Goal: Complete application form

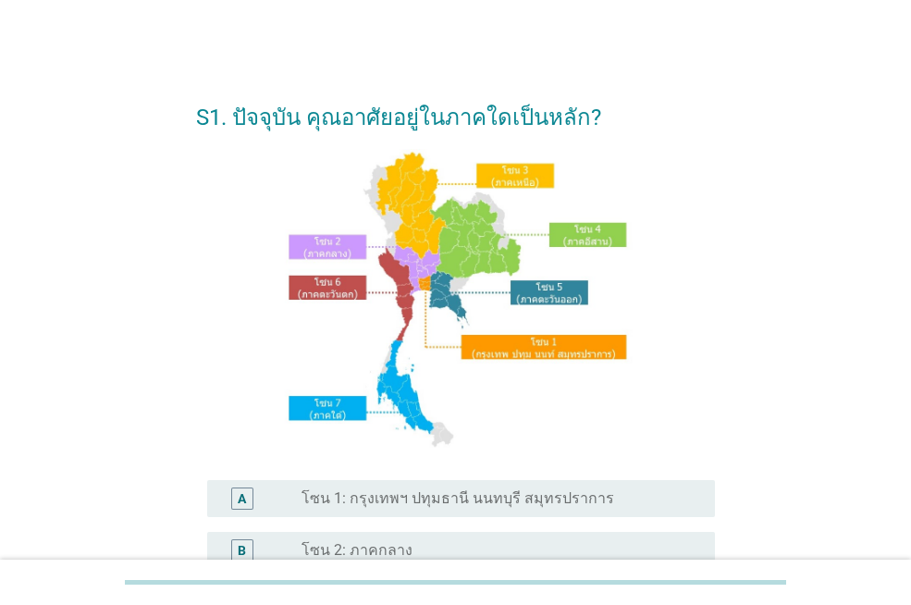
scroll to position [185, 0]
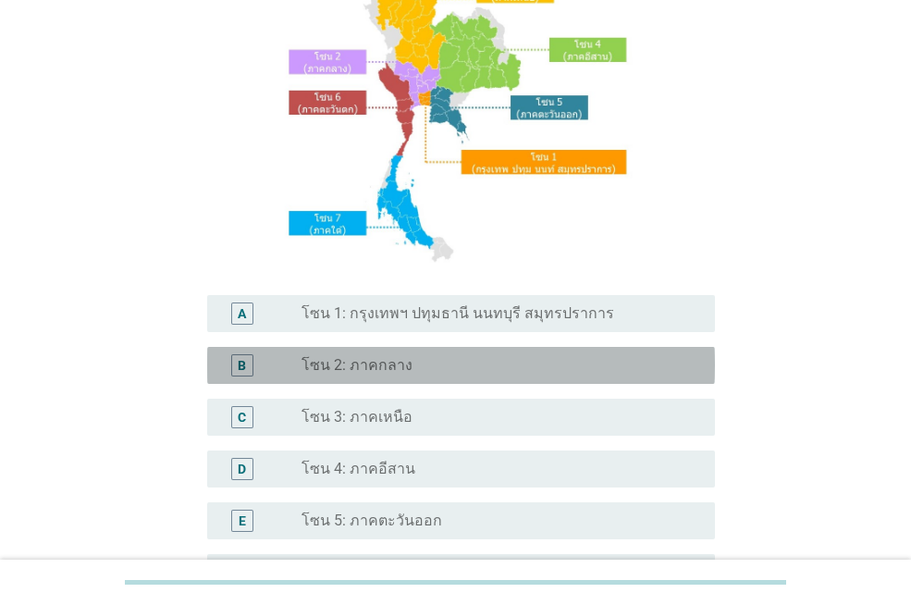
click at [400, 368] on label "โซน 2: ภาคกลาง" at bounding box center [357, 365] width 111 height 19
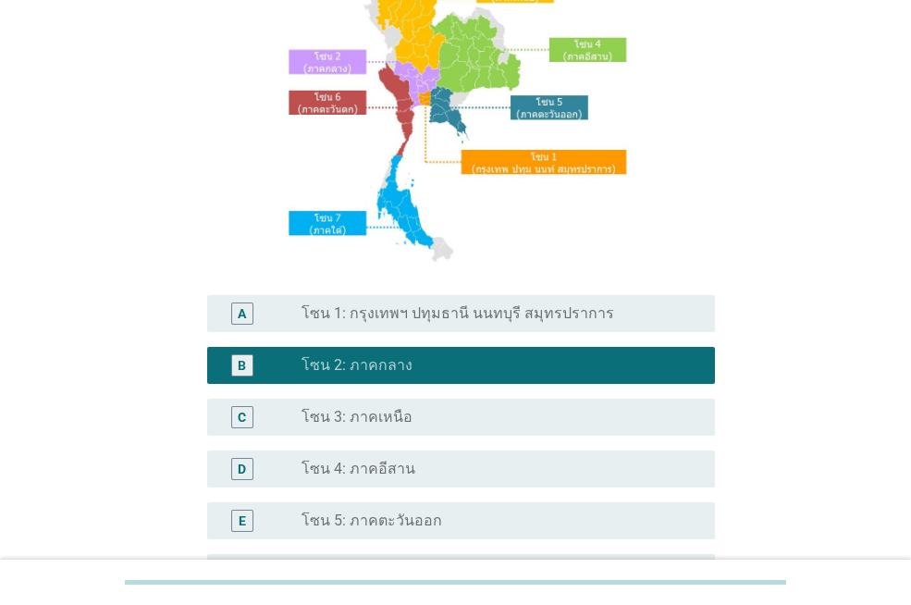
click at [468, 307] on label "โซน 1: กรุงเทพฯ ปทุมธานี นนทบุรี สมุทรปราการ" at bounding box center [458, 313] width 313 height 19
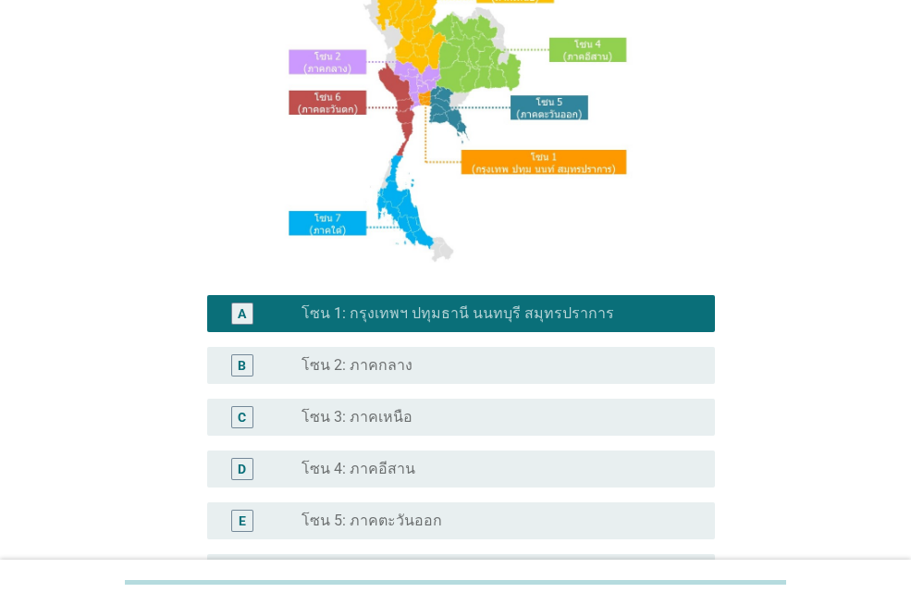
scroll to position [462, 0]
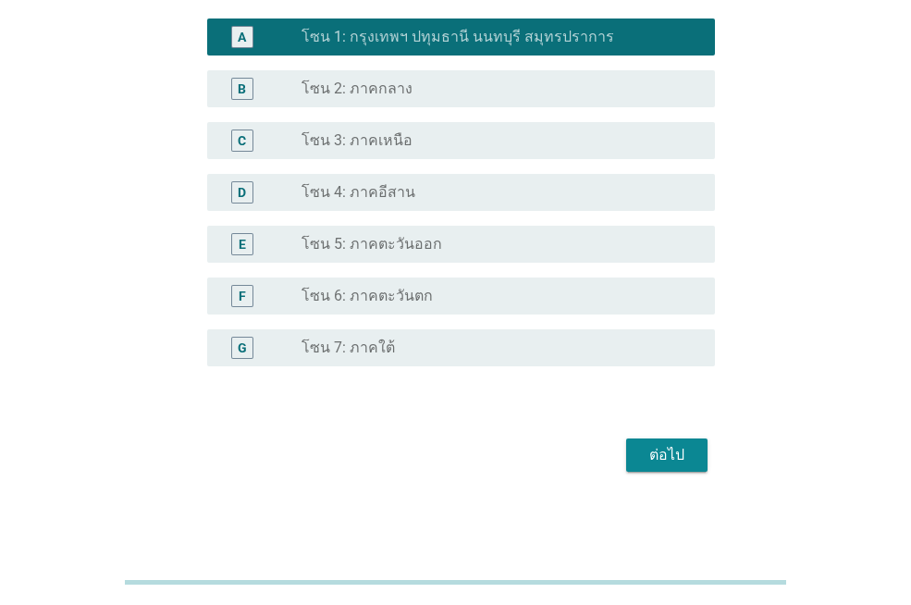
click at [665, 458] on div "ต่อไป" at bounding box center [667, 455] width 52 height 22
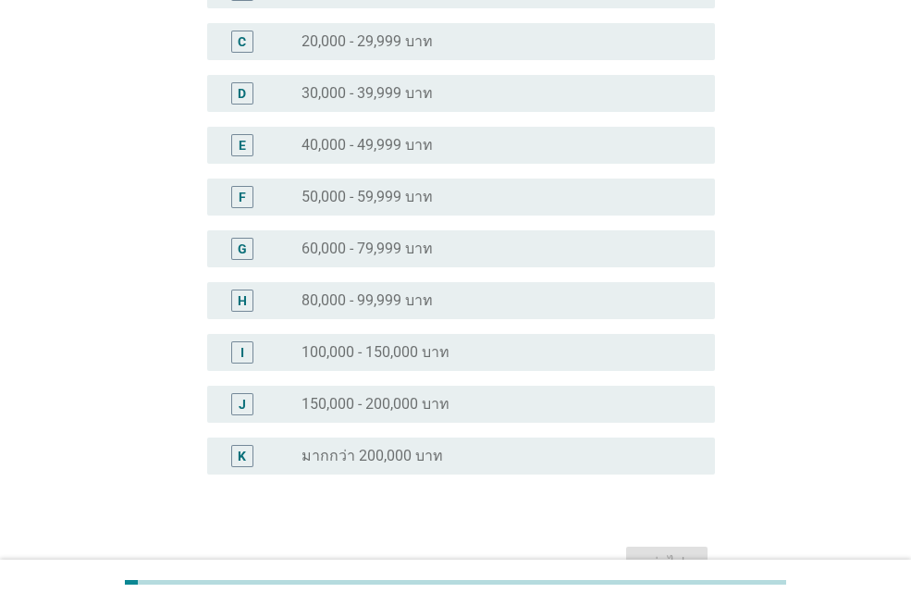
scroll to position [370, 0]
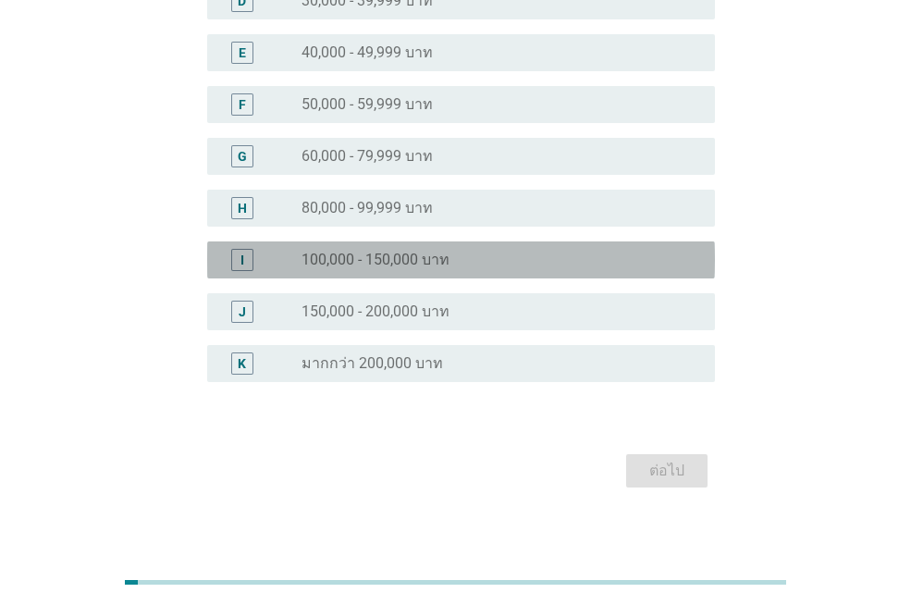
click at [386, 264] on label "100,000 - 150,000 บาท" at bounding box center [376, 260] width 148 height 19
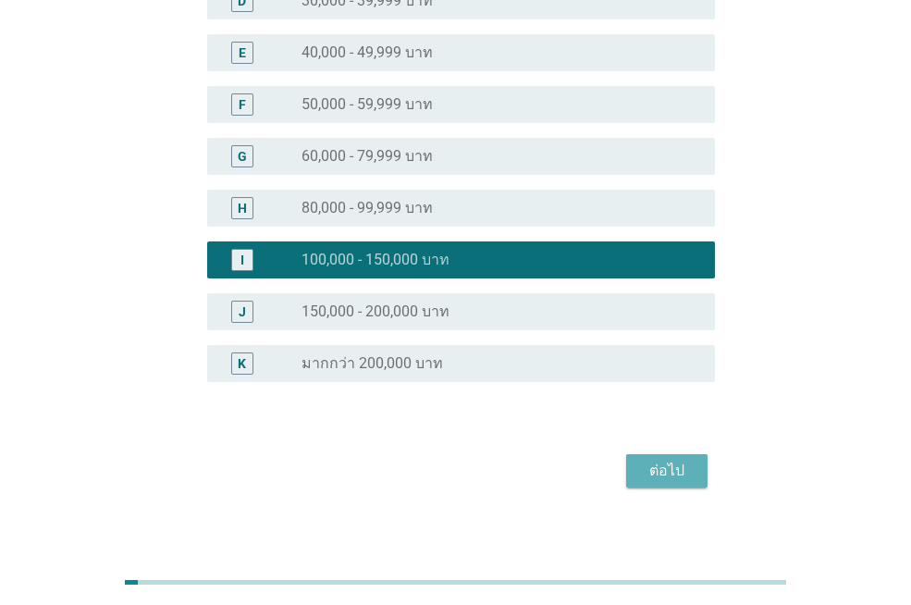
click at [665, 465] on div "ต่อไป" at bounding box center [667, 471] width 52 height 22
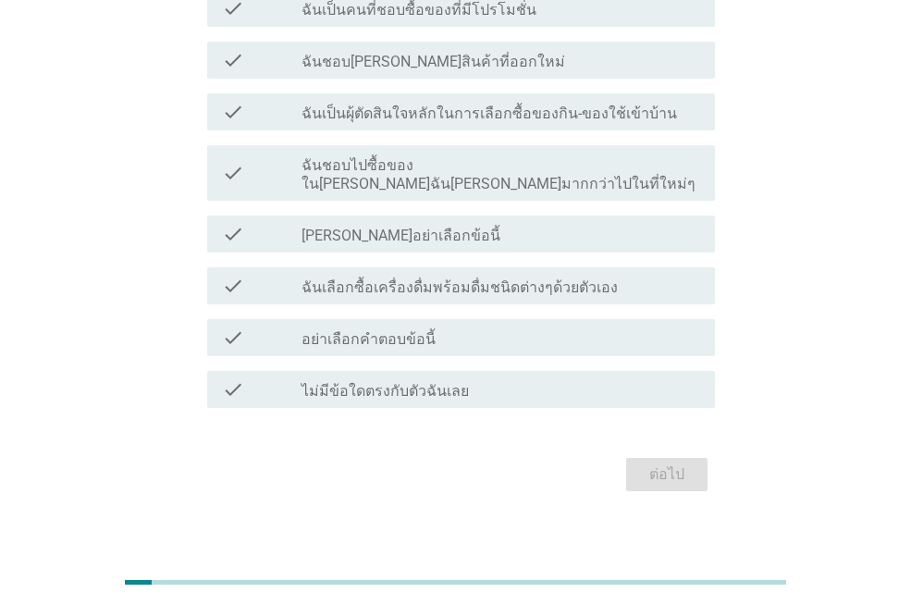
scroll to position [0, 0]
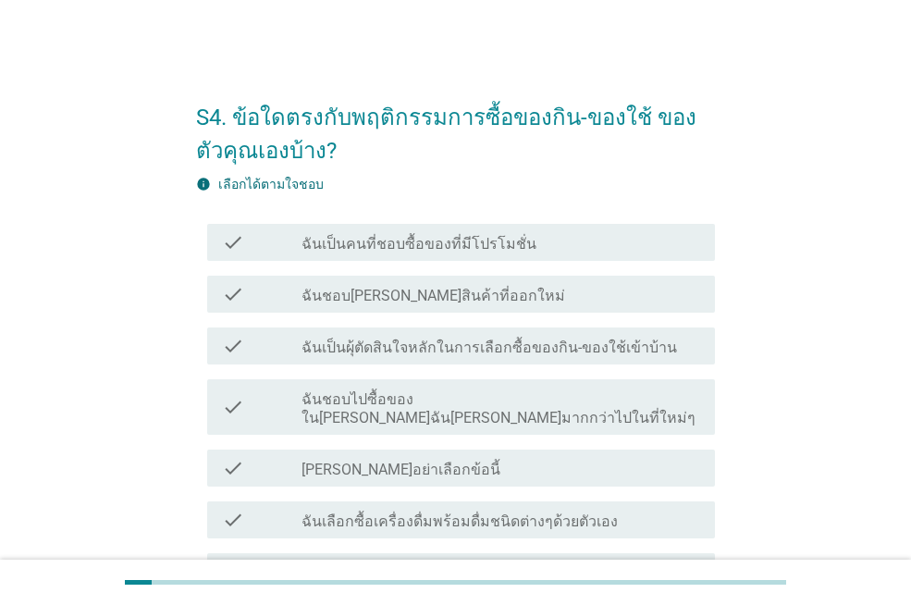
click at [524, 242] on div "check_box_outline_blank ฉันเป็นคนที่ชอบซื้อของที่มีโปรโมชั่น" at bounding box center [501, 242] width 399 height 22
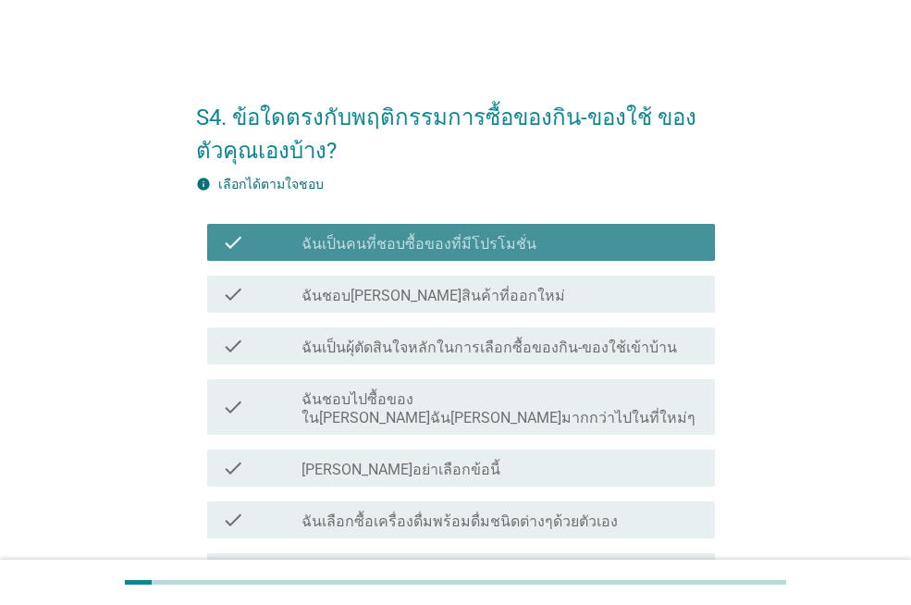
click at [519, 288] on div "check_box_outline_blank ฉันชอบ[PERSON_NAME]สินค้าที่ออกใหม่" at bounding box center [501, 294] width 399 height 22
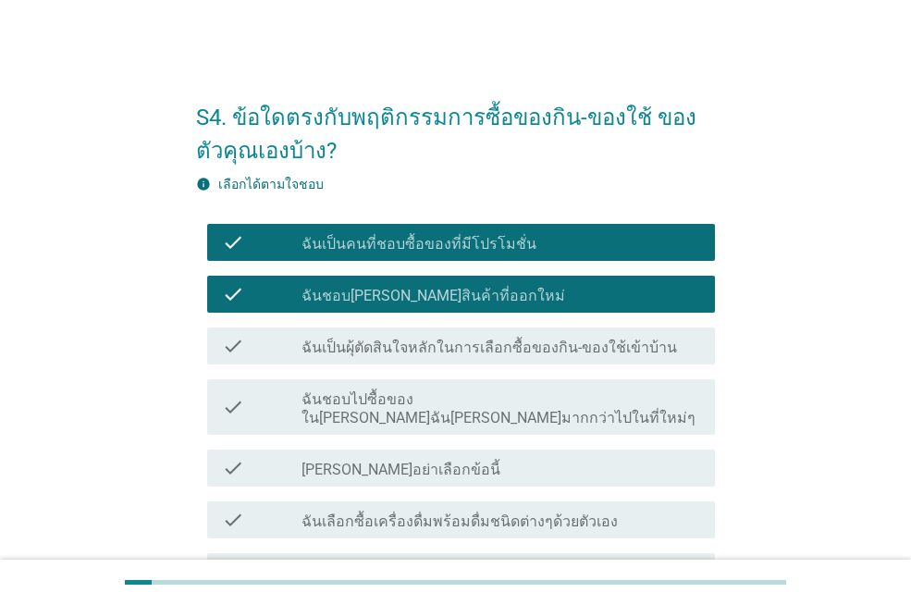
scroll to position [93, 0]
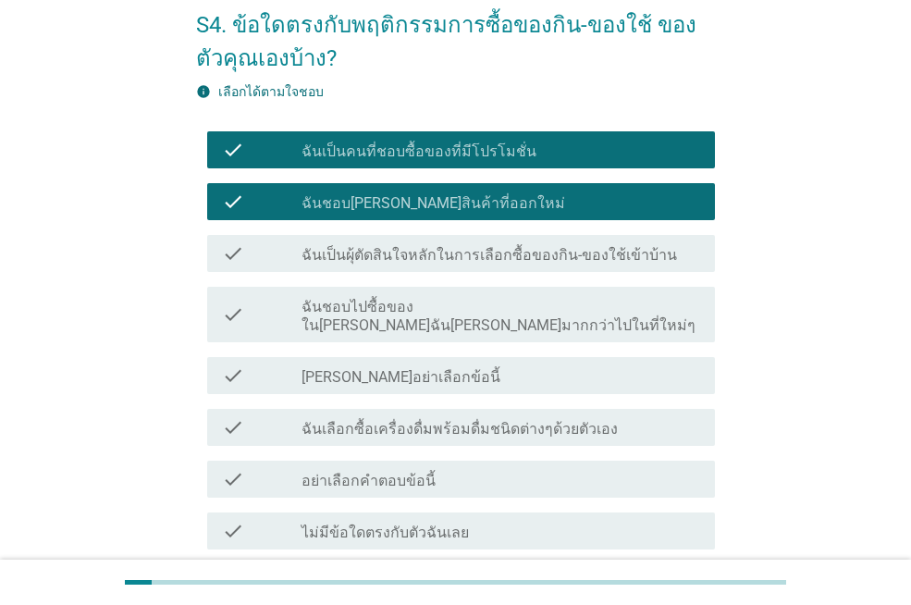
click at [523, 260] on label "ฉันเป็นผุ้ตัดสินใจหลักในการเลือกซื้อของกิน-ของใช้เข้าบ้าน" at bounding box center [490, 255] width 376 height 19
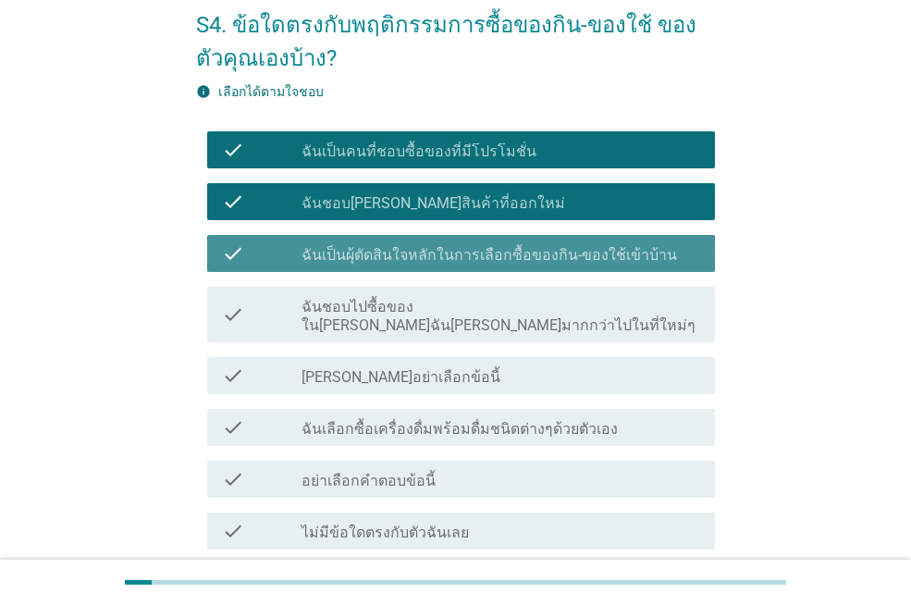
click at [527, 287] on div "check check_box_outline_blank ฉันชอบไปซื้อของใน[PERSON_NAME]ฉัน[PERSON_NAME]มาก…" at bounding box center [461, 315] width 508 height 56
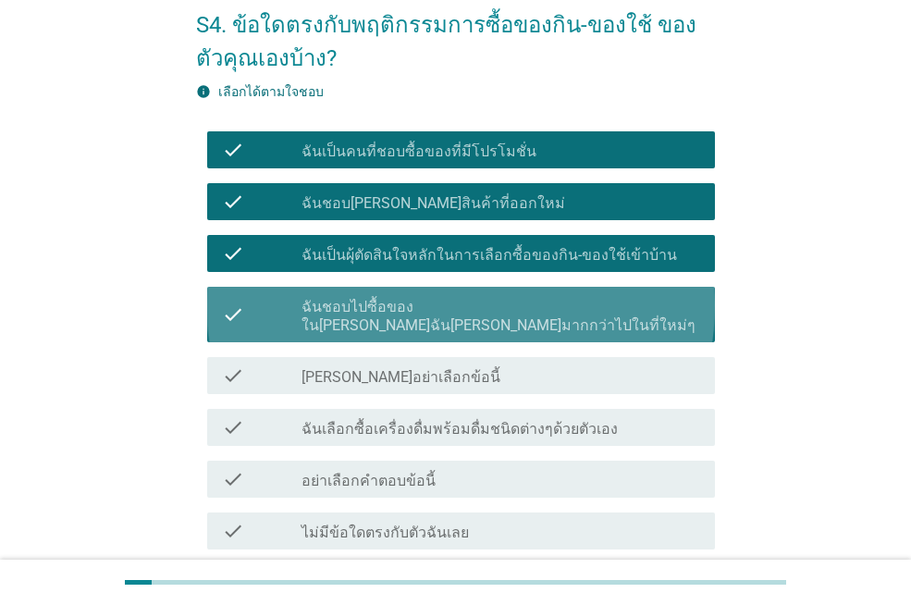
click at [523, 350] on div "check check_box_outline_blank [PERSON_NAME]อย่าเลือกข้อนี้" at bounding box center [455, 376] width 519 height 52
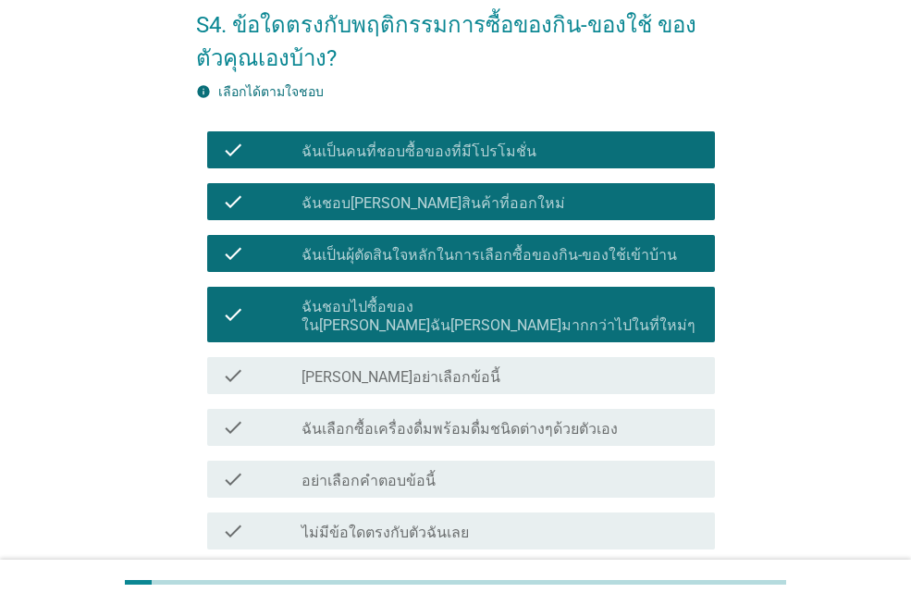
drag, startPoint x: 526, startPoint y: 397, endPoint x: 519, endPoint y: 443, distance: 46.9
click at [526, 416] on div "check_box_outline_blank ฉันเลือกซื้อเครื่องดื่มพร้อมดื่มชนิดต่างๆด้วยตัวเอง" at bounding box center [501, 427] width 399 height 22
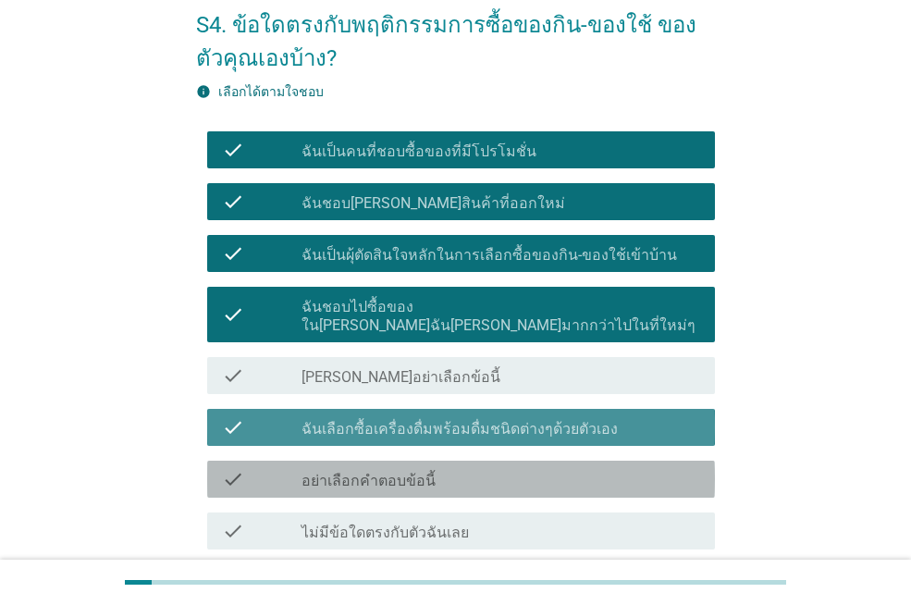
drag, startPoint x: 519, startPoint y: 449, endPoint x: 517, endPoint y: 465, distance: 16.8
click at [519, 461] on div "check check_box_outline_blank อย่าเลือกคำตอบข้อนี้" at bounding box center [461, 479] width 508 height 37
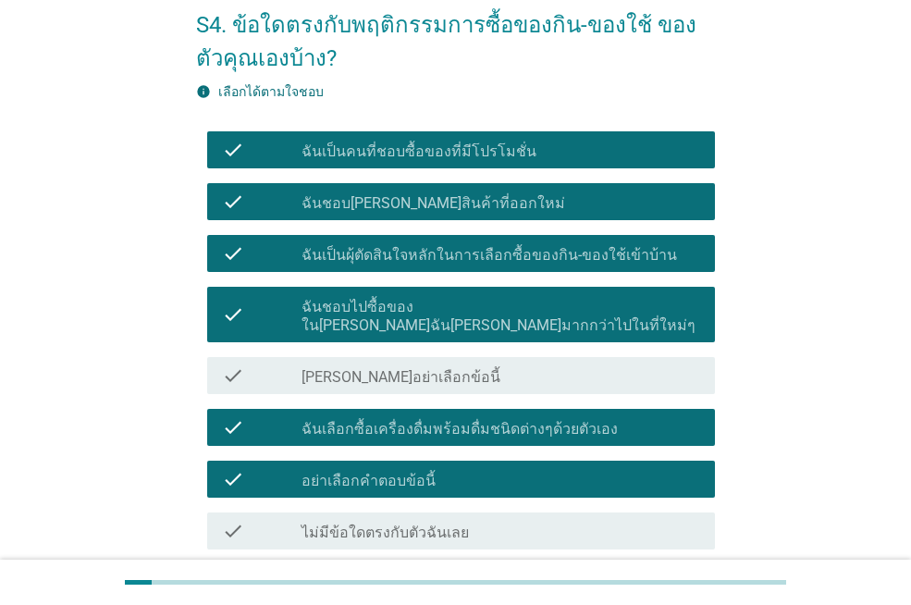
click at [509, 370] on div "check check_box_outline_blank [PERSON_NAME]อย่าเลือกข้อนี้" at bounding box center [461, 375] width 508 height 37
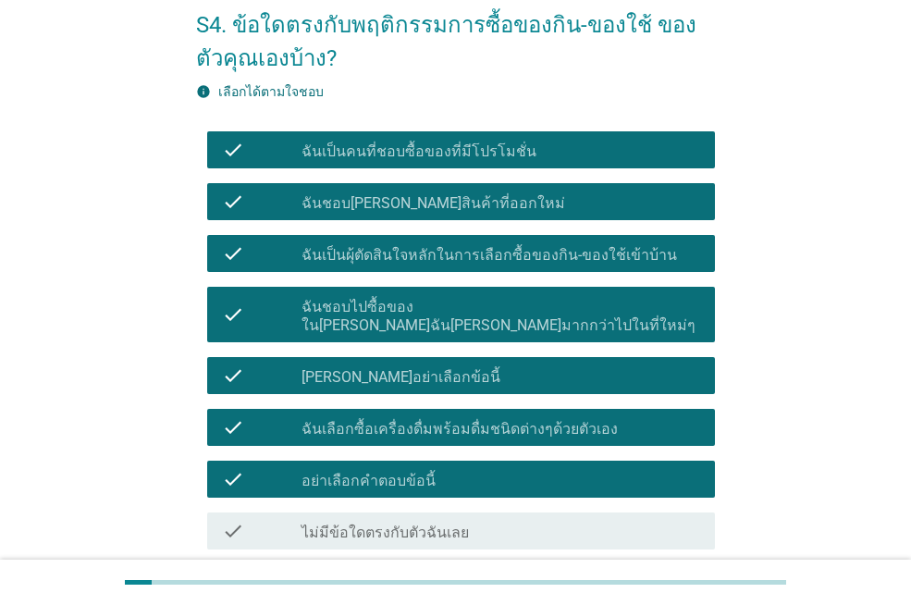
click at [376, 472] on label "อย่าเลือกคำตอบข้อนี้" at bounding box center [369, 481] width 134 height 19
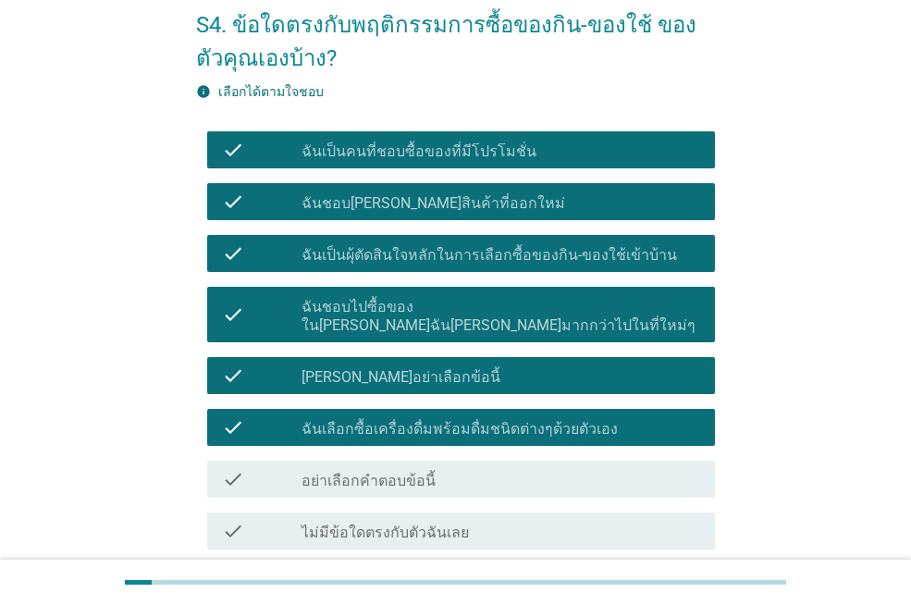
click at [413, 368] on label "[PERSON_NAME]อย่าเลือกข้อนี้" at bounding box center [401, 377] width 199 height 19
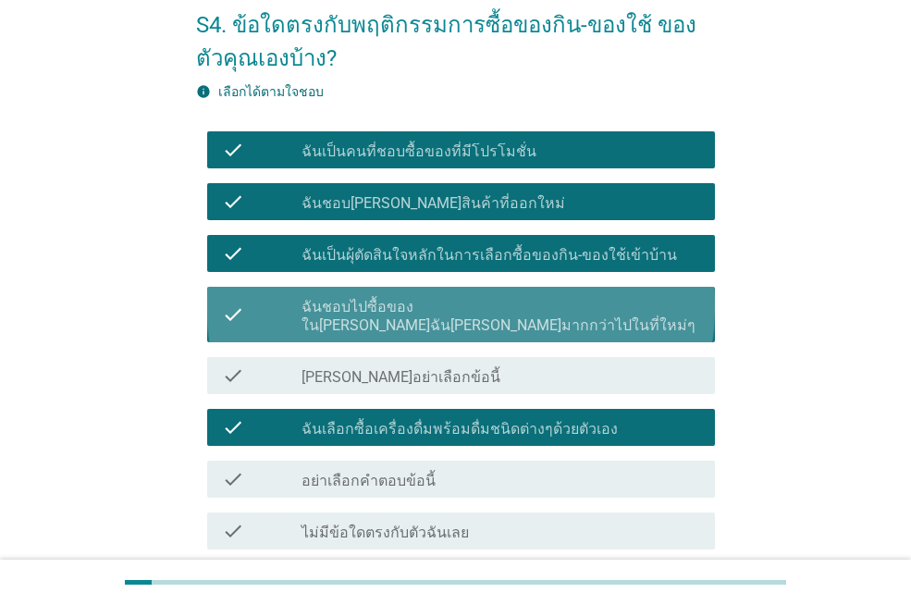
click at [465, 313] on label "ฉันชอบไปซื้อของใน[PERSON_NAME]ฉัน[PERSON_NAME]มากกว่าไปในที่ใหม่ๆ" at bounding box center [501, 316] width 399 height 37
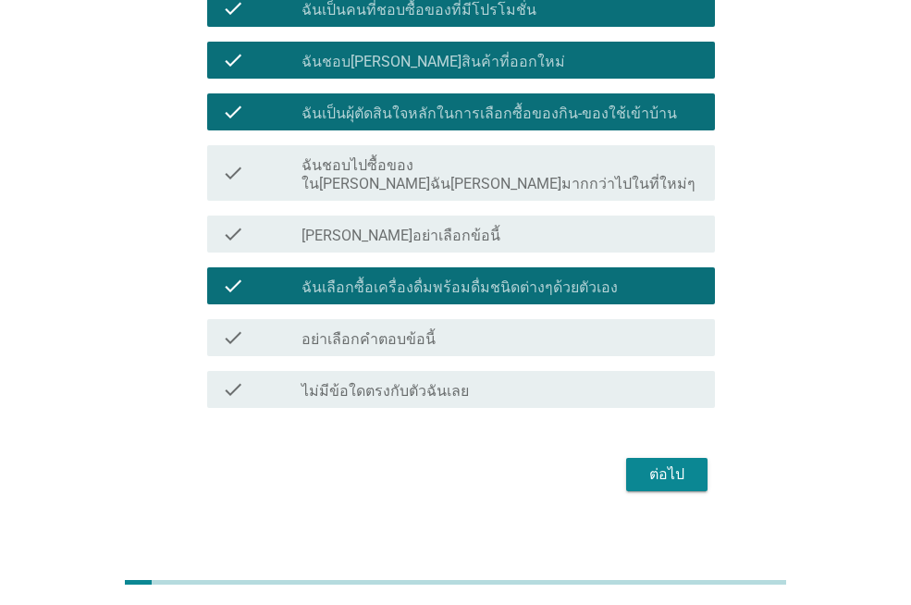
scroll to position [49, 0]
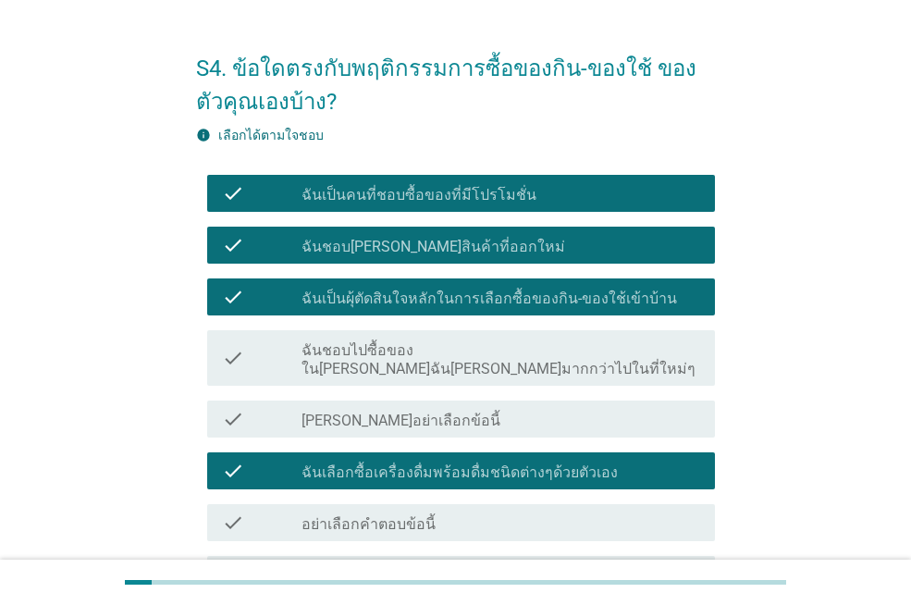
click at [425, 180] on div "check check_box_outline_blank ฉันเป็นคนที่ชอบซื้อของที่มีโปรโมชั่น" at bounding box center [461, 193] width 508 height 37
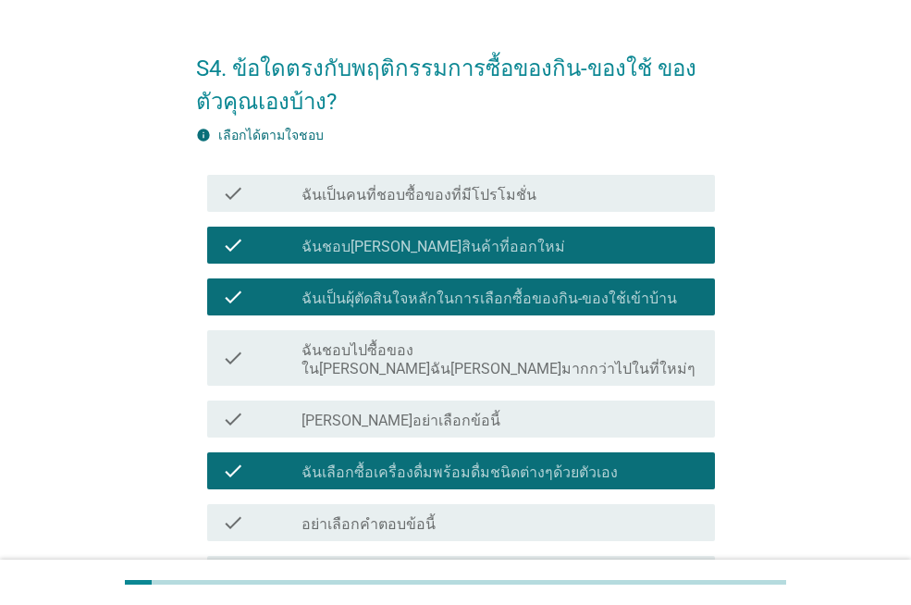
scroll to position [234, 0]
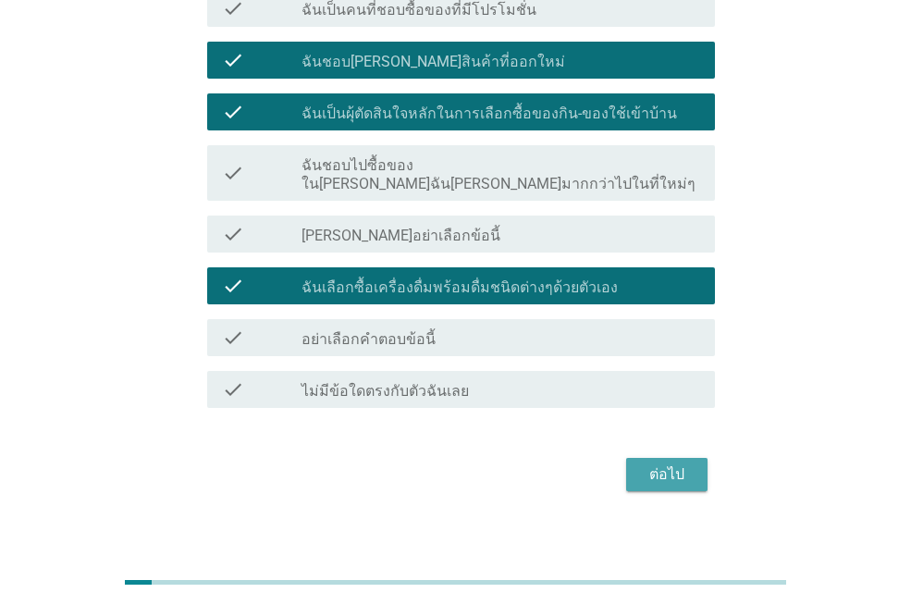
click at [661, 464] on div "ต่อไป" at bounding box center [667, 475] width 52 height 22
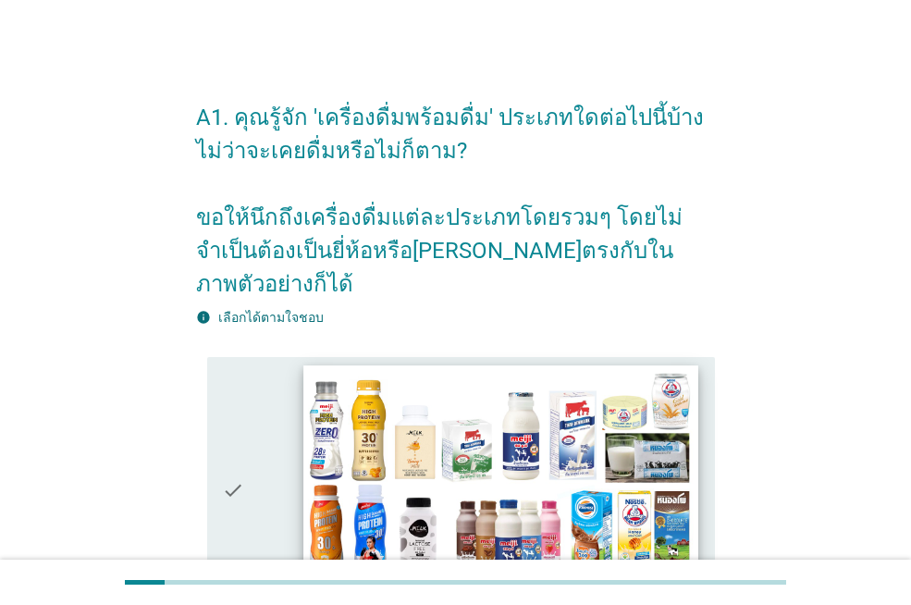
scroll to position [185, 0]
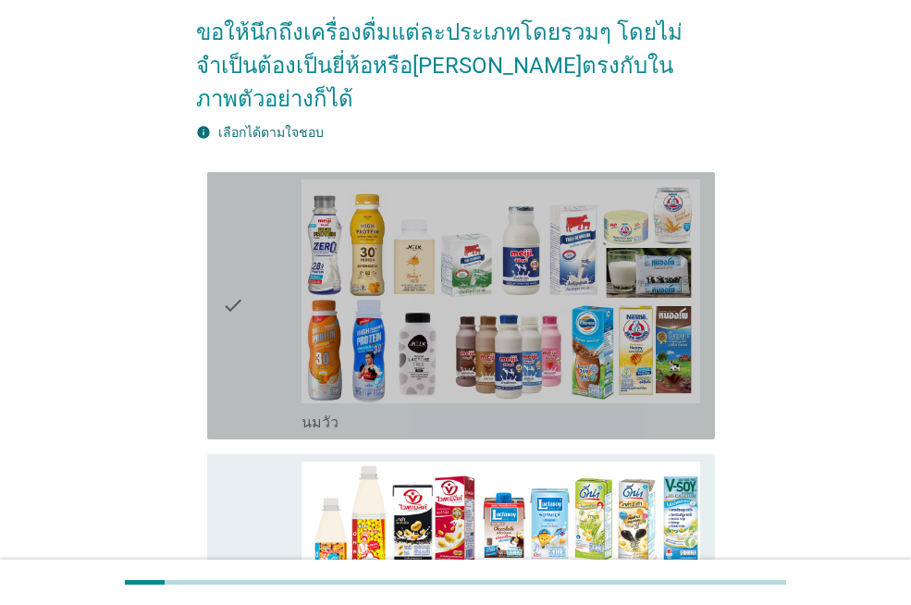
click at [236, 344] on icon "check" at bounding box center [233, 306] width 22 height 253
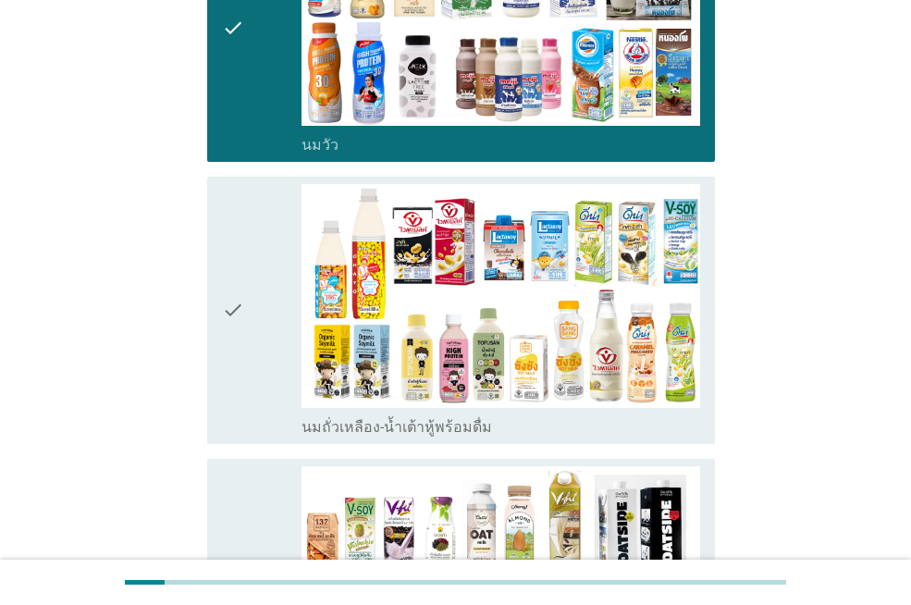
click at [246, 333] on div "check" at bounding box center [262, 310] width 80 height 253
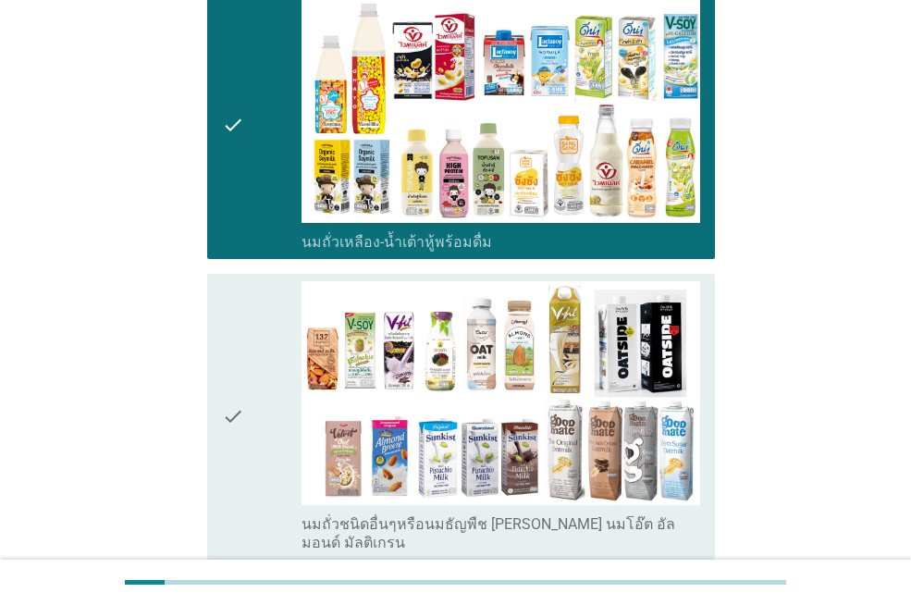
click at [253, 339] on div "check" at bounding box center [262, 416] width 80 height 271
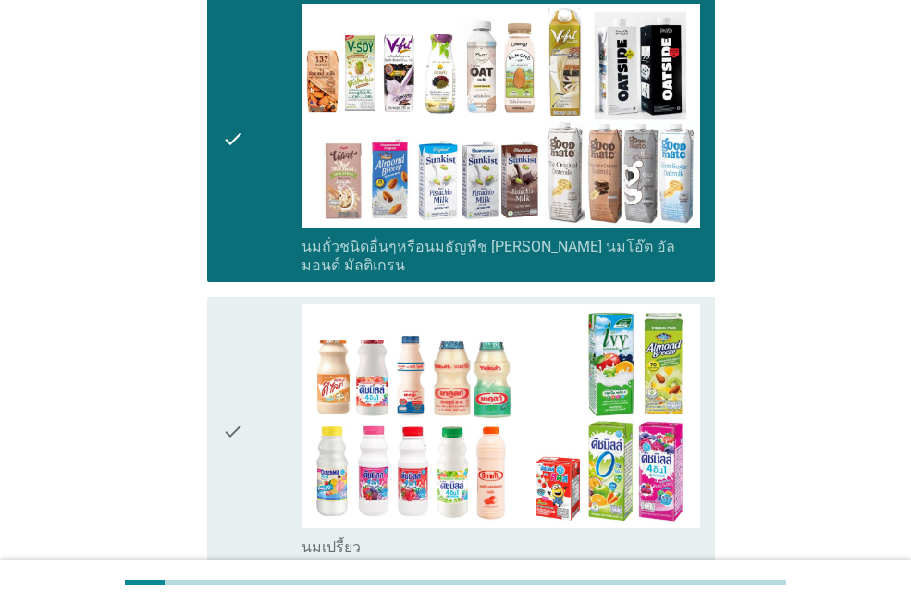
click at [253, 339] on div "check" at bounding box center [262, 430] width 80 height 253
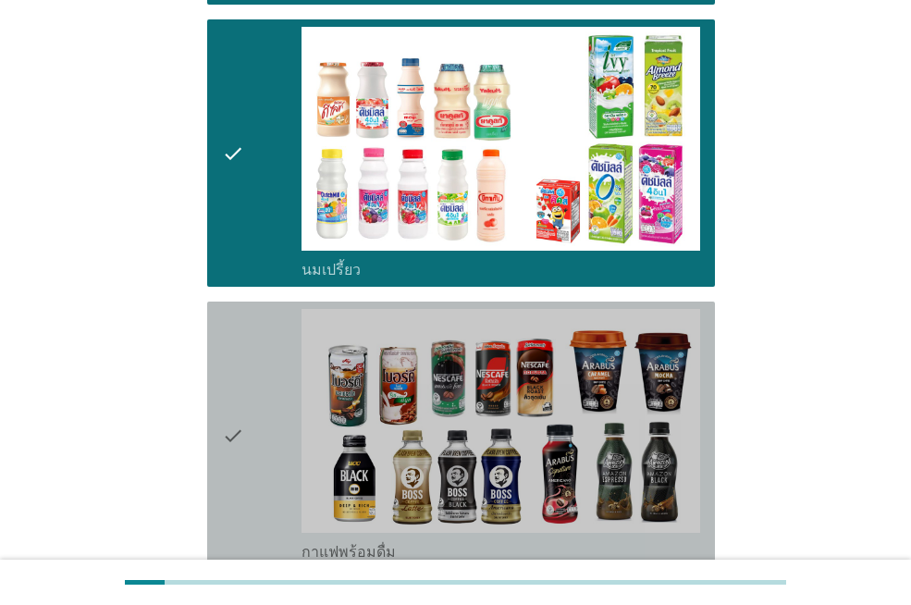
click at [253, 339] on div "check" at bounding box center [262, 435] width 80 height 253
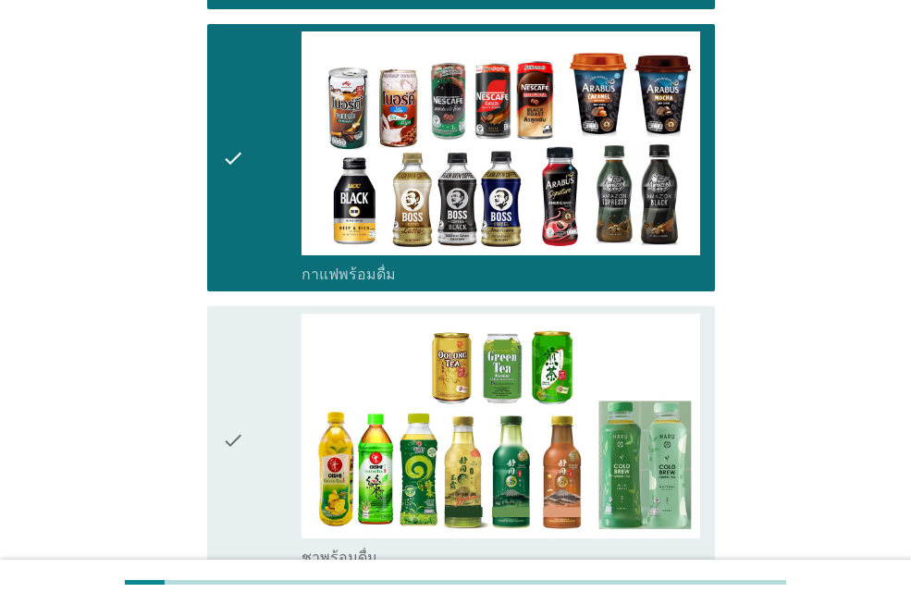
click at [247, 367] on div "check" at bounding box center [262, 440] width 80 height 253
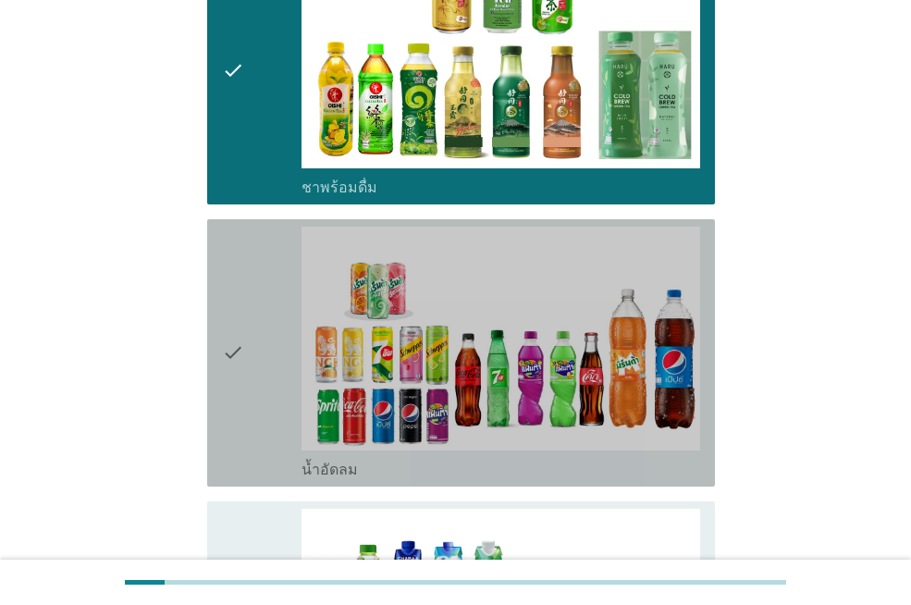
click at [249, 364] on div "check" at bounding box center [262, 353] width 80 height 253
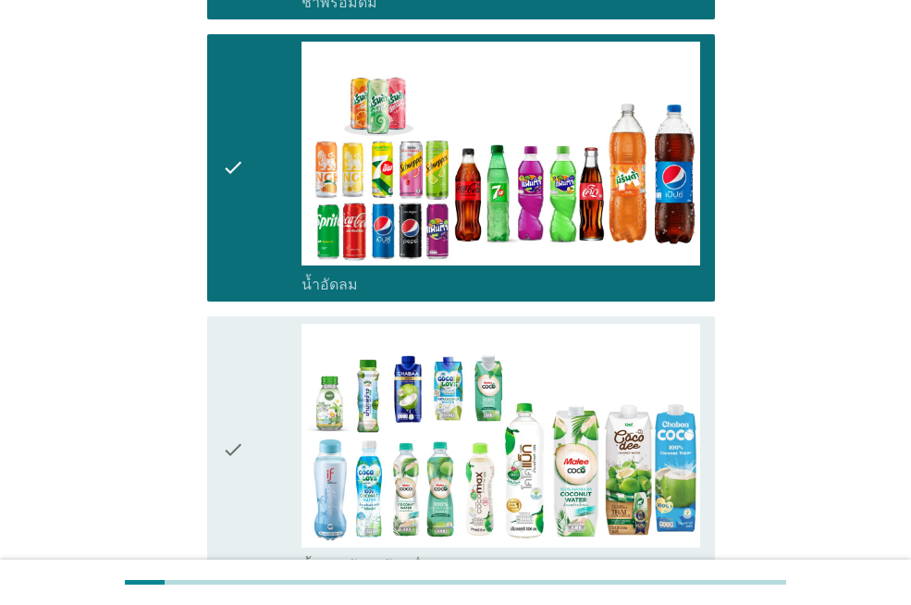
click at [252, 359] on div "check" at bounding box center [262, 450] width 80 height 253
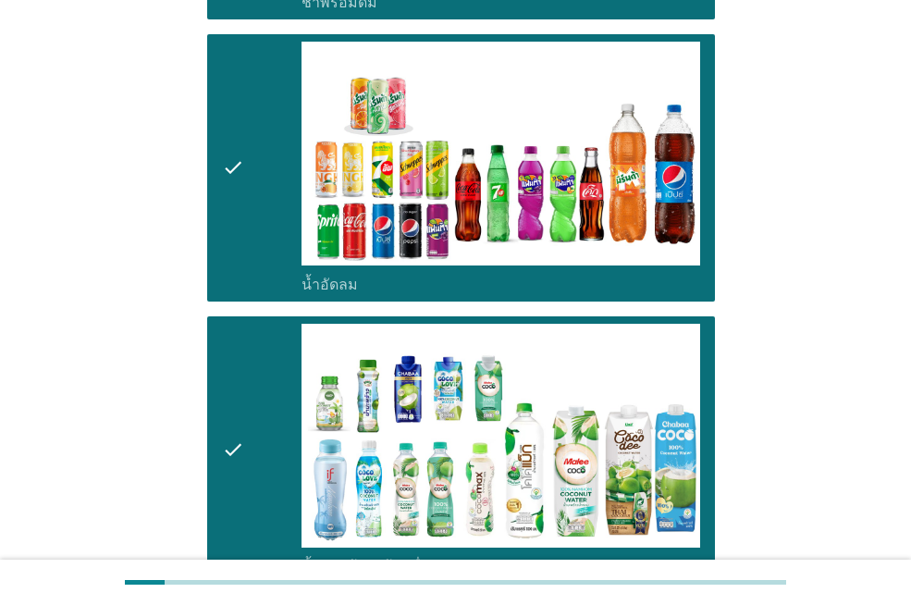
scroll to position [2406, 0]
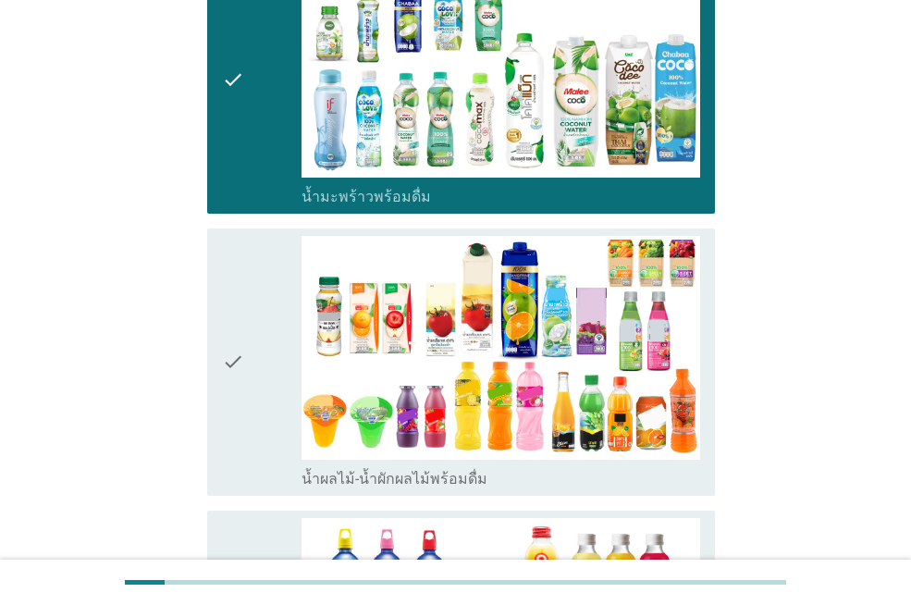
click at [252, 359] on div "check" at bounding box center [262, 362] width 80 height 253
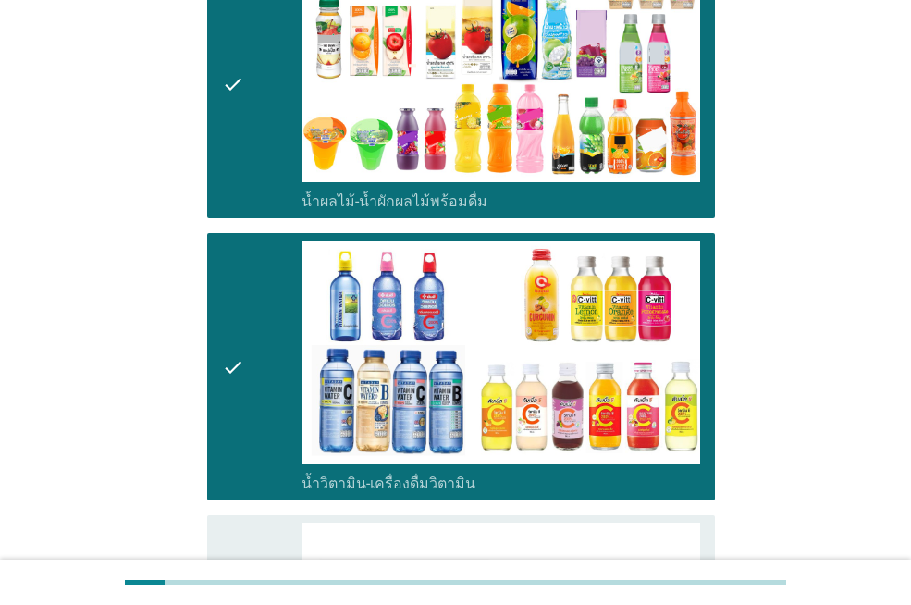
scroll to position [2961, 0]
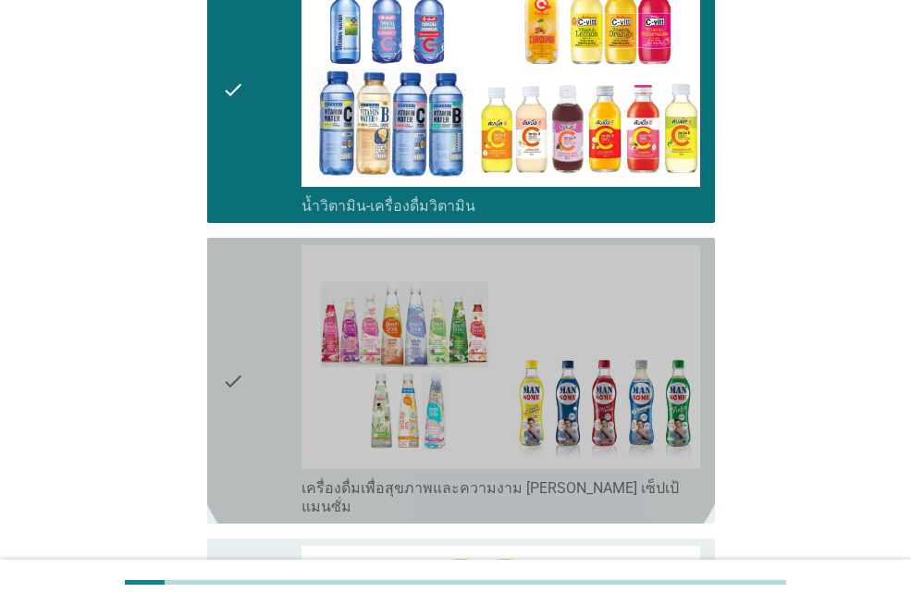
click at [250, 354] on div "check" at bounding box center [262, 380] width 80 height 271
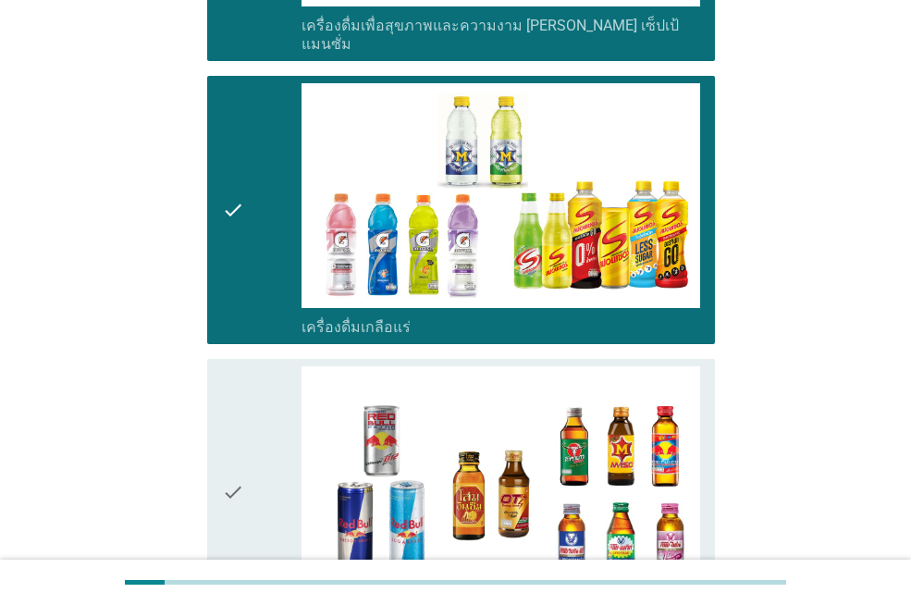
click at [234, 403] on icon "check" at bounding box center [233, 492] width 22 height 253
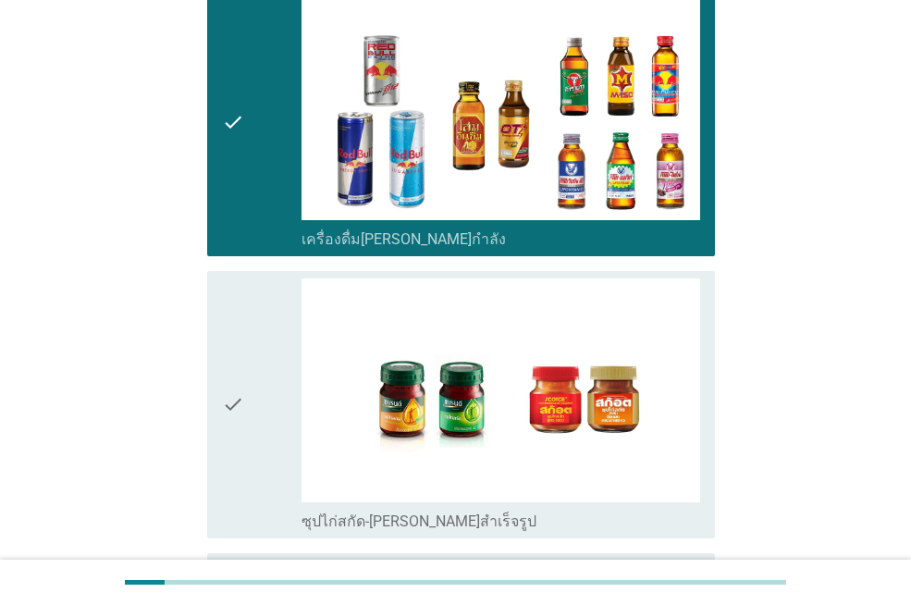
click at [247, 372] on div "check" at bounding box center [262, 405] width 80 height 253
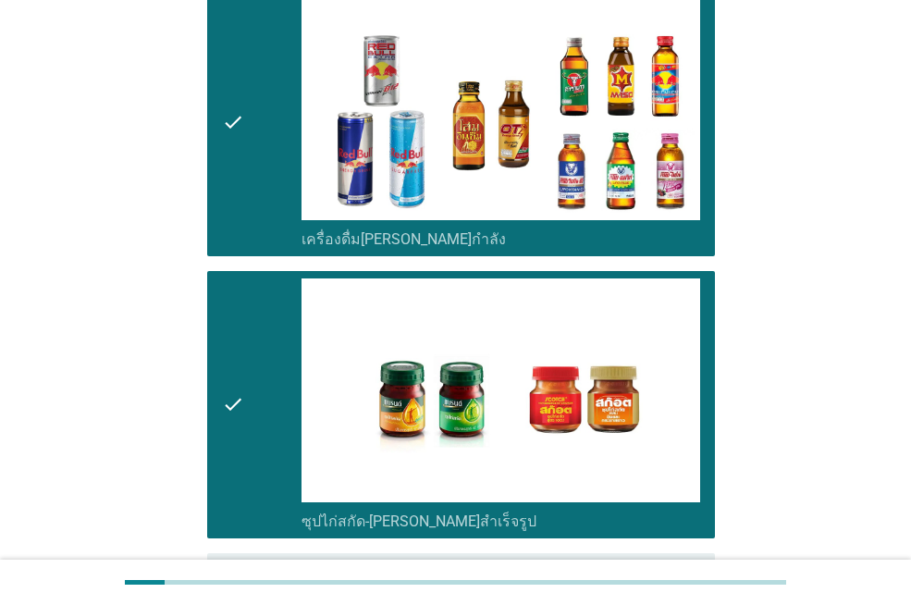
scroll to position [3924, 0]
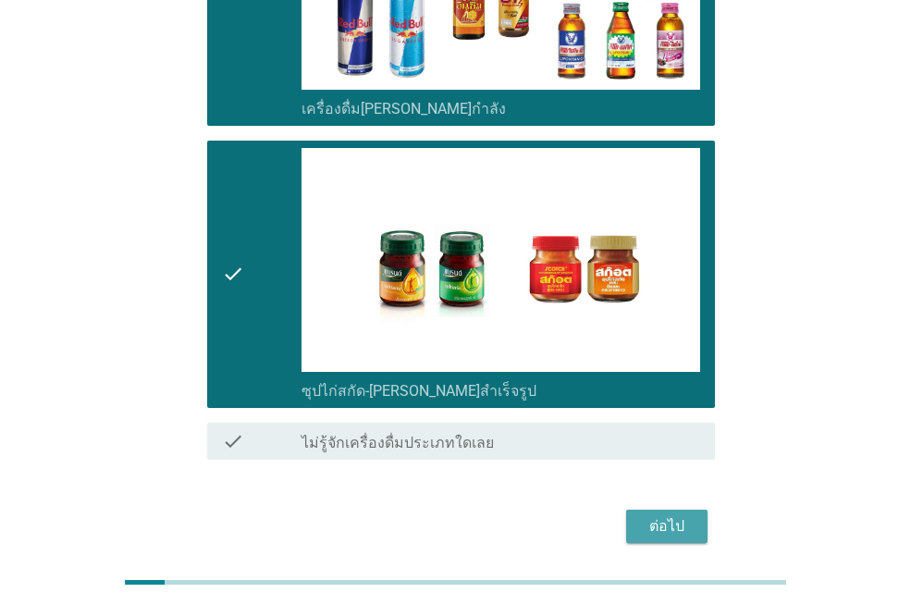
click at [650, 515] on div "ต่อไป" at bounding box center [667, 526] width 52 height 22
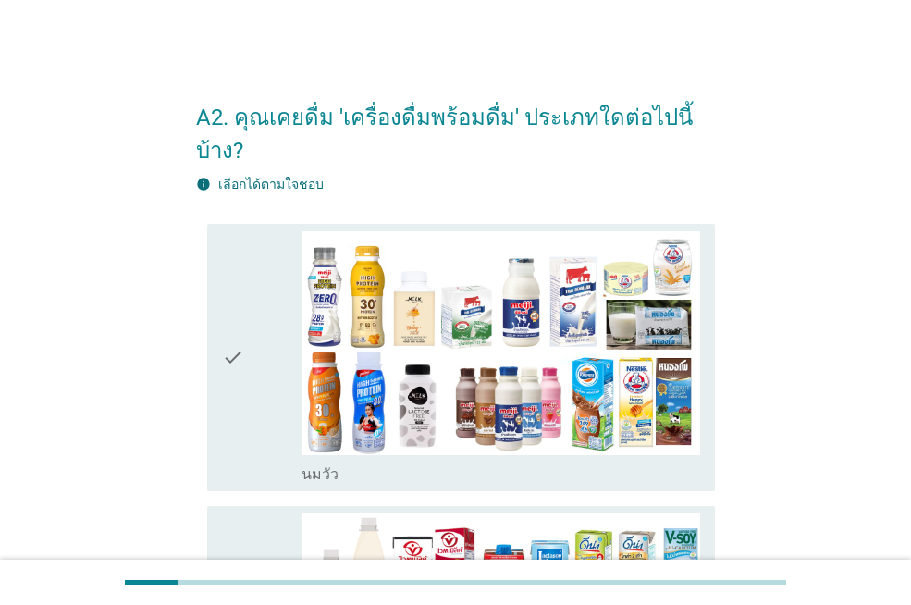
click at [242, 369] on icon "check" at bounding box center [233, 357] width 22 height 253
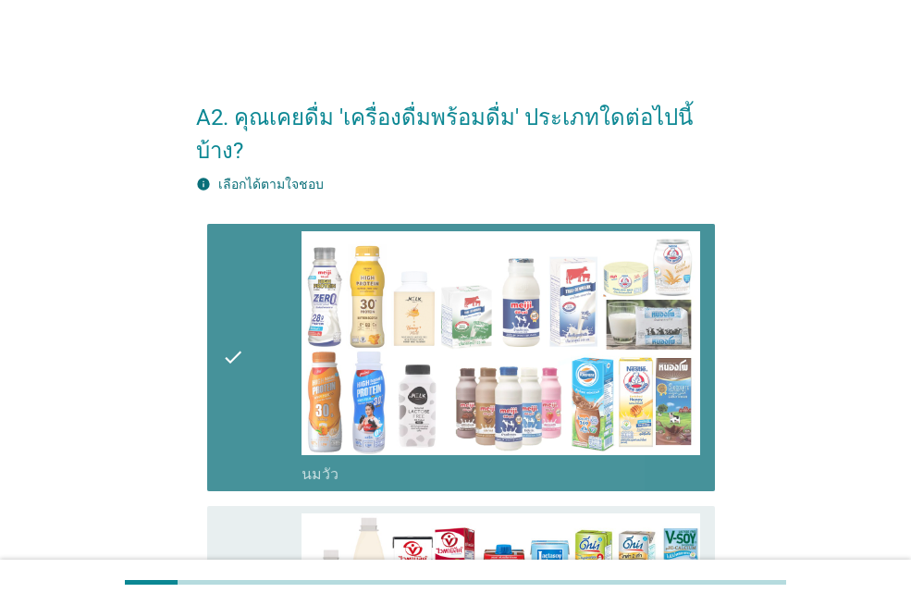
scroll to position [370, 0]
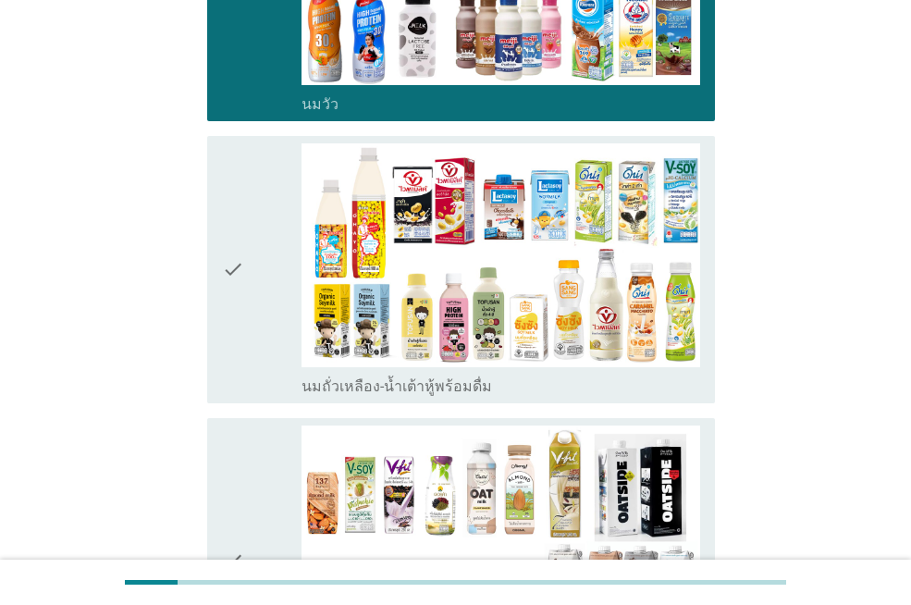
click at [245, 368] on div "check check_box_outline_blank นมถั่วเหลือง-น้ำเต้าหู้พร้อมดื่ม" at bounding box center [461, 269] width 508 height 267
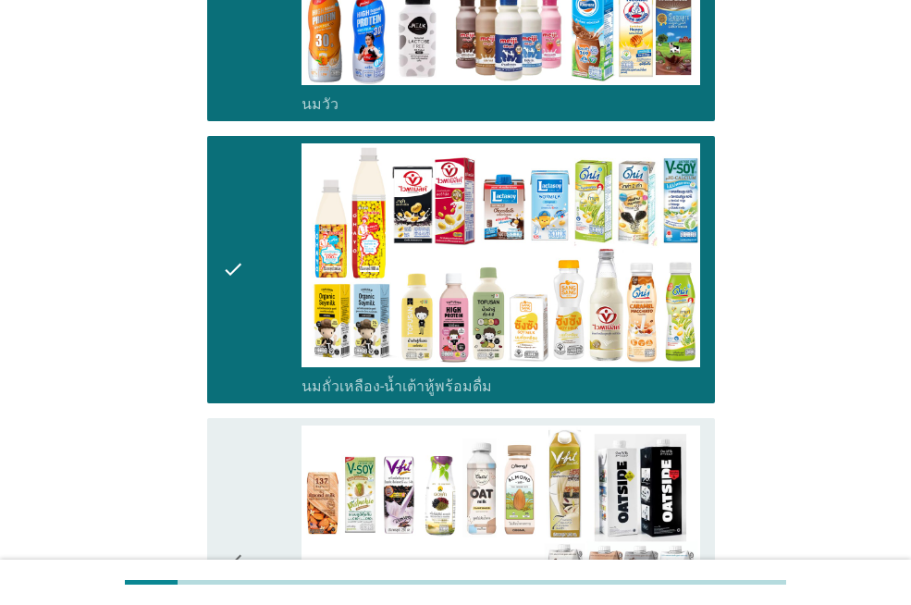
click at [245, 448] on div "check" at bounding box center [262, 561] width 80 height 271
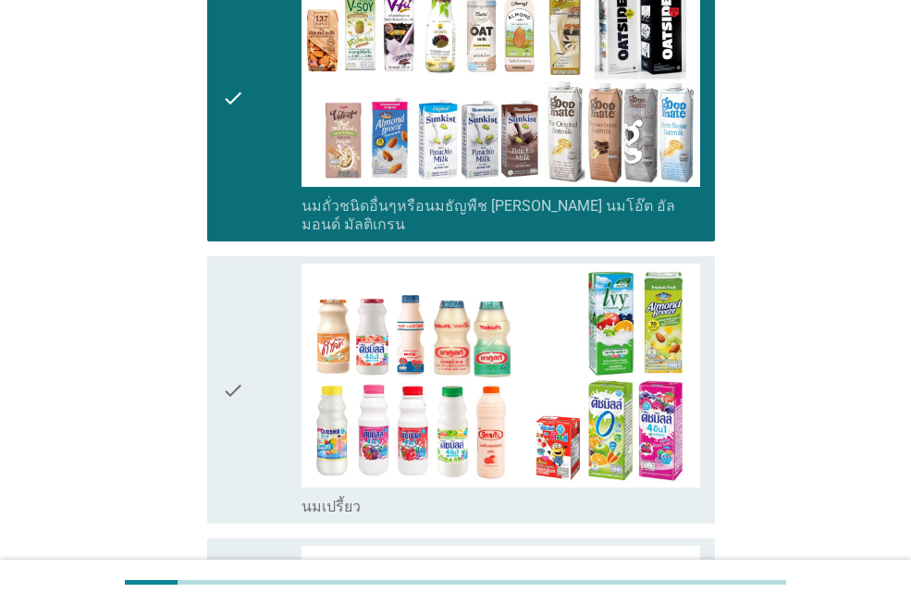
scroll to position [1018, 0]
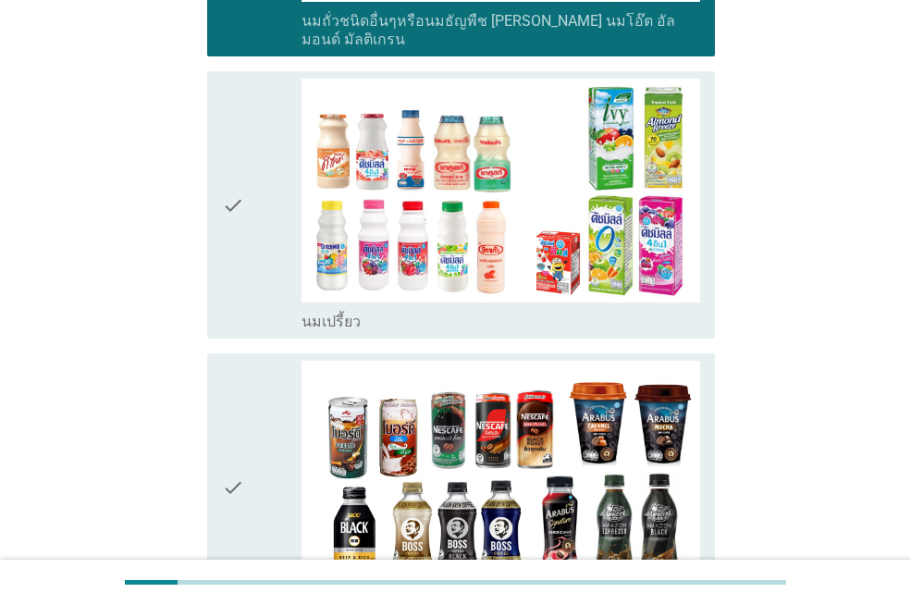
click at [244, 191] on icon "check" at bounding box center [233, 205] width 22 height 253
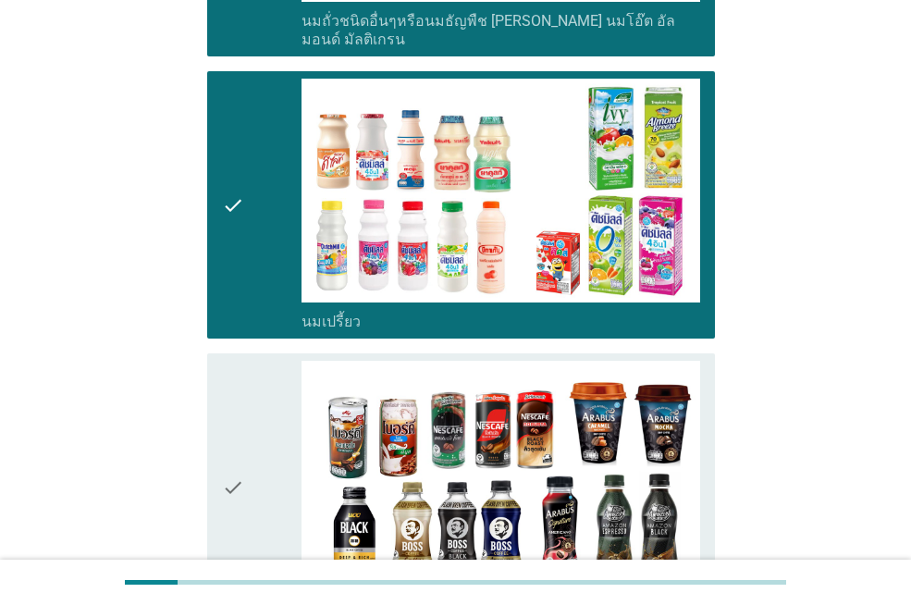
click at [235, 361] on icon "check" at bounding box center [233, 487] width 22 height 253
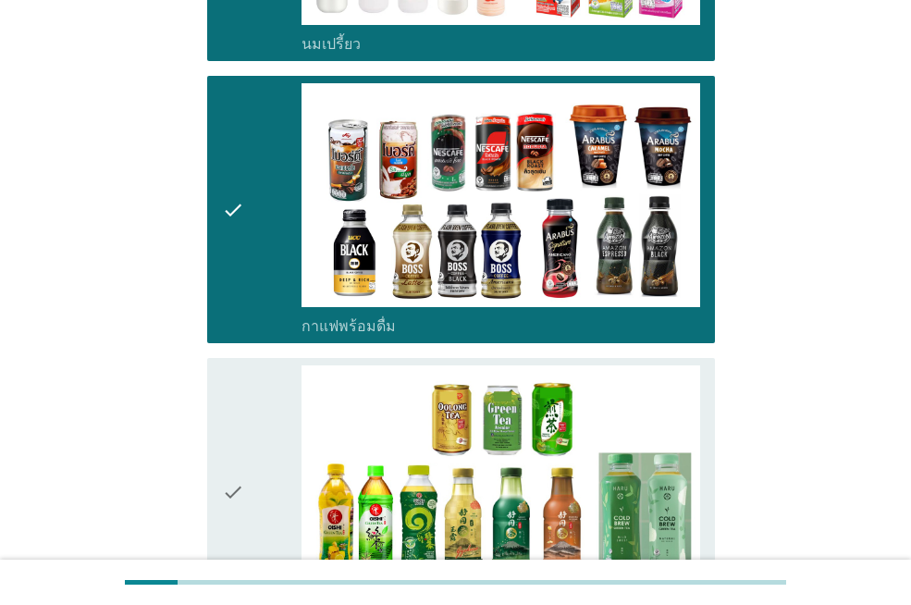
scroll to position [1480, 0]
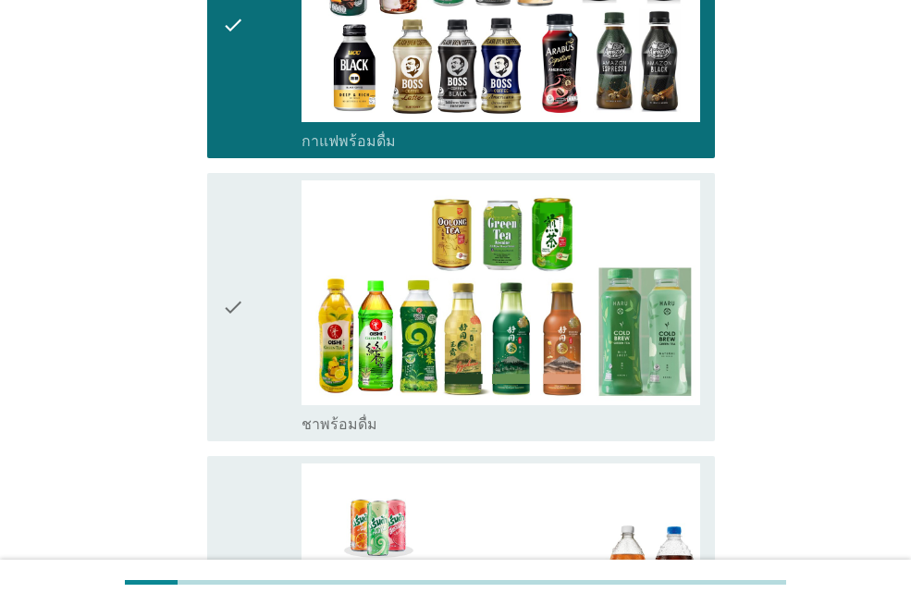
click at [244, 314] on icon "check" at bounding box center [233, 306] width 22 height 253
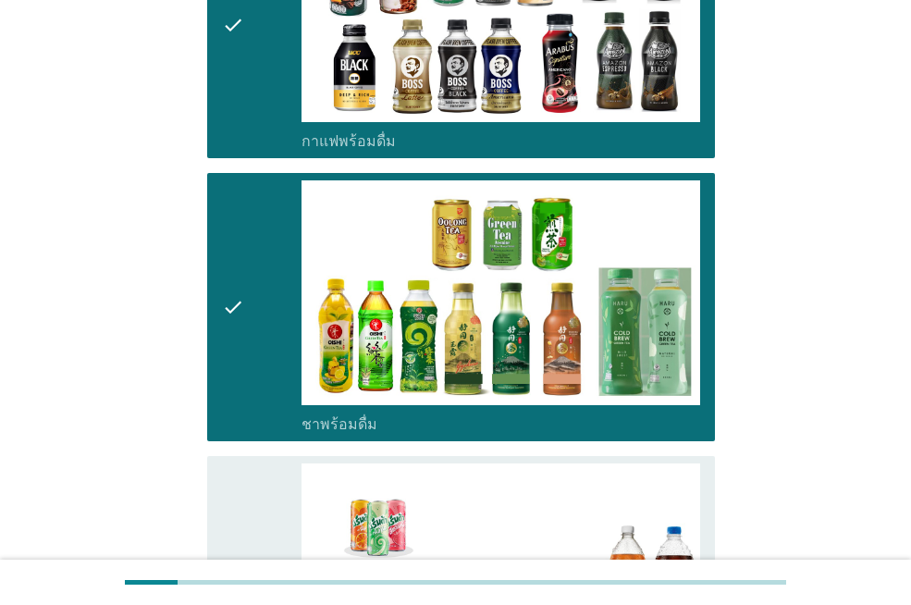
click at [272, 464] on div "check" at bounding box center [262, 590] width 80 height 253
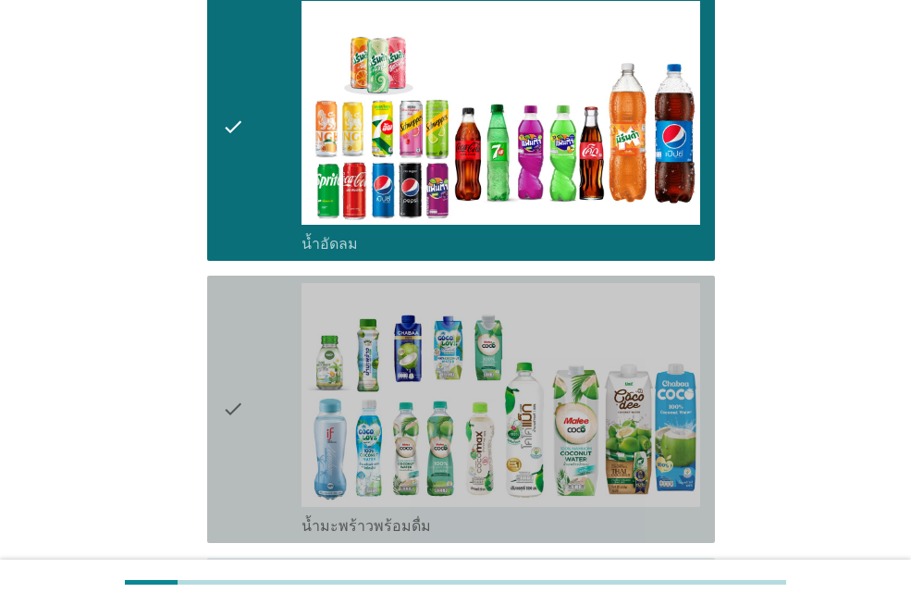
click at [254, 393] on div "check" at bounding box center [262, 409] width 80 height 253
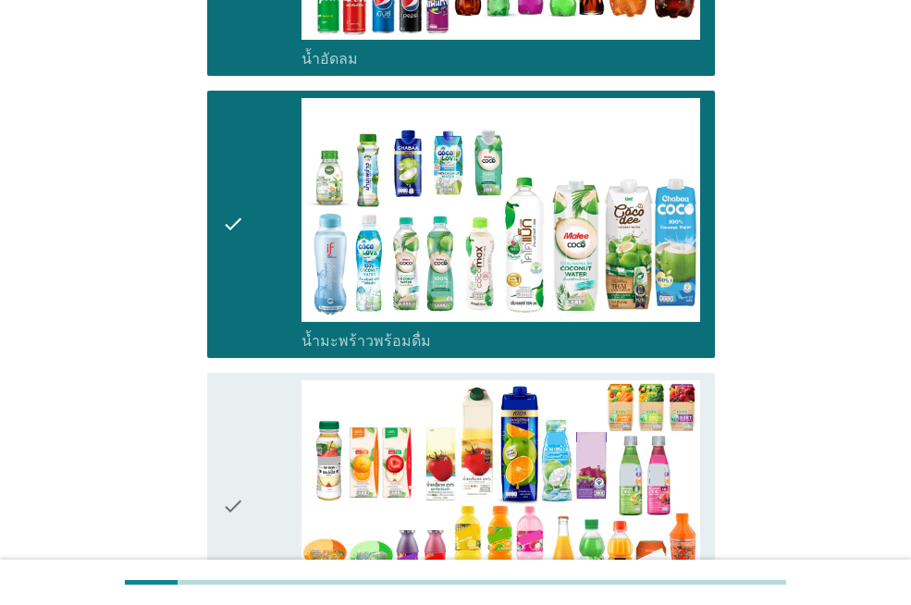
scroll to position [2498, 0]
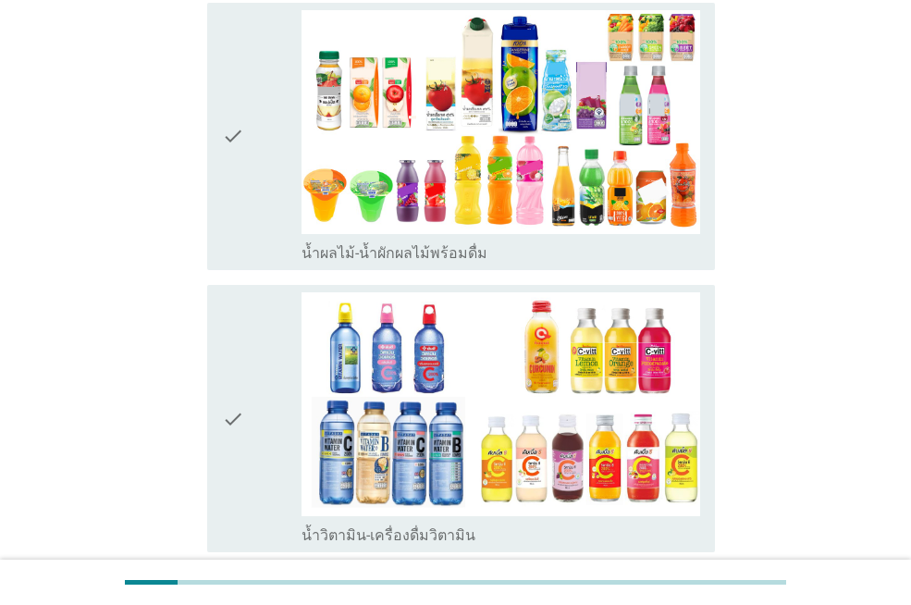
click at [275, 155] on div "check" at bounding box center [262, 136] width 80 height 253
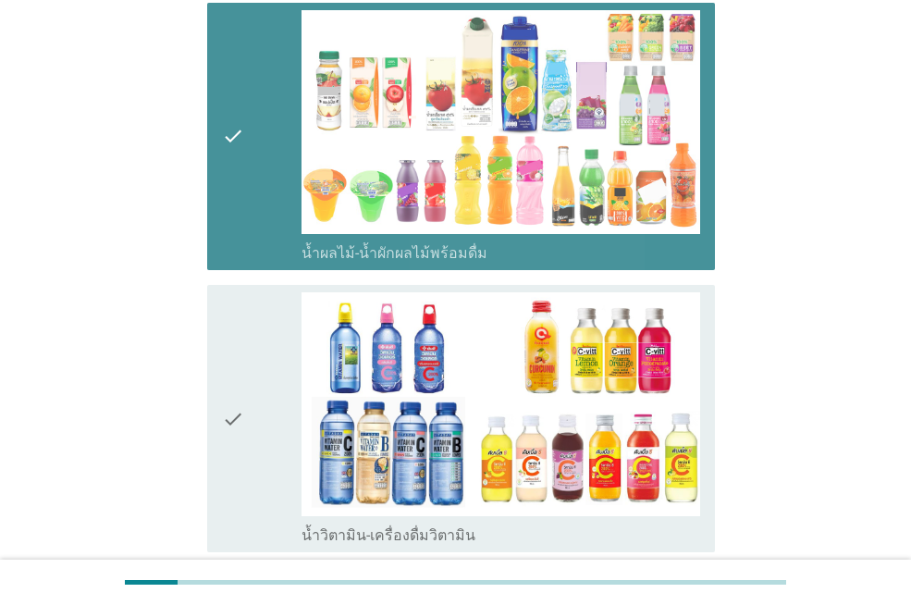
click at [254, 307] on div "check" at bounding box center [262, 418] width 80 height 253
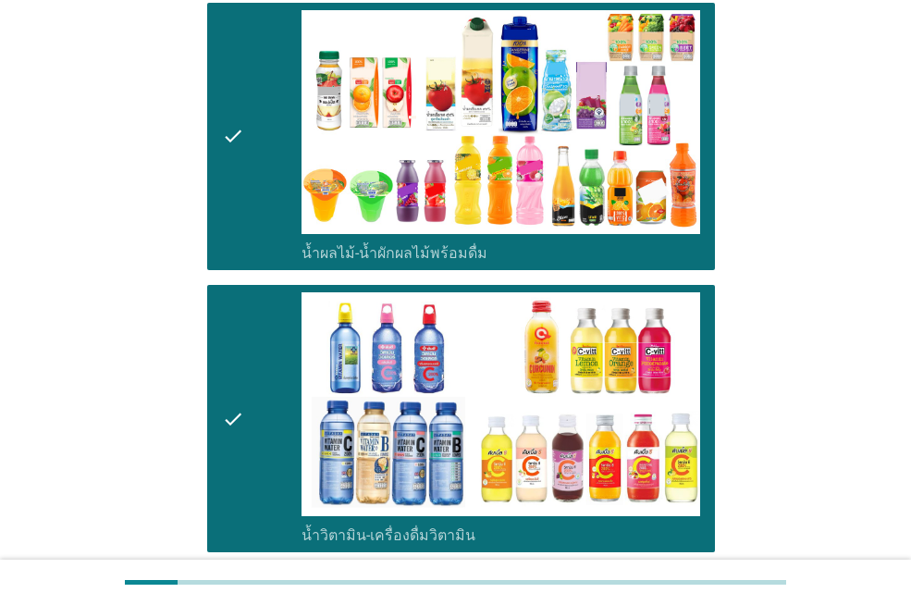
scroll to position [2868, 0]
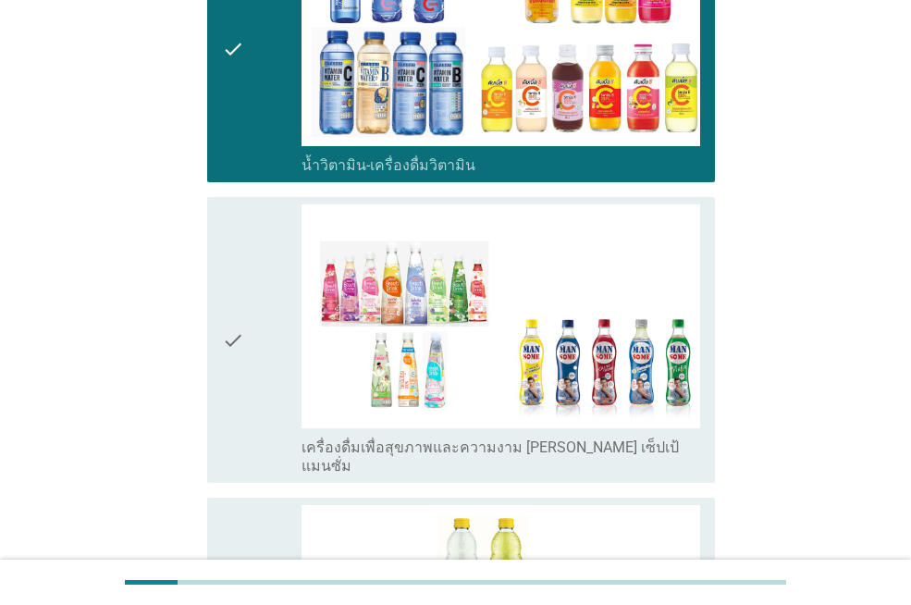
click at [237, 322] on icon "check" at bounding box center [233, 339] width 22 height 271
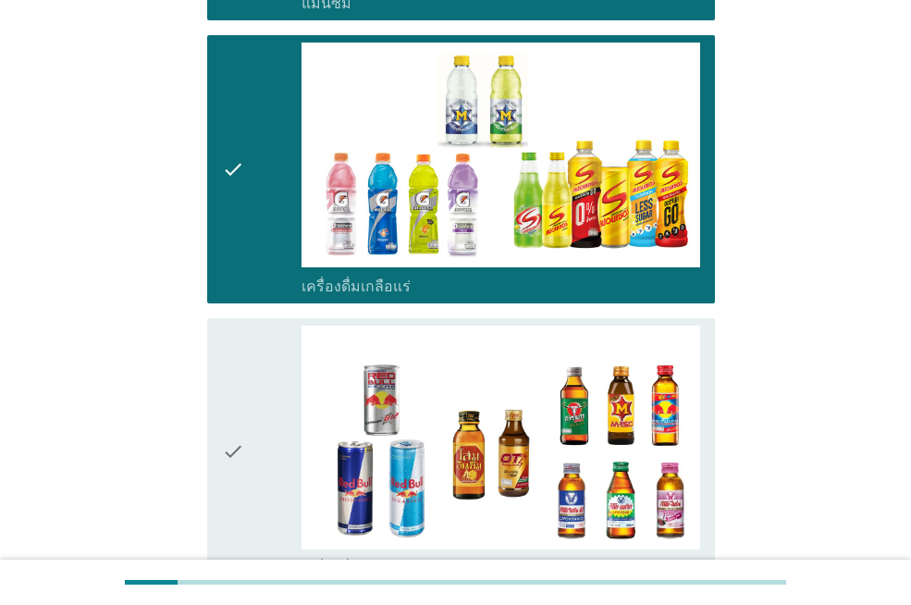
scroll to position [3424, 0]
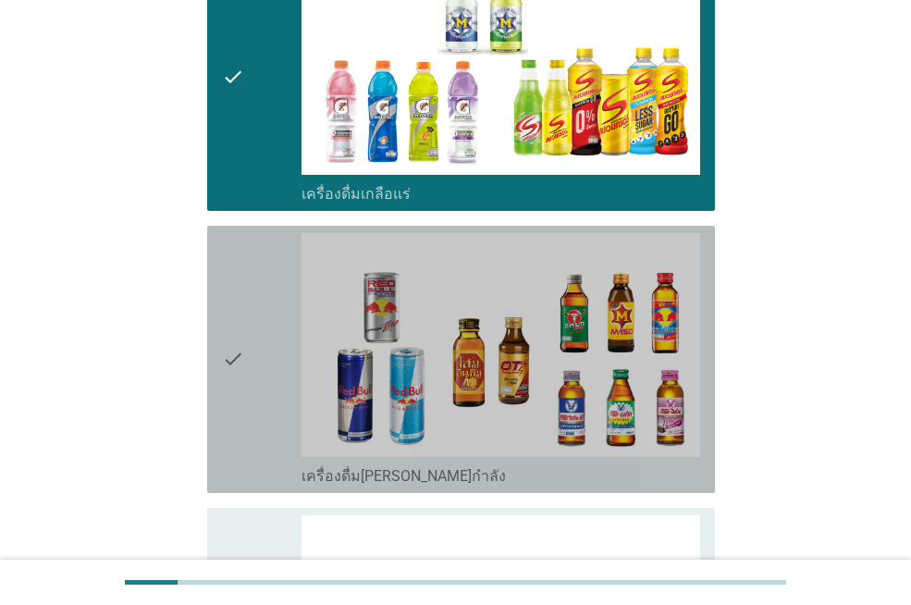
click at [242, 366] on icon "check" at bounding box center [233, 359] width 22 height 253
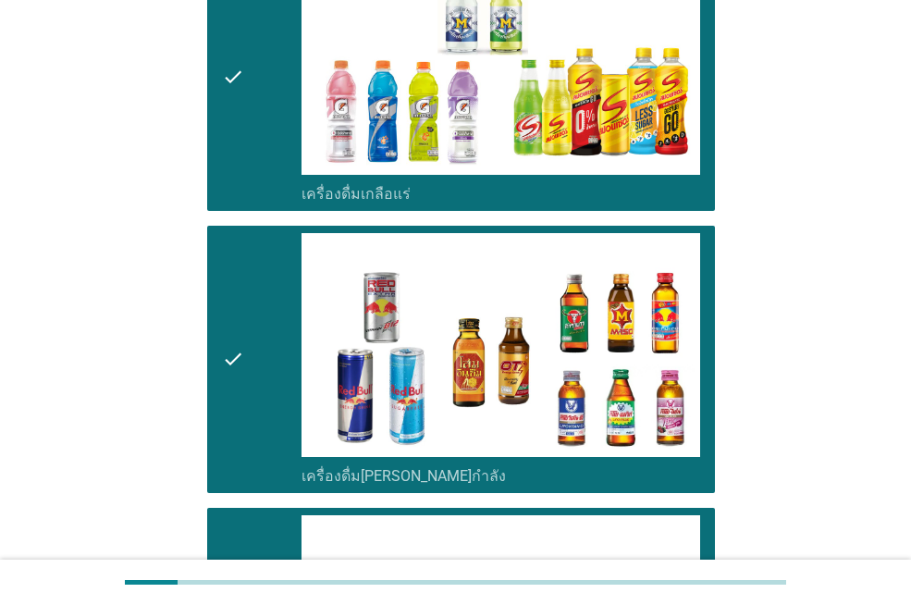
scroll to position [3701, 0]
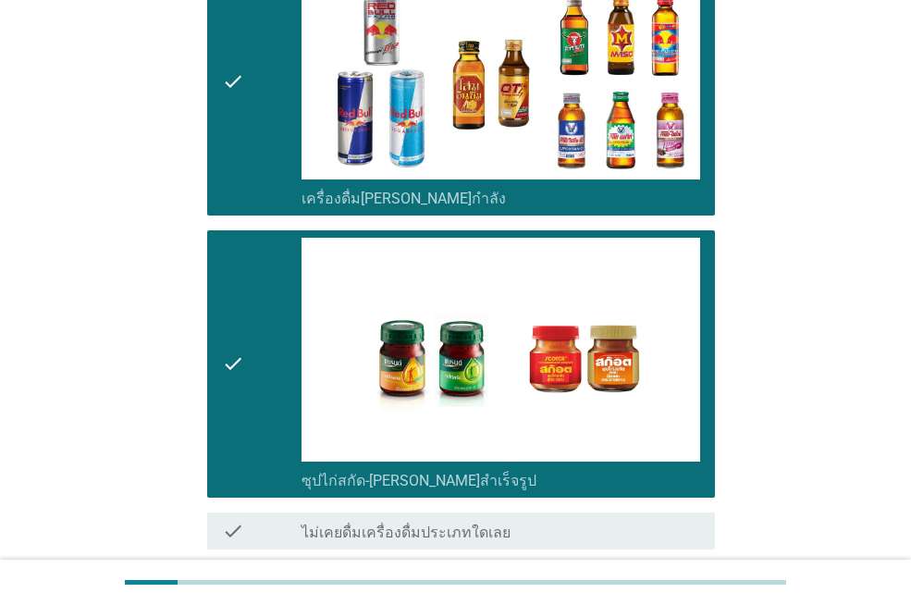
click at [672, 600] on button "ต่อไป" at bounding box center [666, 616] width 81 height 33
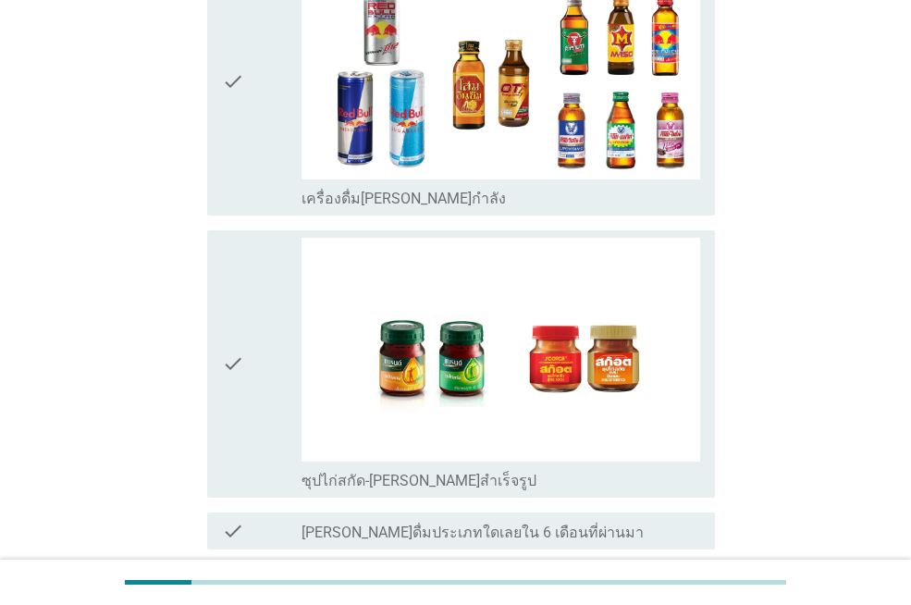
scroll to position [0, 0]
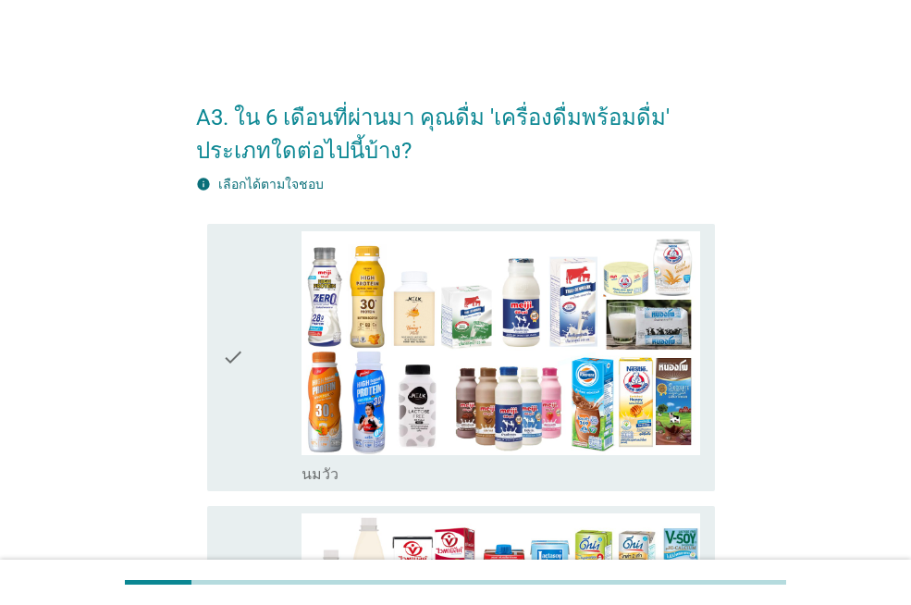
click at [257, 369] on div "check" at bounding box center [262, 357] width 80 height 253
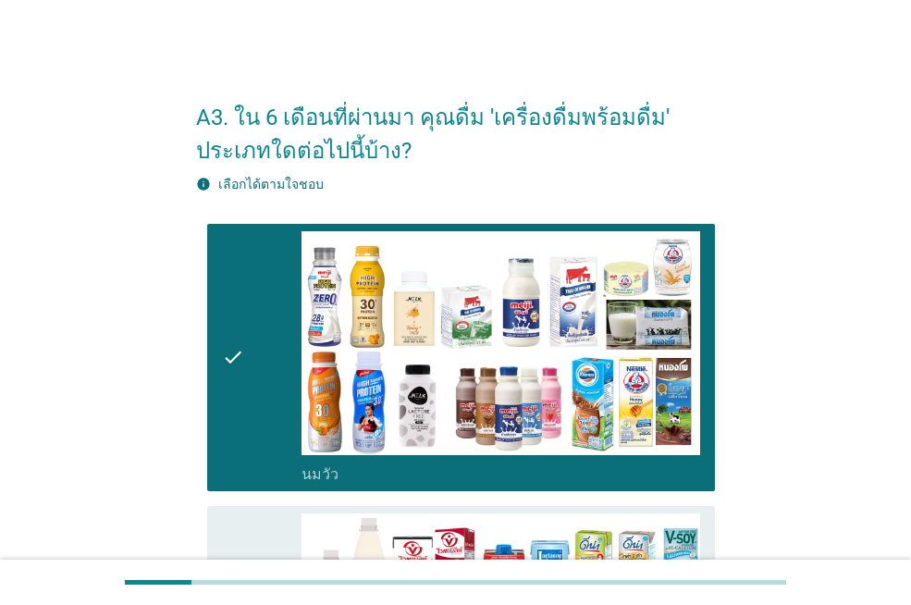
scroll to position [278, 0]
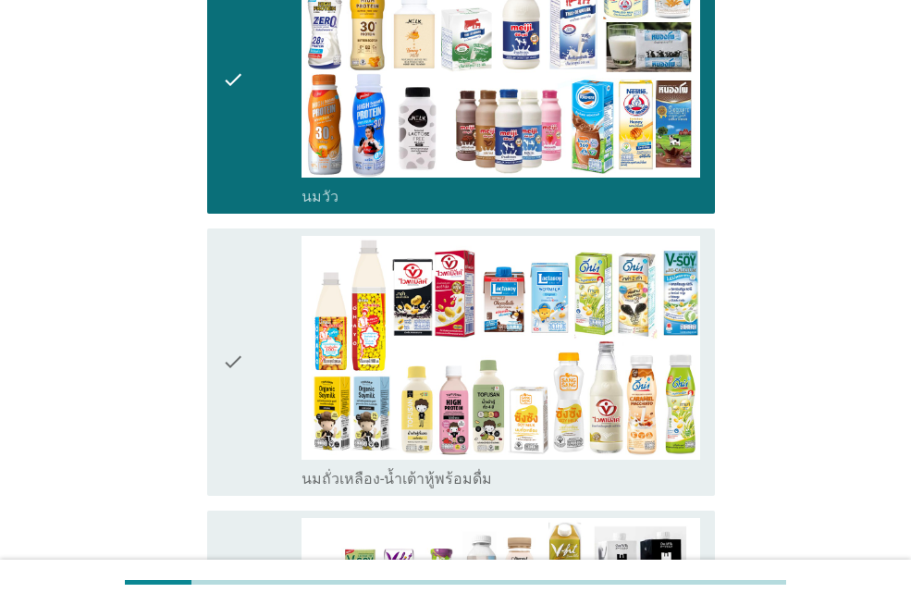
click at [245, 357] on div "check" at bounding box center [262, 362] width 80 height 253
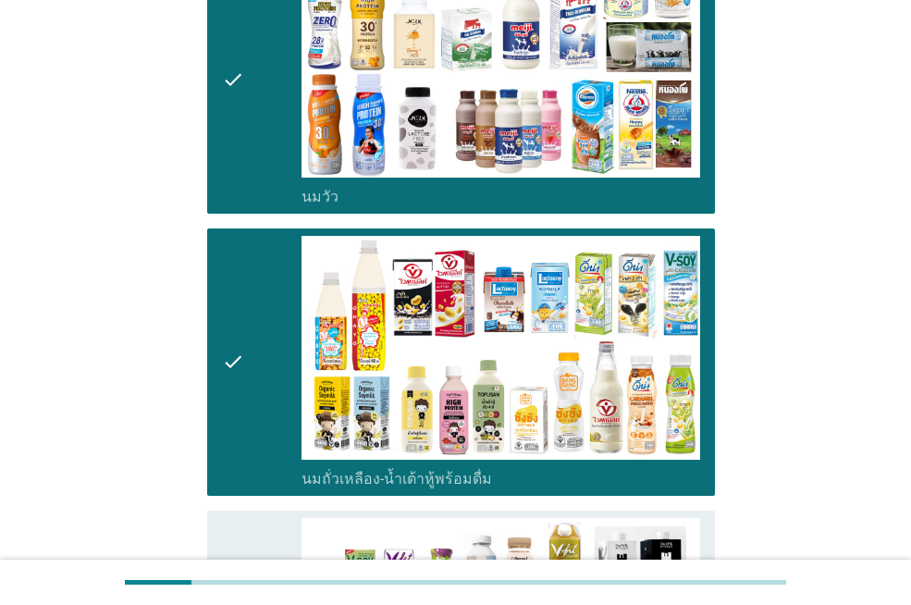
scroll to position [555, 0]
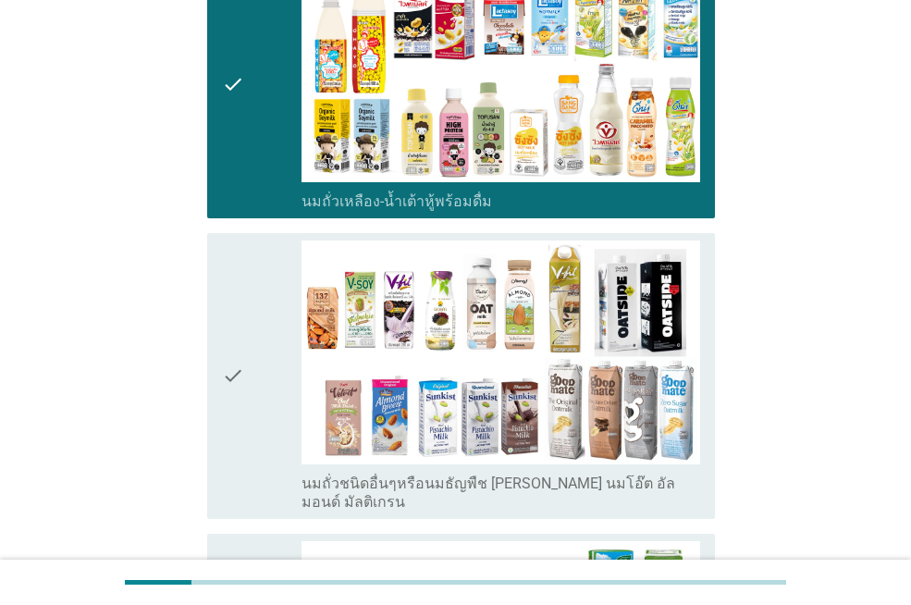
click at [245, 357] on div "check" at bounding box center [262, 376] width 80 height 271
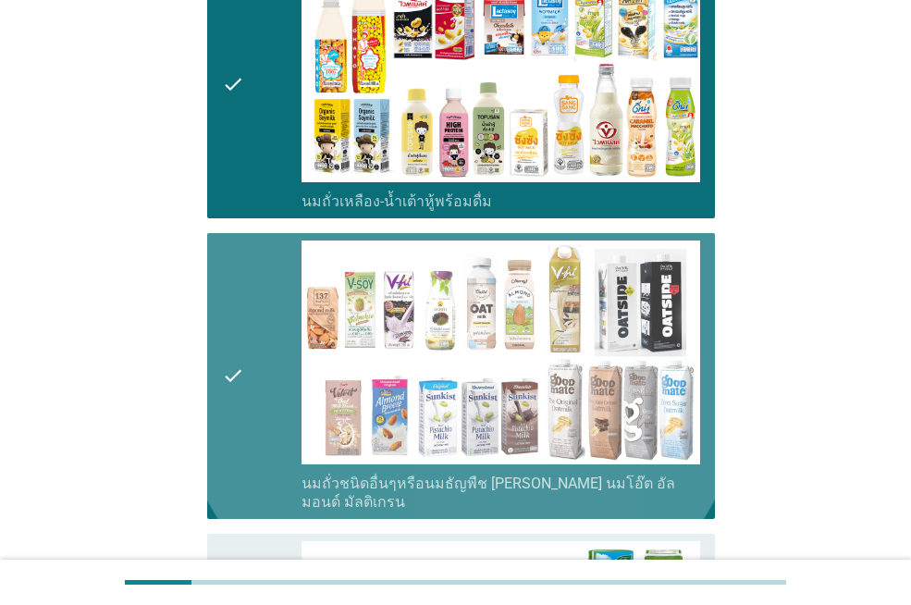
scroll to position [925, 0]
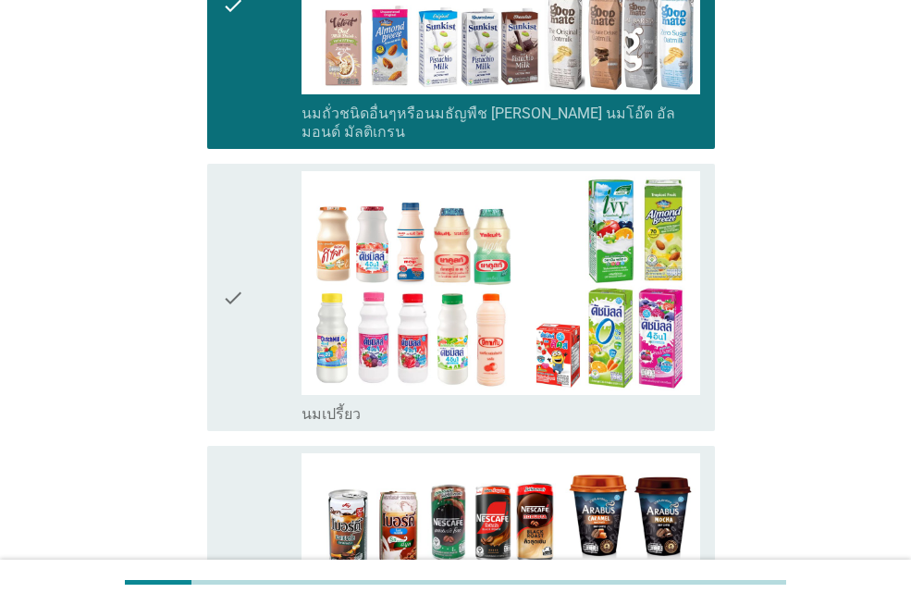
click at [252, 300] on div "check" at bounding box center [262, 297] width 80 height 253
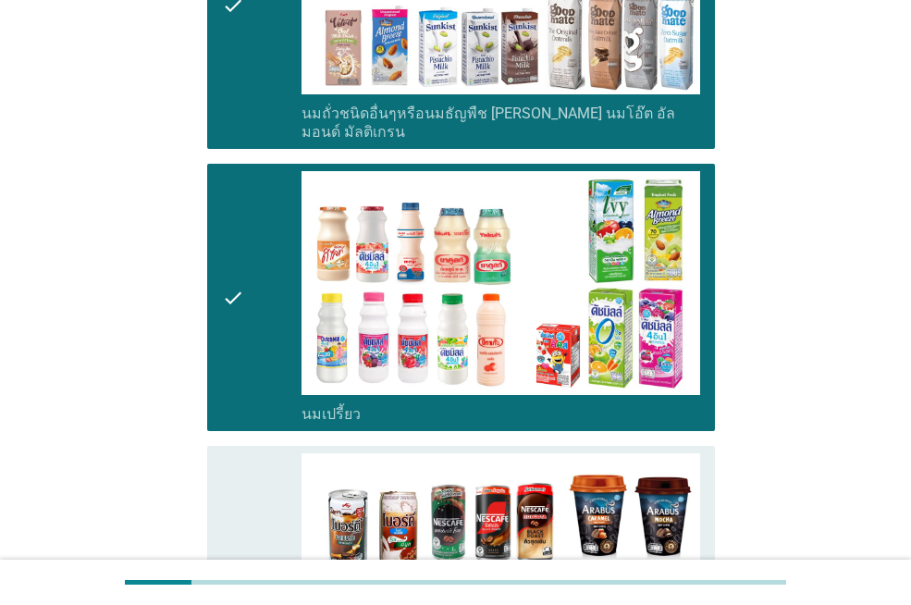
click at [226, 502] on icon "check" at bounding box center [233, 579] width 22 height 253
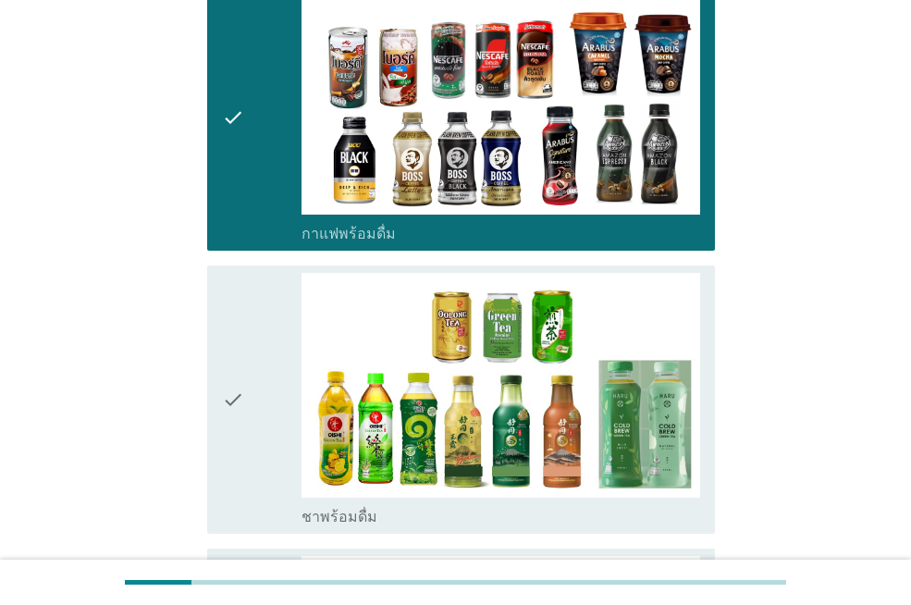
click at [257, 403] on div "check" at bounding box center [262, 399] width 80 height 253
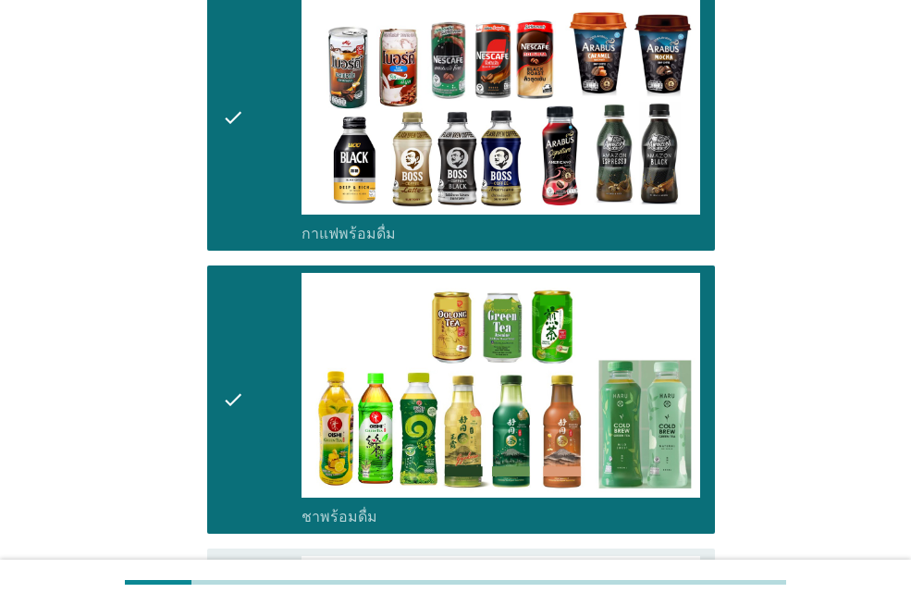
scroll to position [1758, 0]
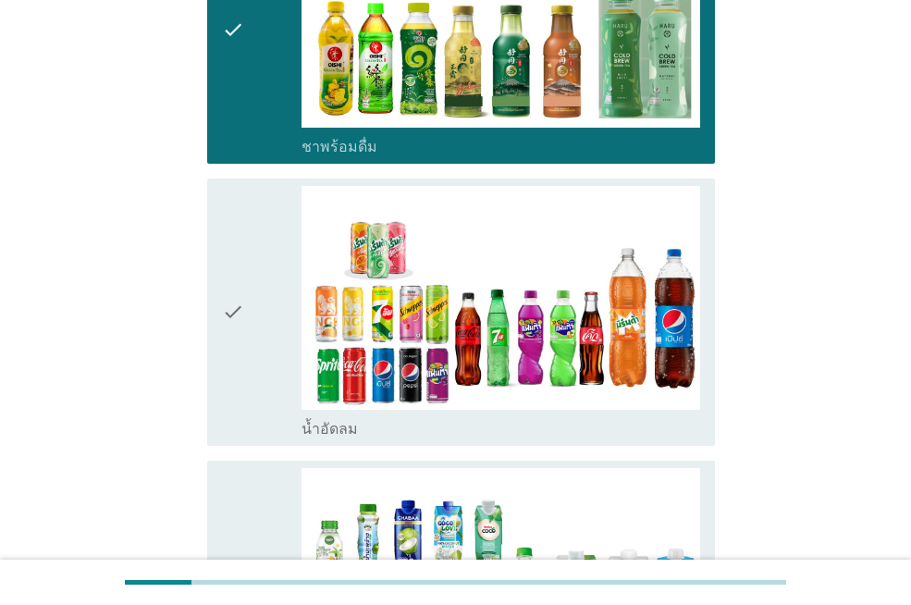
click at [255, 335] on div "check" at bounding box center [262, 312] width 80 height 253
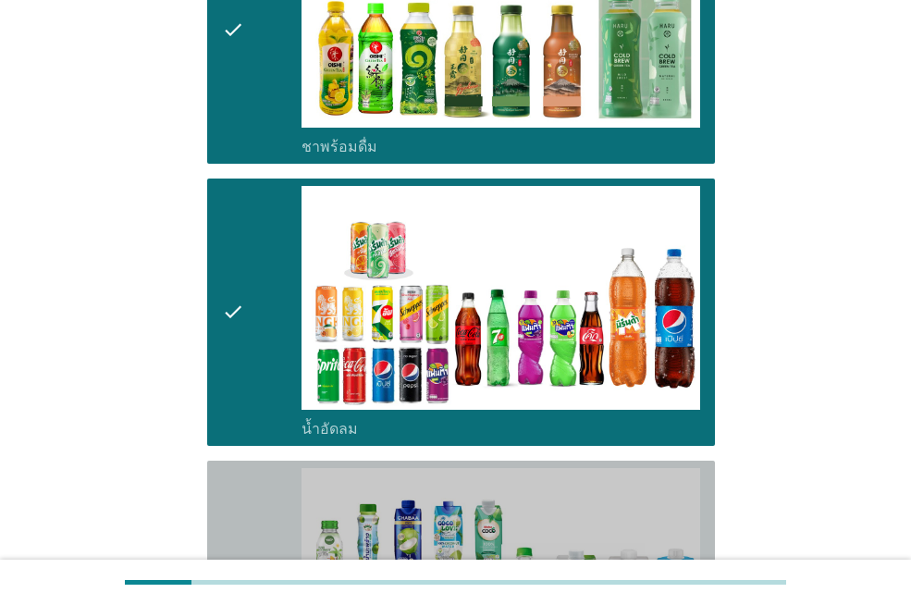
click at [228, 506] on icon "check" at bounding box center [233, 594] width 22 height 253
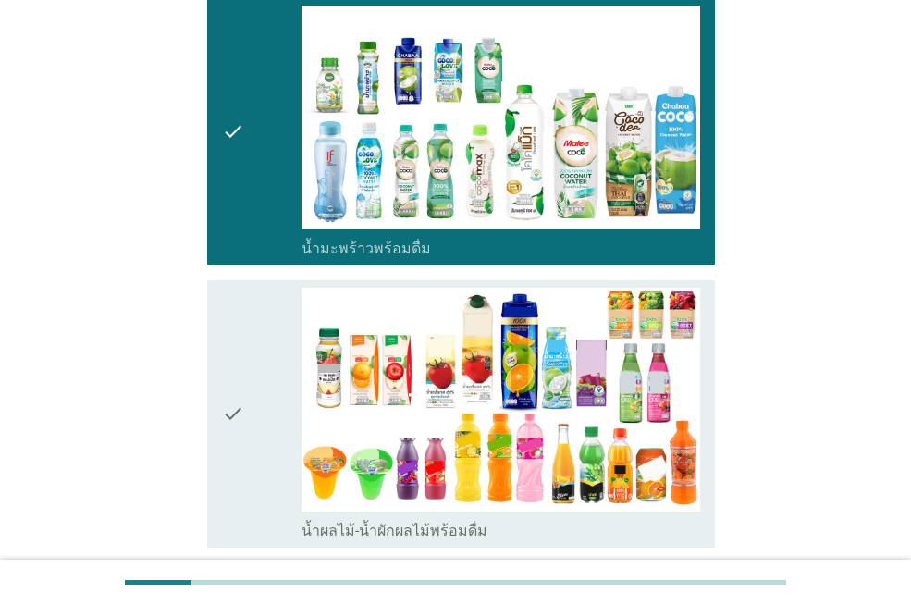
click at [247, 426] on div "check" at bounding box center [262, 414] width 80 height 253
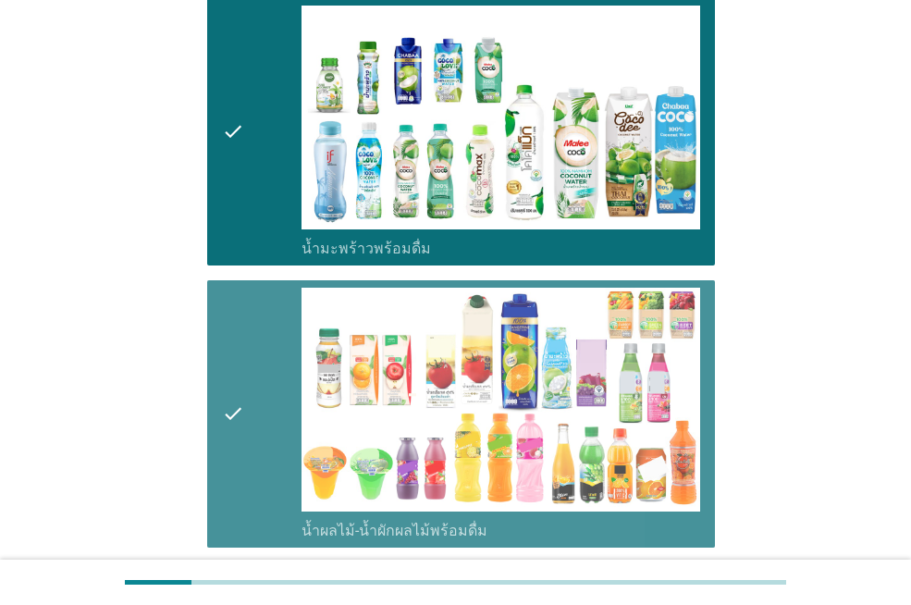
scroll to position [2683, 0]
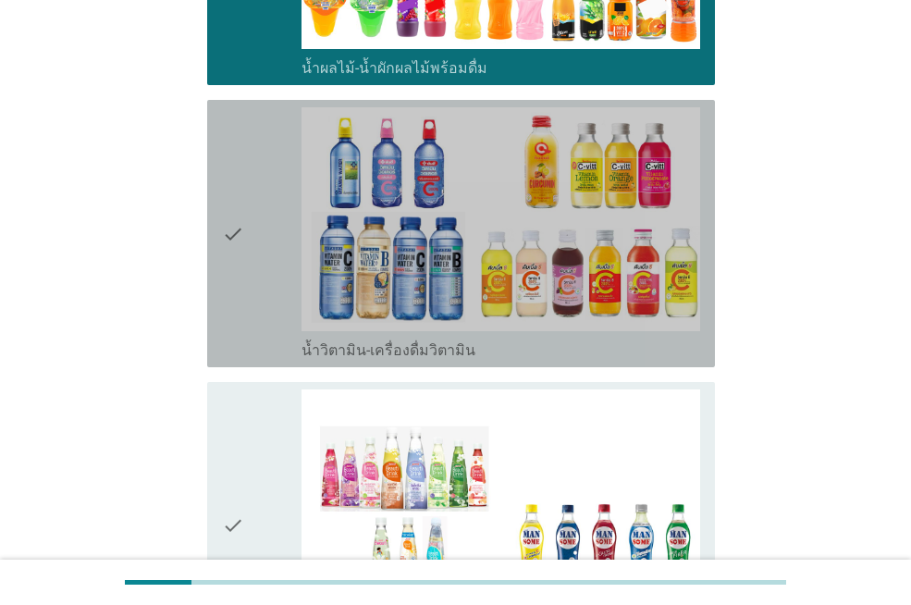
click at [253, 284] on div "check" at bounding box center [262, 233] width 80 height 253
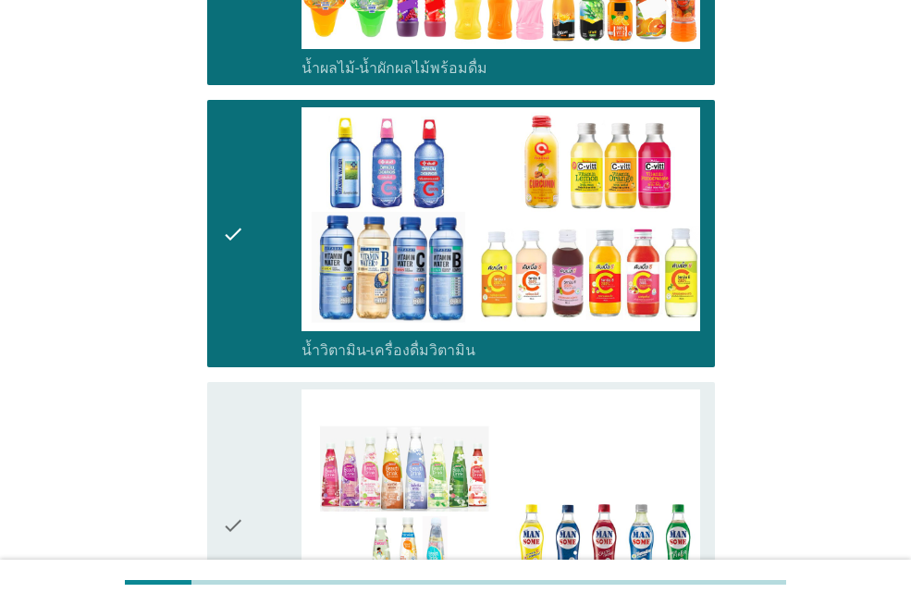
click at [217, 423] on div "check check_box_outline_blank เครื่องดื่มเพื่อสุขภาพและความงาม [PERSON_NAME] เซ…" at bounding box center [461, 525] width 508 height 286
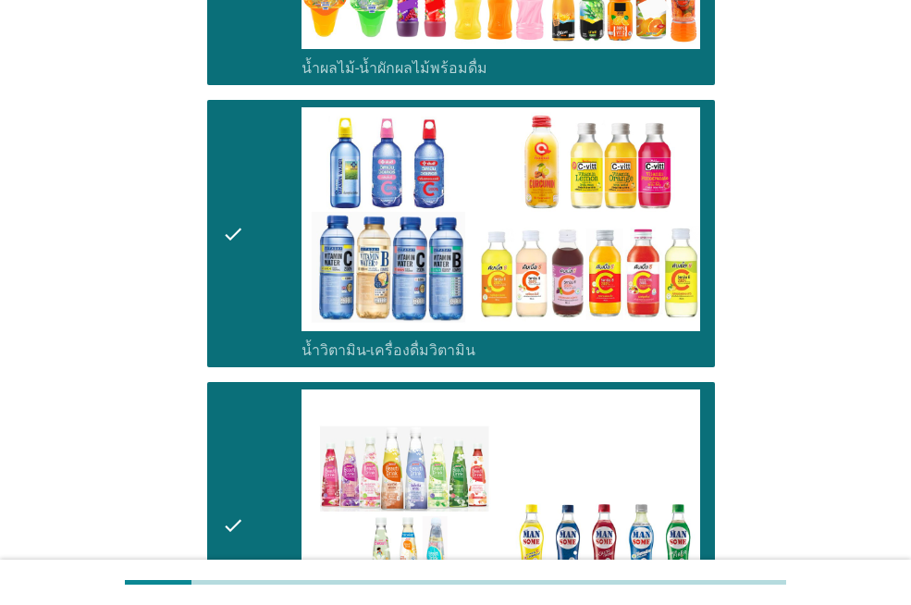
scroll to position [3239, 0]
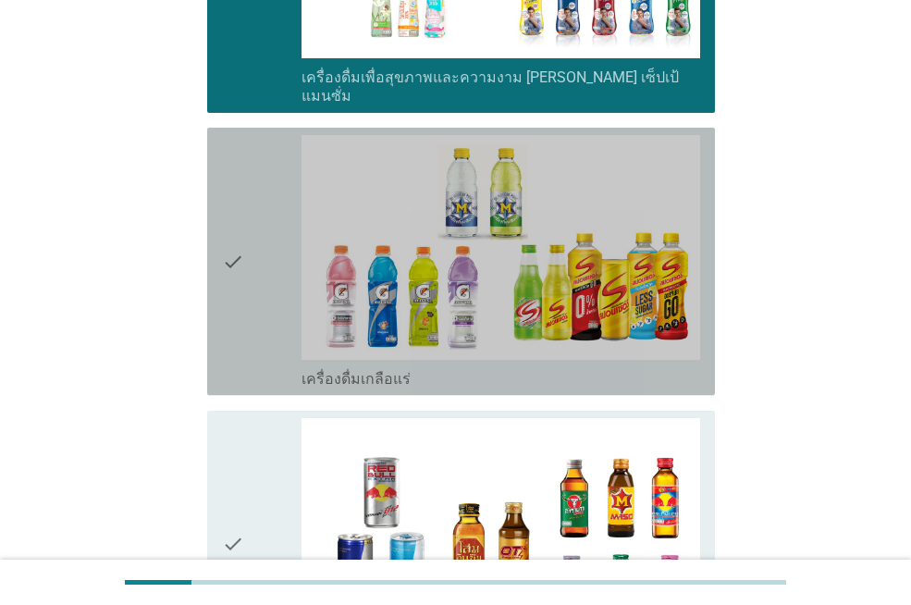
click at [254, 286] on div "check" at bounding box center [262, 261] width 80 height 253
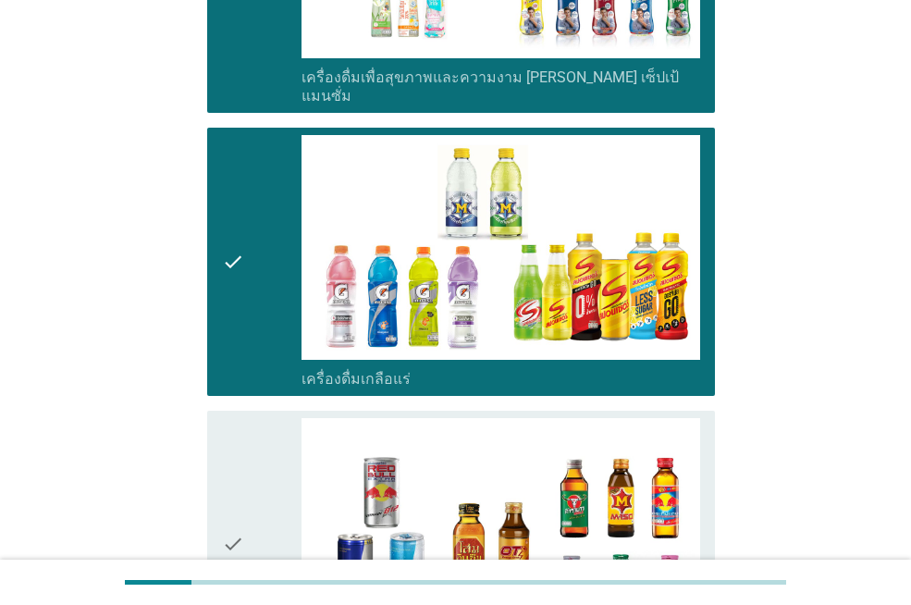
click at [256, 437] on div "check" at bounding box center [262, 544] width 80 height 253
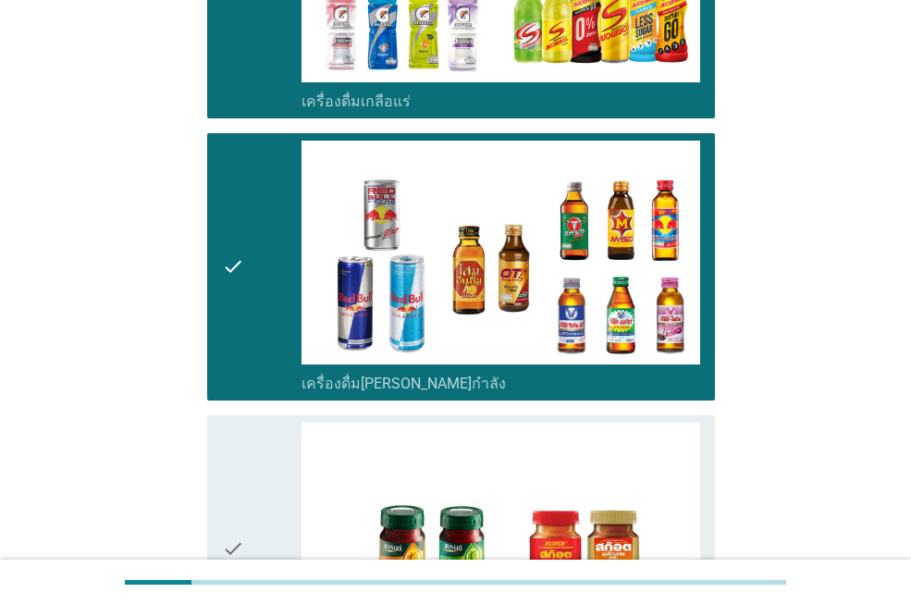
click at [259, 430] on div "check" at bounding box center [262, 549] width 80 height 253
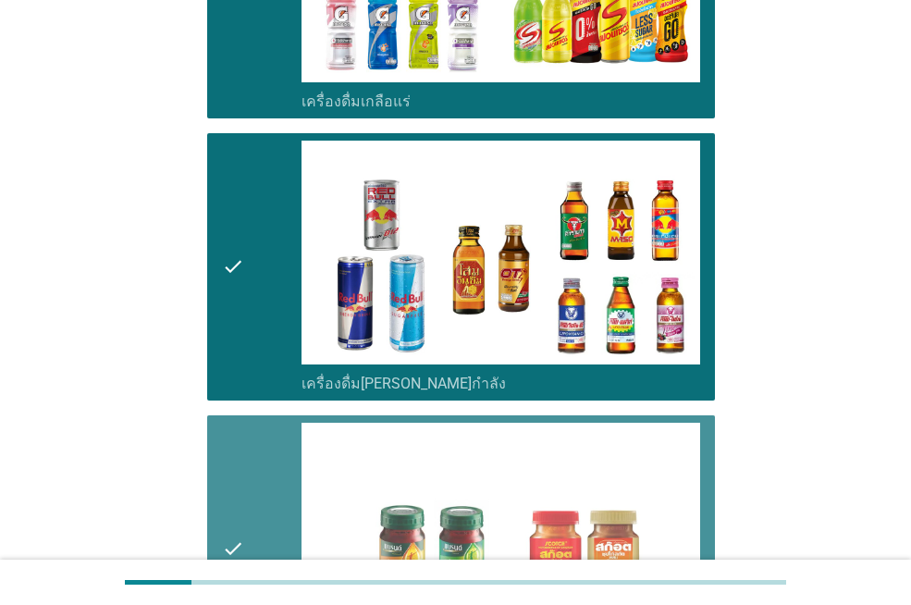
scroll to position [3824, 0]
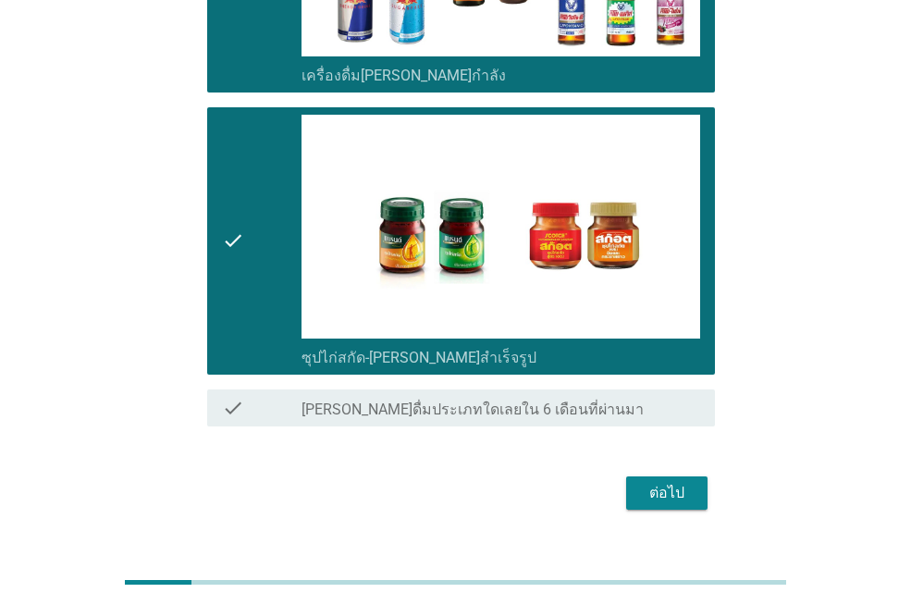
click at [675, 482] on div "ต่อไป" at bounding box center [667, 493] width 52 height 22
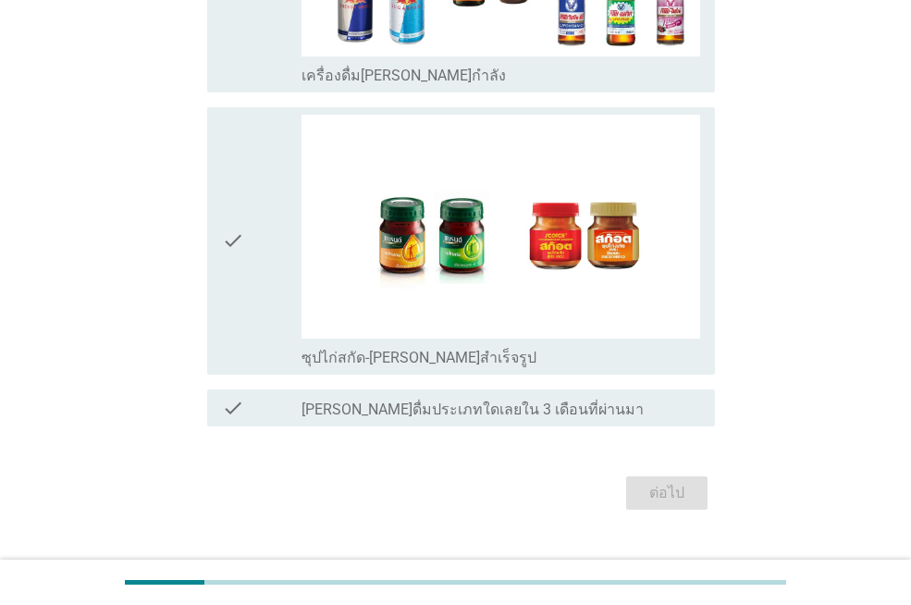
scroll to position [0, 0]
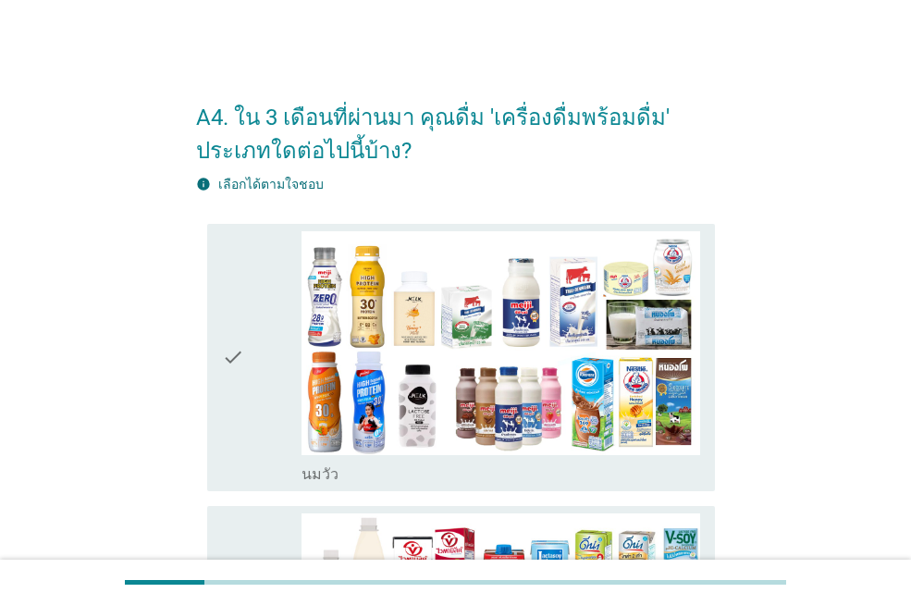
click at [242, 402] on icon "check" at bounding box center [233, 357] width 22 height 253
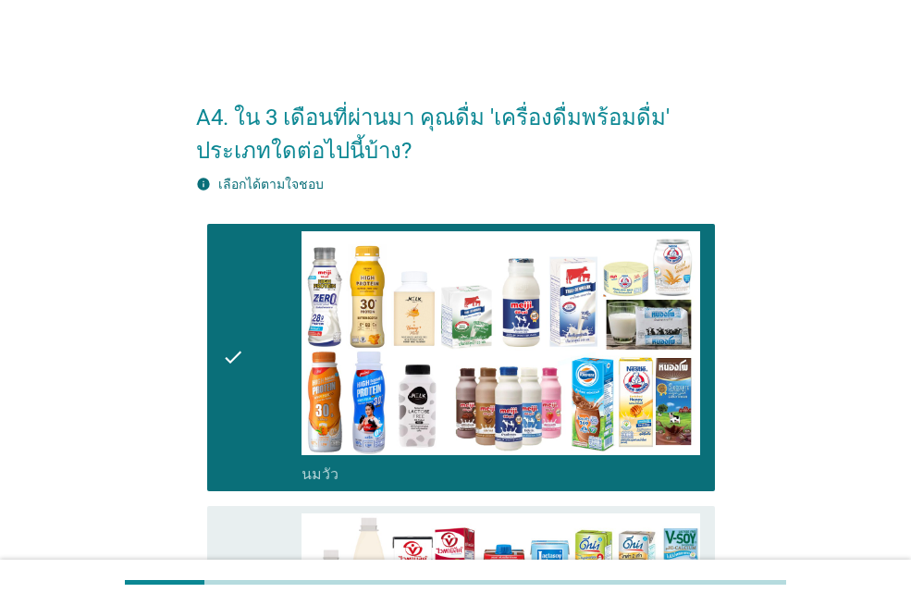
scroll to position [370, 0]
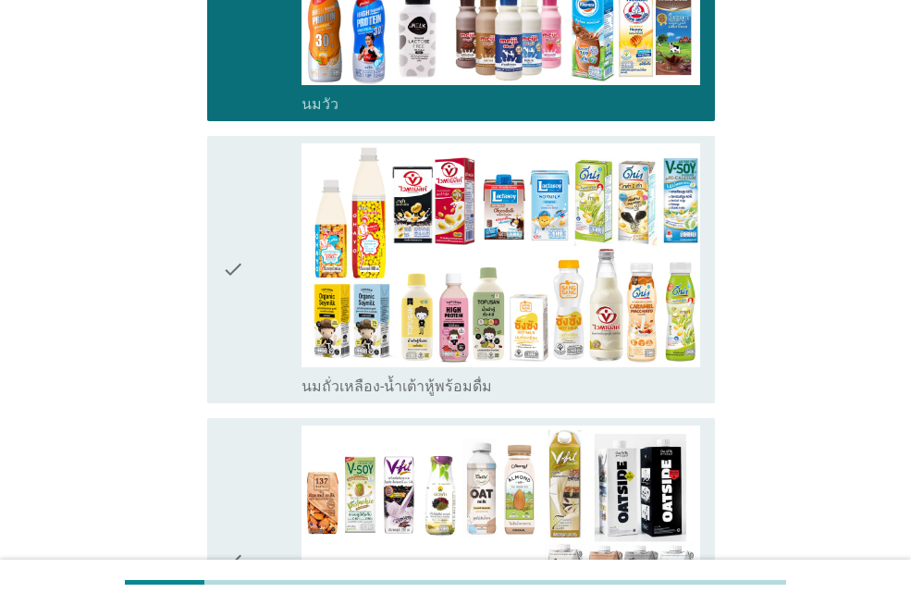
click at [256, 322] on div "check" at bounding box center [262, 269] width 80 height 253
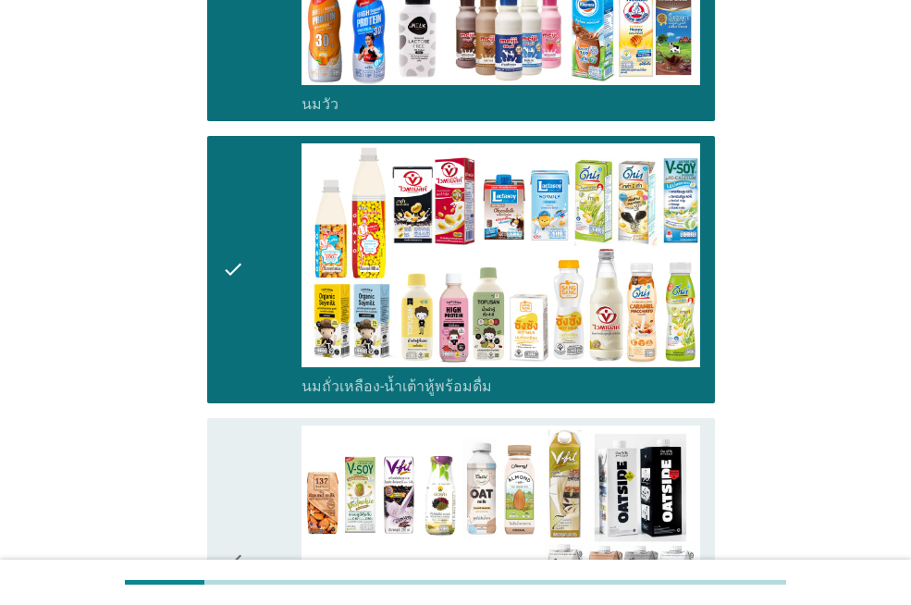
click at [258, 453] on div "check" at bounding box center [262, 561] width 80 height 271
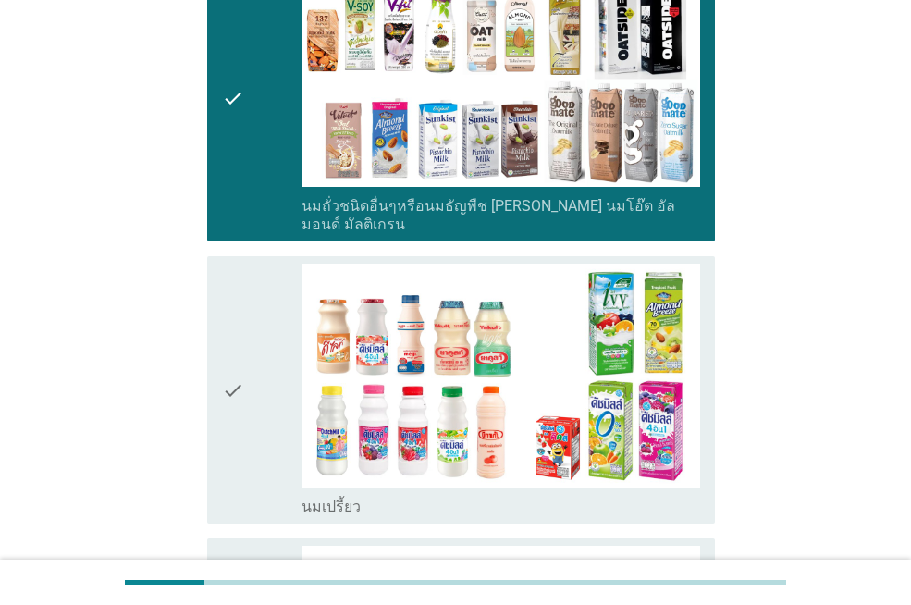
click at [243, 404] on icon "check" at bounding box center [233, 390] width 22 height 253
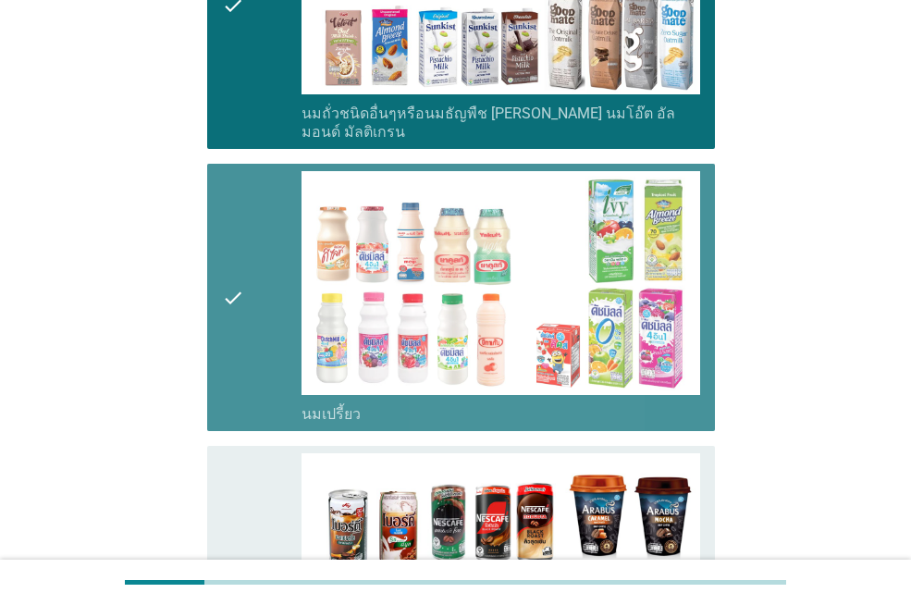
scroll to position [1203, 0]
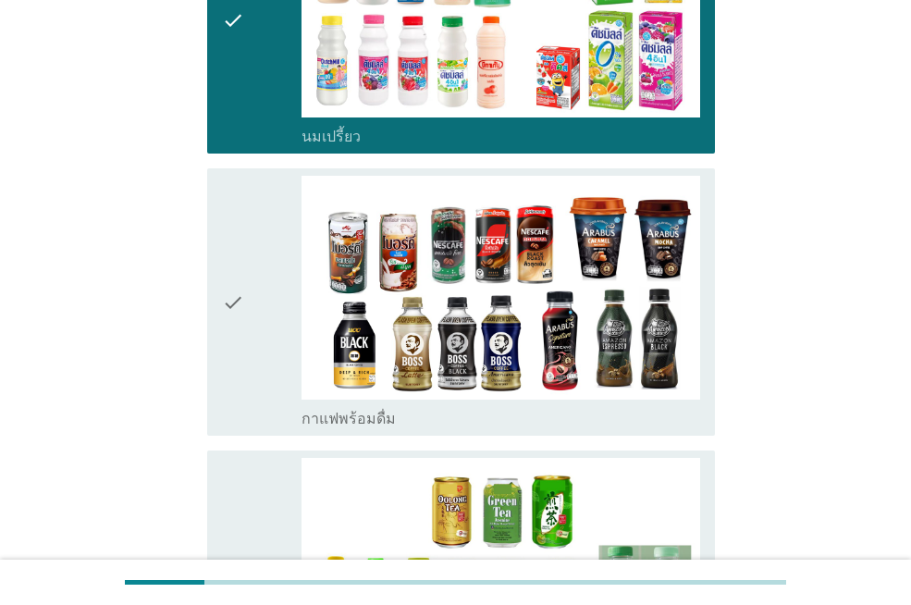
click at [259, 362] on div "check" at bounding box center [262, 302] width 80 height 253
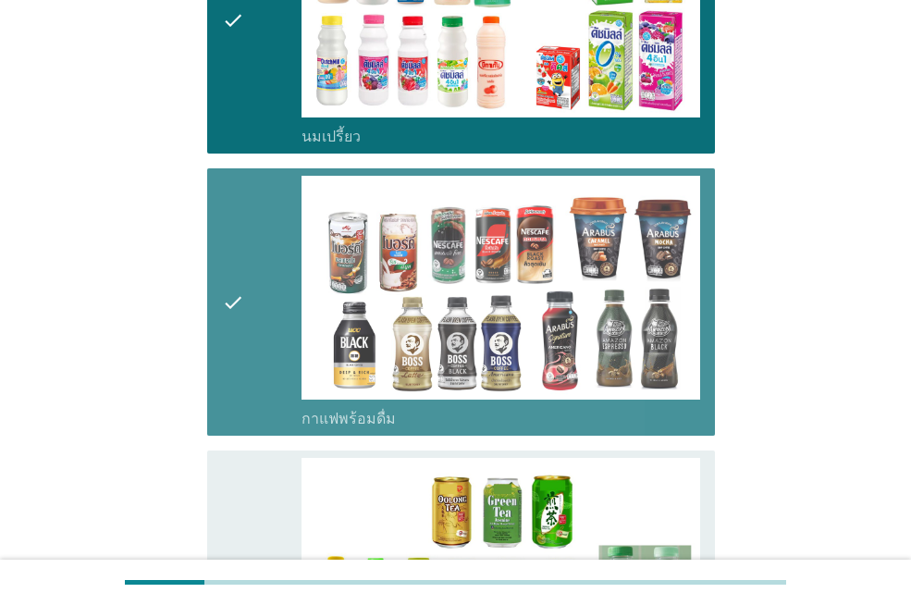
click at [229, 499] on icon "check" at bounding box center [233, 584] width 22 height 253
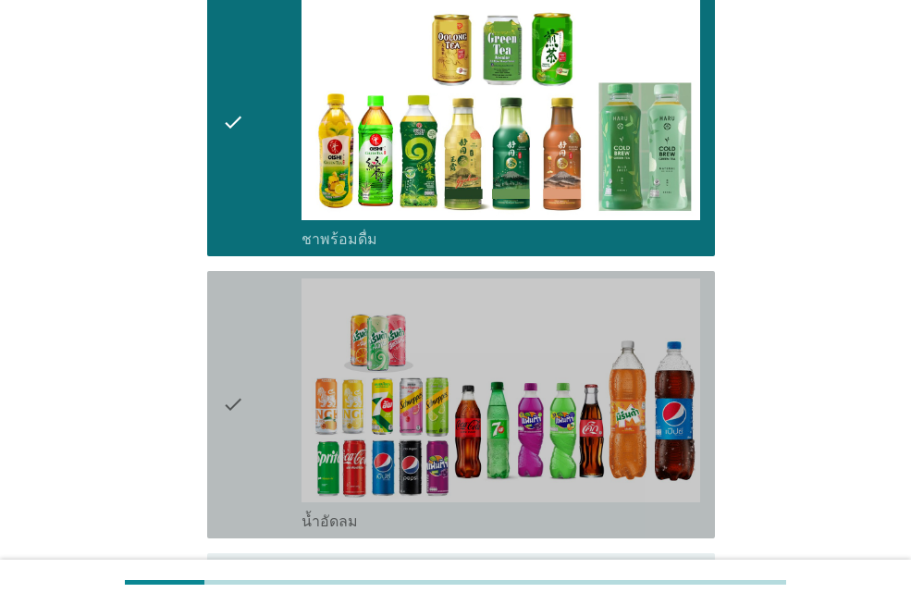
click at [254, 386] on div "check" at bounding box center [262, 405] width 80 height 253
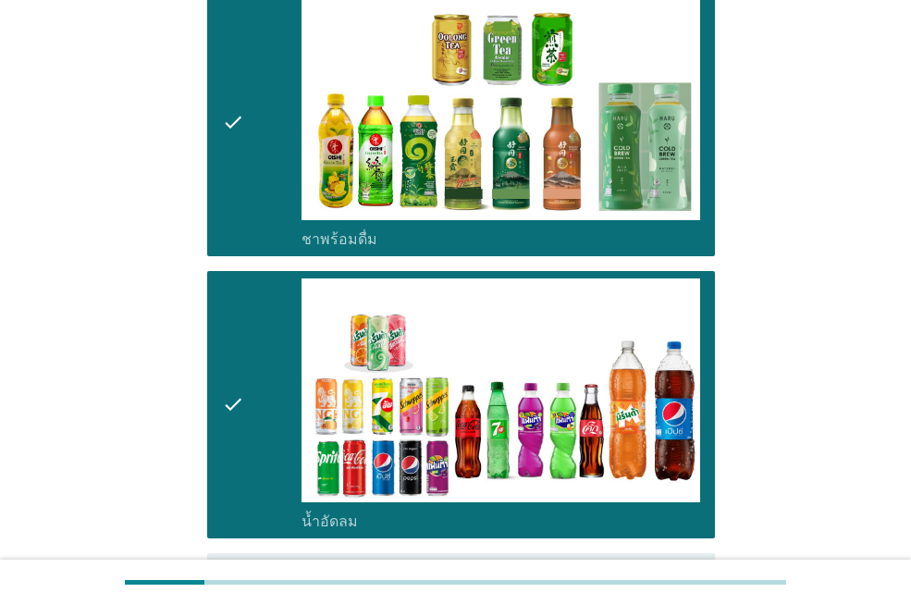
scroll to position [2128, 0]
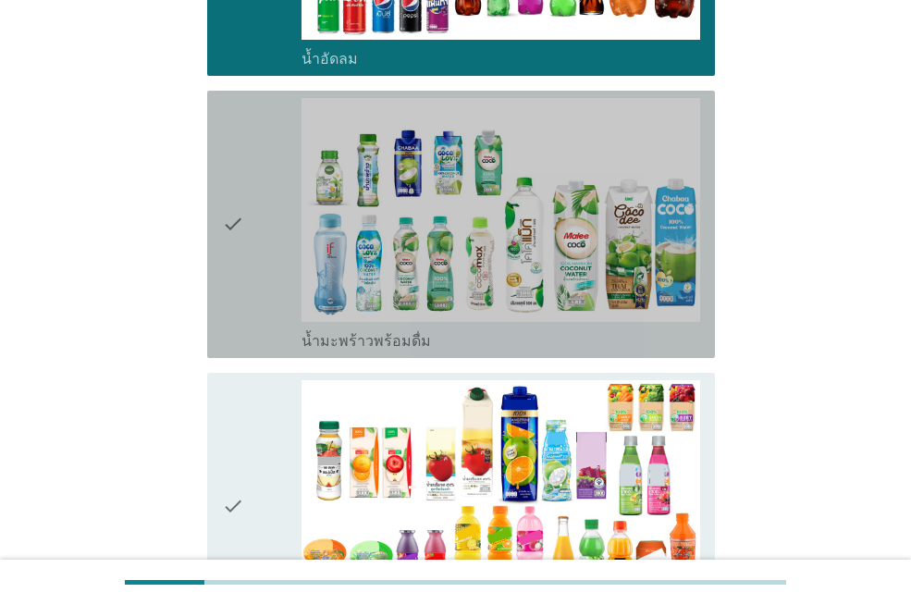
click at [241, 258] on icon "check" at bounding box center [233, 224] width 22 height 253
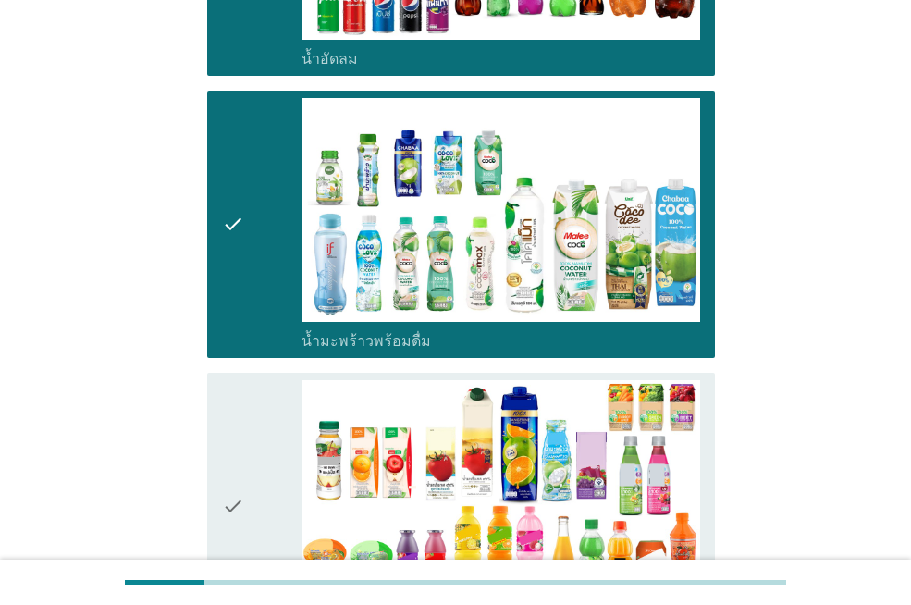
click at [243, 457] on icon "check" at bounding box center [233, 506] width 22 height 253
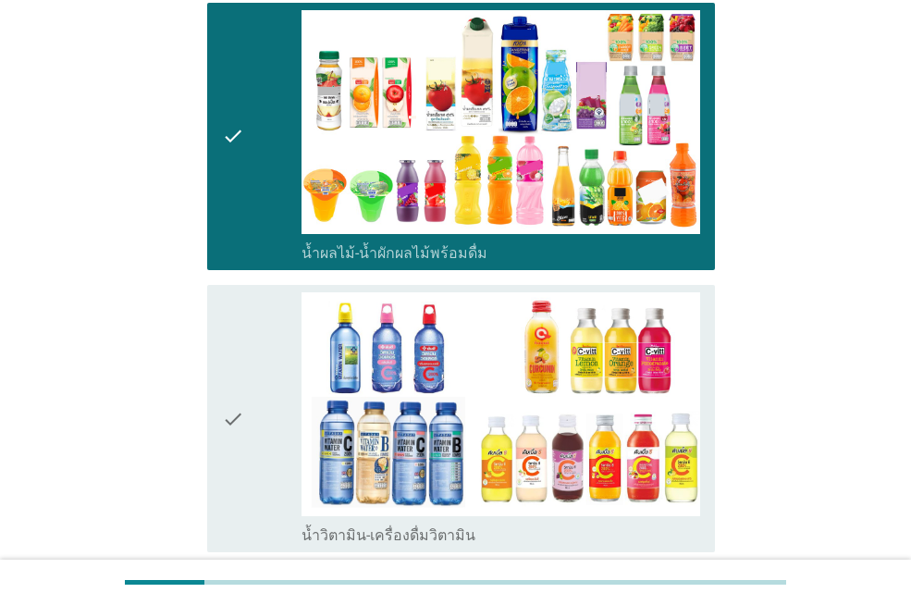
click at [240, 371] on icon "check" at bounding box center [233, 418] width 22 height 253
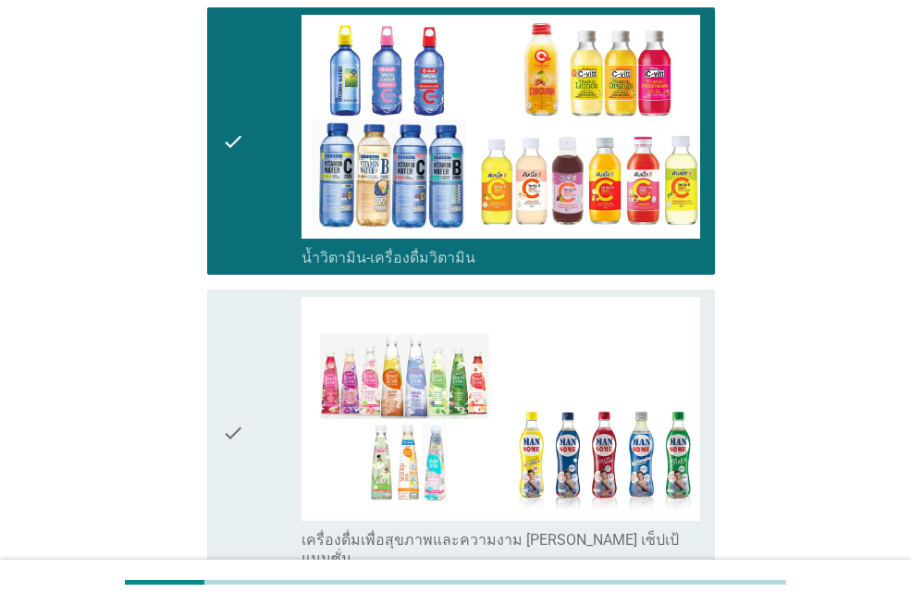
click at [252, 378] on div "check" at bounding box center [262, 432] width 80 height 271
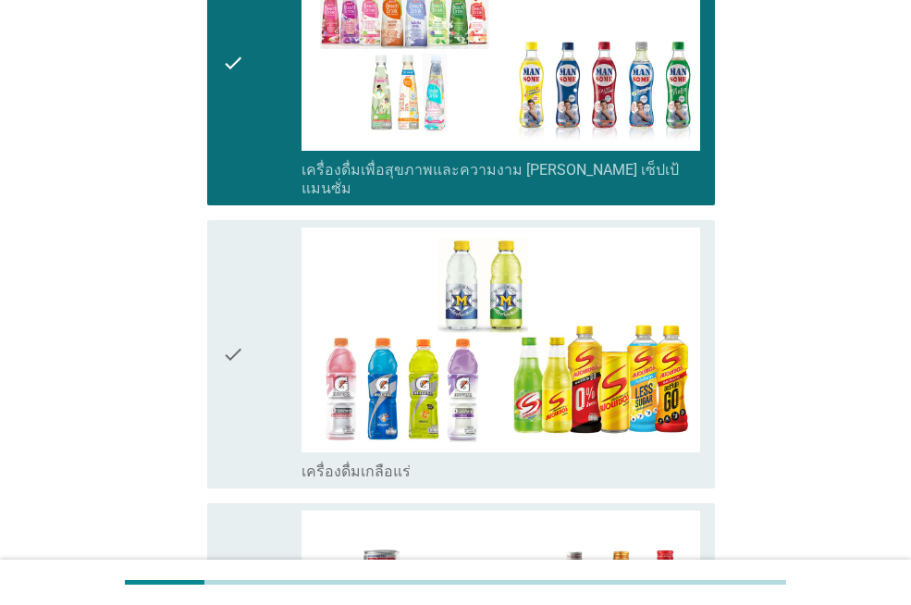
click at [253, 377] on div "check" at bounding box center [262, 354] width 80 height 253
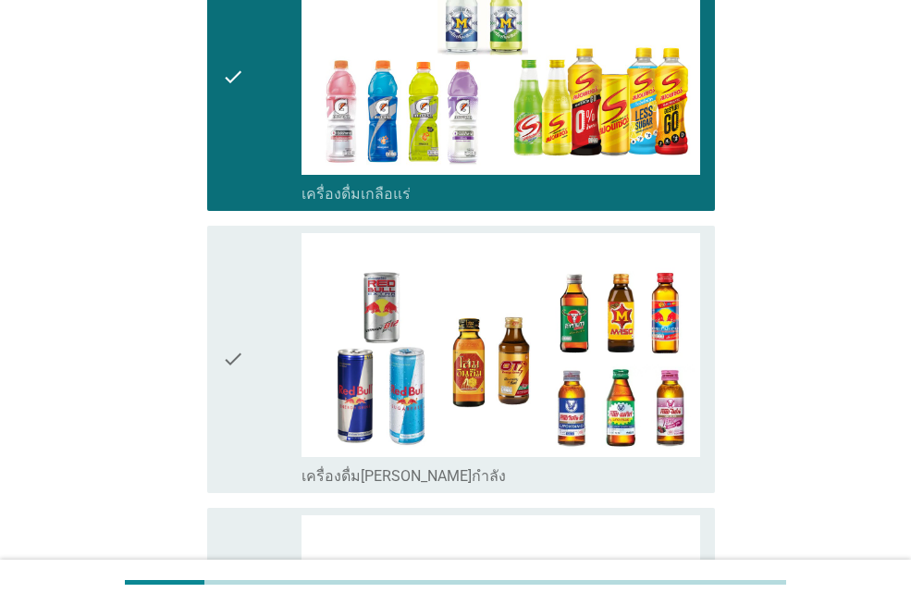
click at [253, 373] on div "check" at bounding box center [262, 359] width 80 height 253
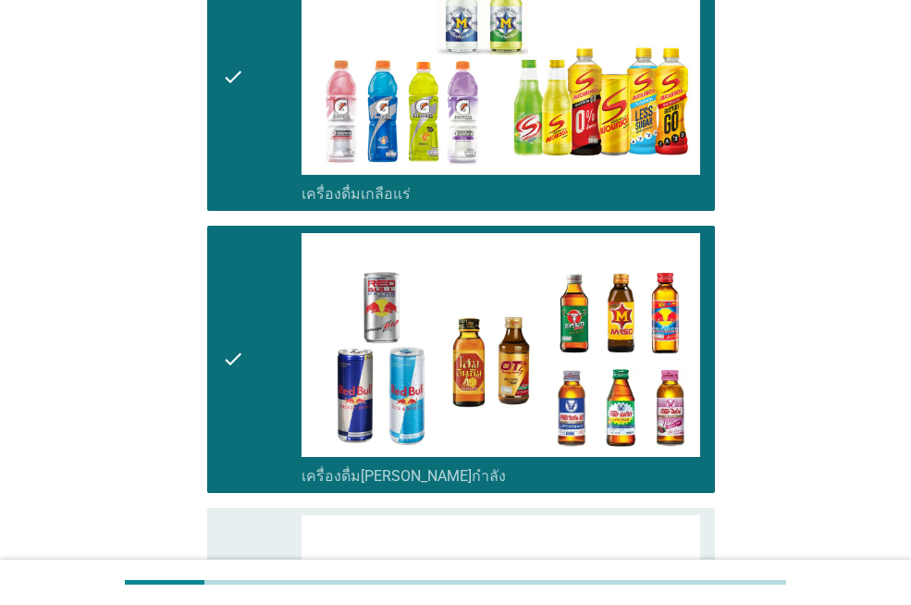
scroll to position [3794, 0]
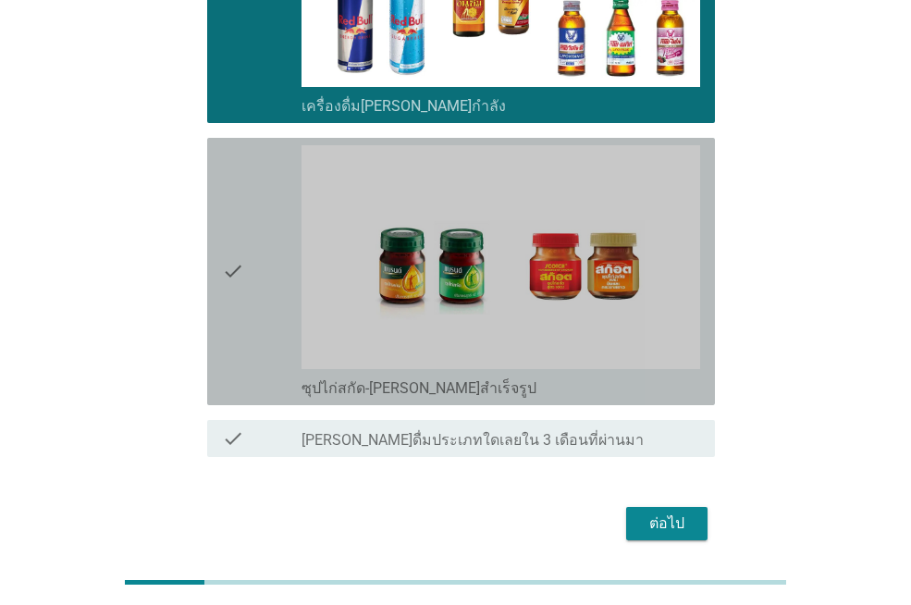
click at [251, 273] on div "check" at bounding box center [262, 271] width 80 height 253
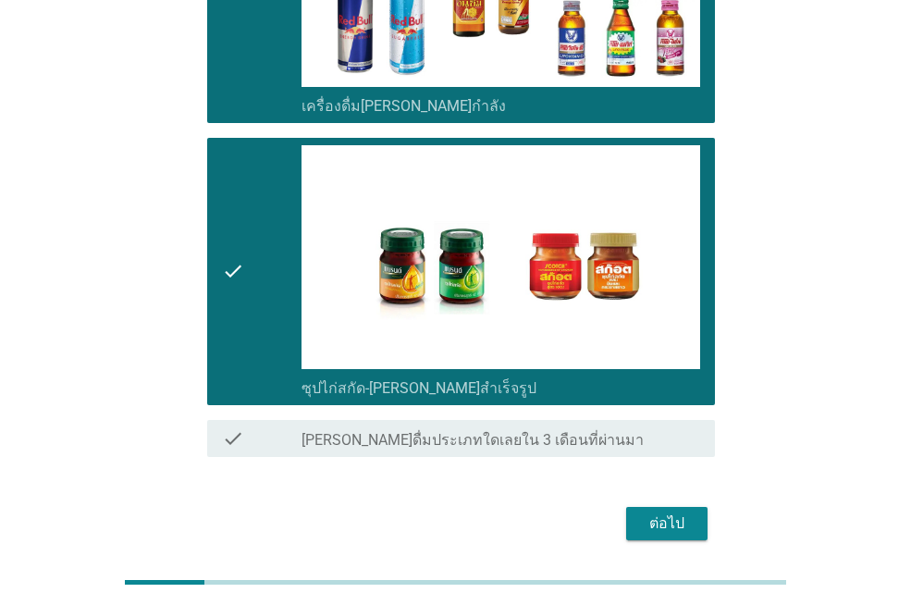
click at [673, 513] on div "ต่อไป" at bounding box center [667, 524] width 52 height 22
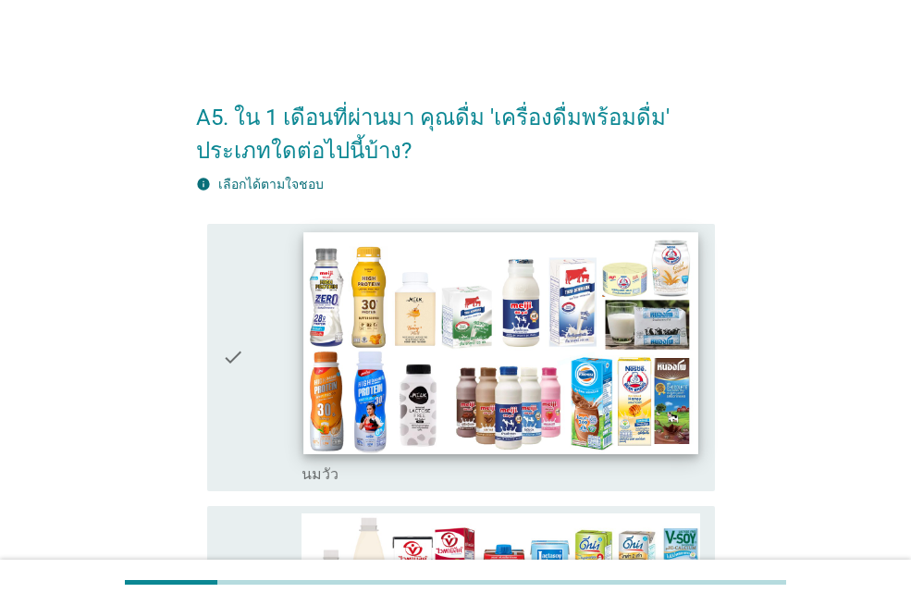
scroll to position [185, 0]
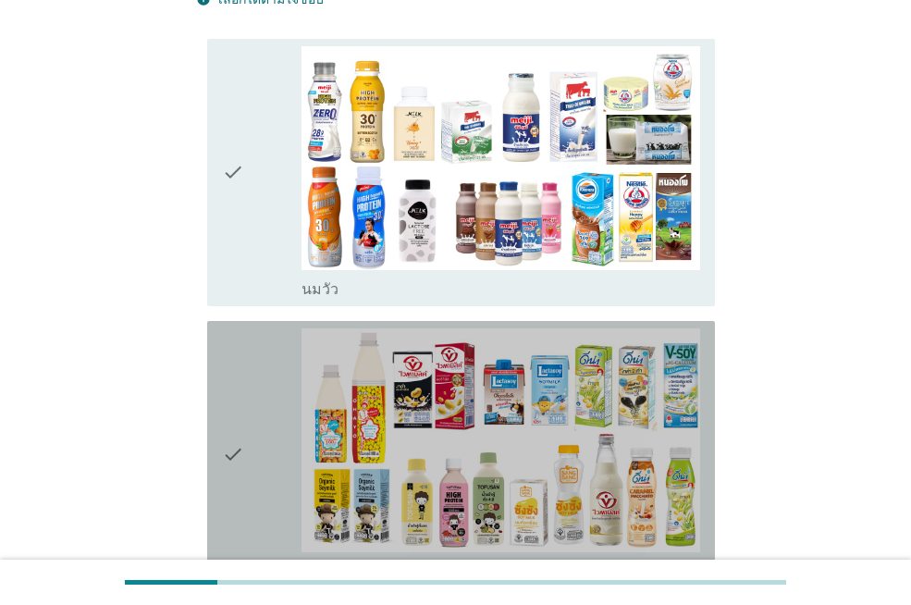
click at [237, 442] on icon "check" at bounding box center [233, 454] width 22 height 253
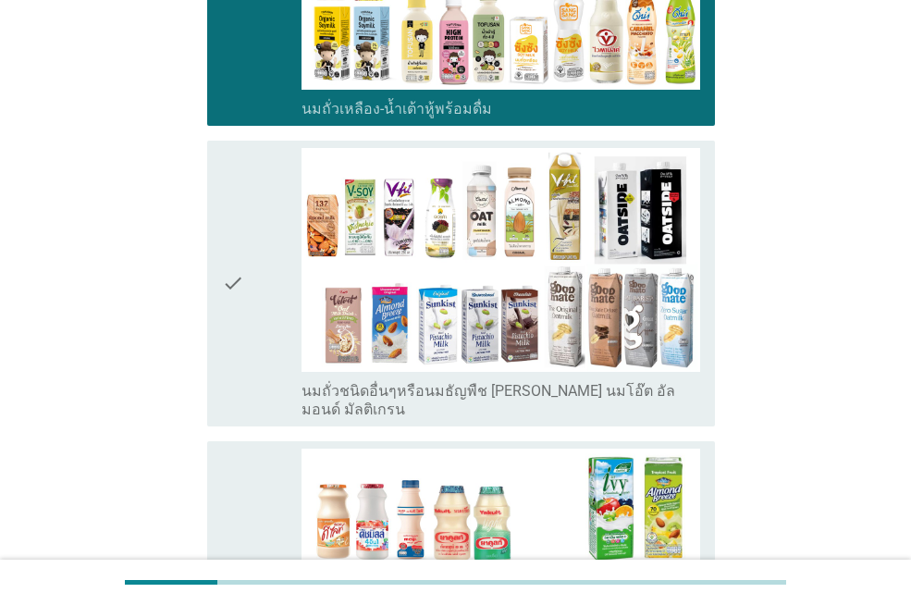
scroll to position [833, 0]
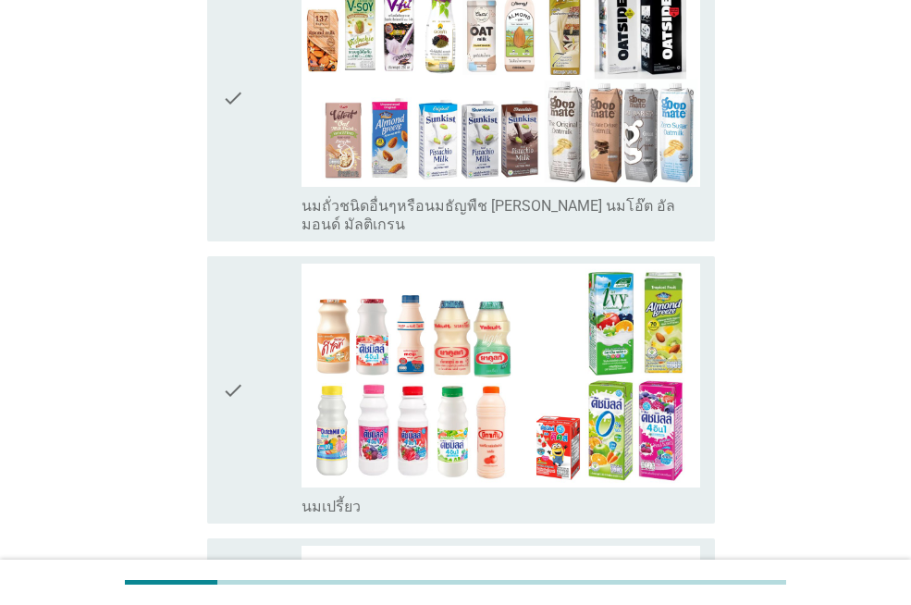
click at [236, 358] on icon "check" at bounding box center [233, 390] width 22 height 253
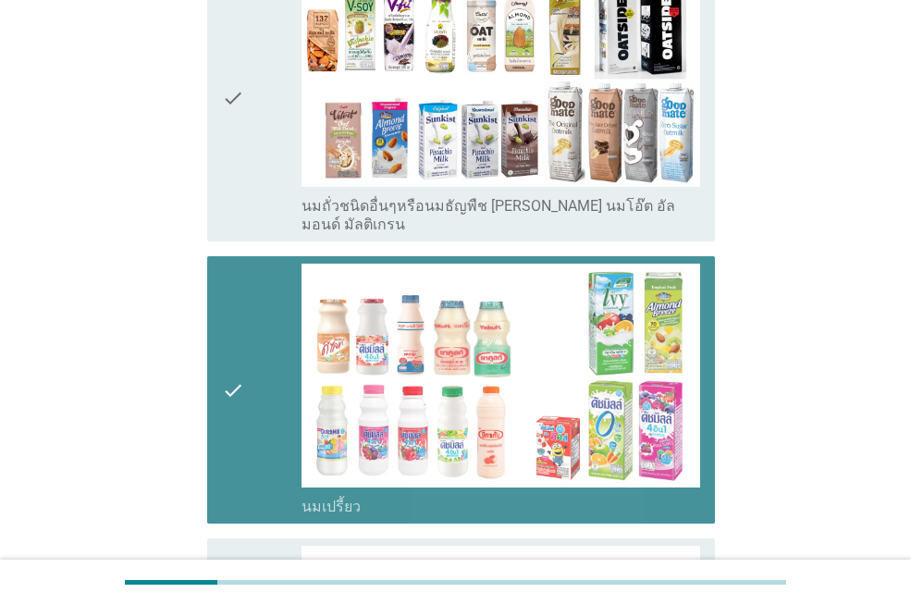
scroll to position [1203, 0]
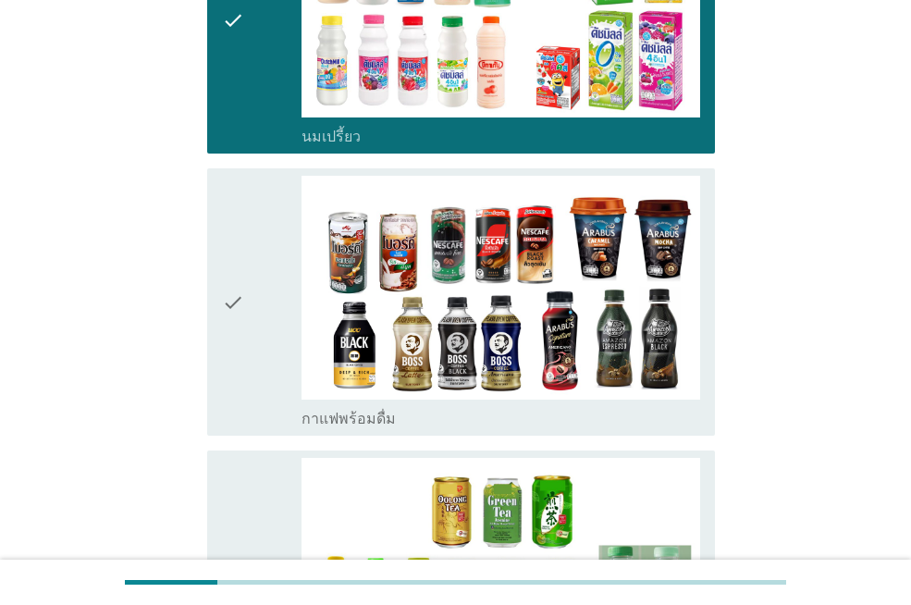
click at [259, 301] on div "check" at bounding box center [262, 302] width 80 height 253
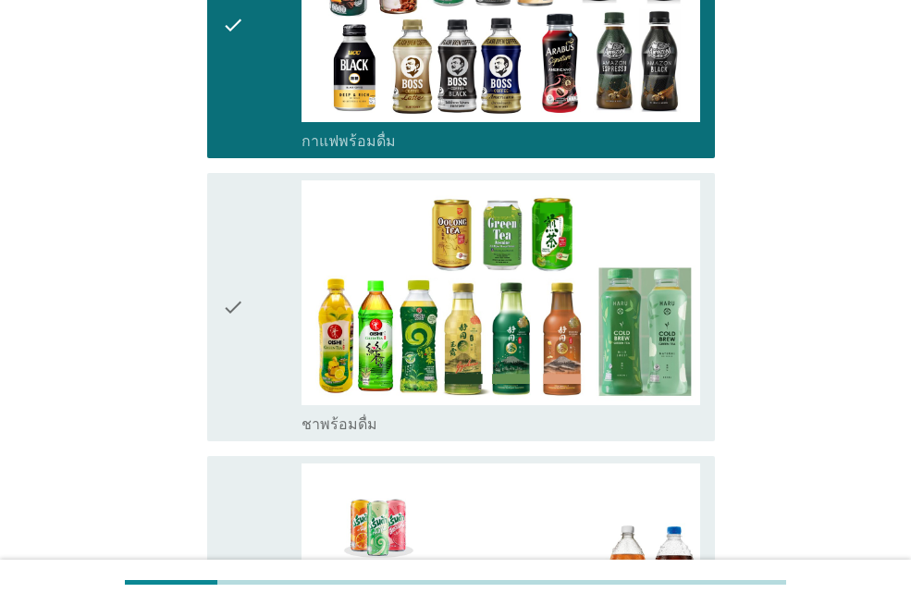
scroll to position [1851, 0]
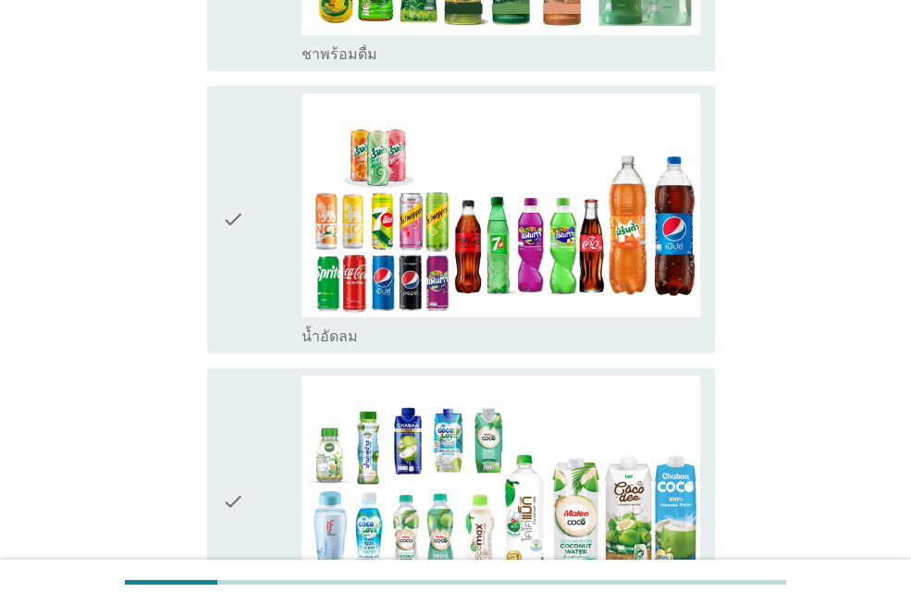
drag, startPoint x: 251, startPoint y: 238, endPoint x: 271, endPoint y: 252, distance: 24.6
click at [251, 237] on div "check" at bounding box center [262, 219] width 80 height 253
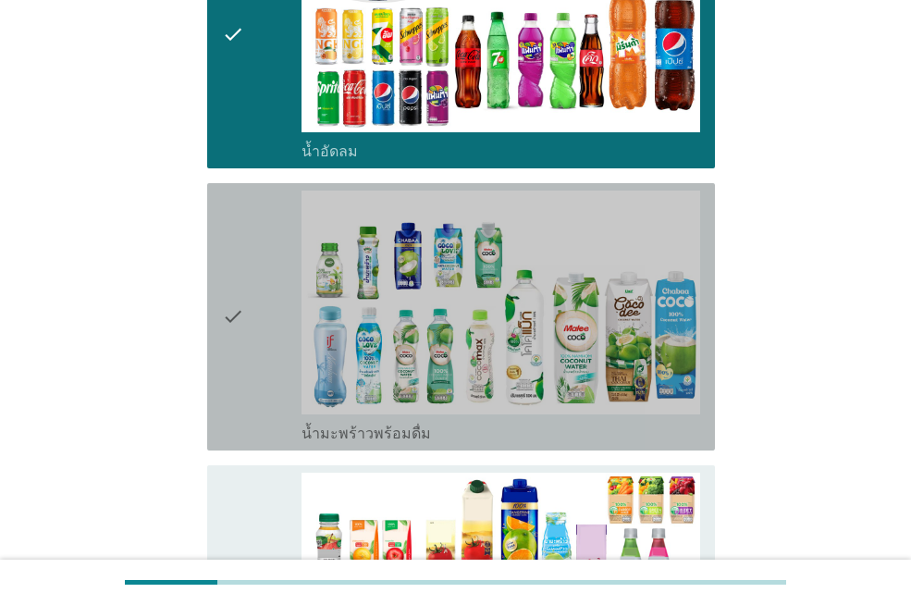
click at [258, 290] on div "check" at bounding box center [262, 317] width 80 height 253
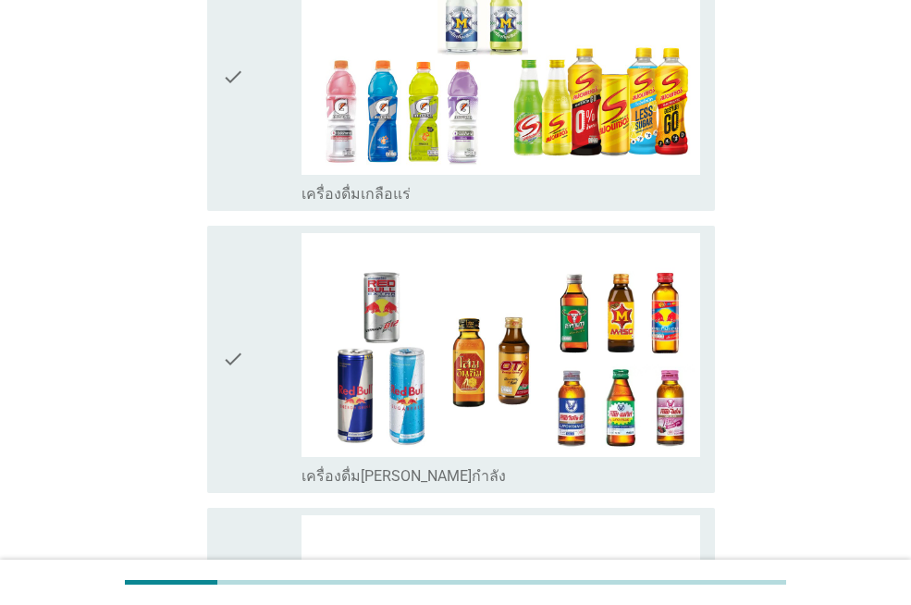
scroll to position [3794, 0]
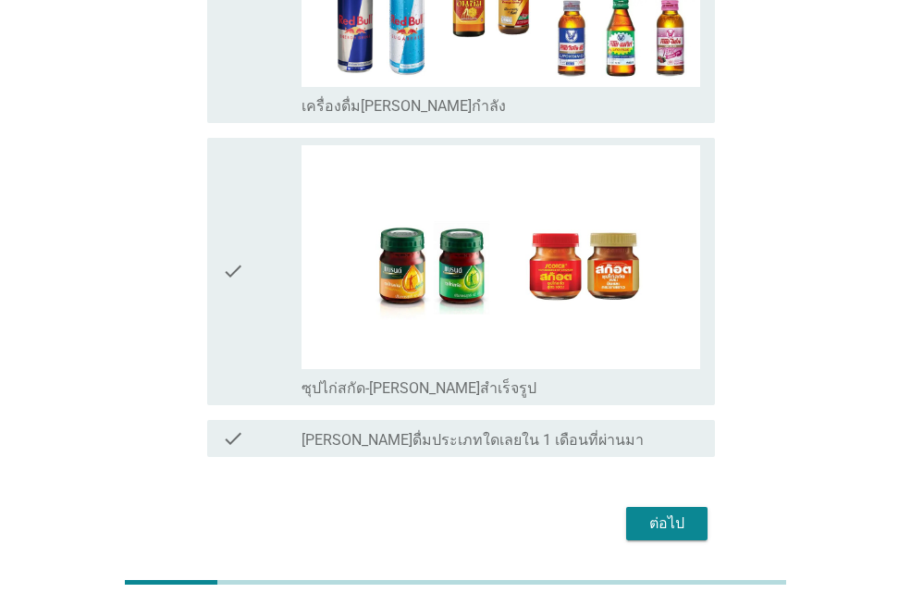
click at [234, 234] on icon "check" at bounding box center [233, 271] width 22 height 253
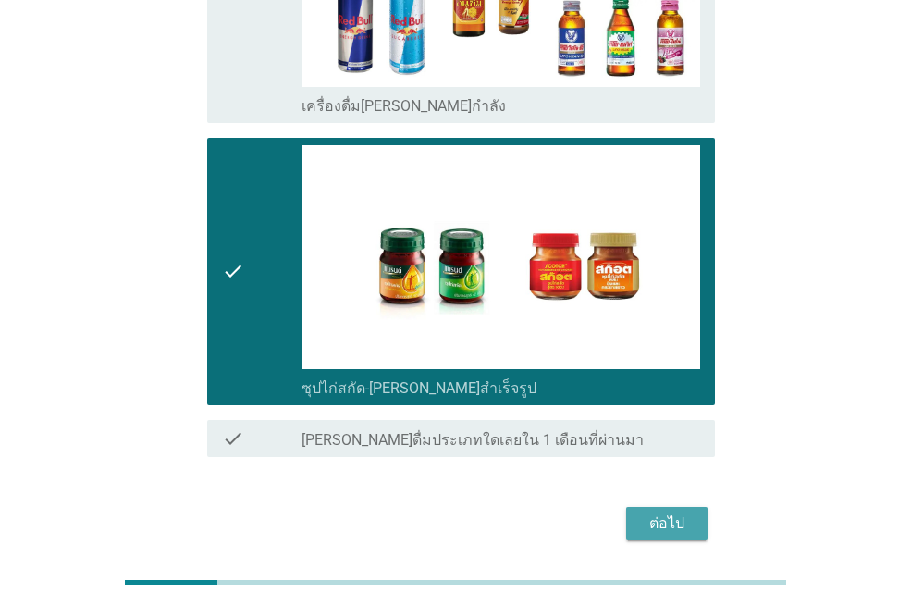
click at [660, 513] on div "ต่อไป" at bounding box center [667, 524] width 52 height 22
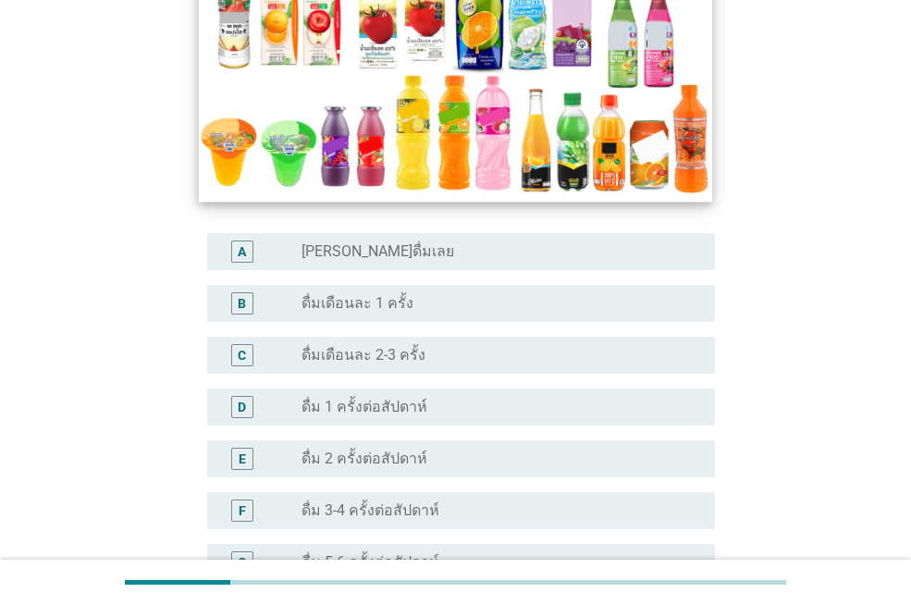
scroll to position [648, 0]
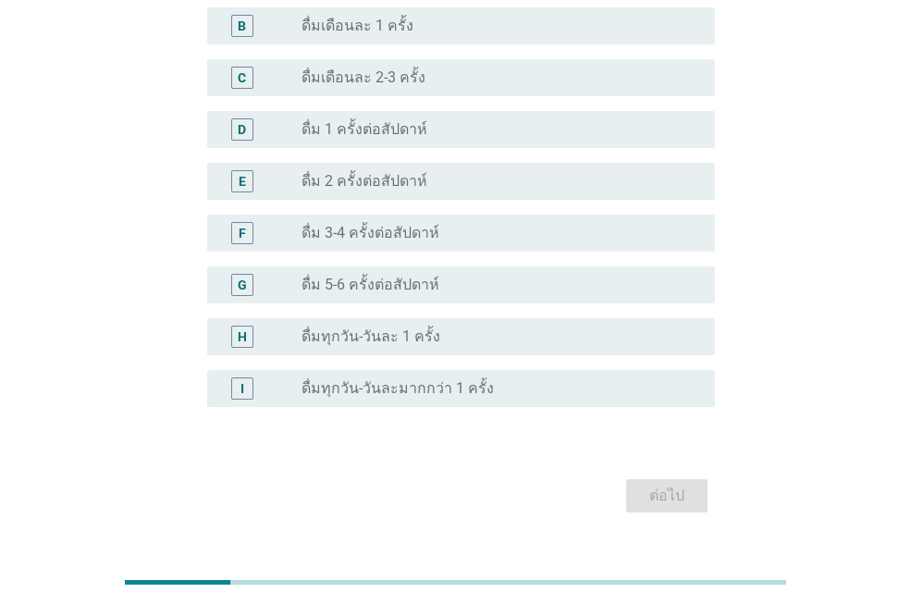
click at [390, 189] on label "ดื่ม 2 ครั้งต่อสัปดาห์" at bounding box center [365, 181] width 126 height 19
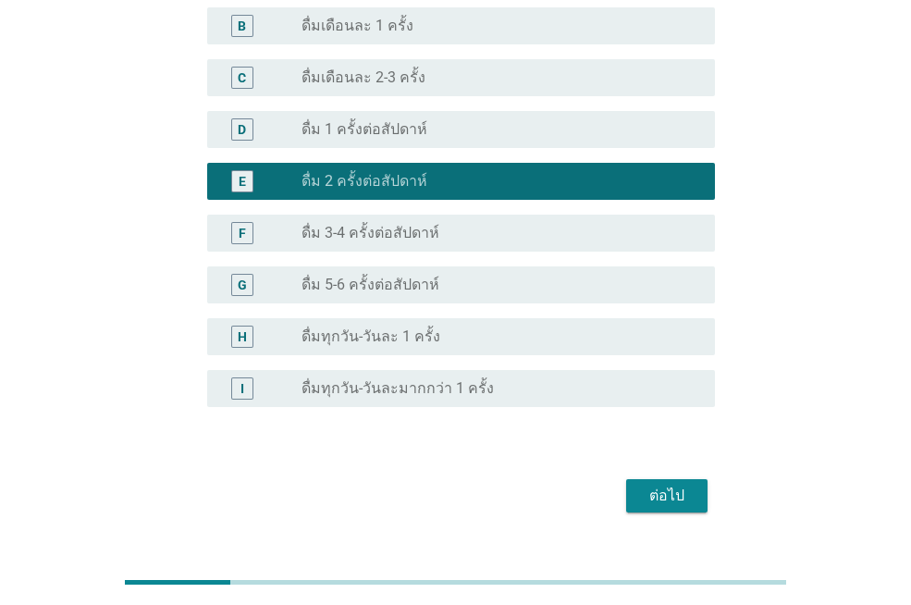
click at [641, 494] on div "ต่อไป" at bounding box center [667, 496] width 52 height 22
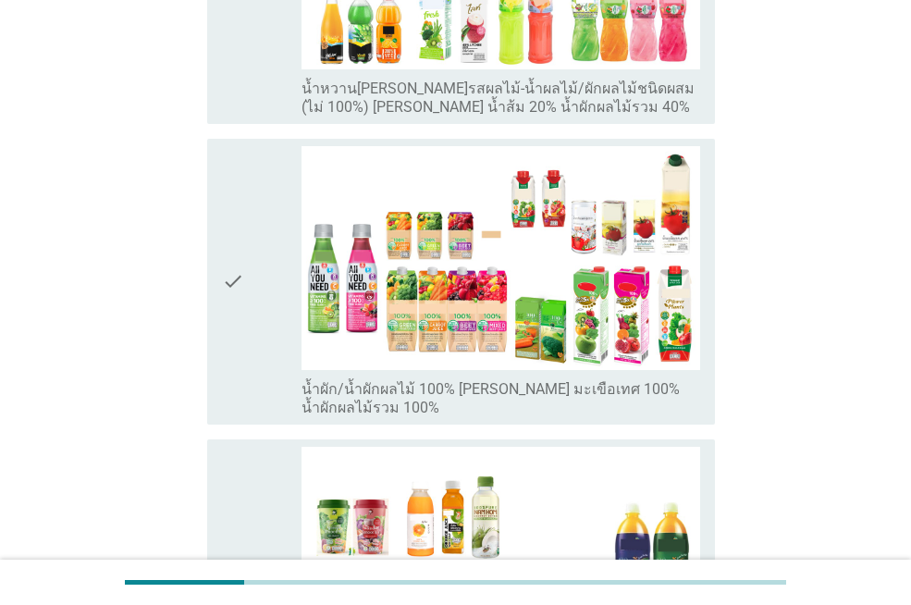
scroll to position [601, 0]
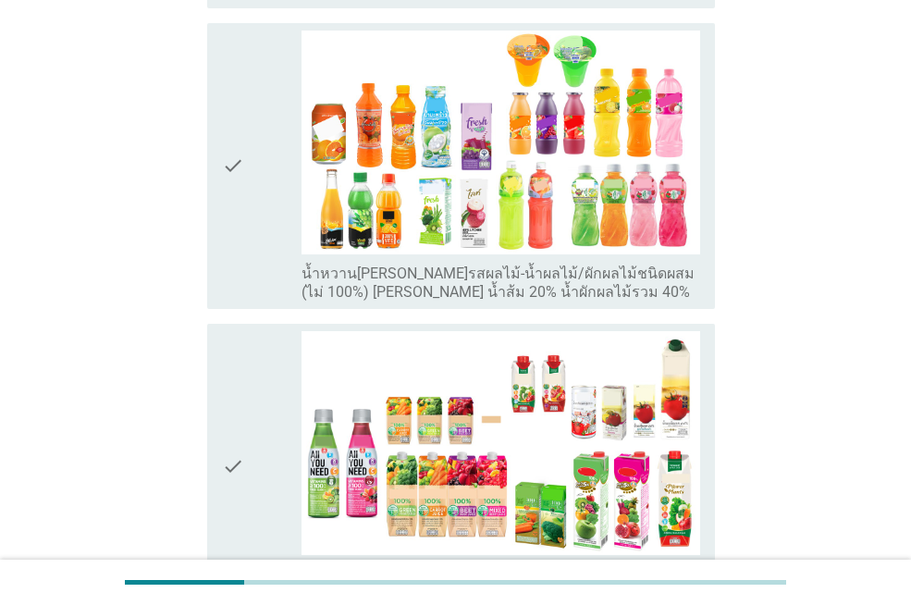
click at [239, 396] on icon "check" at bounding box center [233, 466] width 22 height 271
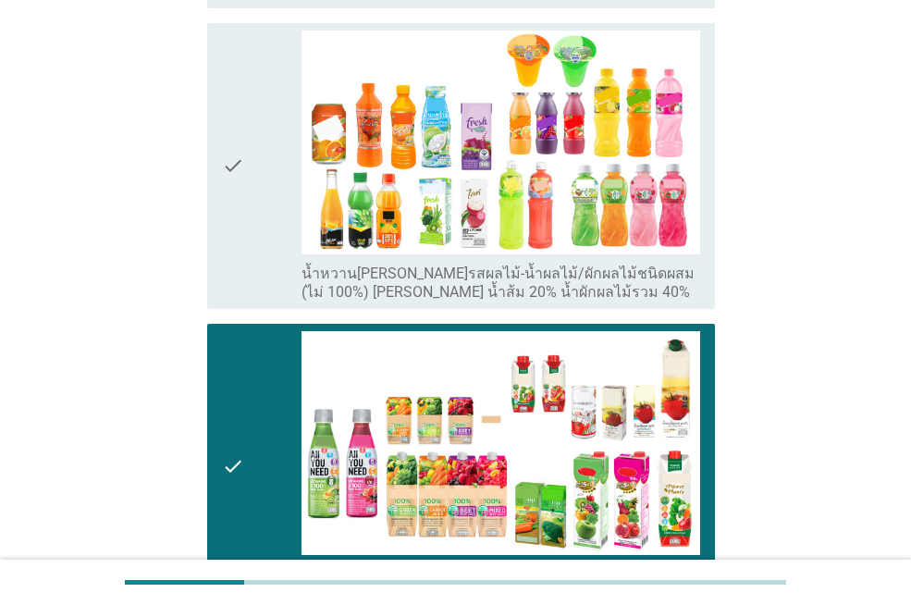
scroll to position [139, 0]
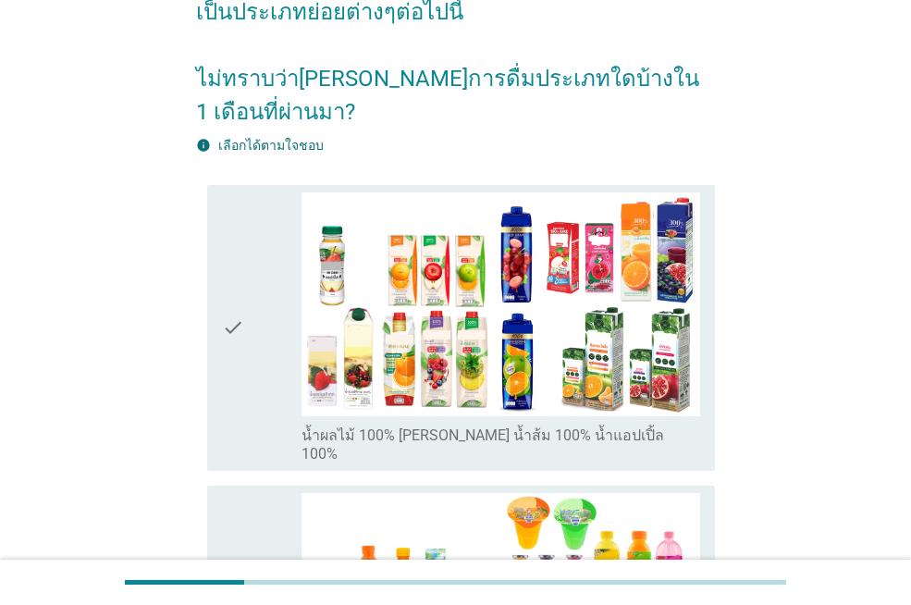
click at [248, 347] on div "check" at bounding box center [262, 327] width 80 height 271
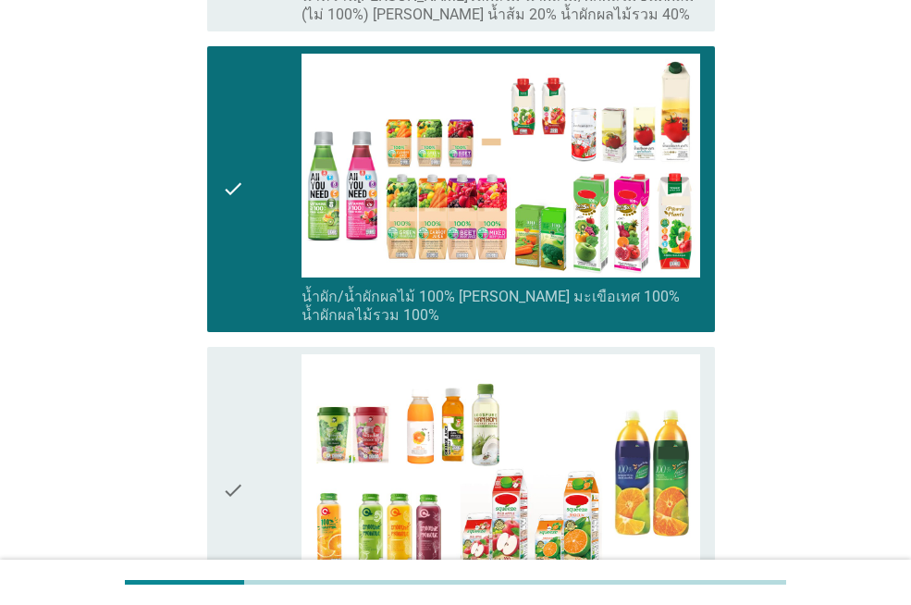
scroll to position [1157, 0]
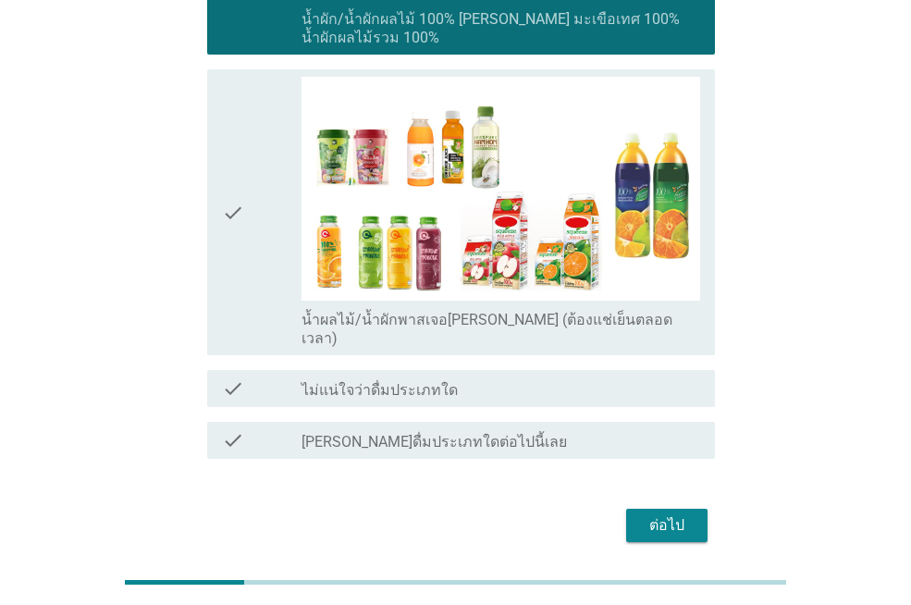
click at [666, 514] on div "ต่อไป" at bounding box center [667, 525] width 52 height 22
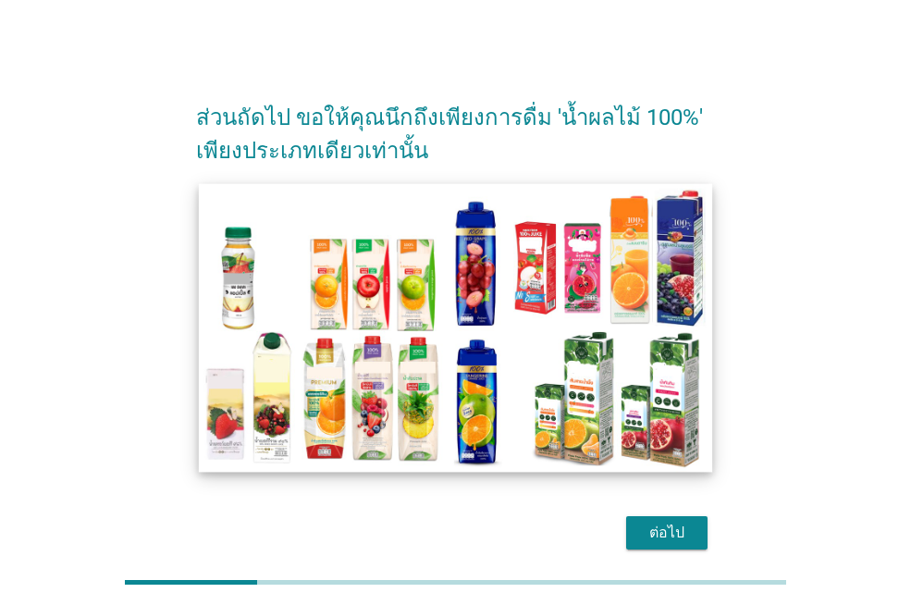
scroll to position [77, 0]
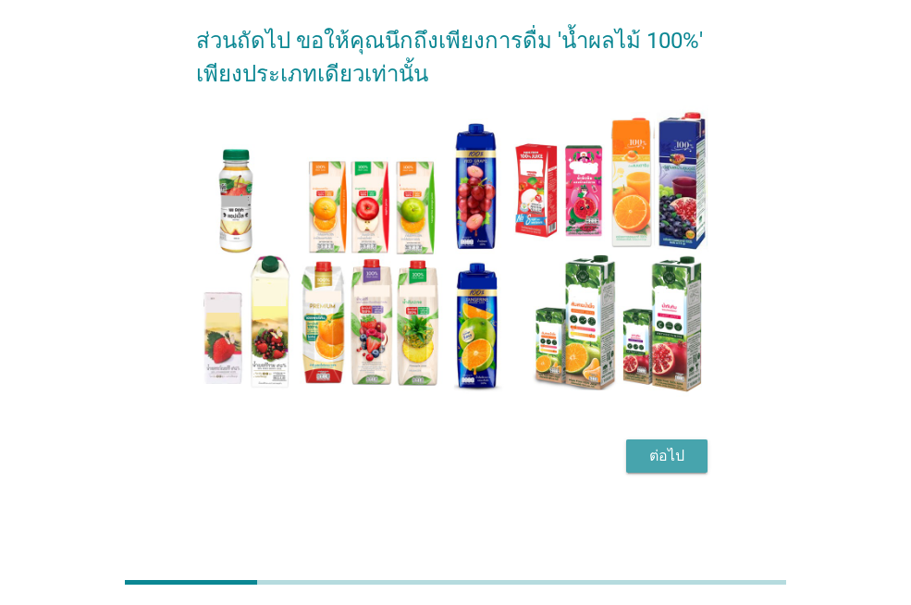
click at [647, 450] on div "ต่อไป" at bounding box center [667, 456] width 52 height 22
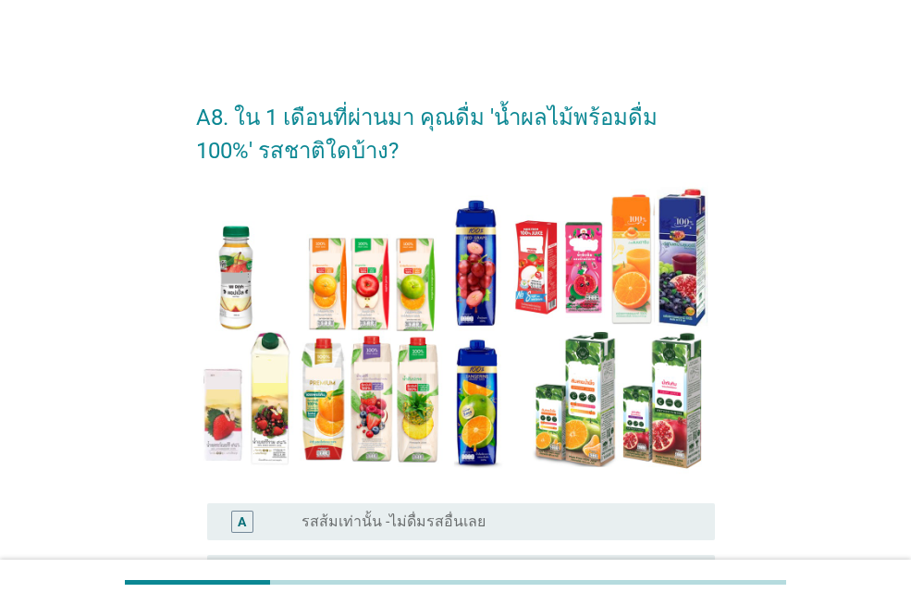
scroll to position [278, 0]
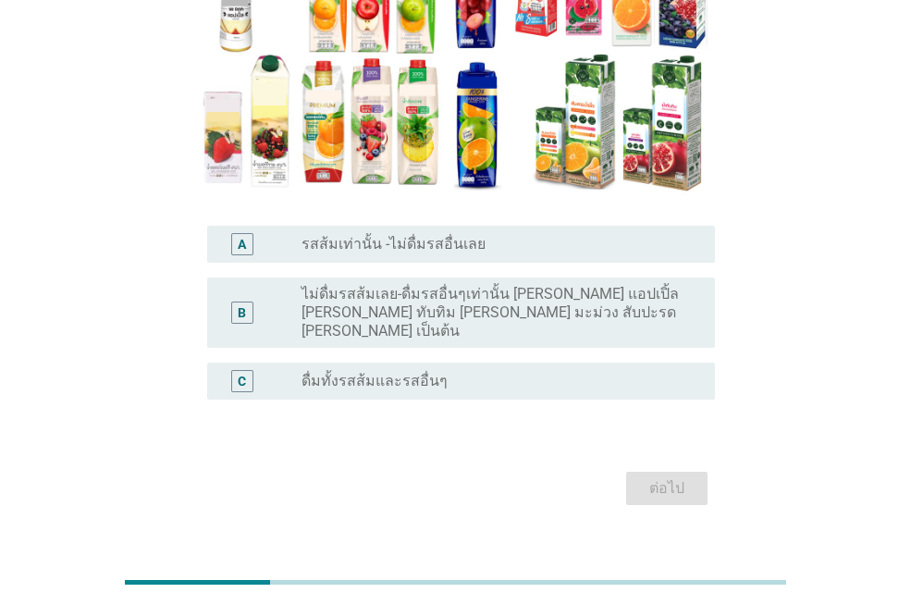
click at [410, 372] on label "ดื่มทั้งรสส้มและรสอื่นๆ" at bounding box center [375, 381] width 146 height 19
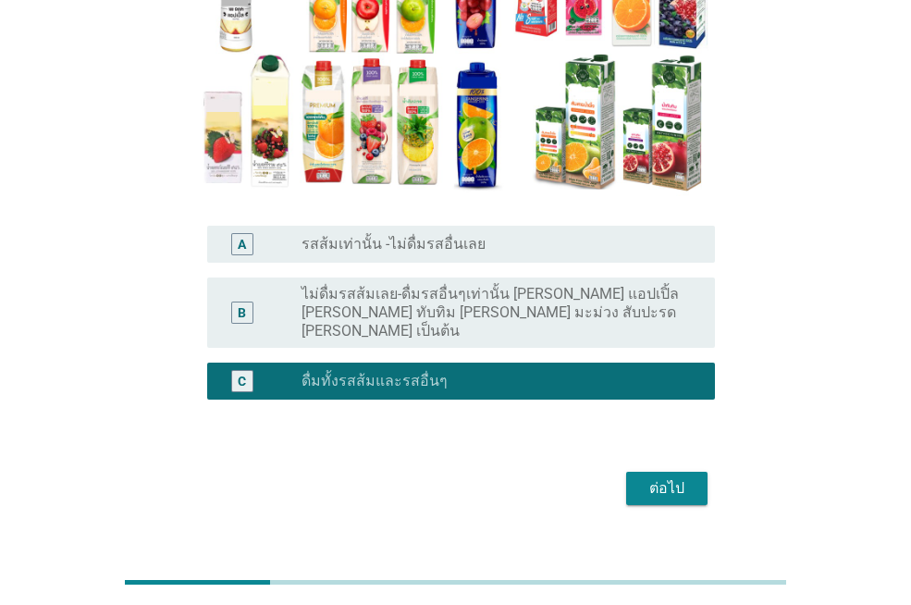
click at [670, 477] on div "ต่อไป" at bounding box center [667, 488] width 52 height 22
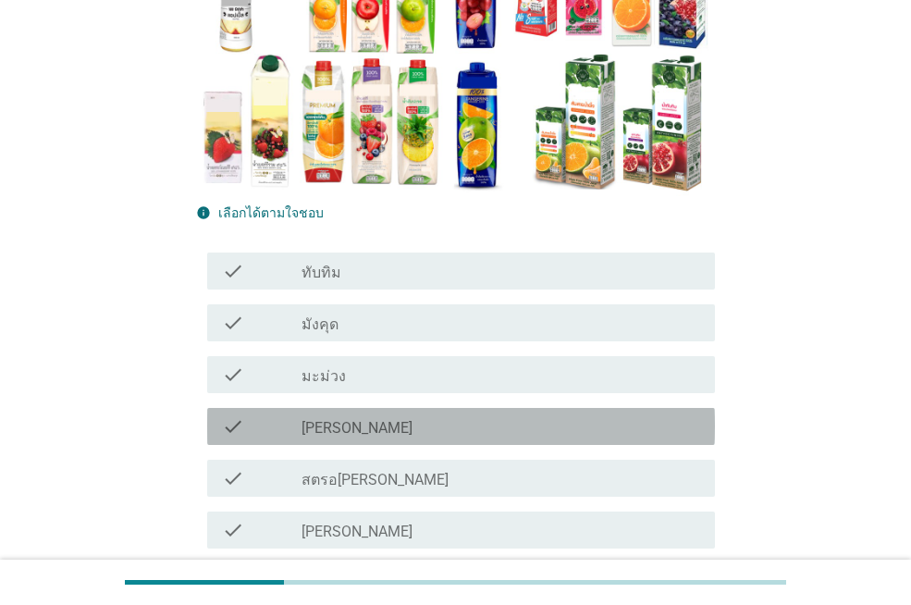
click at [333, 428] on div "check_box_outline_blank [PERSON_NAME]" at bounding box center [501, 426] width 399 height 22
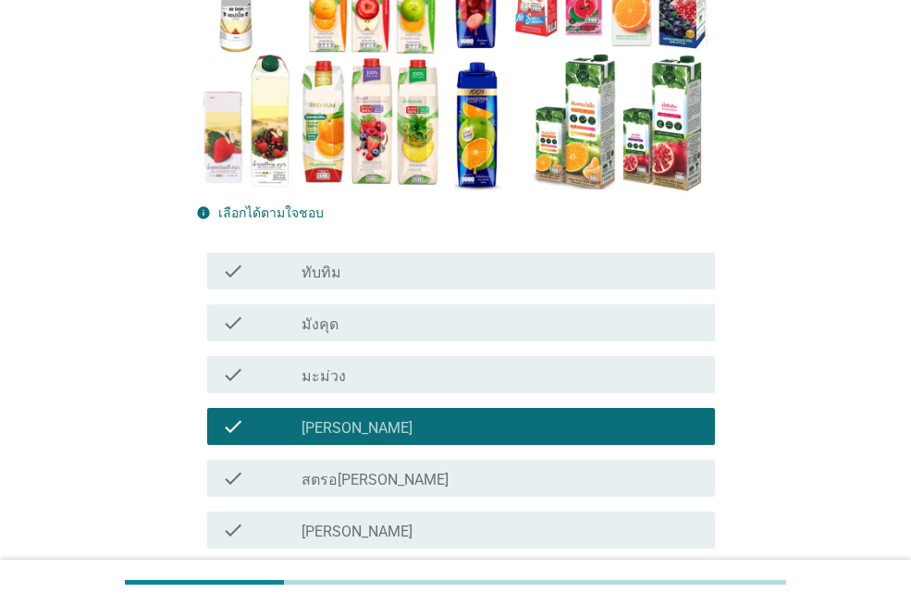
click at [423, 477] on div "check_box_outline_blank สตรอ[PERSON_NAME]" at bounding box center [501, 478] width 399 height 22
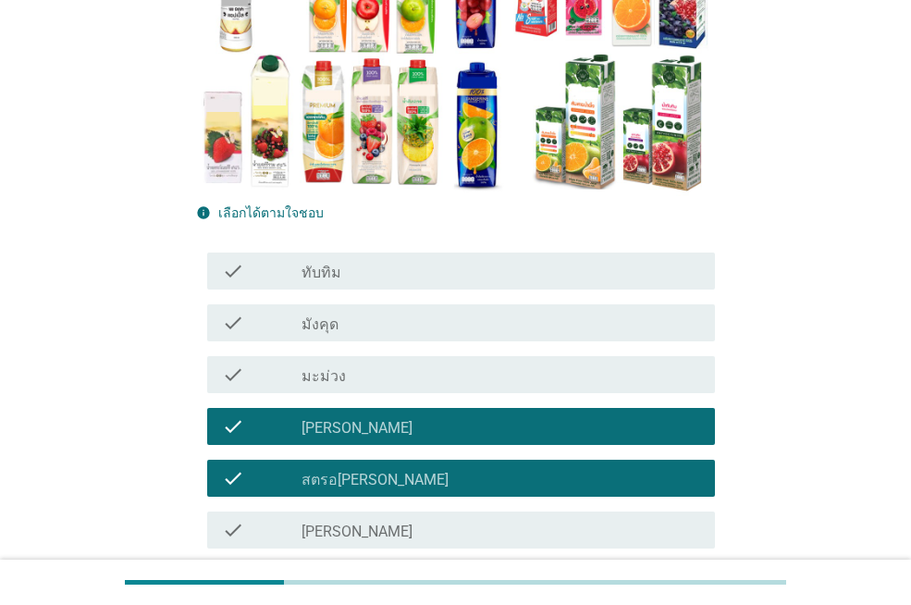
scroll to position [555, 0]
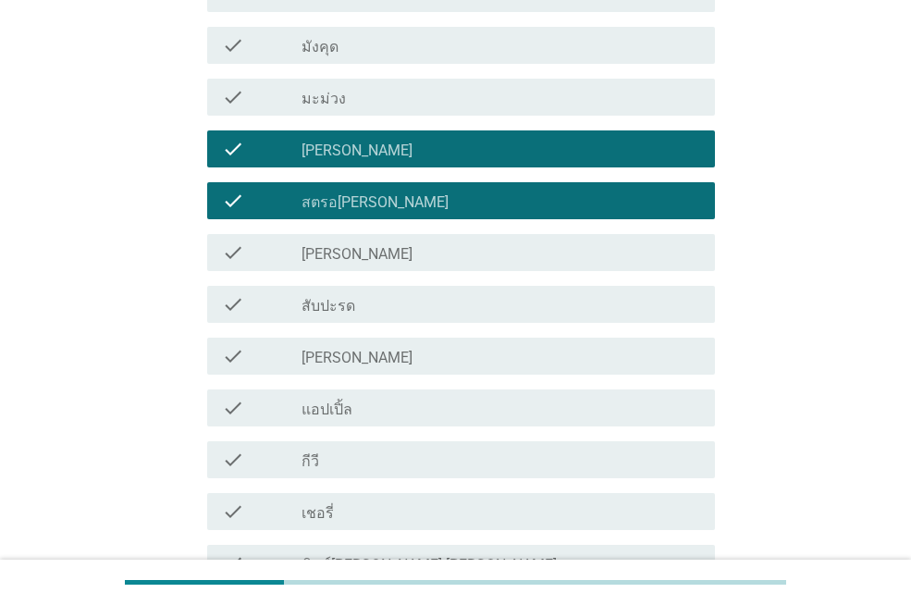
click at [362, 249] on div "check_box_outline_blank [PERSON_NAME]" at bounding box center [501, 253] width 399 height 22
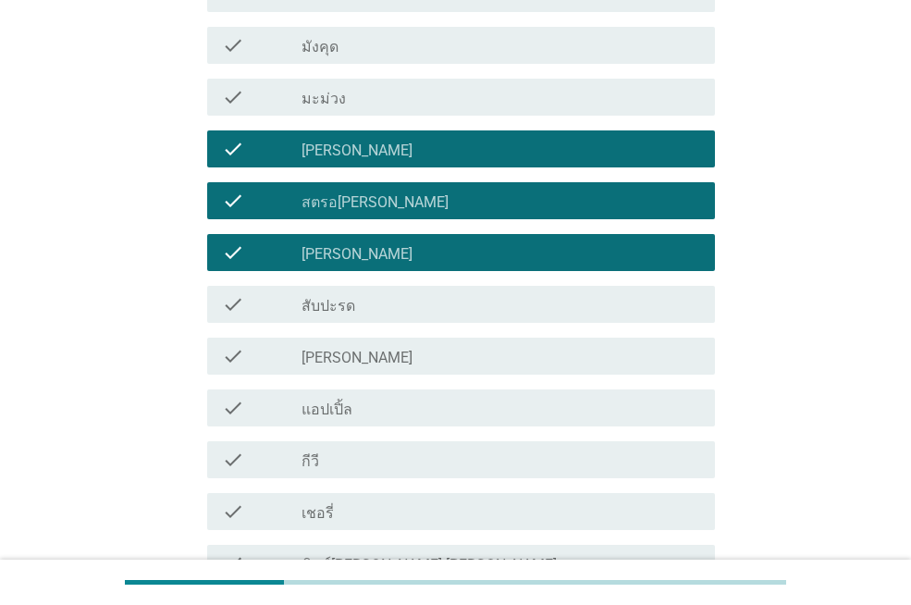
click at [358, 305] on div "check_box_outline_blank สับปะรด" at bounding box center [501, 304] width 399 height 22
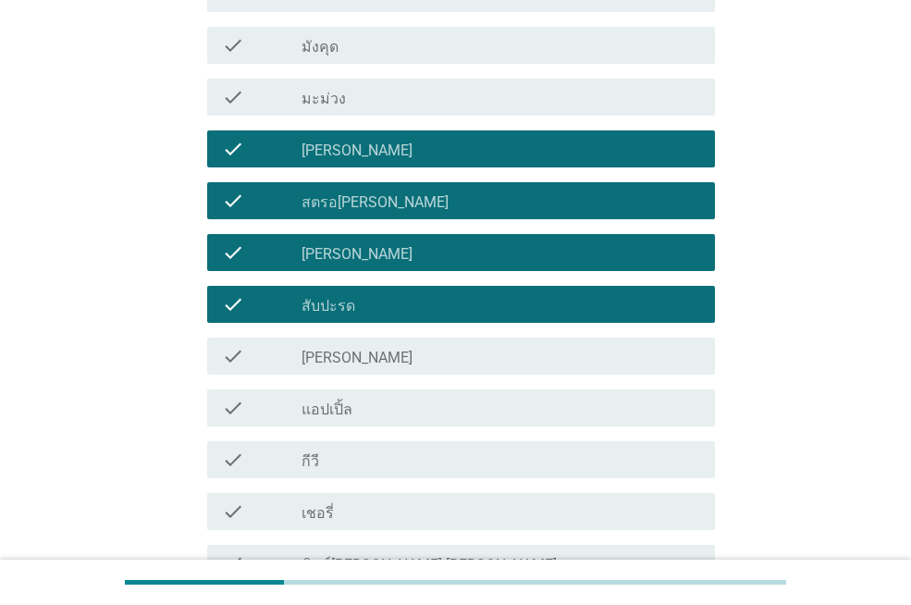
click at [383, 412] on div "check_box_outline_blank แอปเปิ้ล" at bounding box center [501, 408] width 399 height 22
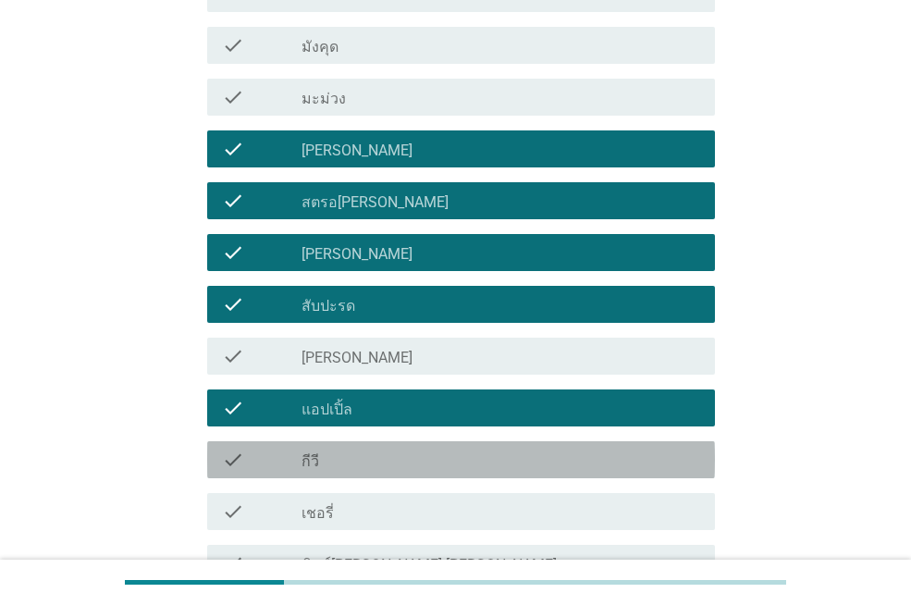
click at [387, 452] on div "check_box_outline_blank กีวี" at bounding box center [501, 460] width 399 height 22
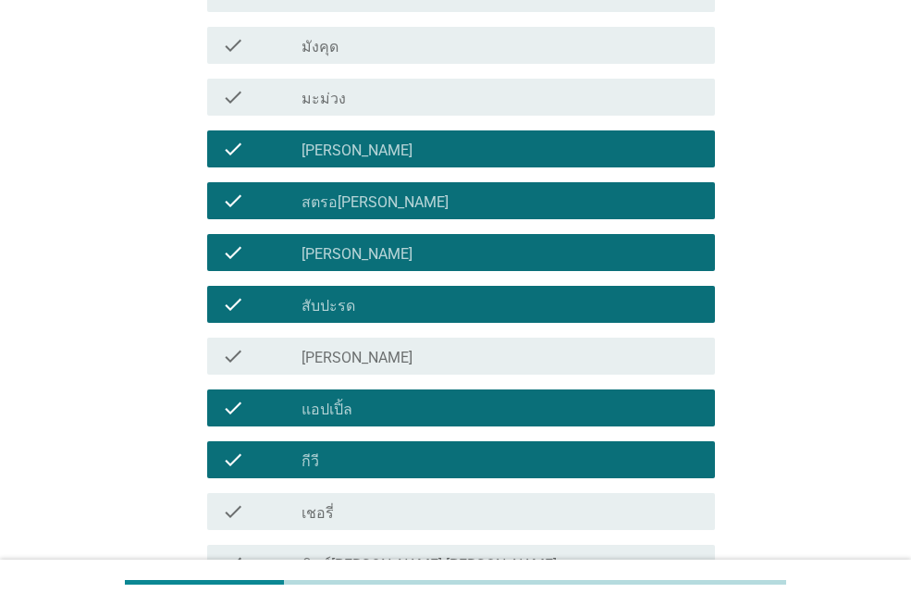
scroll to position [833, 0]
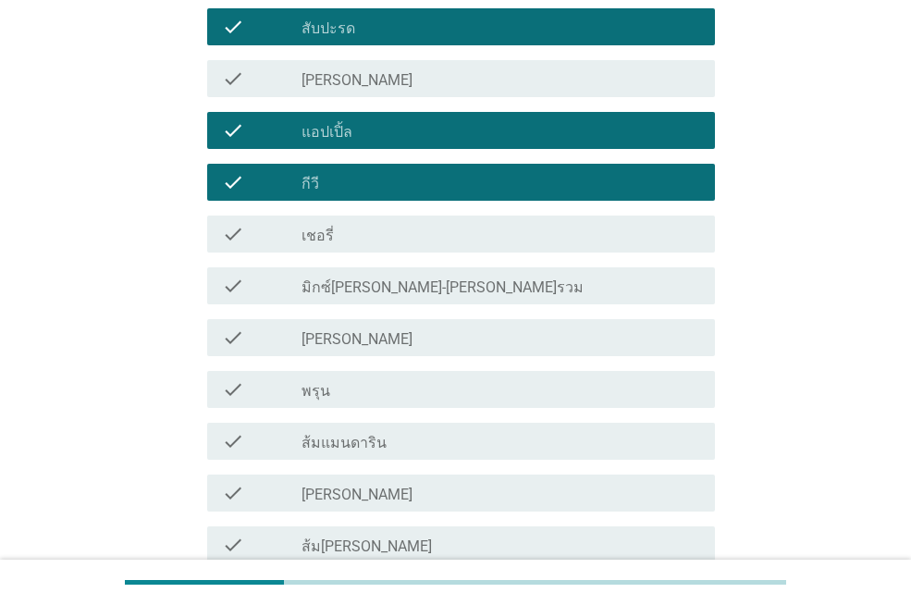
click at [368, 288] on label "มิกซ์[PERSON_NAME]-[PERSON_NAME]รวม" at bounding box center [443, 288] width 282 height 19
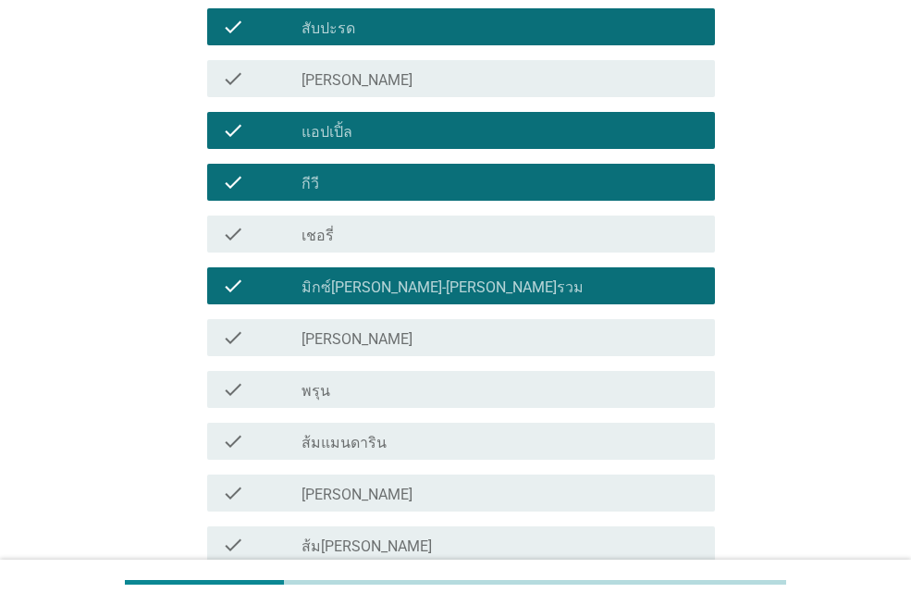
scroll to position [1018, 0]
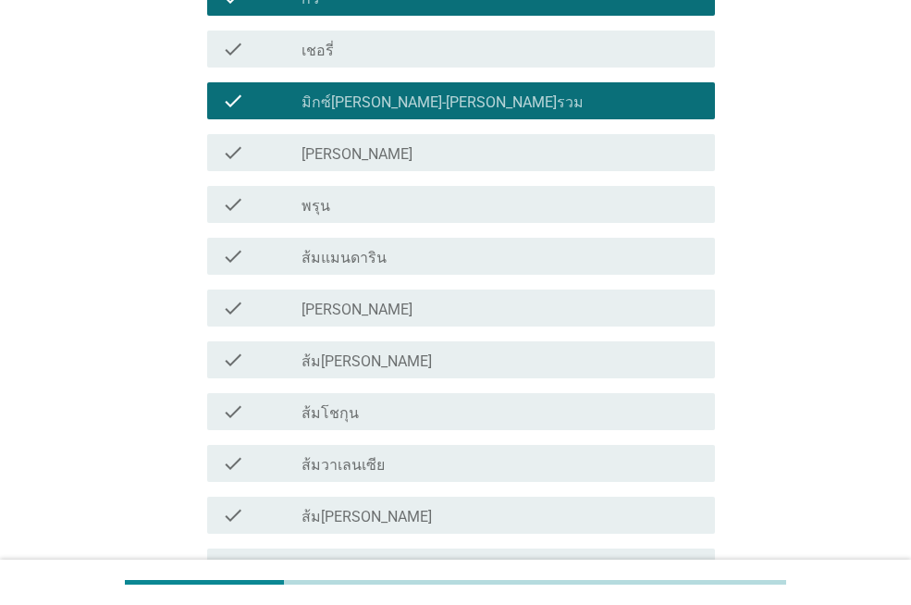
click at [395, 261] on div "check_box_outline_blank ส้มแมนดาริน" at bounding box center [501, 256] width 399 height 22
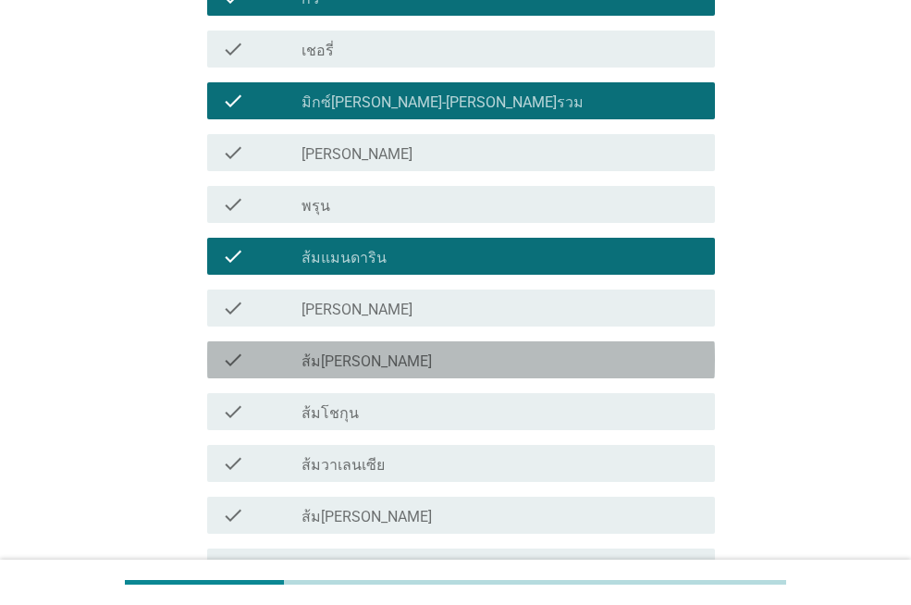
click at [421, 367] on div "check_box_outline_blank ส้ม[PERSON_NAME]" at bounding box center [501, 360] width 399 height 22
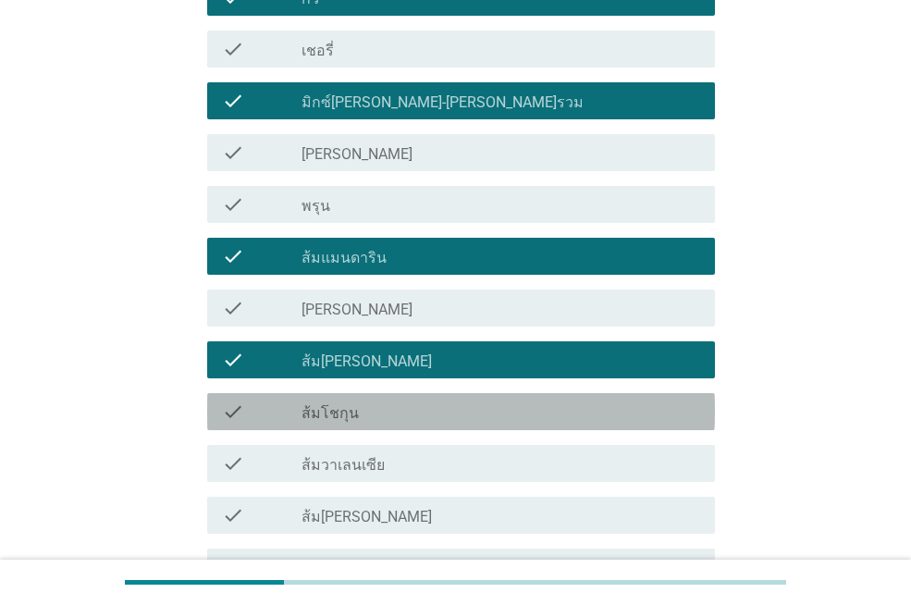
click at [427, 419] on div "check_box_outline_blank ส้มโชกุน" at bounding box center [501, 412] width 399 height 22
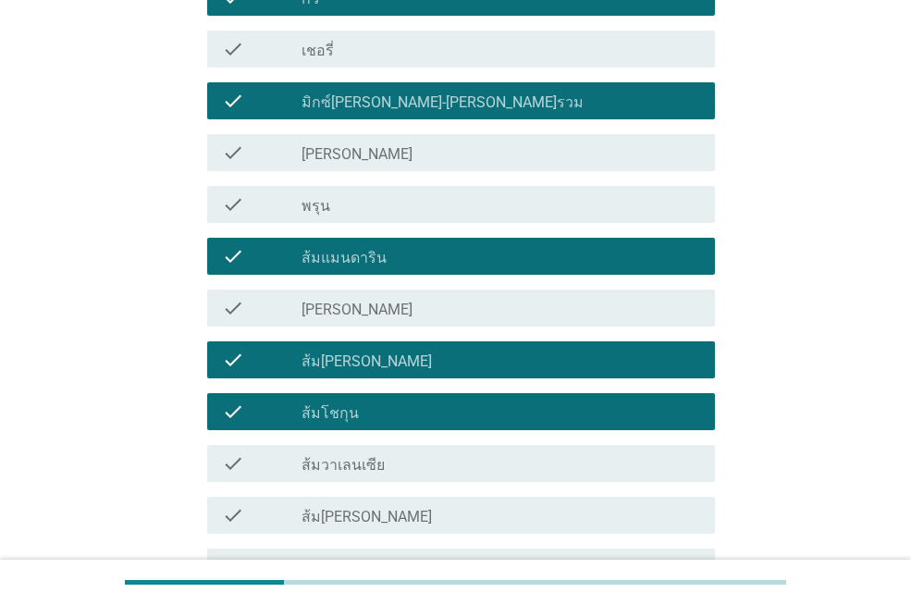
click at [452, 519] on div "check_box_outline_blank ส้ม[PERSON_NAME]" at bounding box center [501, 515] width 399 height 22
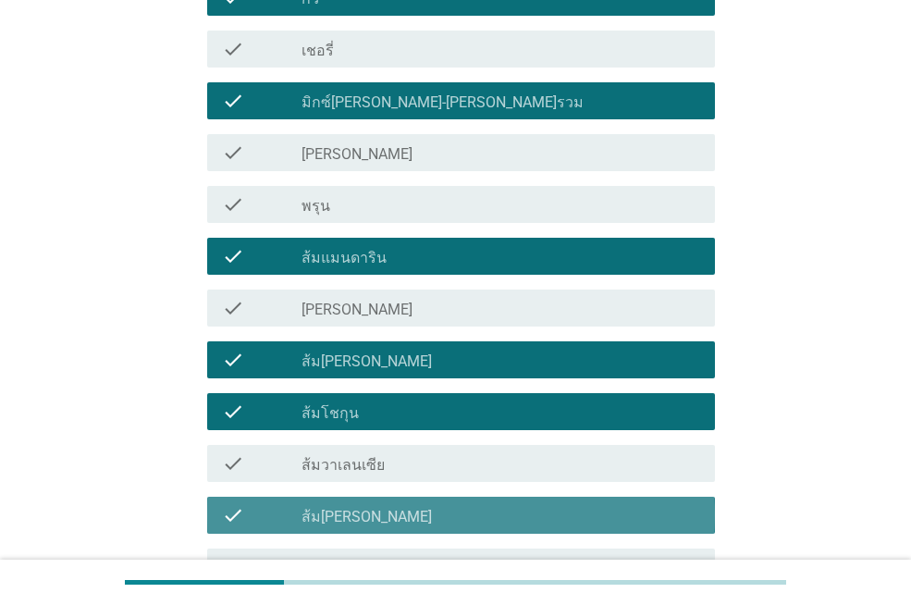
scroll to position [1295, 0]
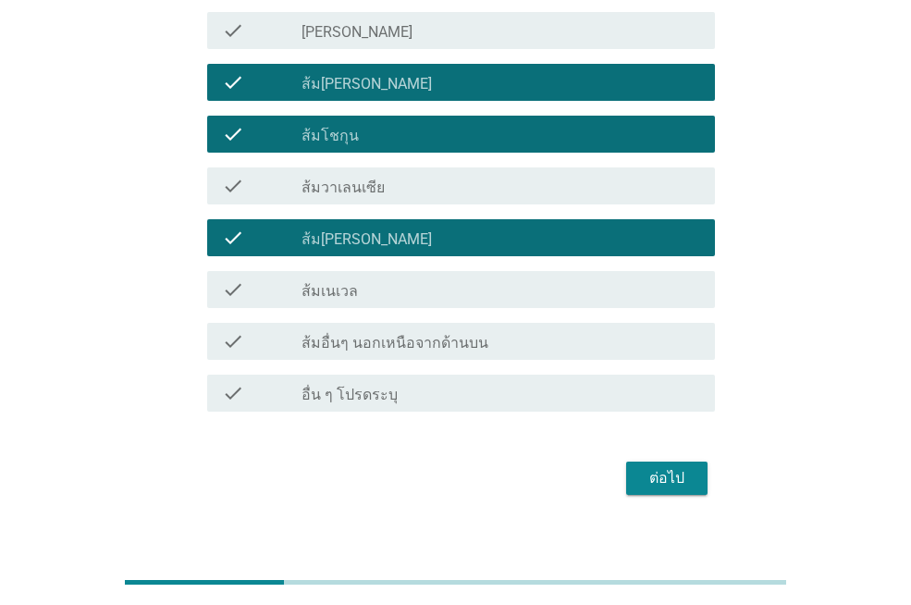
click at [656, 473] on div "ต่อไป" at bounding box center [667, 478] width 52 height 22
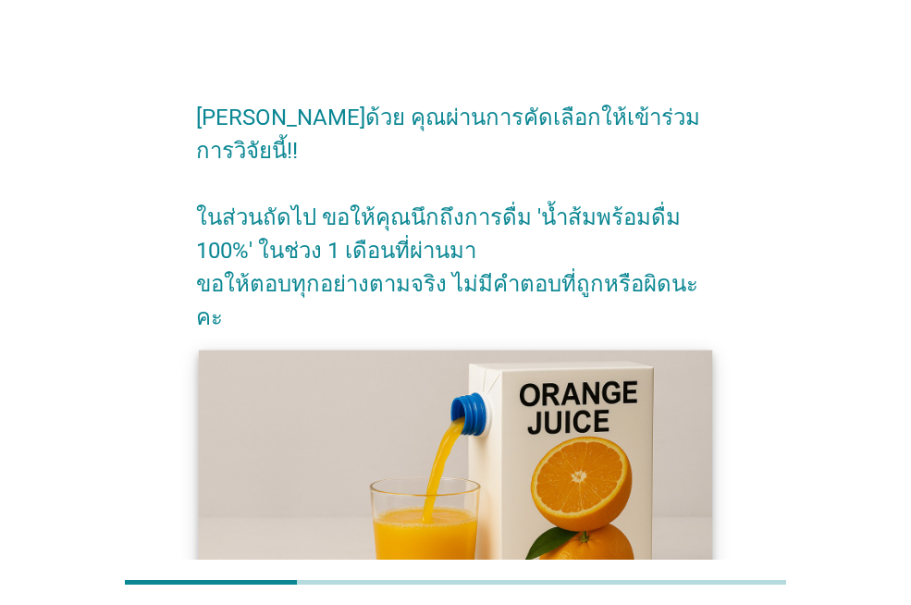
scroll to position [177, 0]
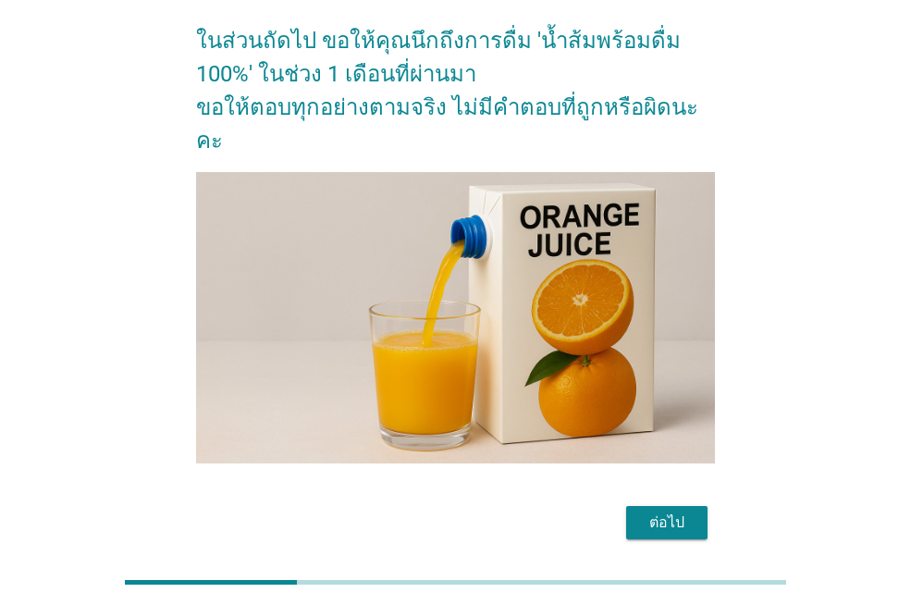
click at [671, 512] on div "ต่อไป" at bounding box center [667, 523] width 52 height 22
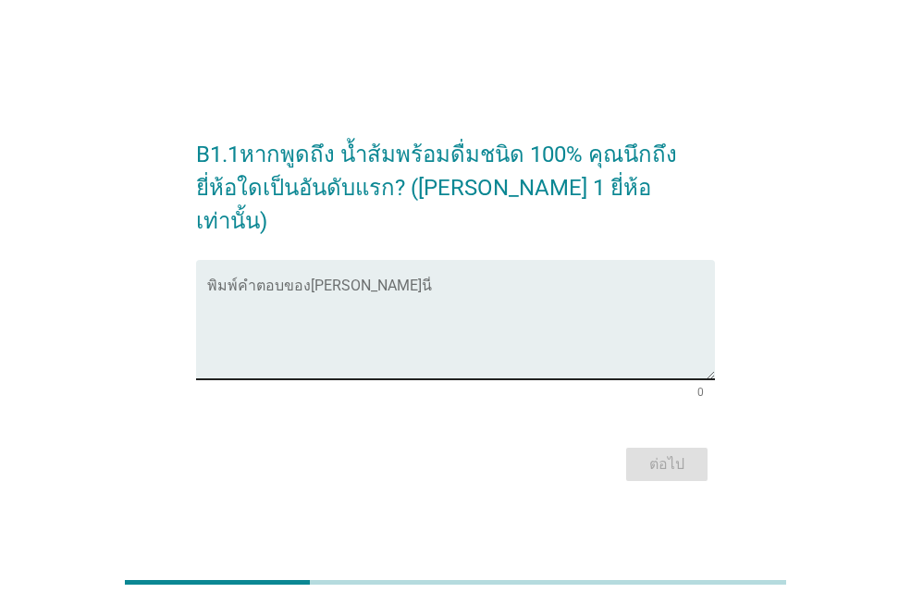
click at [316, 299] on textarea "พิมพ์คำตอบของคุณ ที่นี่" at bounding box center [461, 330] width 508 height 97
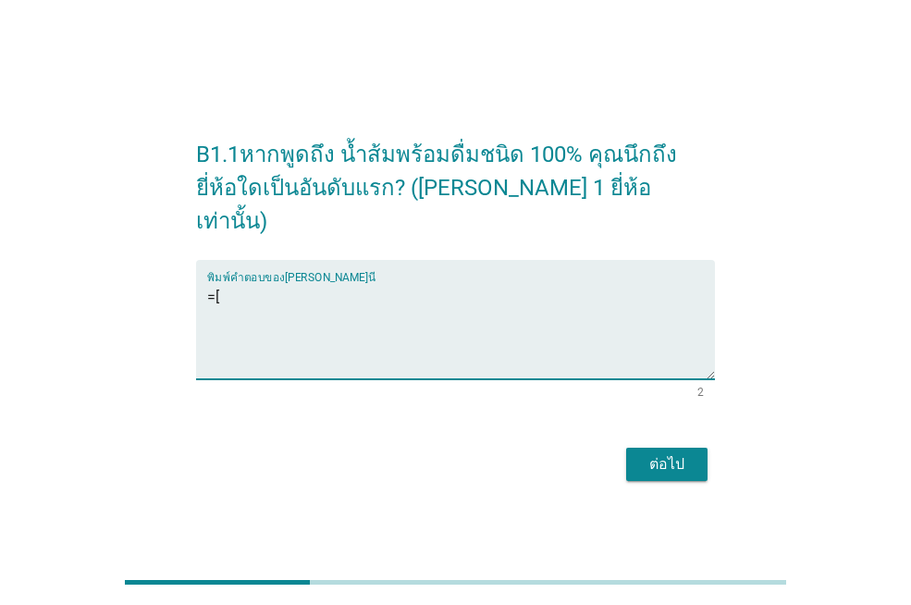
type textarea "="
type textarea "ชบา"
click at [666, 453] on div "ต่อไป" at bounding box center [667, 464] width 52 height 22
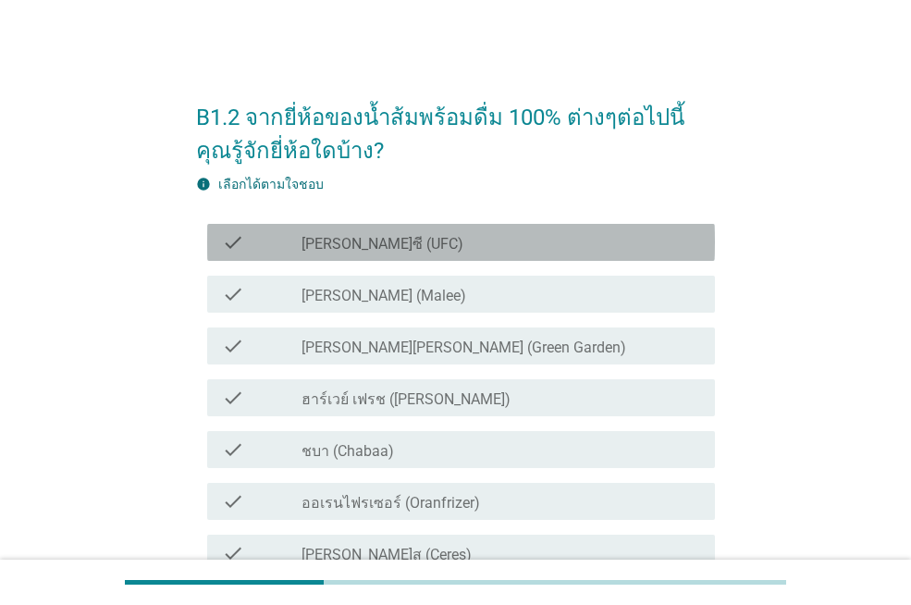
click at [436, 246] on div "check_box_outline_blank [PERSON_NAME]ซี (UFC)" at bounding box center [501, 242] width 399 height 22
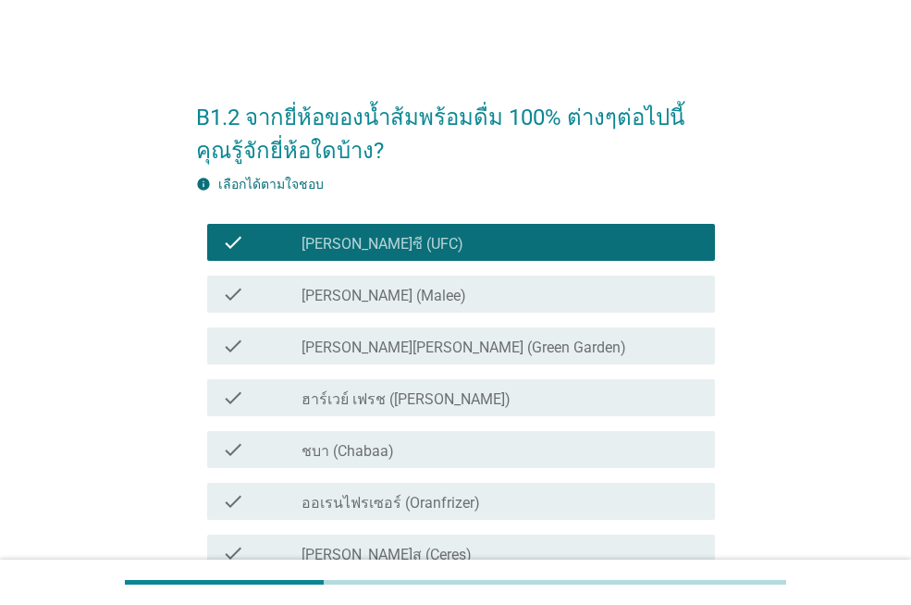
click at [465, 294] on div "check_box_outline_blank [PERSON_NAME] (Malee)" at bounding box center [501, 294] width 399 height 22
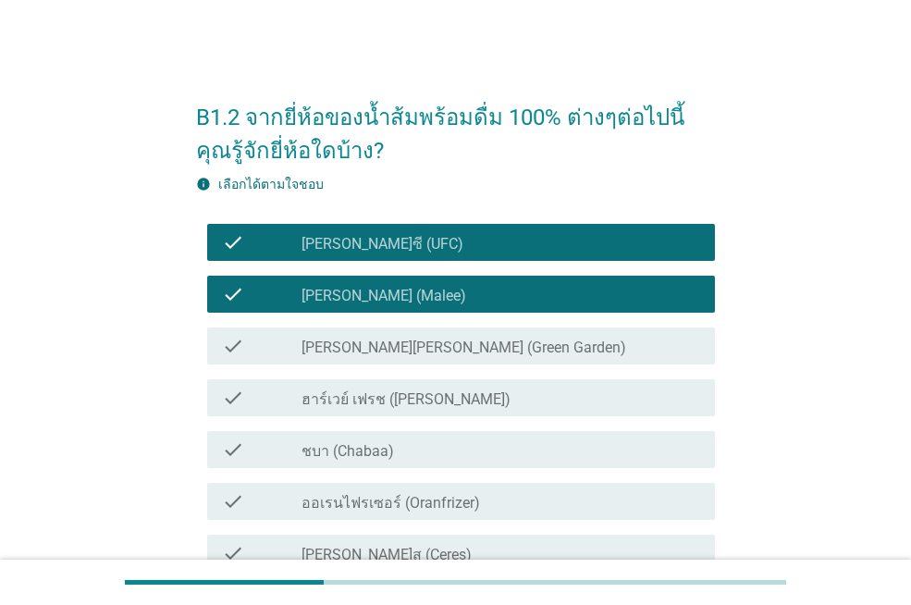
click at [492, 355] on div "check_box_outline_blank [PERSON_NAME][PERSON_NAME] (Green Garden)" at bounding box center [501, 346] width 399 height 22
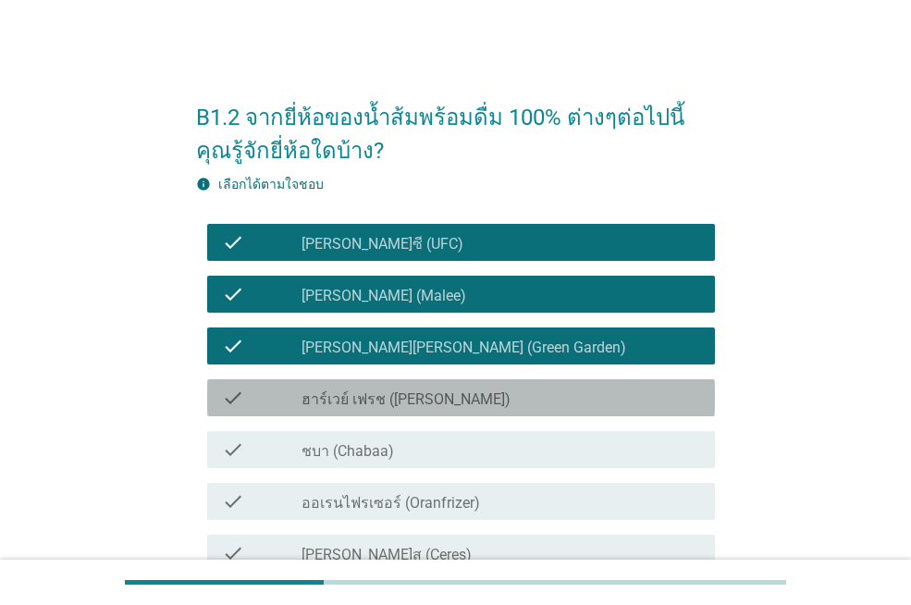
click at [516, 388] on div "check_box_outline_blank ฮาร์เวย์ เฟรช ([PERSON_NAME])" at bounding box center [501, 398] width 399 height 22
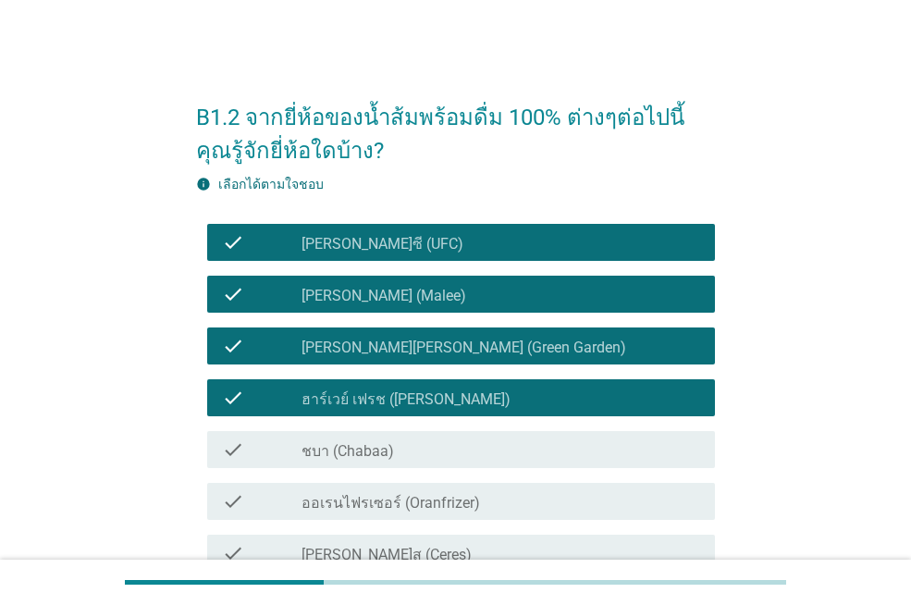
scroll to position [185, 0]
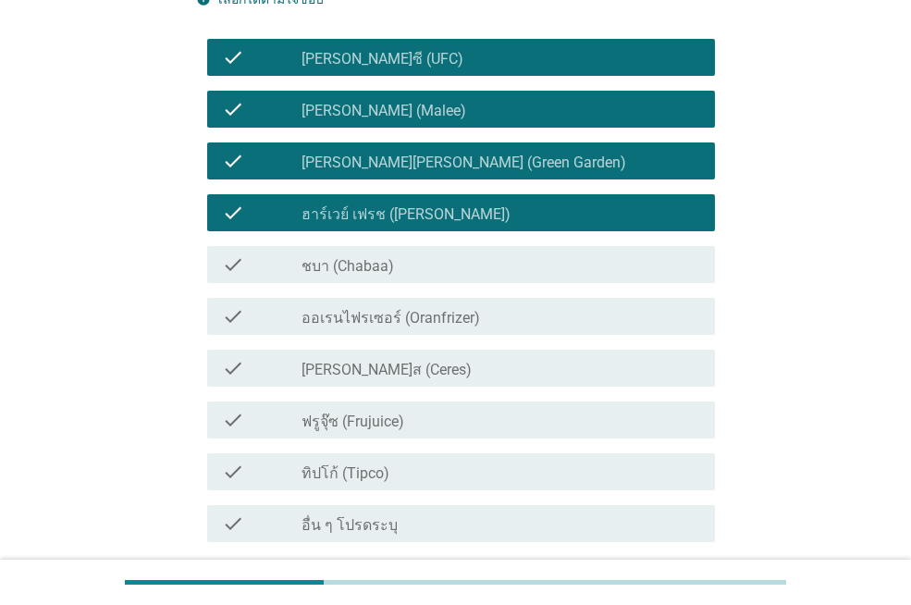
click at [481, 268] on div "check_box_outline_blank ชบา (Chabaa)" at bounding box center [501, 265] width 399 height 22
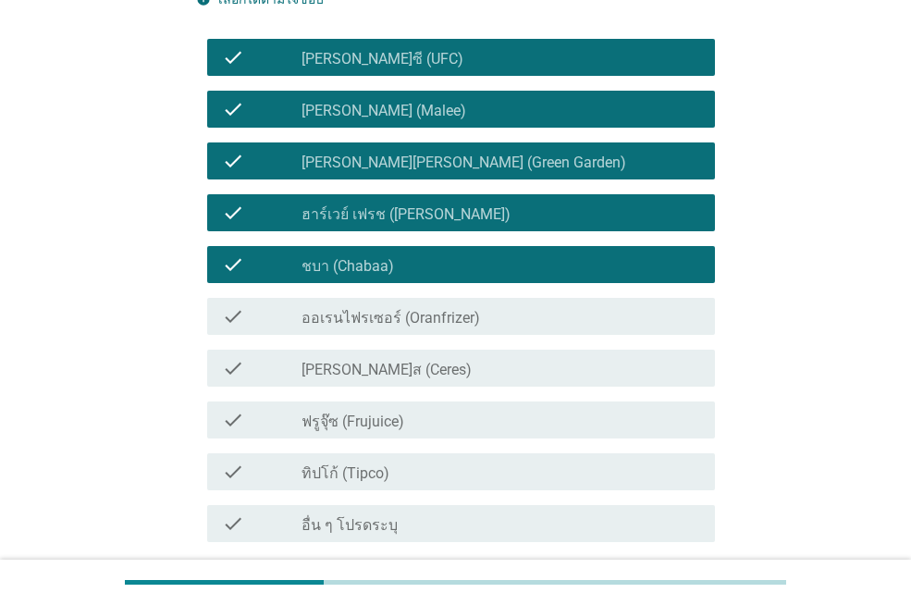
click at [514, 369] on div "check_box_outline_blank [PERSON_NAME]ส (Ceres)" at bounding box center [501, 368] width 399 height 22
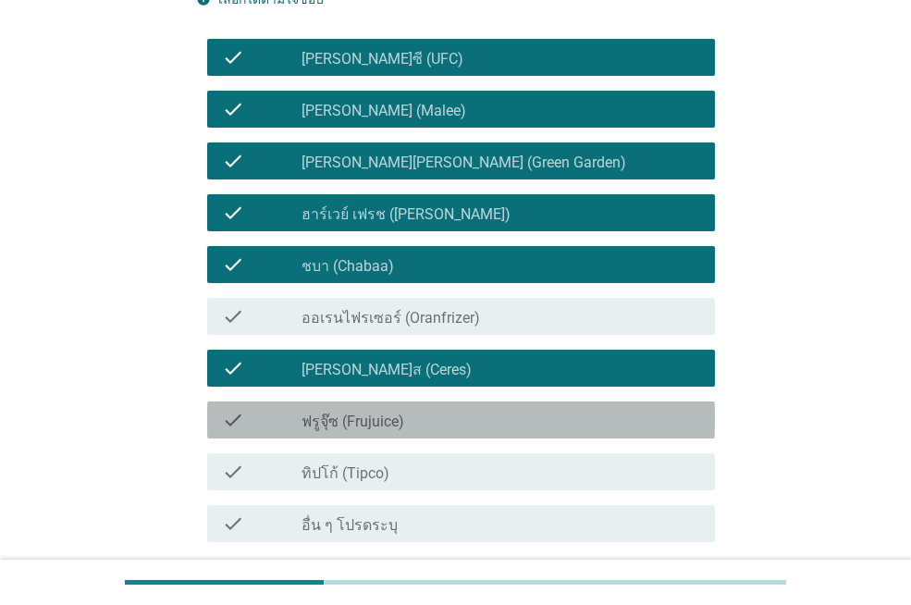
click at [509, 413] on div "check_box_outline_blank ฟรูจุ๊ซ (Frujuice)" at bounding box center [501, 420] width 399 height 22
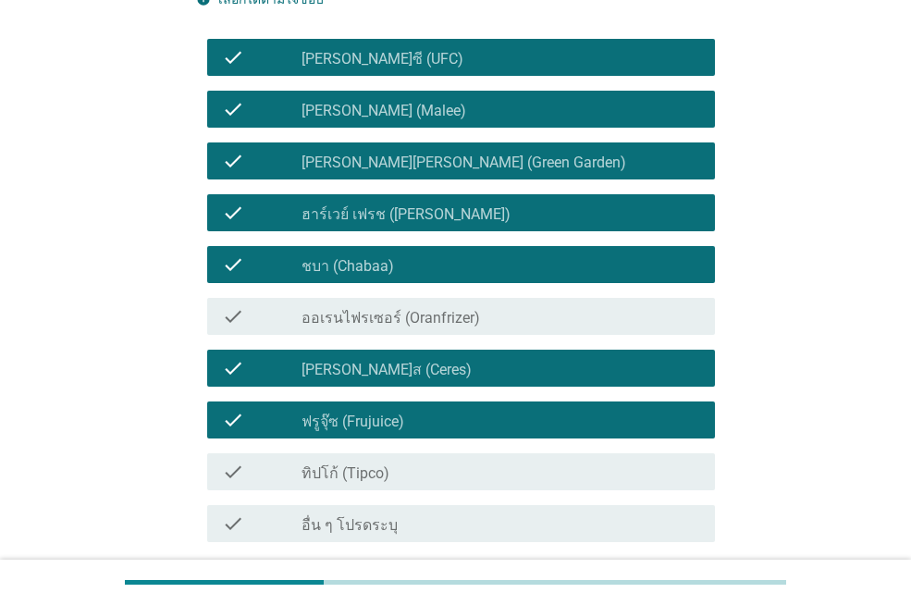
click at [506, 464] on div "check_box_outline_blank ทิปโก้ (Tipco)" at bounding box center [501, 472] width 399 height 22
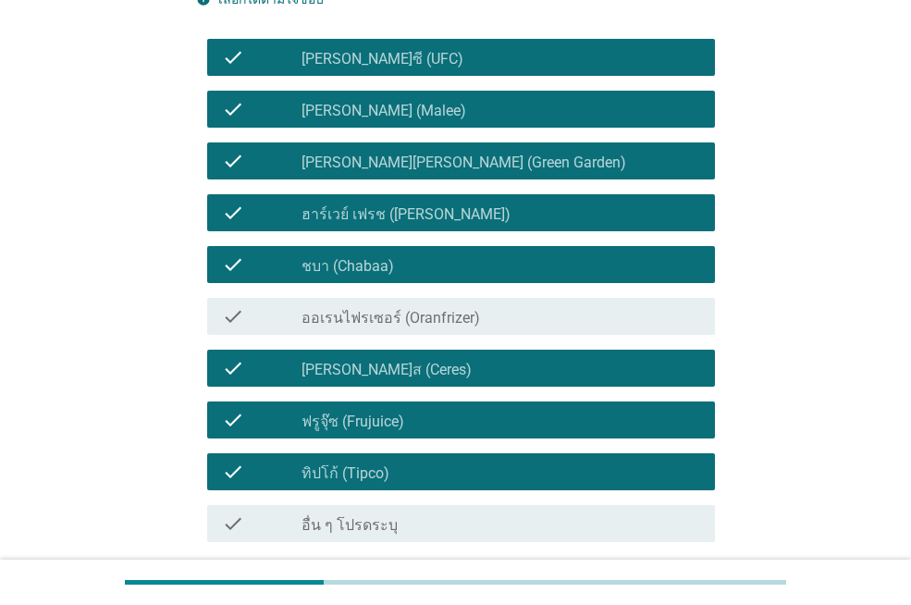
scroll to position [338, 0]
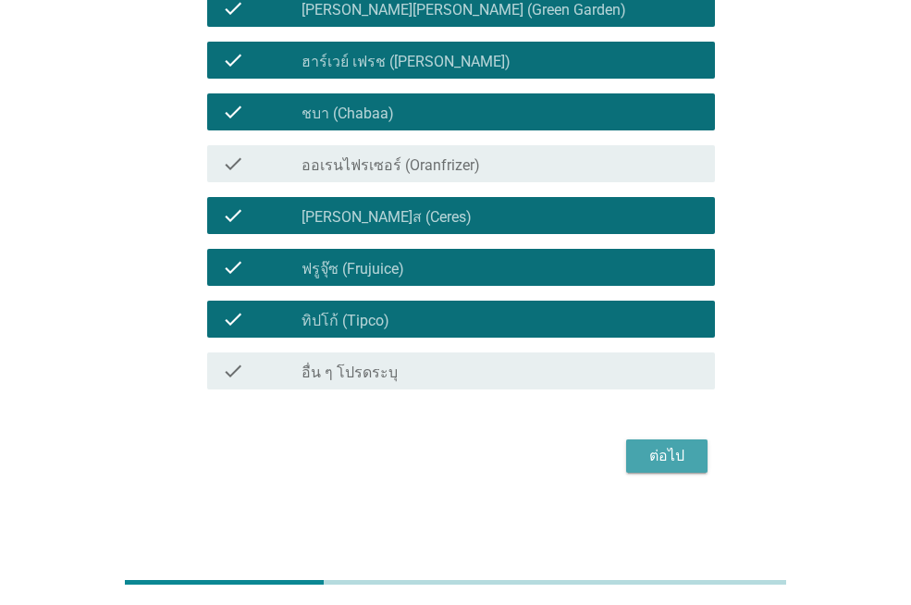
click at [663, 458] on div "ต่อไป" at bounding box center [667, 456] width 52 height 22
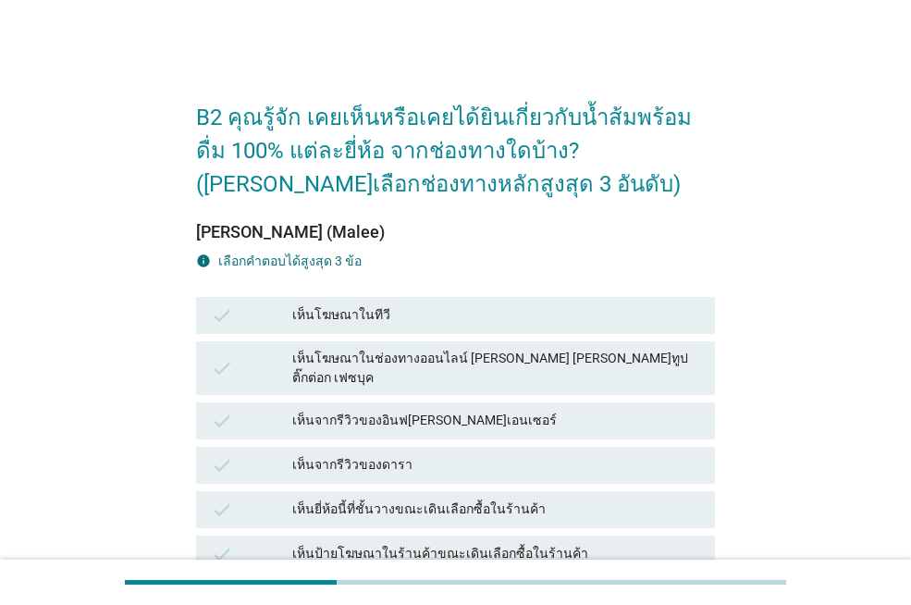
click at [408, 324] on div "เห็นโฆษณาในทีวี" at bounding box center [496, 315] width 408 height 22
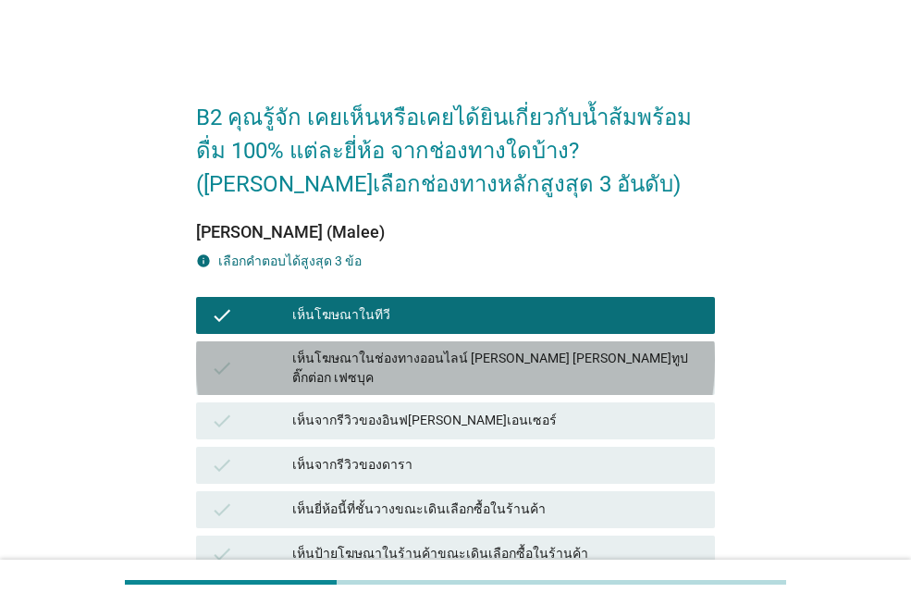
click at [523, 359] on div "เห็นโฆษณาในช่องทางออนไลน์ [PERSON_NAME] [PERSON_NAME]ทูป ติ๊กต่อก เฟซบุค" at bounding box center [496, 368] width 408 height 39
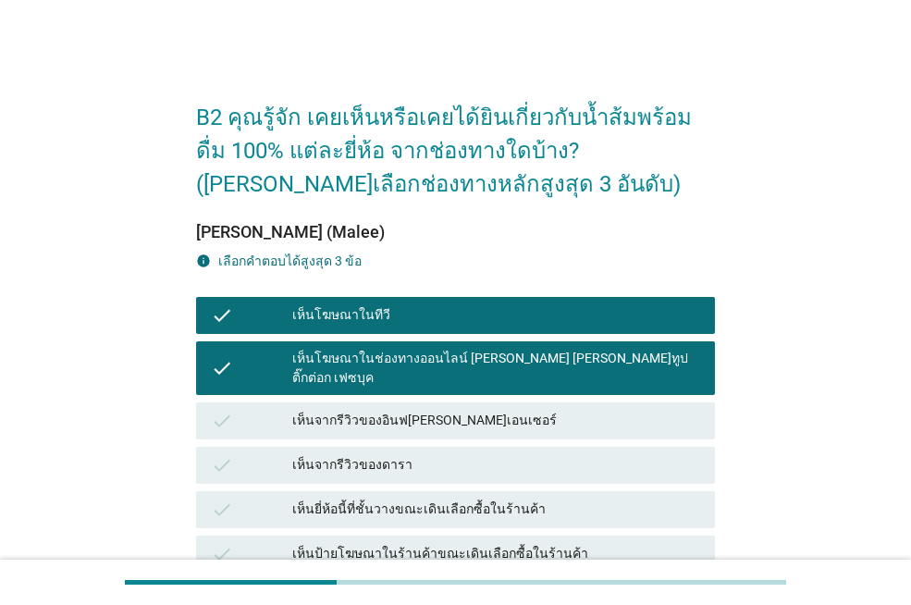
scroll to position [185, 0]
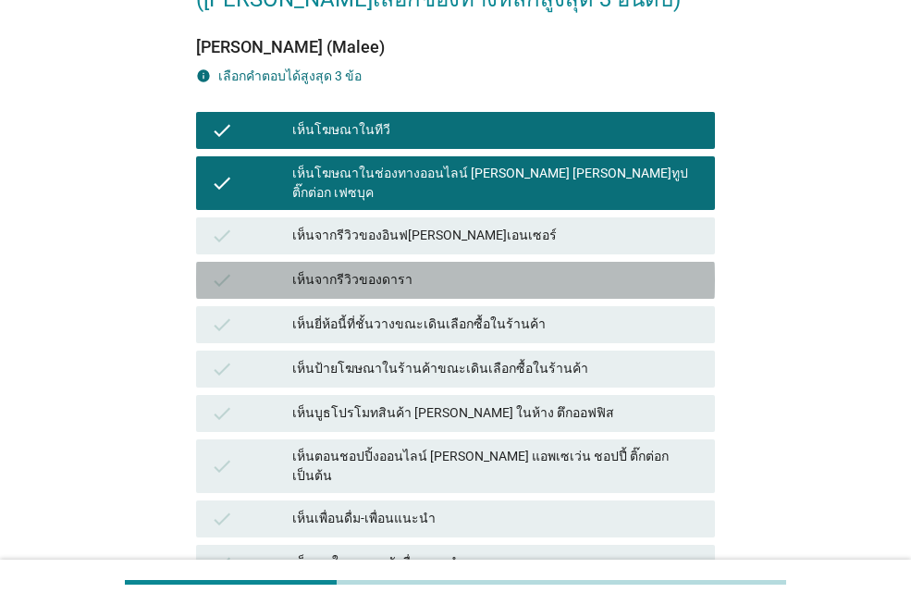
click at [421, 269] on div "เห็นจากรีวิวของดารา" at bounding box center [496, 280] width 408 height 22
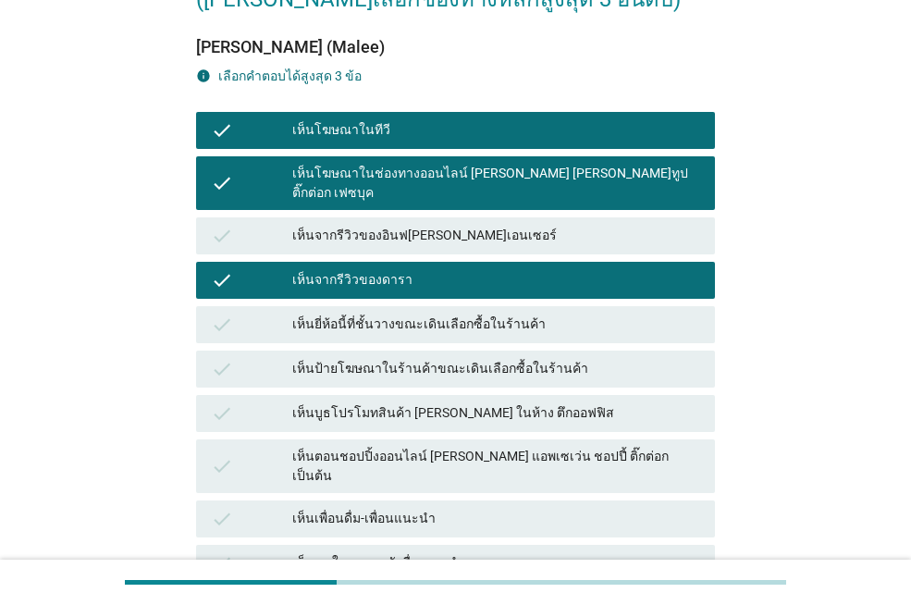
scroll to position [506, 0]
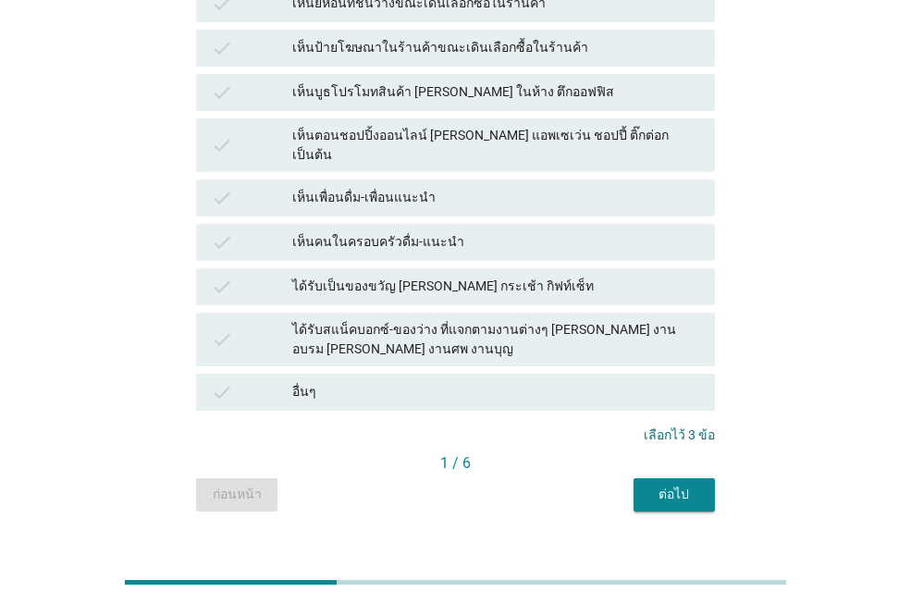
click at [665, 485] on div "ต่อไป" at bounding box center [675, 494] width 52 height 19
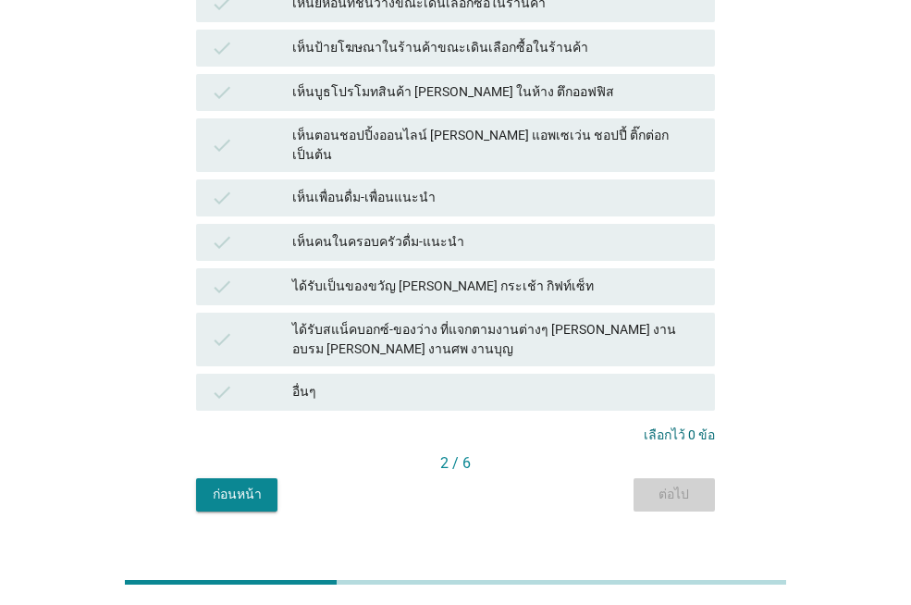
scroll to position [0, 0]
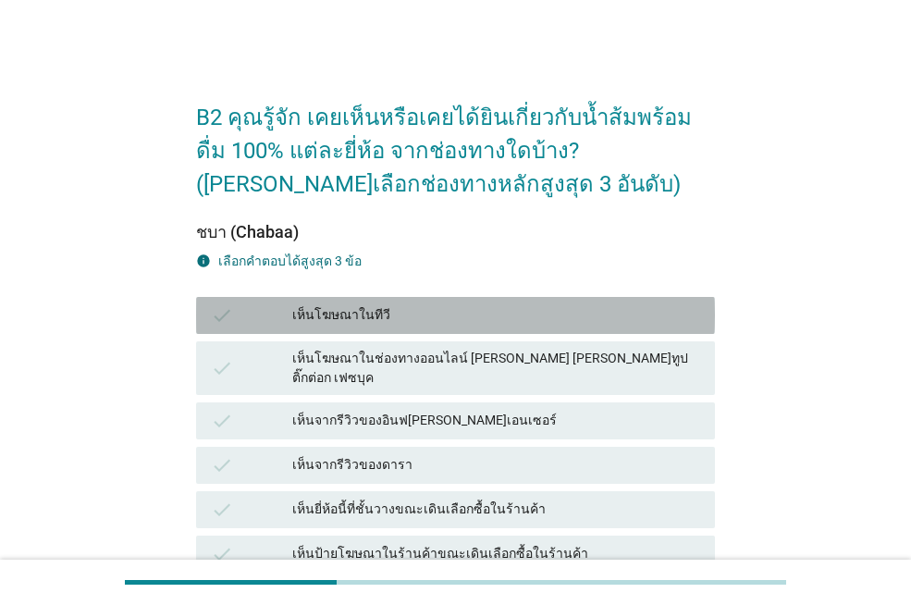
click at [416, 322] on div "เห็นโฆษณาในทีวี" at bounding box center [496, 315] width 408 height 22
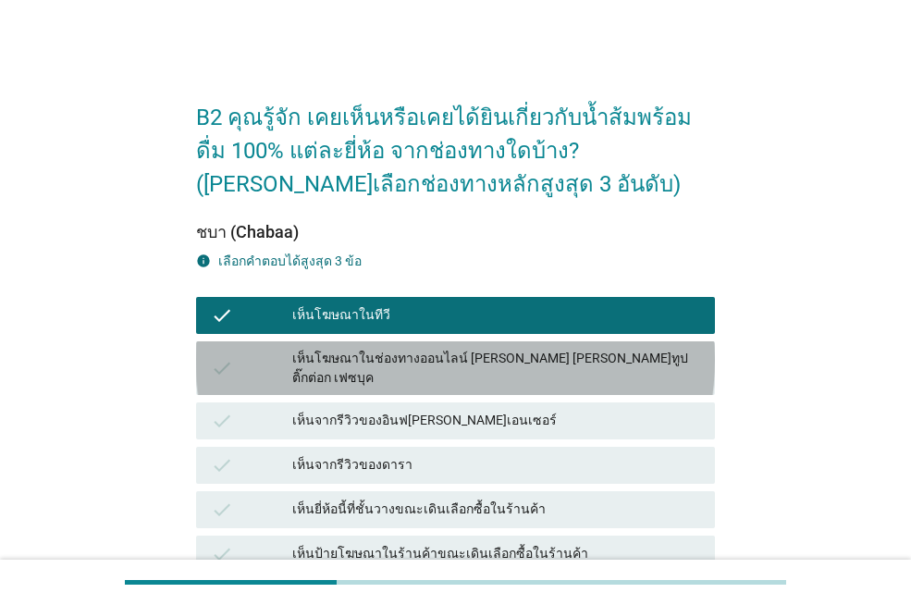
click at [436, 371] on div "check เห็นโฆษณาในช่องทางออนไลน์ [PERSON_NAME] [PERSON_NAME]ทูป ติ๊กต่อก เฟซบุค" at bounding box center [455, 368] width 519 height 54
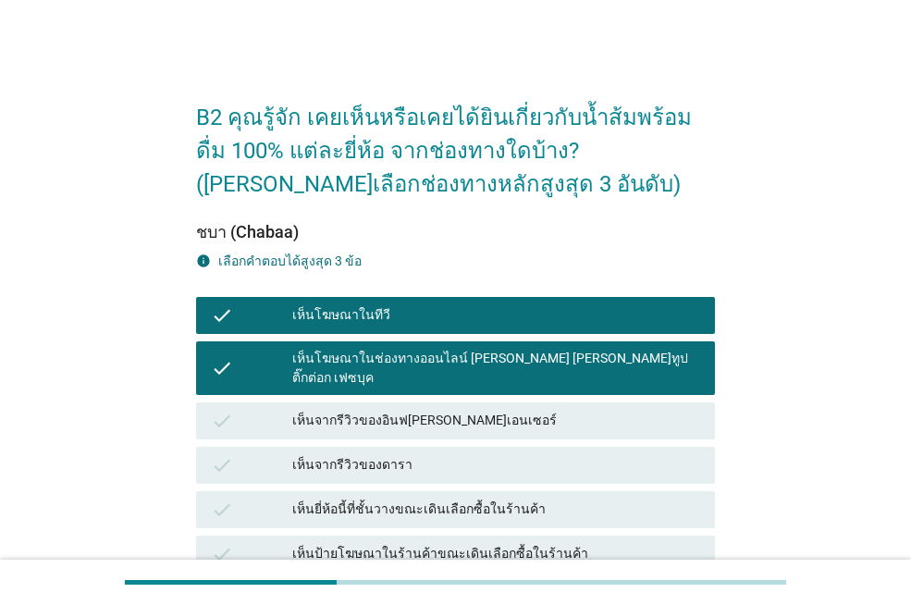
click at [452, 410] on div "เห็นจากรีวิวของอินฟ[PERSON_NAME]เอนเซอร์" at bounding box center [496, 421] width 408 height 22
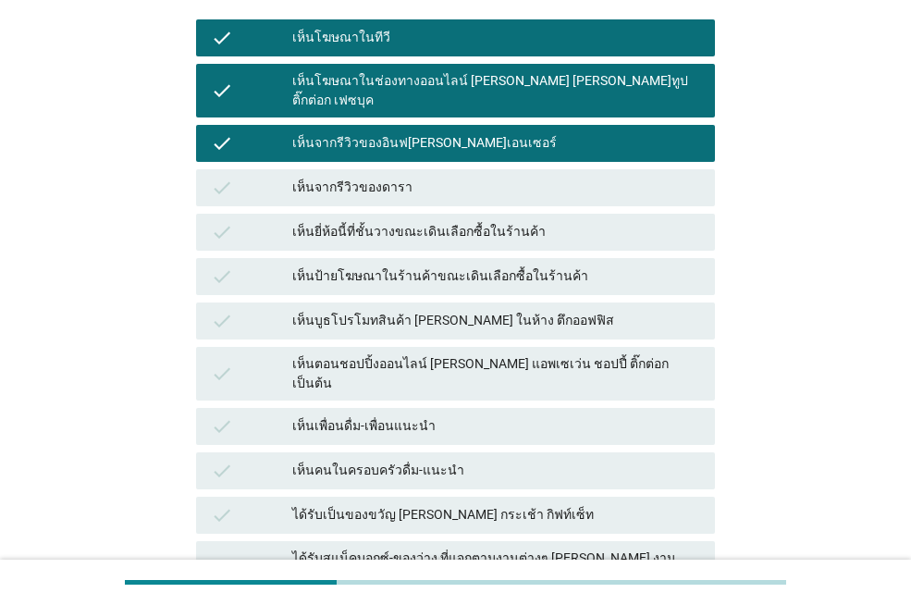
scroll to position [506, 0]
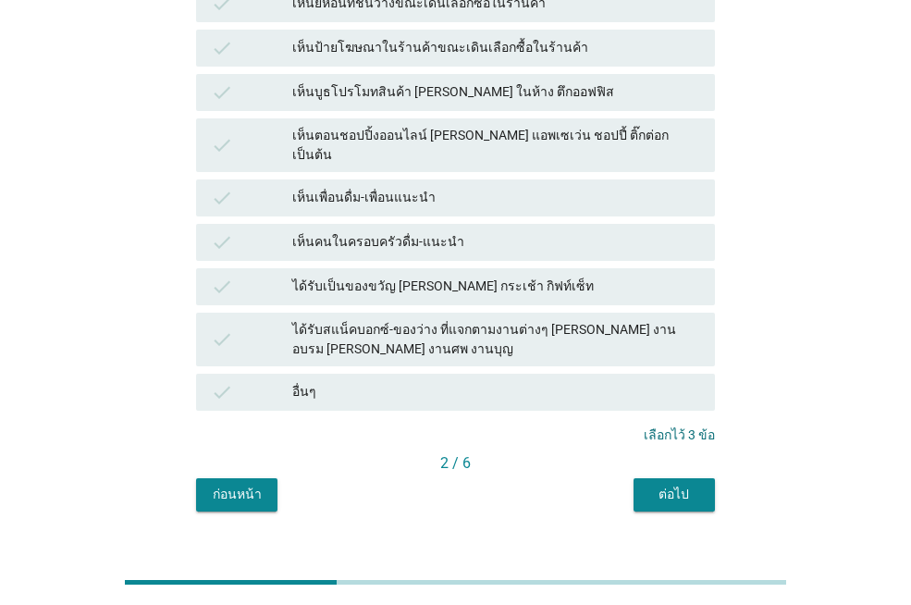
click at [659, 485] on div "ต่อไป" at bounding box center [675, 494] width 52 height 19
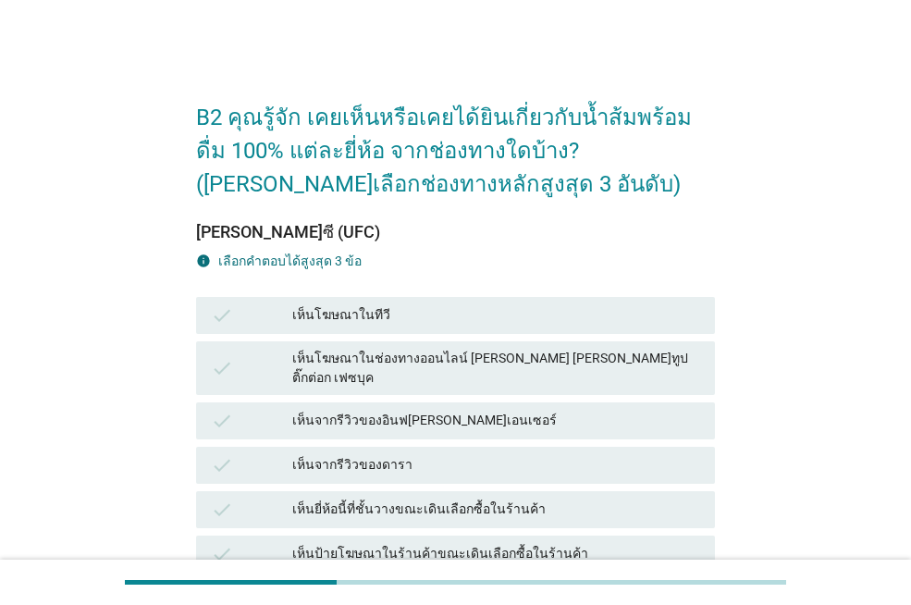
click at [401, 316] on div "เห็นโฆษณาในทีวี" at bounding box center [496, 315] width 408 height 22
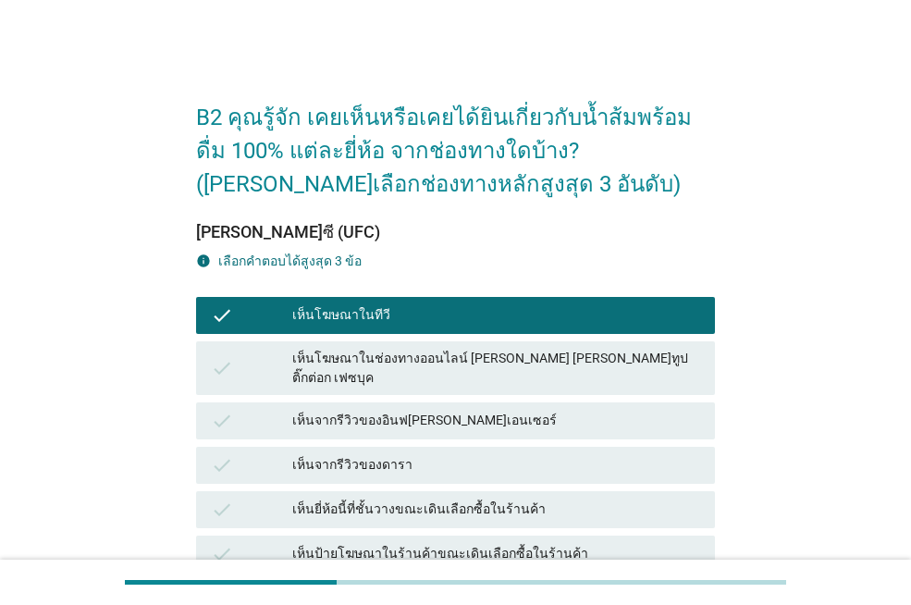
click at [440, 359] on div "เห็นโฆษณาในช่องทางออนไลน์ [PERSON_NAME] [PERSON_NAME]ทูป ติ๊กต่อก เฟซบุค" at bounding box center [496, 368] width 408 height 39
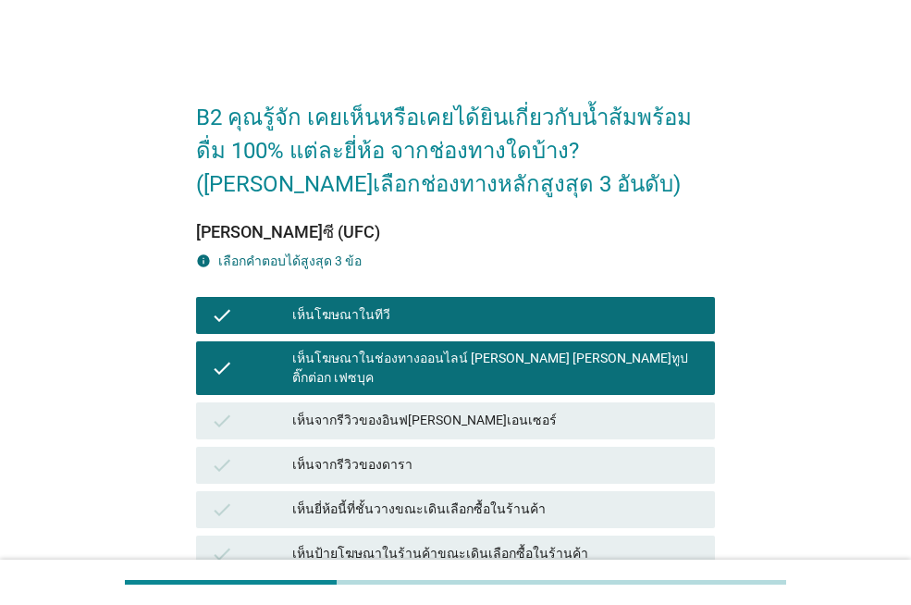
click at [448, 454] on div "เห็นจากรีวิวของดารา" at bounding box center [496, 465] width 408 height 22
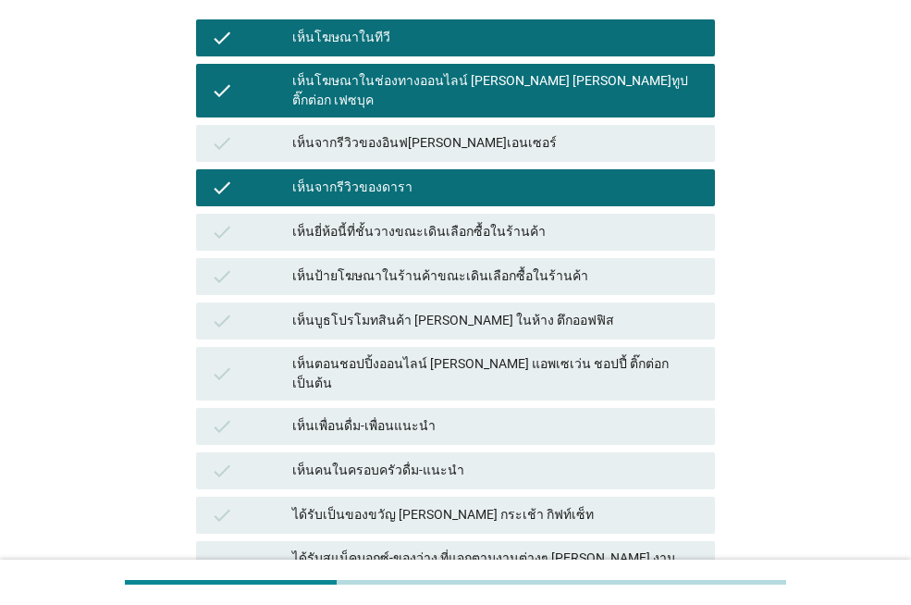
scroll to position [506, 0]
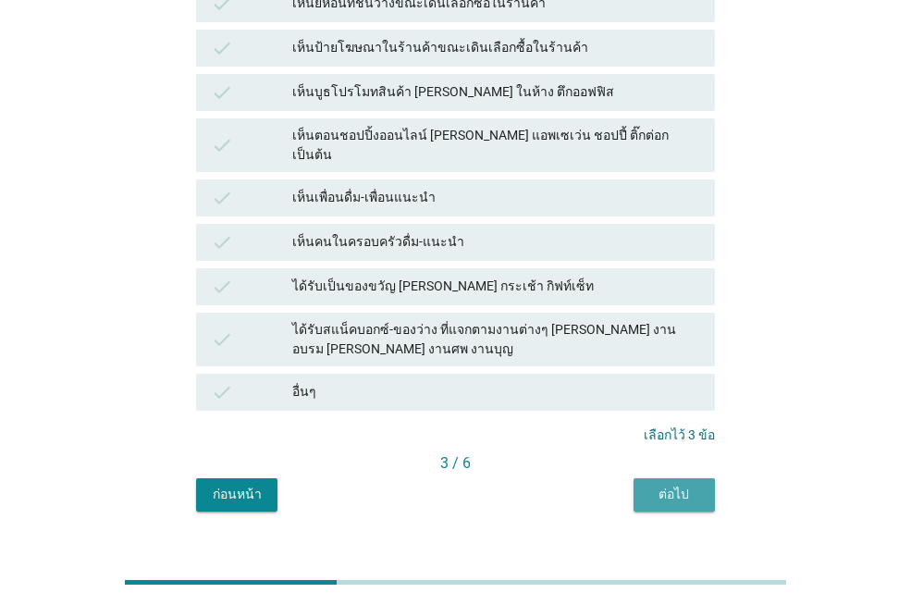
click at [650, 485] on div "ต่อไป" at bounding box center [675, 494] width 52 height 19
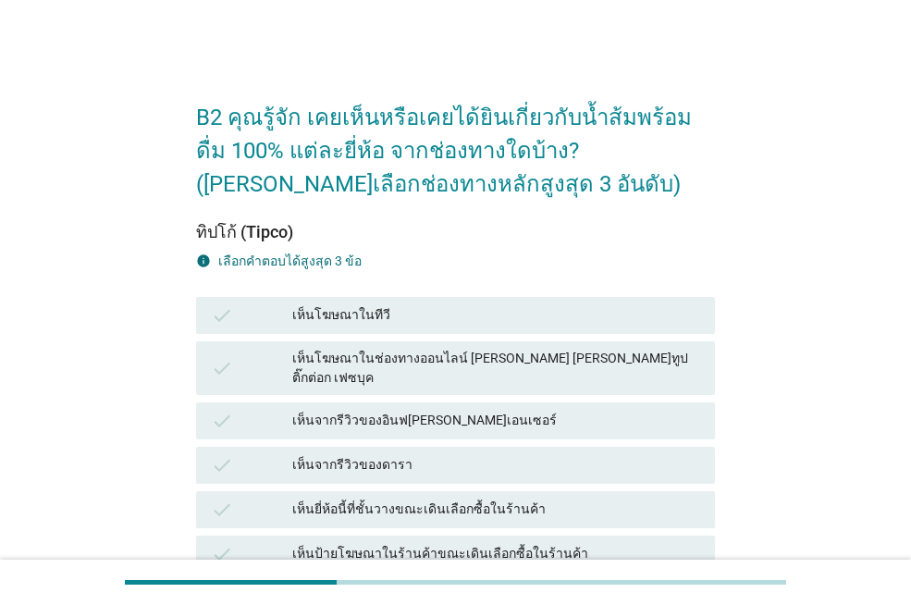
click at [409, 319] on div "เห็นโฆษณาในทีวี" at bounding box center [496, 315] width 408 height 22
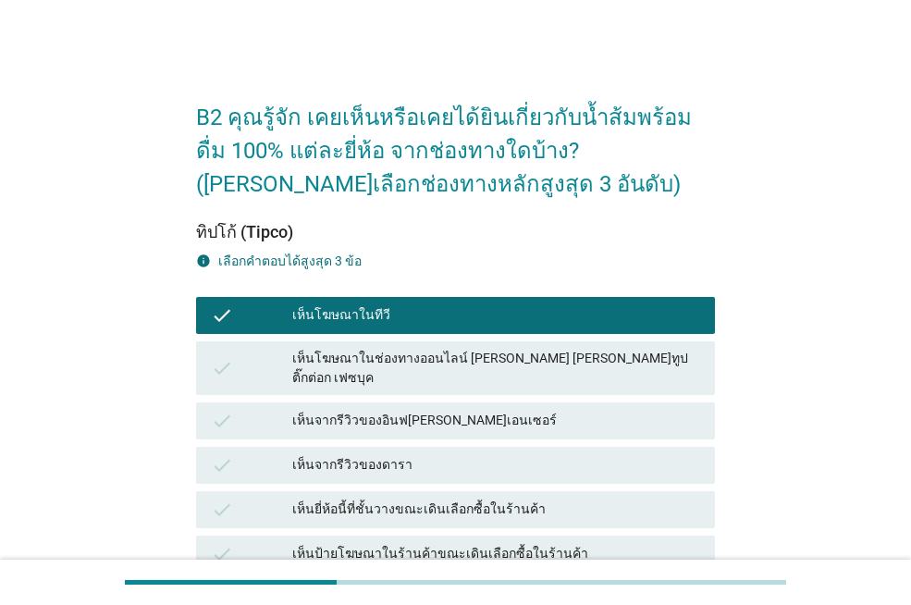
click at [440, 364] on div "เห็นโฆษณาในช่องทางออนไลน์ [PERSON_NAME] [PERSON_NAME]ทูป ติ๊กต่อก เฟซบุค" at bounding box center [496, 368] width 408 height 39
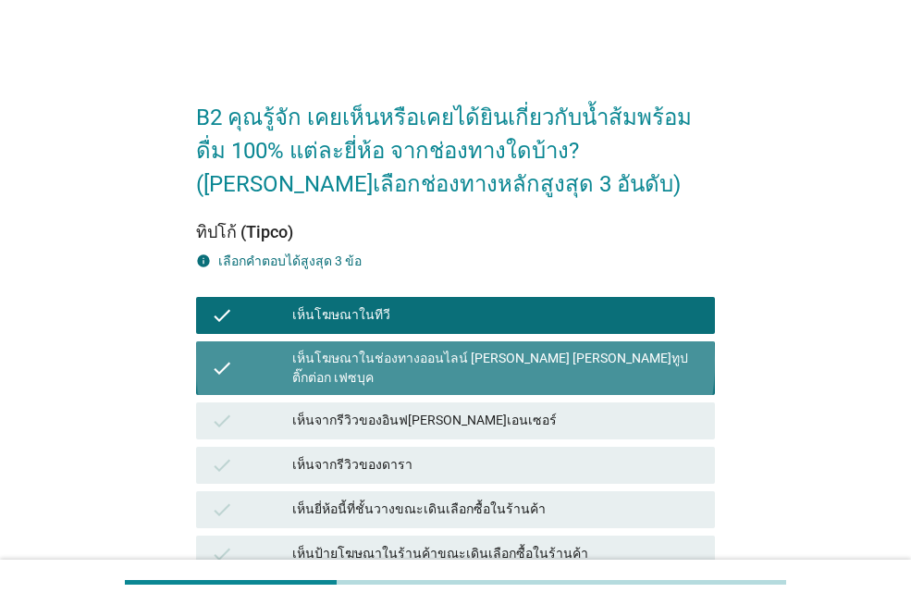
click at [457, 410] on div "เห็นจากรีวิวของอินฟ[PERSON_NAME]เอนเซอร์" at bounding box center [496, 421] width 408 height 22
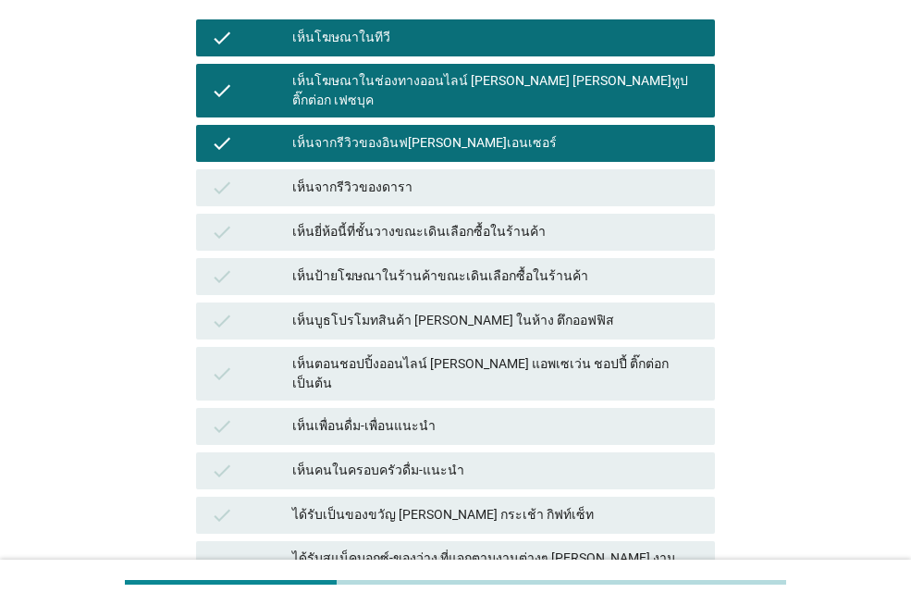
scroll to position [506, 0]
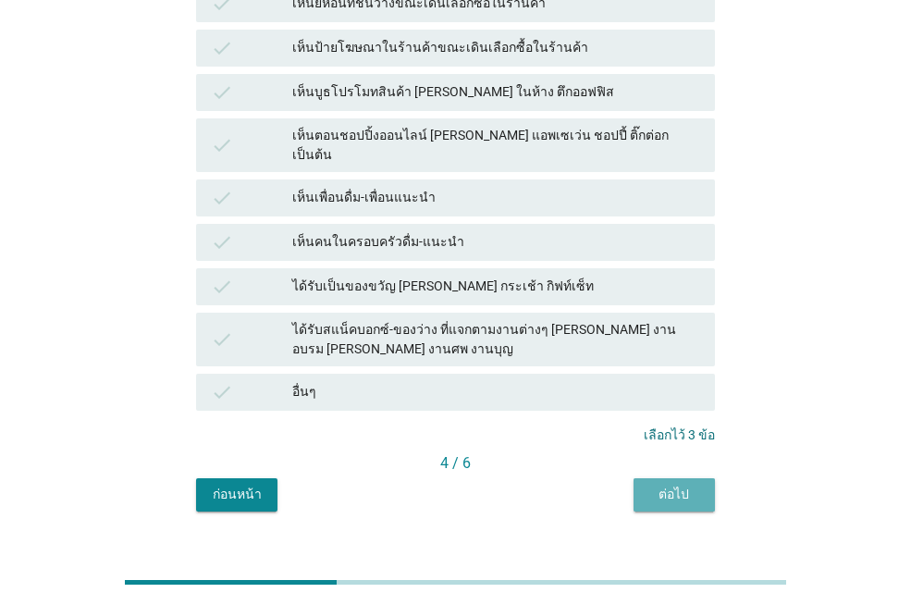
click at [637, 478] on button "ต่อไป" at bounding box center [674, 494] width 81 height 33
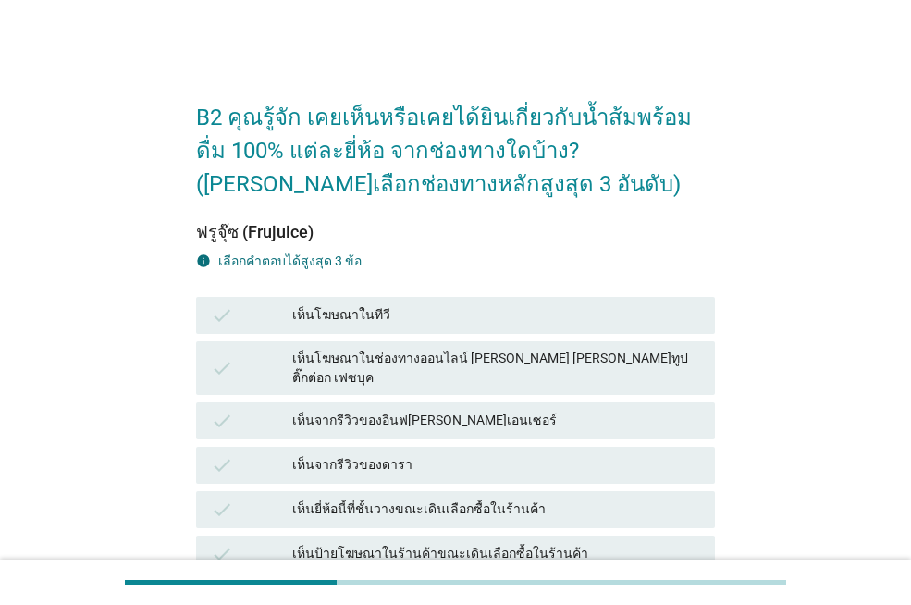
click at [456, 338] on div "check เห็นโฆษณาในช่องทางออนไลน์ [PERSON_NAME] [PERSON_NAME]ทูป ติ๊กต่อก เฟซบุค" at bounding box center [455, 368] width 526 height 61
click at [468, 399] on div "check เห็นจากรีวิวของอินฟ[PERSON_NAME]เอนเซอร์" at bounding box center [455, 421] width 526 height 44
click at [461, 338] on div "check เห็นโฆษณาในช่องทางออนไลน์ [PERSON_NAME] [PERSON_NAME]ทูป ติ๊กต่อก เฟซบุค" at bounding box center [455, 368] width 526 height 61
click at [465, 374] on div "check เห็นโฆษณาในช่องทางออนไลน์ [PERSON_NAME] [PERSON_NAME]ทูป ติ๊กต่อก เฟซบุค" at bounding box center [455, 368] width 519 height 54
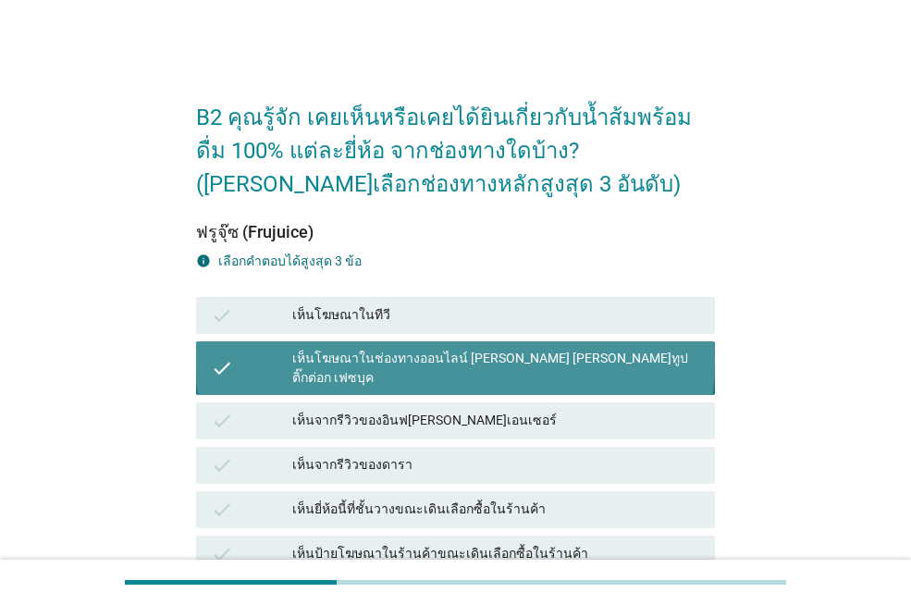
click at [464, 418] on div "check เห็นจากรีวิวของอินฟ[PERSON_NAME]เอนเซอร์" at bounding box center [455, 421] width 519 height 37
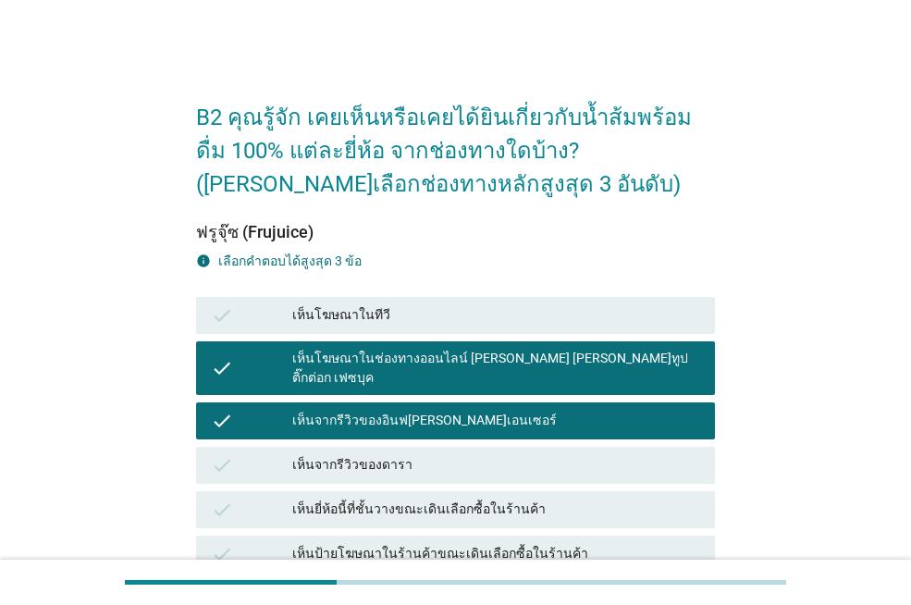
click at [438, 328] on div "check เห็นโฆษณาในทีวี" at bounding box center [455, 315] width 519 height 37
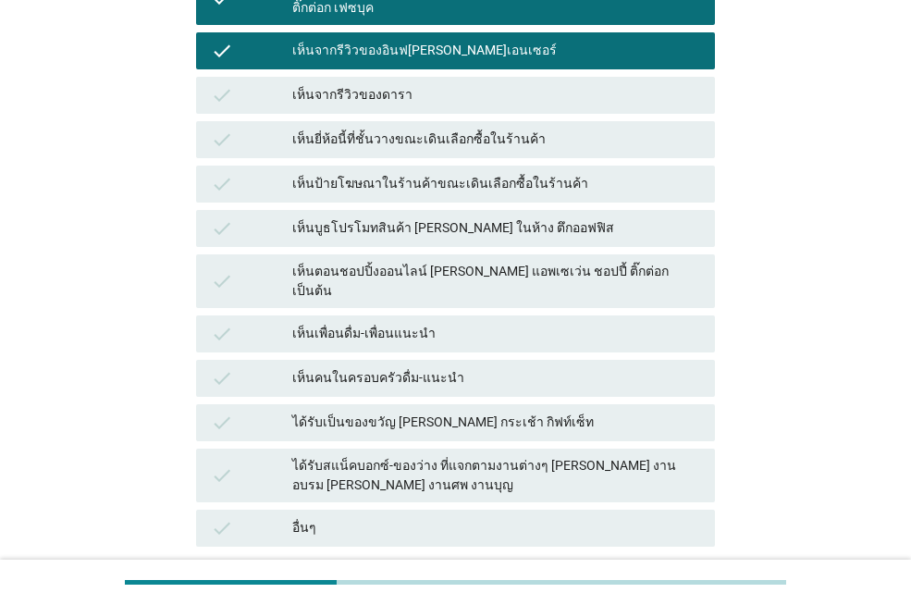
scroll to position [506, 0]
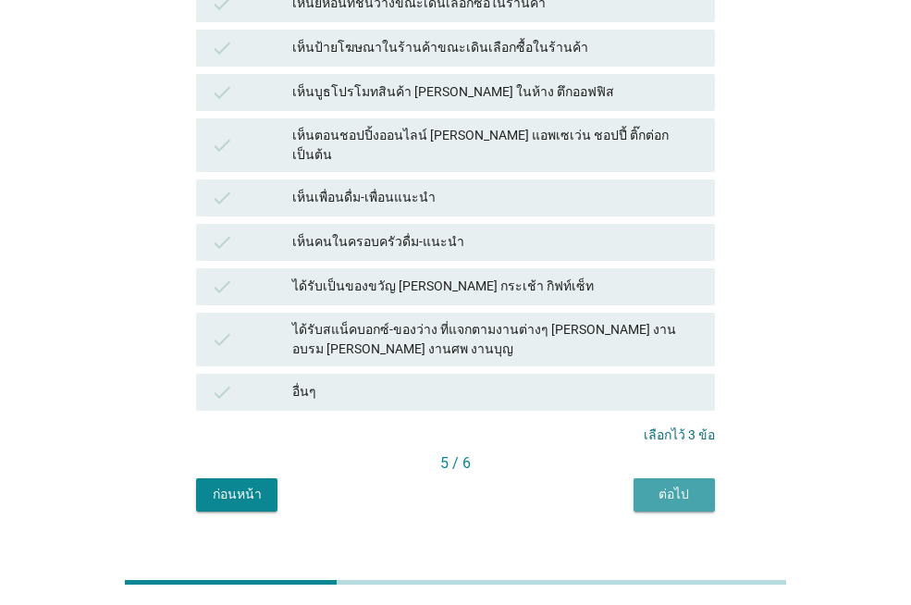
click at [680, 485] on div "ต่อไป" at bounding box center [675, 494] width 52 height 19
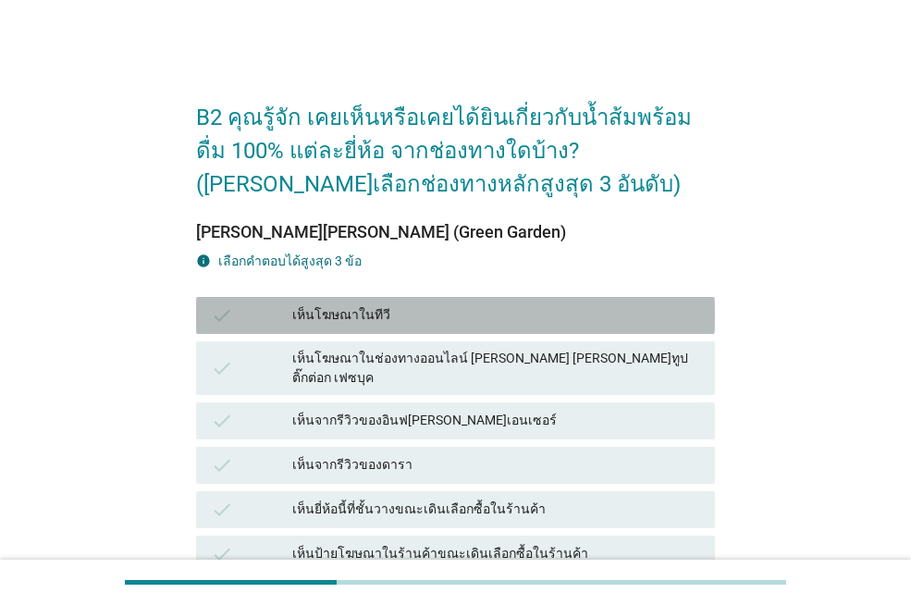
click at [450, 328] on div "check เห็นโฆษณาในทีวี" at bounding box center [455, 315] width 519 height 37
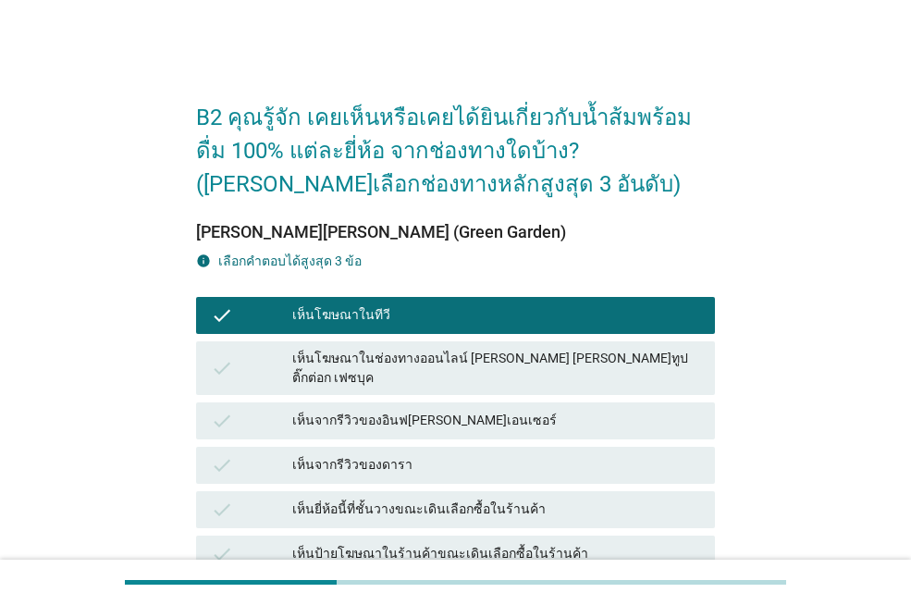
click at [459, 362] on div "เห็นโฆษณาในช่องทางออนไลน์ [PERSON_NAME] [PERSON_NAME]ทูป ติ๊กต่อก เฟซบุค" at bounding box center [496, 368] width 408 height 39
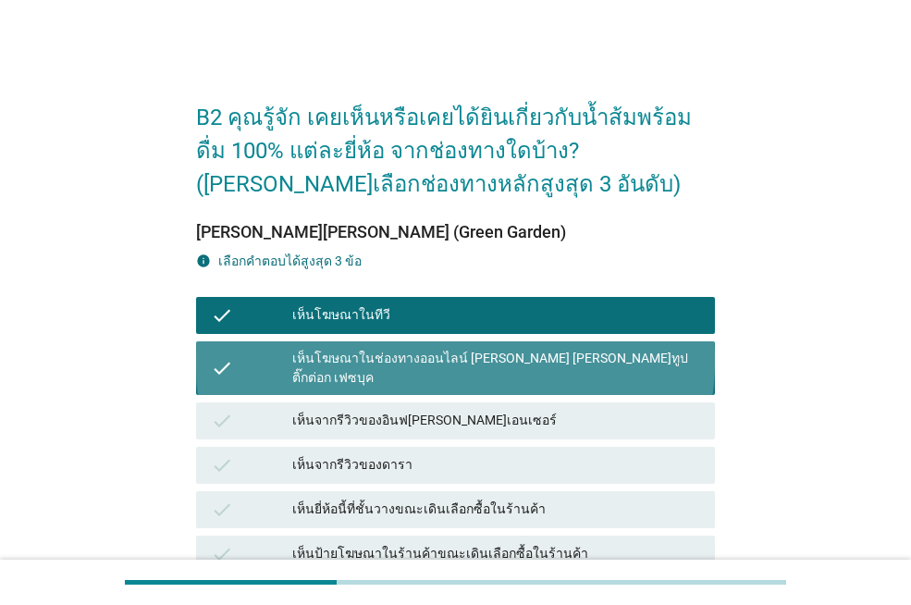
click at [474, 411] on div "เห็นจากรีวิวของอินฟ[PERSON_NAME]เอนเซอร์" at bounding box center [496, 421] width 408 height 22
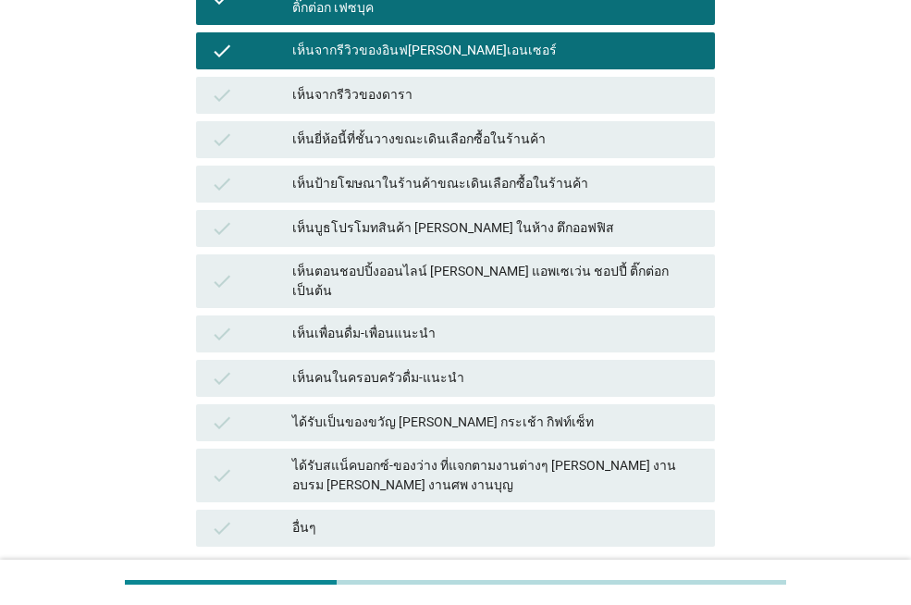
scroll to position [463, 0]
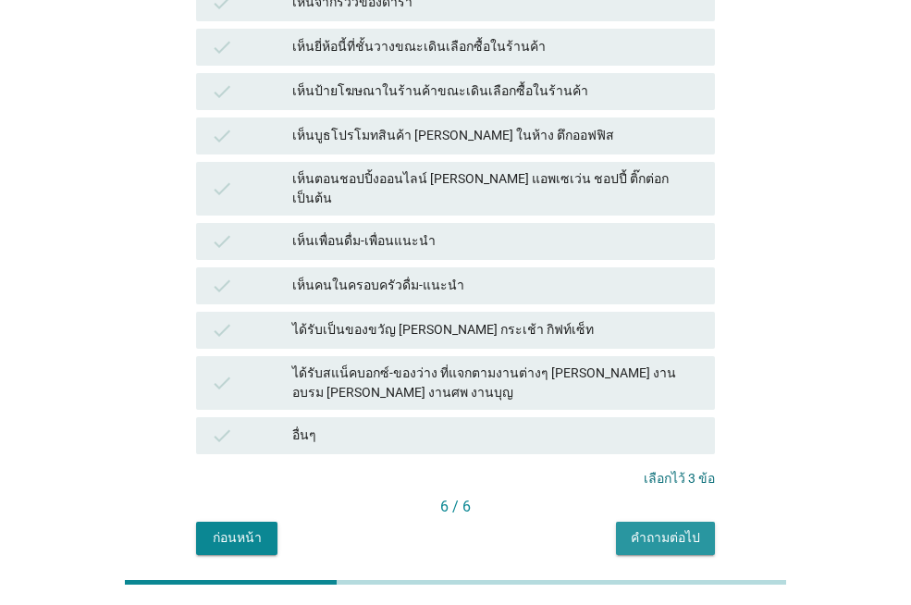
click at [665, 528] on div "คำถามต่อไป" at bounding box center [665, 537] width 69 height 19
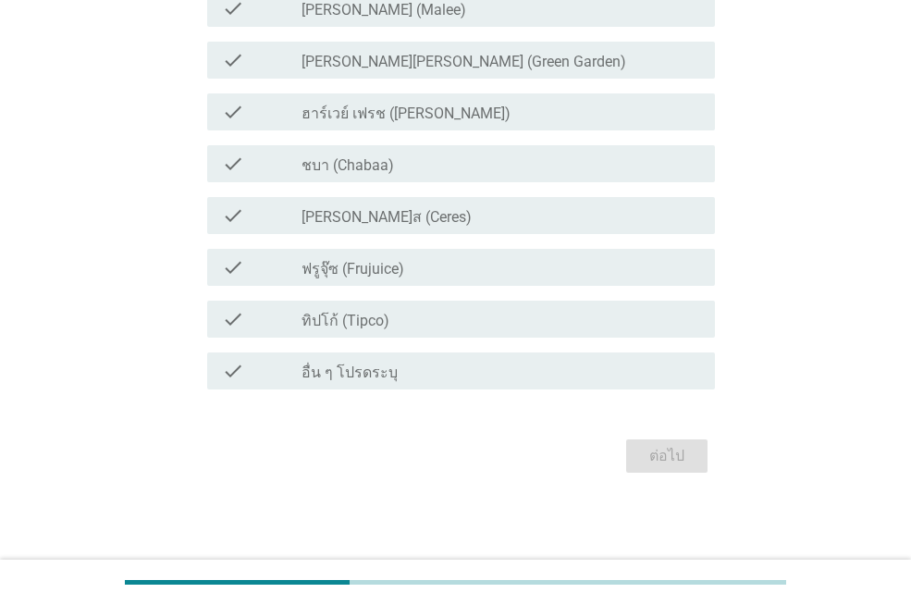
scroll to position [0, 0]
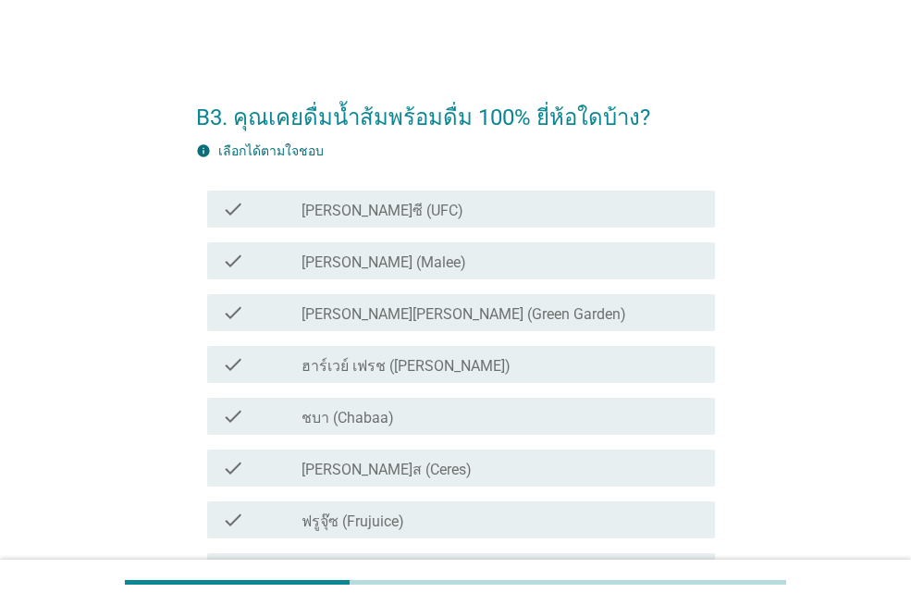
click at [411, 216] on div "check_box_outline_blank [PERSON_NAME]ซี (UFC)" at bounding box center [501, 209] width 399 height 22
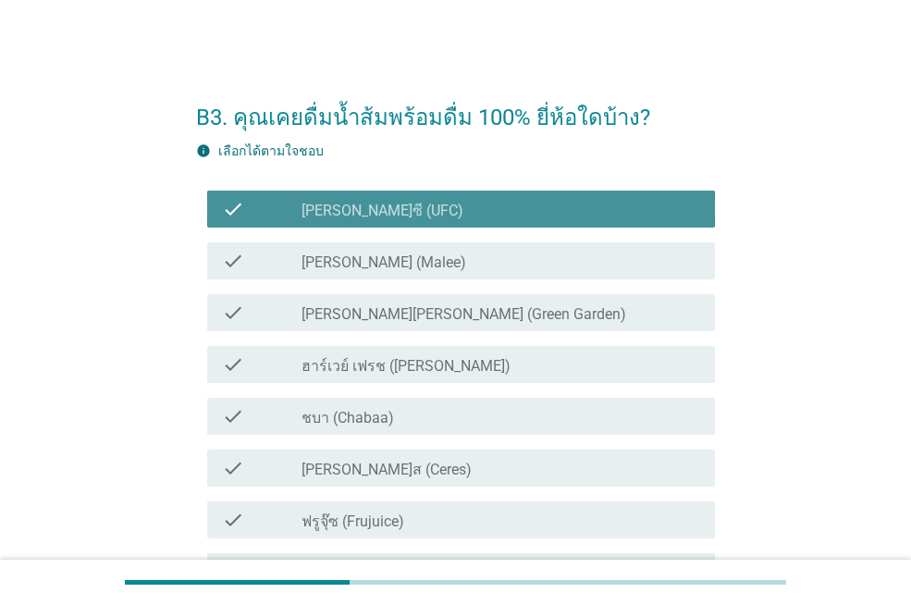
click at [404, 251] on div "check_box_outline_blank [PERSON_NAME] (Malee)" at bounding box center [501, 261] width 399 height 22
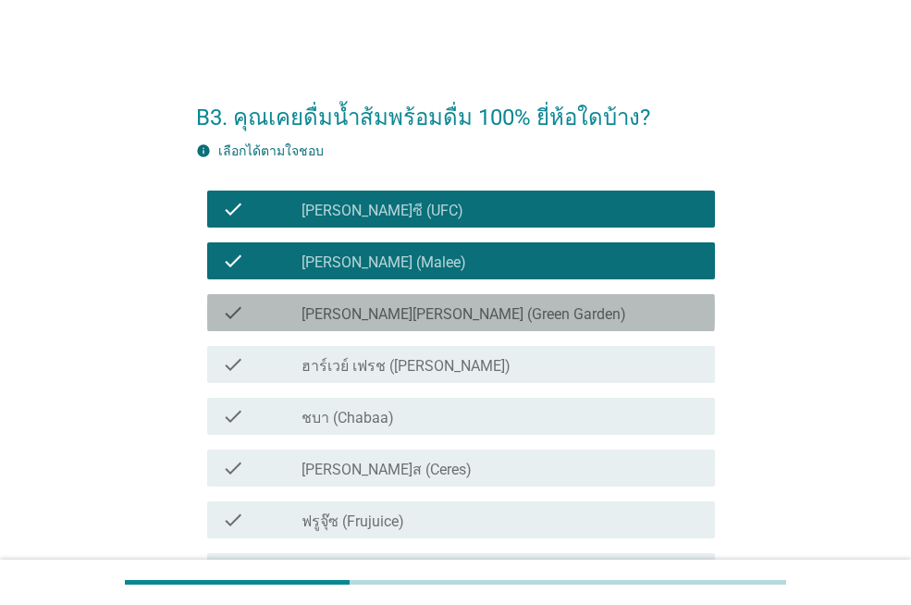
click at [428, 316] on label "[PERSON_NAME][PERSON_NAME] (Green Garden)" at bounding box center [464, 314] width 325 height 19
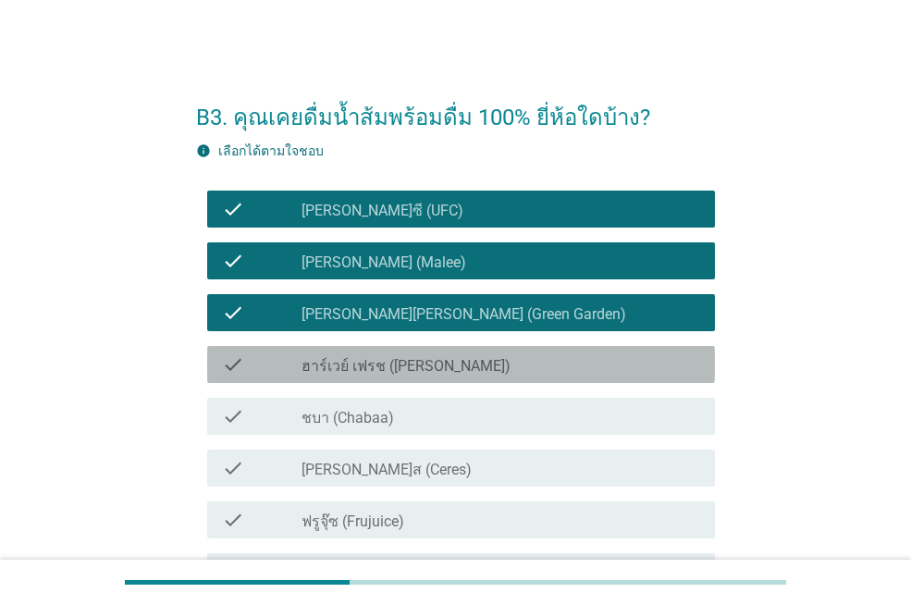
click at [452, 369] on label "ฮาร์เวย์ เฟรช ([PERSON_NAME])" at bounding box center [406, 366] width 209 height 19
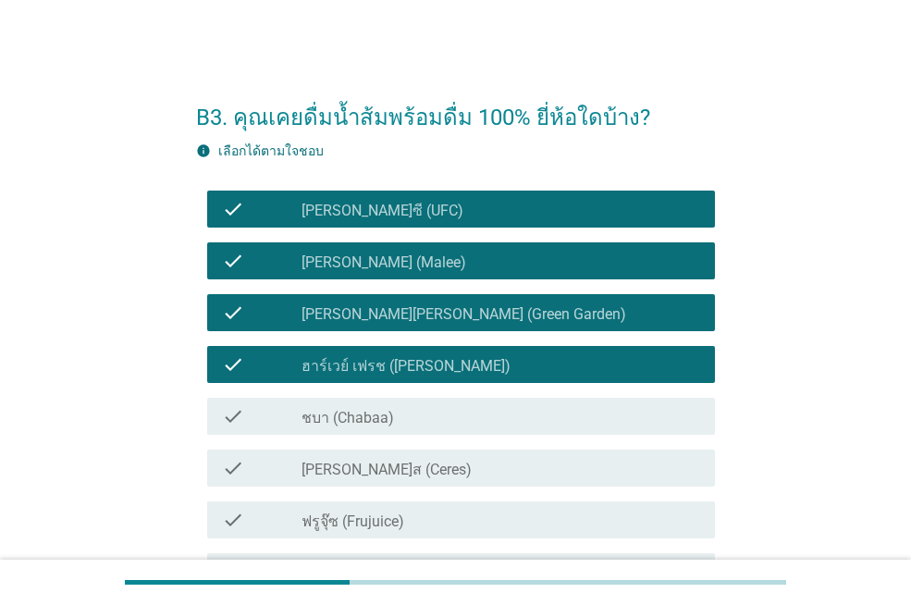
click at [452, 425] on div "check_box_outline_blank ชบา (Chabaa)" at bounding box center [501, 416] width 399 height 22
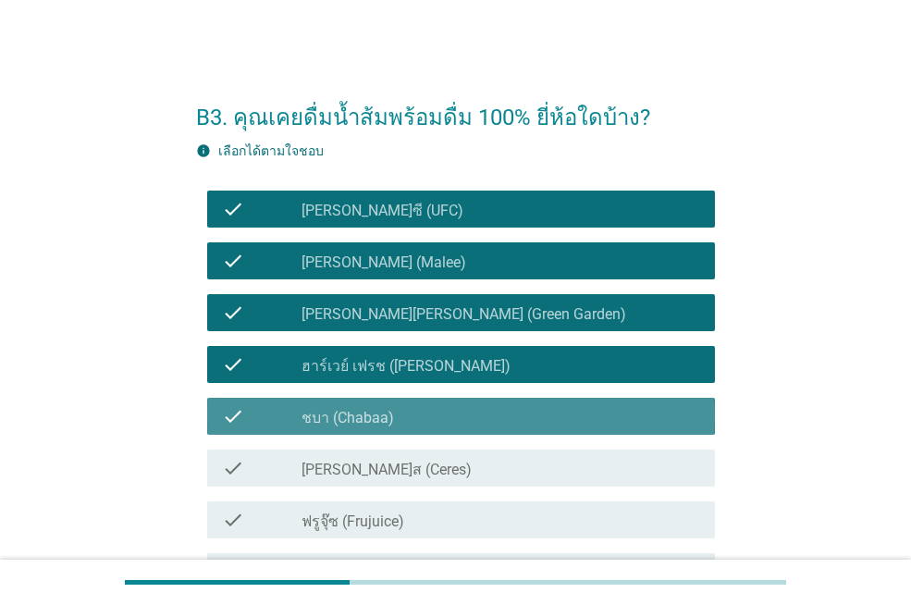
drag, startPoint x: 452, startPoint y: 458, endPoint x: 455, endPoint y: 497, distance: 39.0
click at [452, 461] on div "check_box_outline_blank [PERSON_NAME]ส (Ceres)" at bounding box center [501, 468] width 399 height 22
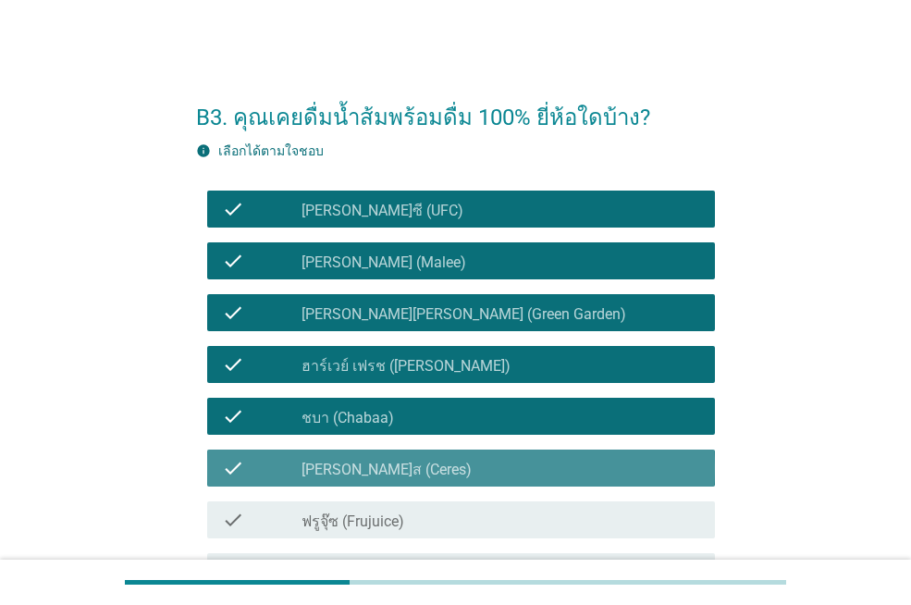
click at [459, 510] on div "check_box_outline_blank ฟรูจุ๊ซ (Frujuice)" at bounding box center [501, 520] width 399 height 22
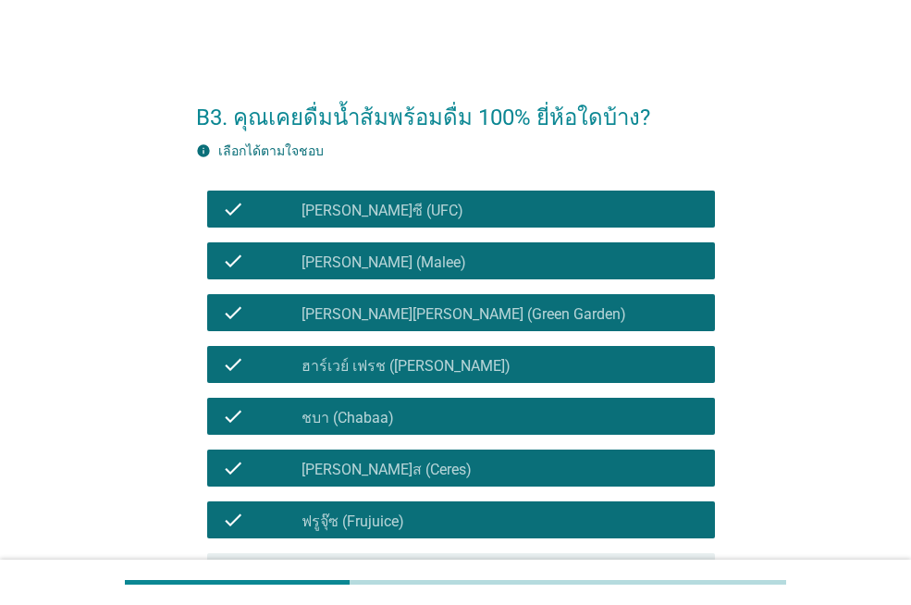
scroll to position [185, 0]
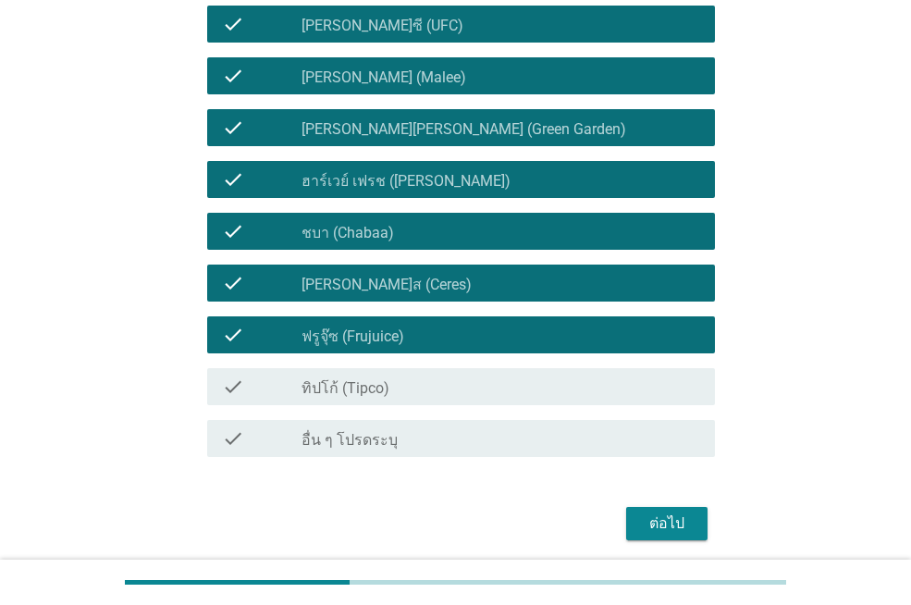
click at [425, 378] on div "check_box_outline_blank ทิปโก้ (Tipco)" at bounding box center [501, 387] width 399 height 22
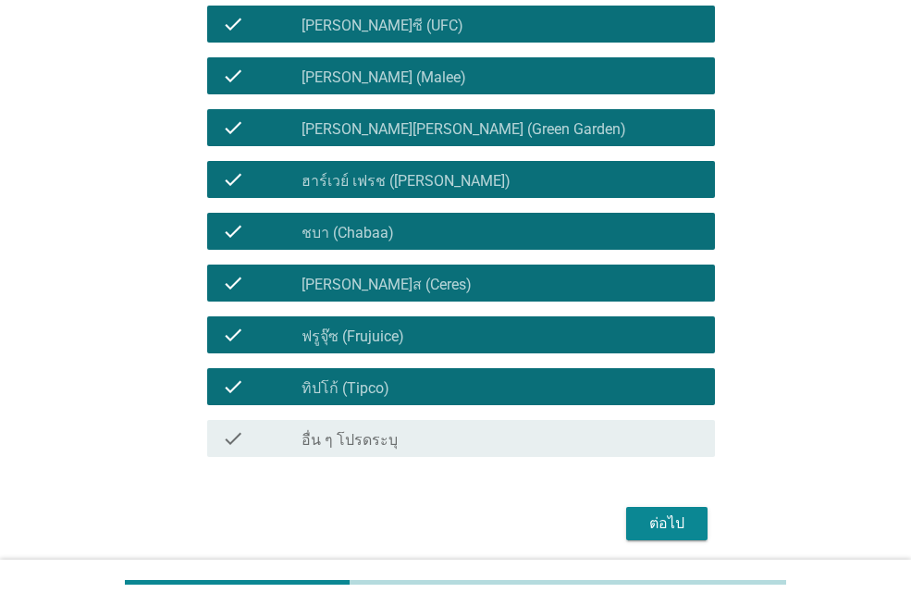
click at [661, 521] on div "ต่อไป" at bounding box center [667, 524] width 52 height 22
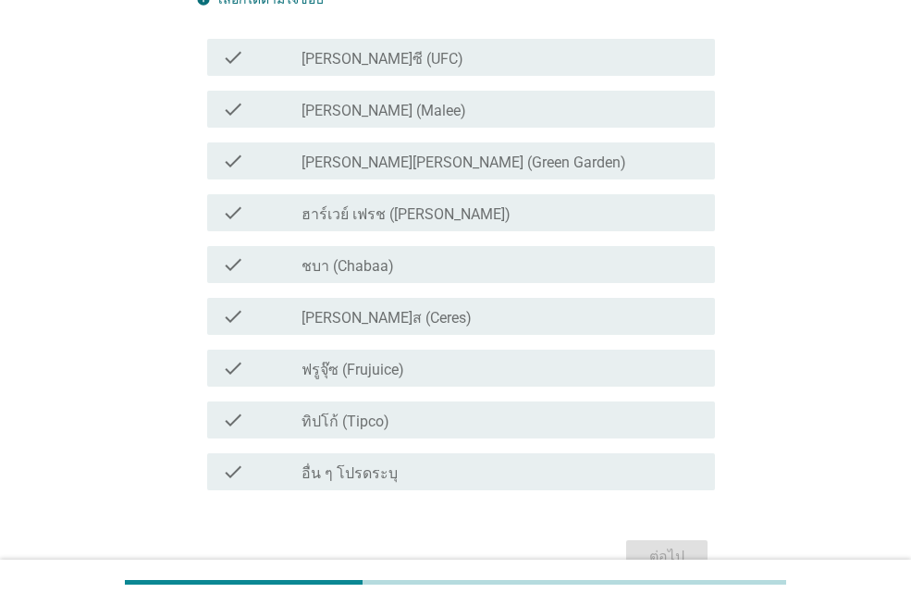
scroll to position [0, 0]
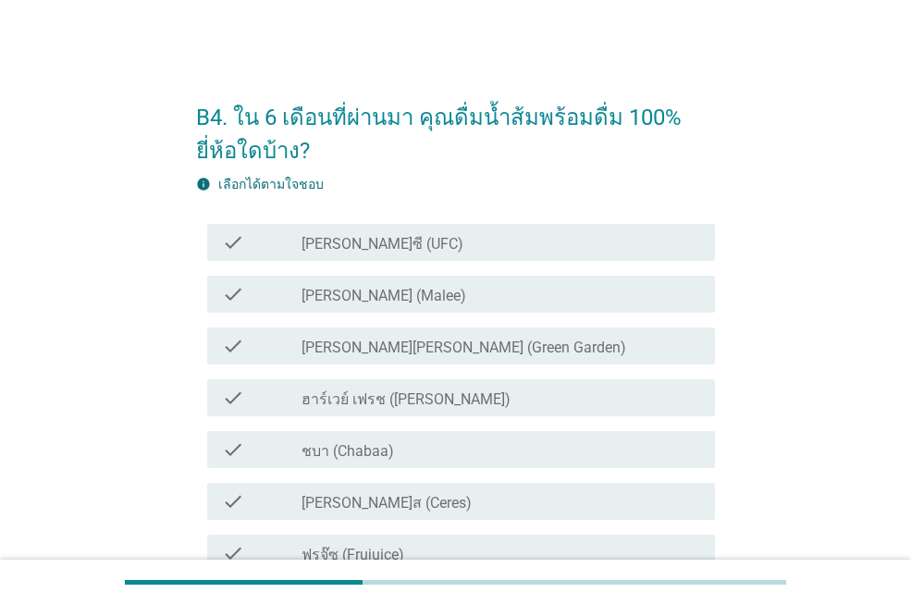
click at [387, 252] on div "check_box_outline_blank [PERSON_NAME]ซี (UFC)" at bounding box center [501, 242] width 399 height 22
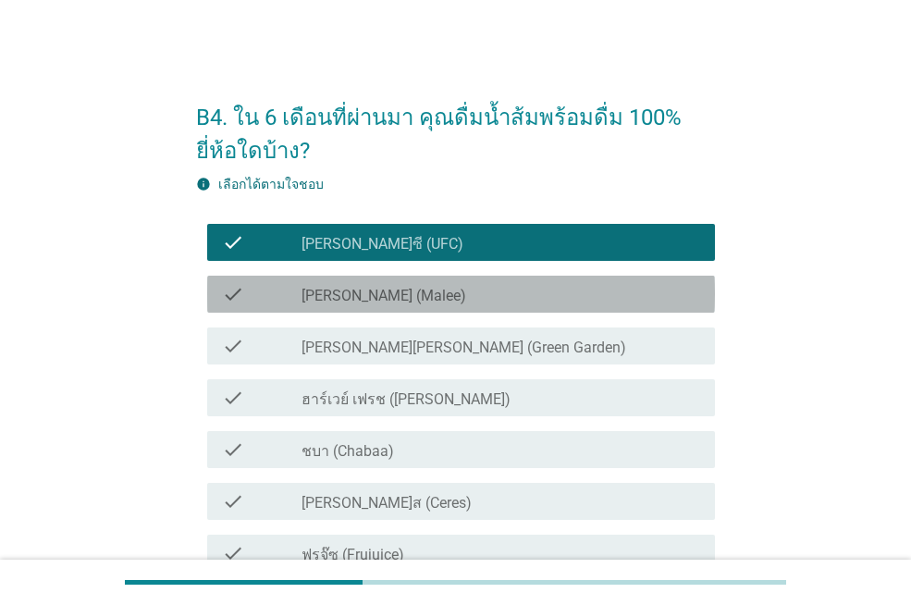
click at [403, 297] on div "check_box_outline_blank [PERSON_NAME] (Malee)" at bounding box center [501, 294] width 399 height 22
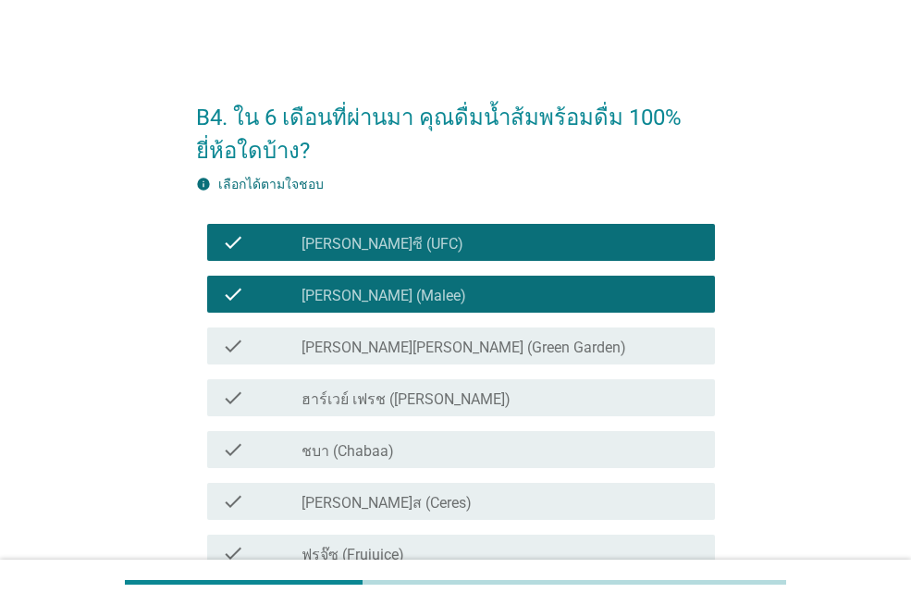
click at [429, 345] on label "[PERSON_NAME][PERSON_NAME] (Green Garden)" at bounding box center [464, 348] width 325 height 19
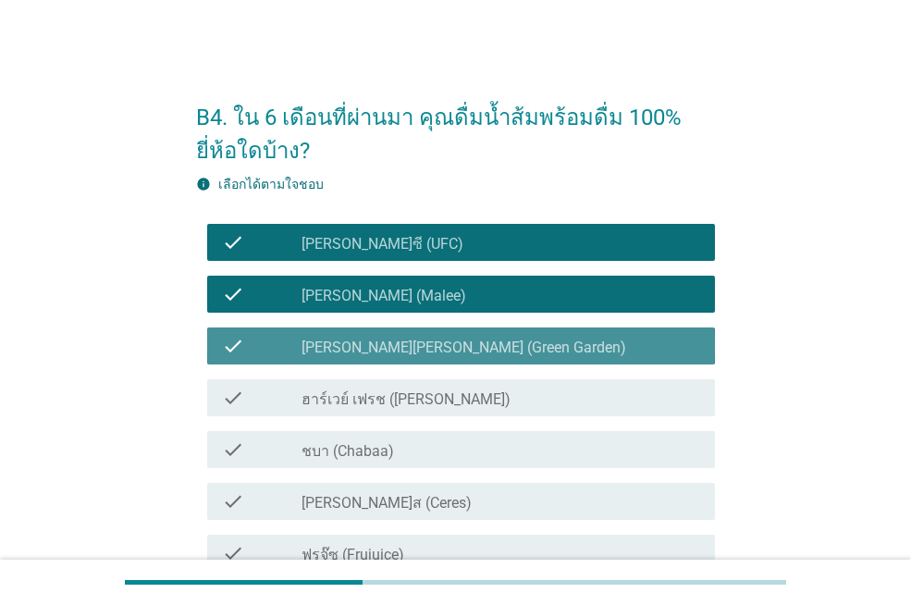
drag, startPoint x: 431, startPoint y: 399, endPoint x: 431, endPoint y: 431, distance: 32.4
click at [431, 400] on label "ฮาร์เวย์ เฟรช ([PERSON_NAME])" at bounding box center [406, 399] width 209 height 19
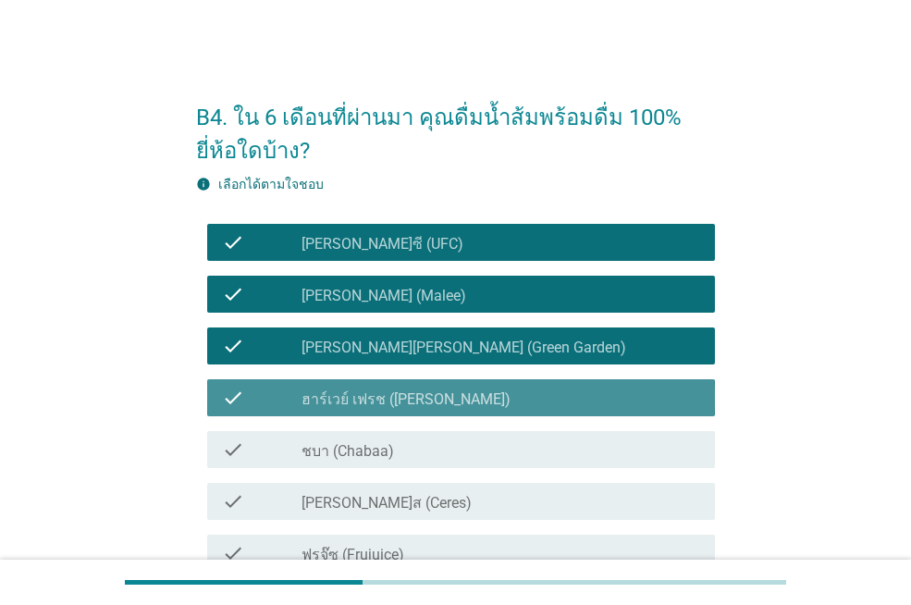
click at [431, 444] on div "check_box_outline_blank ชบา (Chabaa)" at bounding box center [501, 450] width 399 height 22
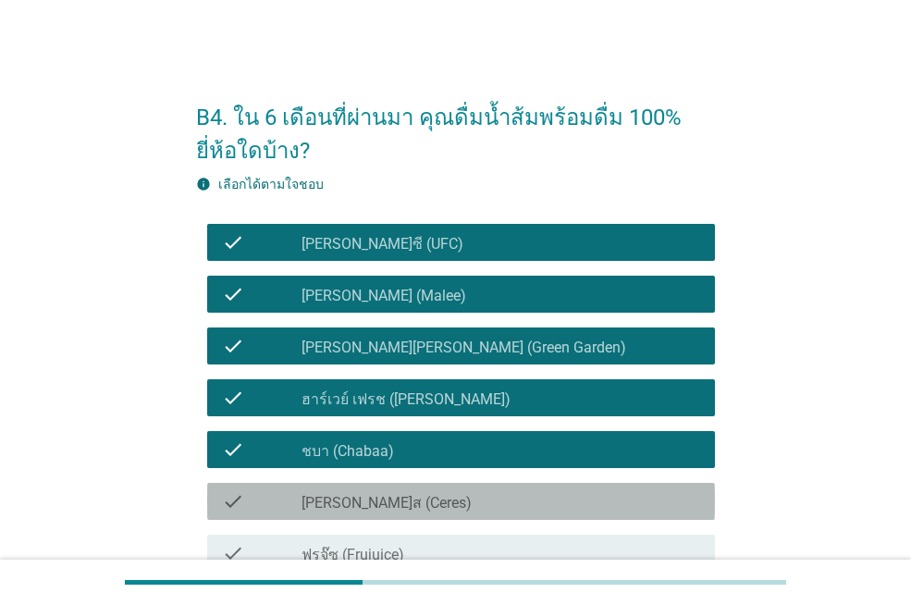
click at [431, 490] on div "check_box_outline_blank [PERSON_NAME]ส (Ceres)" at bounding box center [501, 501] width 399 height 22
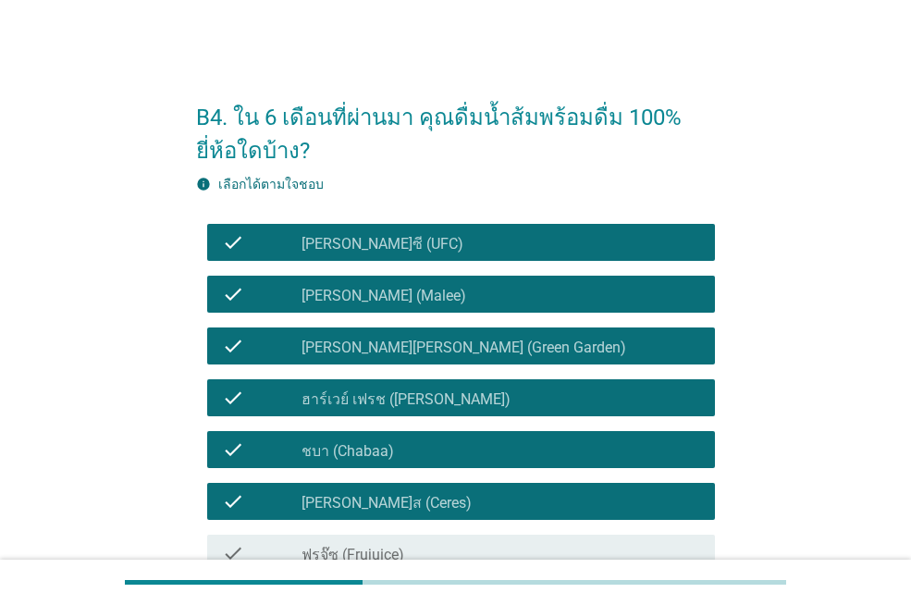
scroll to position [185, 0]
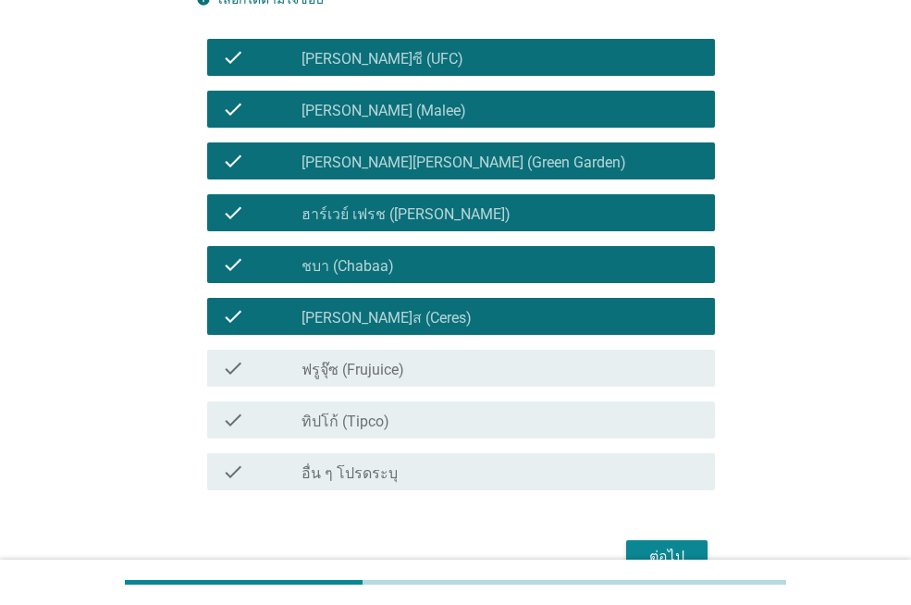
click at [427, 427] on div "check_box_outline_blank ทิปโก้ (Tipco)" at bounding box center [501, 420] width 399 height 22
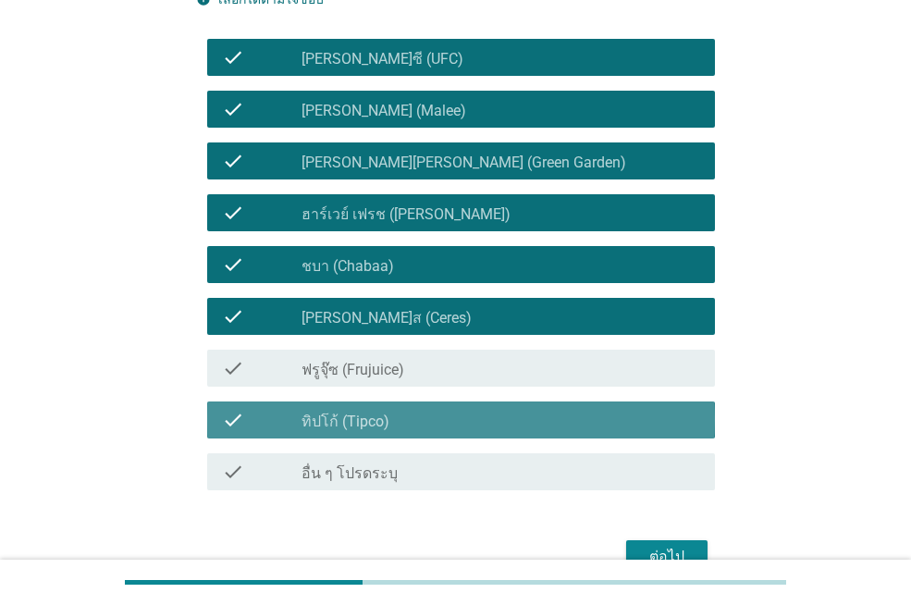
click at [425, 371] on div "check_box_outline_blank ฟรูจุ๊ซ (Frujuice)" at bounding box center [501, 368] width 399 height 22
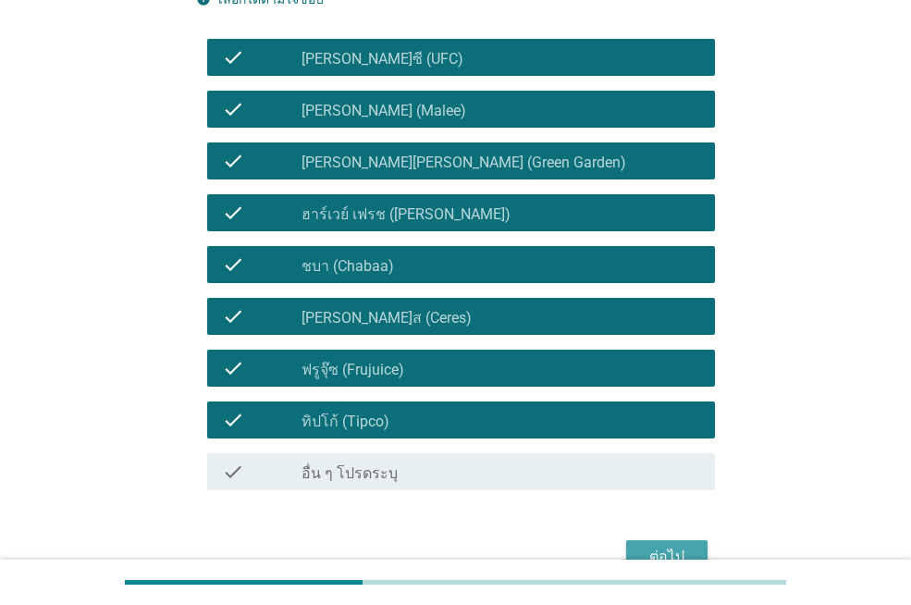
click at [675, 546] on div "ต่อไป" at bounding box center [667, 557] width 52 height 22
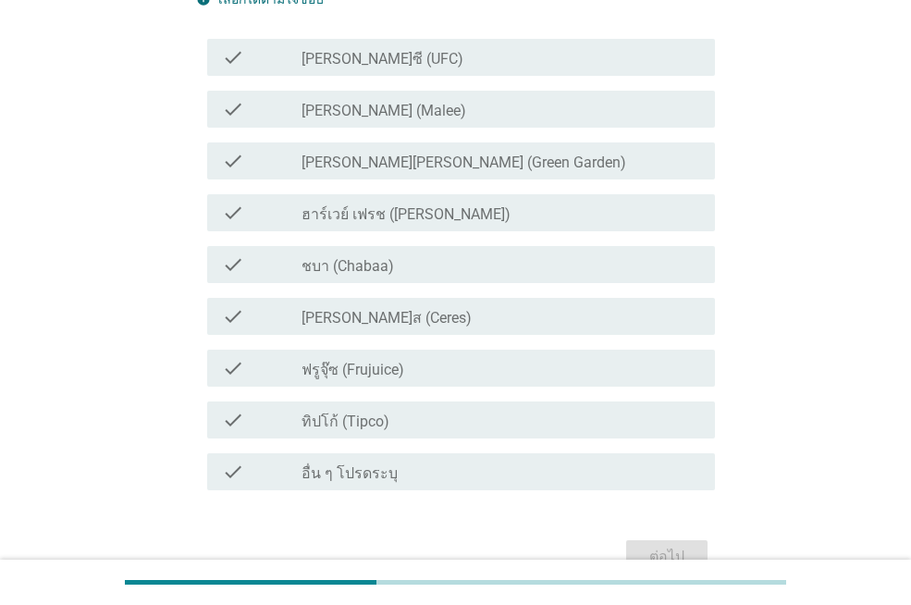
scroll to position [0, 0]
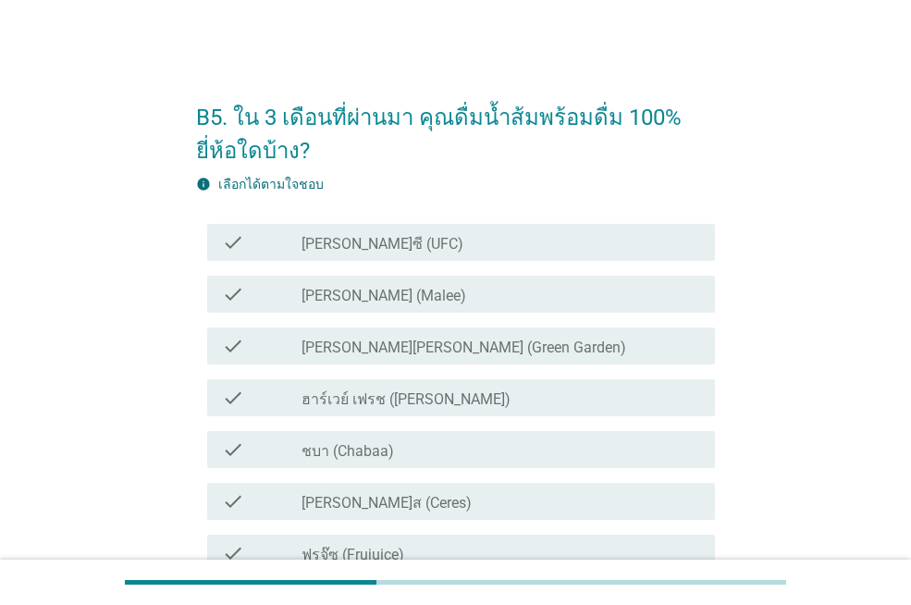
click at [415, 264] on div "check check_box_outline_blank [PERSON_NAME]ซี (UFC)" at bounding box center [455, 243] width 519 height 52
click at [397, 248] on div "check_box_outline_blank [PERSON_NAME]ซี (UFC)" at bounding box center [501, 242] width 399 height 22
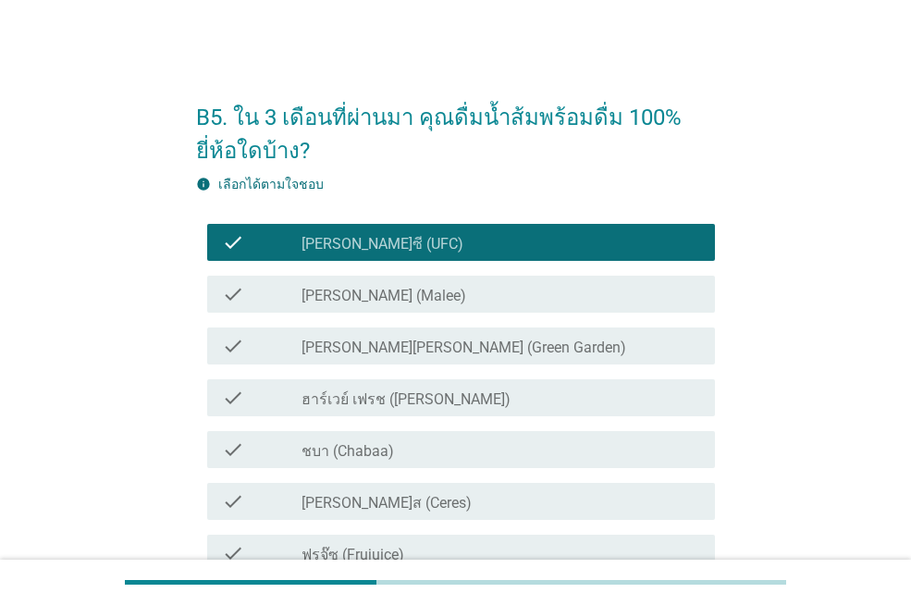
click at [392, 296] on div "check_box_outline_blank [PERSON_NAME] (Malee)" at bounding box center [501, 294] width 399 height 22
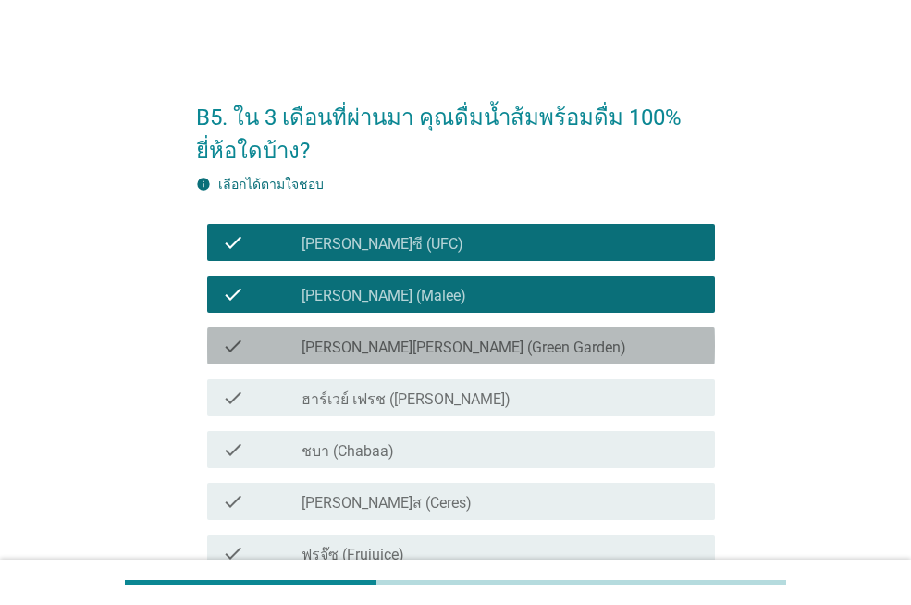
click at [426, 352] on label "[PERSON_NAME][PERSON_NAME] (Green Garden)" at bounding box center [464, 348] width 325 height 19
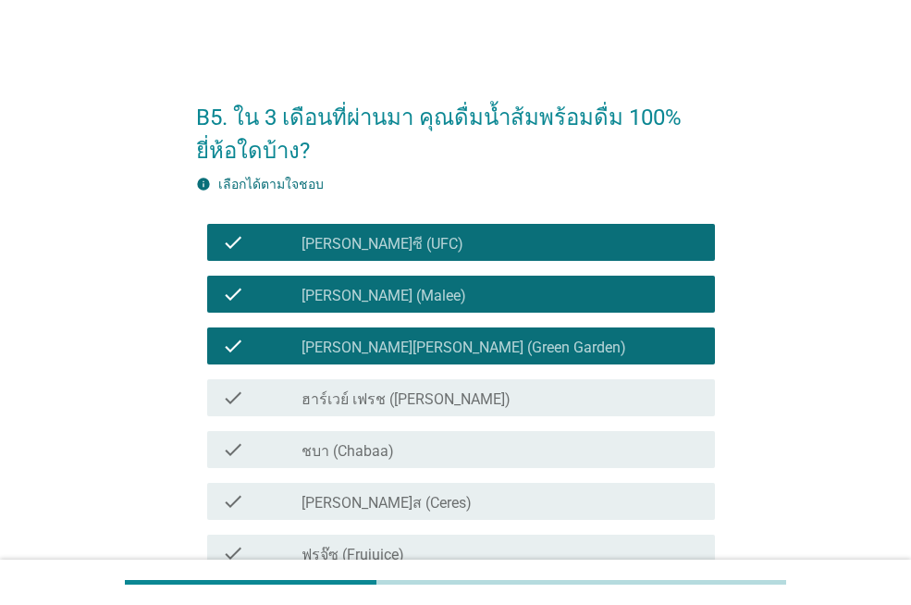
click at [460, 447] on div "check_box_outline_blank ชบา (Chabaa)" at bounding box center [501, 450] width 399 height 22
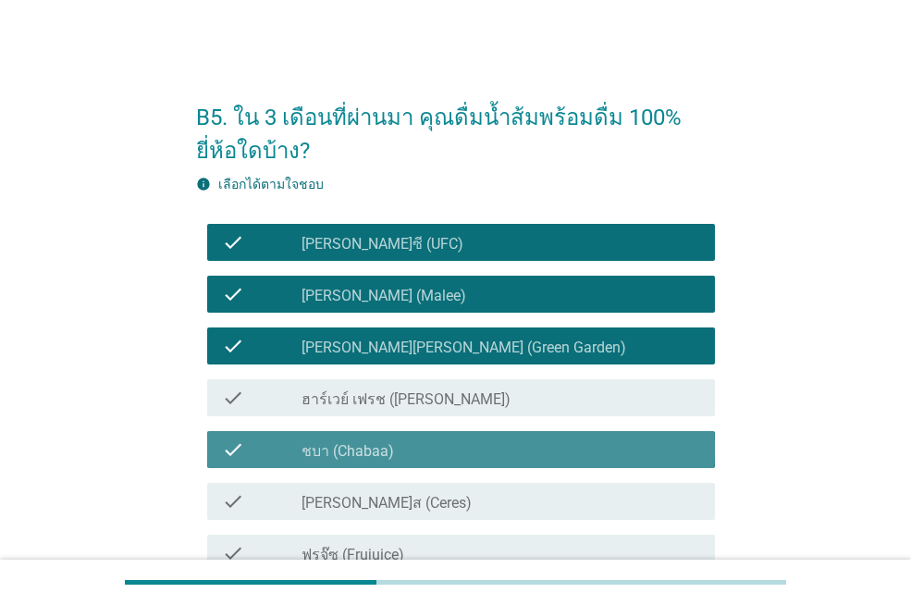
scroll to position [278, 0]
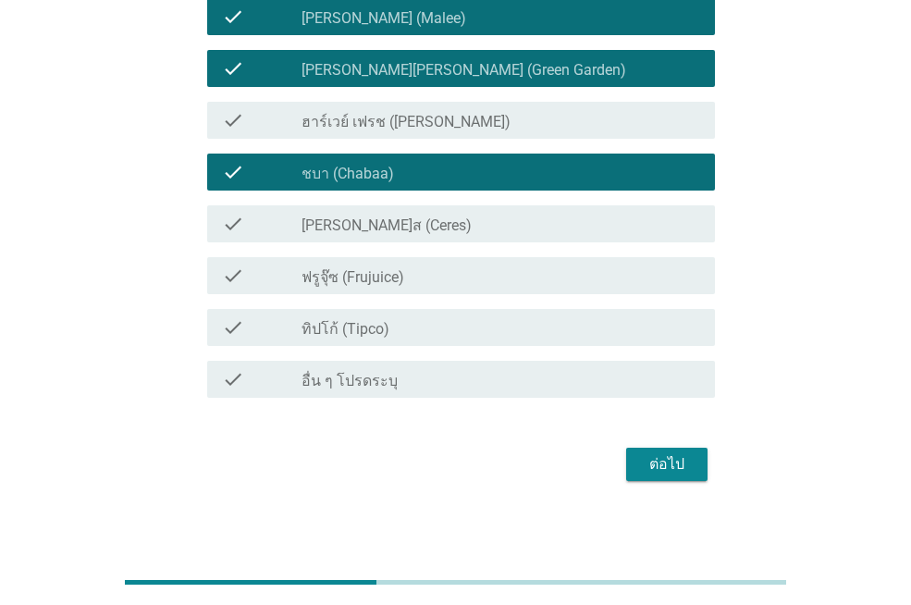
click at [405, 317] on div "check_box_outline_blank ทิปโก้ (Tipco)" at bounding box center [501, 327] width 399 height 22
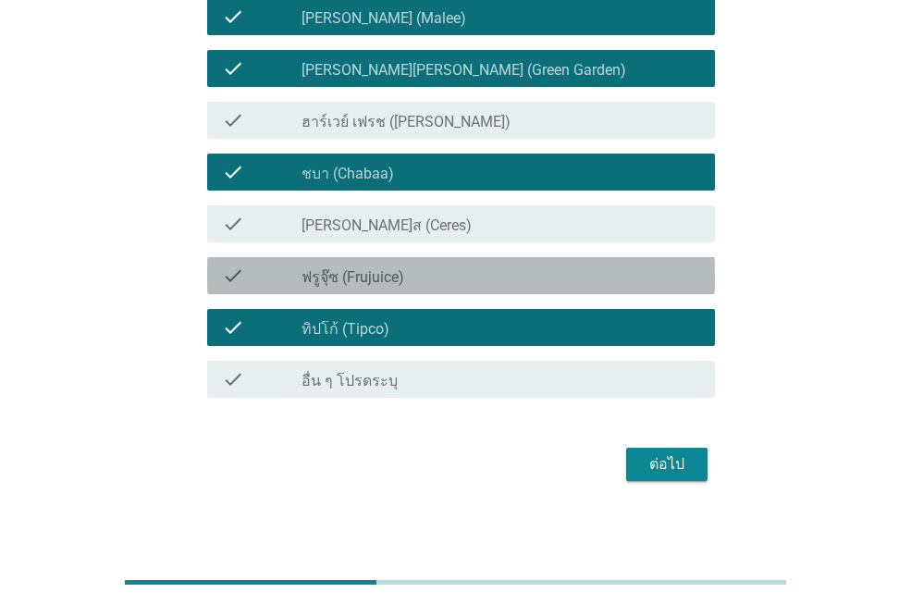
click at [408, 284] on div "check_box_outline_blank ฟรูจุ๊ซ (Frujuice)" at bounding box center [501, 276] width 399 height 22
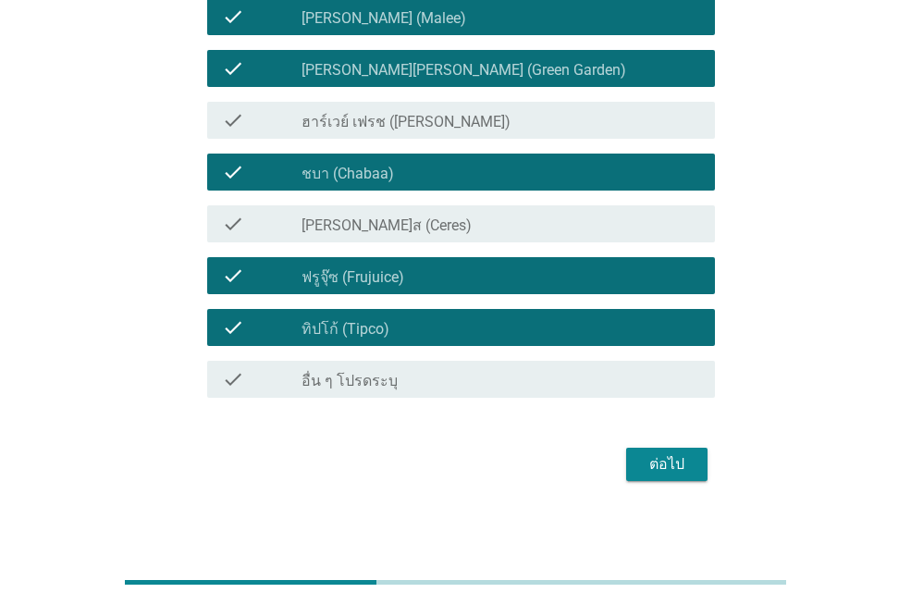
click at [670, 463] on div "ต่อไป" at bounding box center [667, 464] width 52 height 22
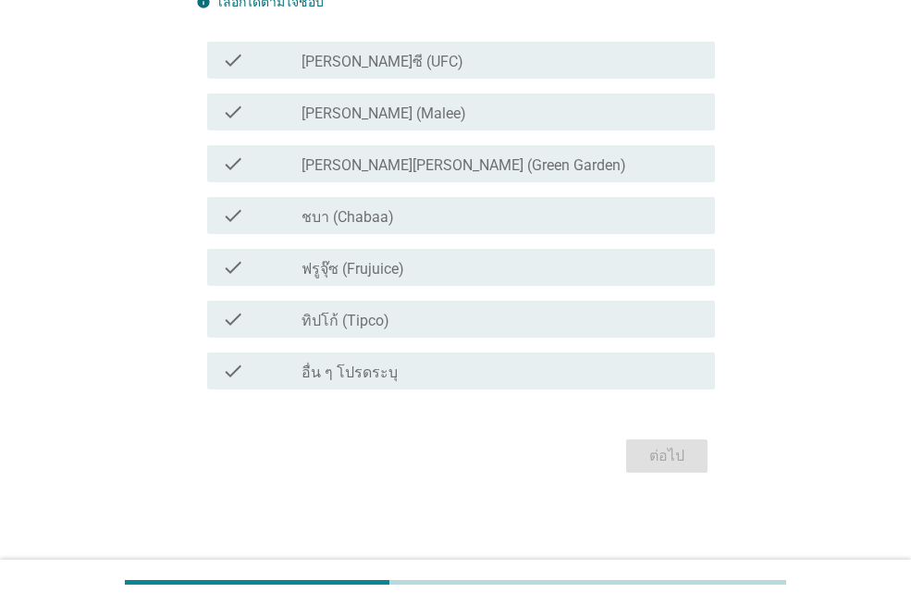
scroll to position [0, 0]
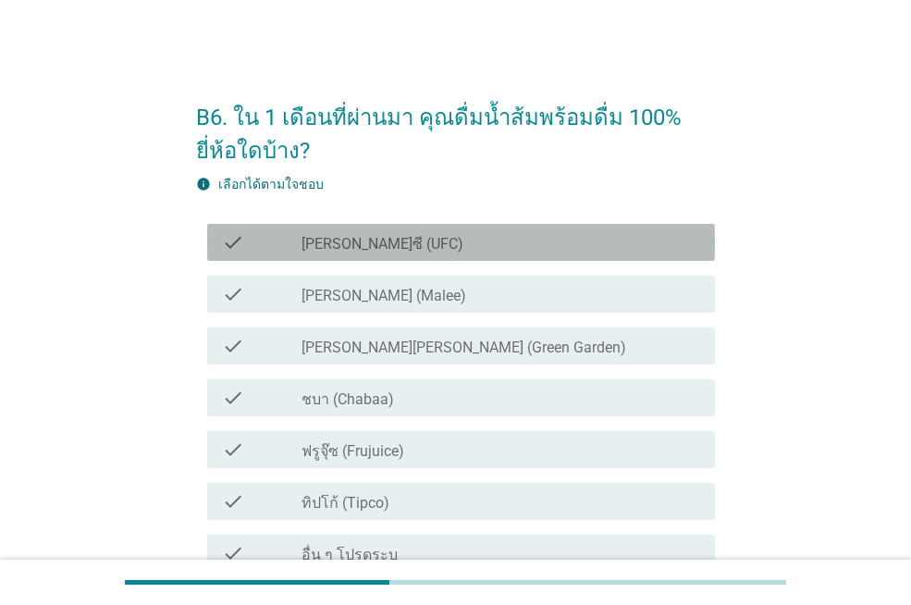
click at [371, 237] on label "[PERSON_NAME]ซี (UFC)" at bounding box center [383, 244] width 162 height 19
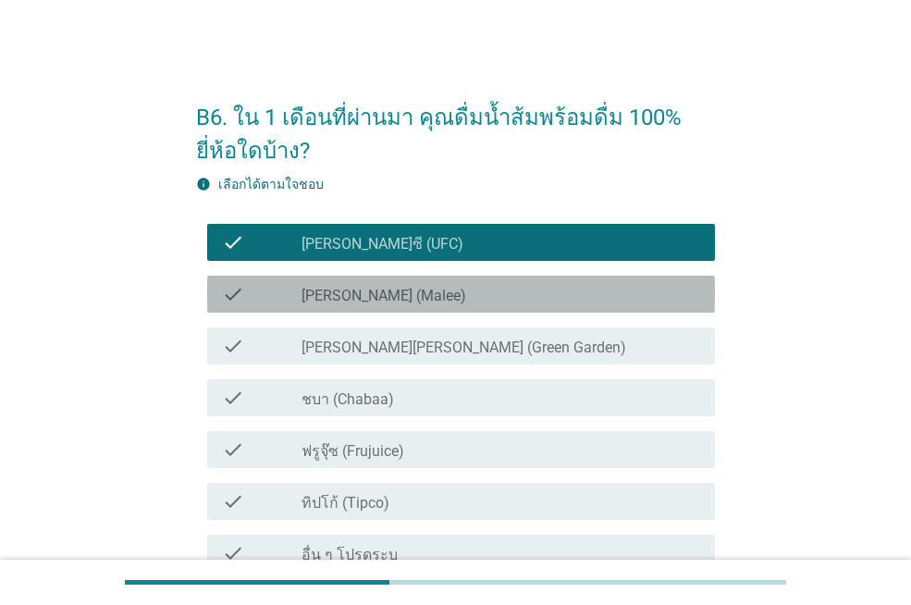
click at [367, 291] on label "[PERSON_NAME] (Malee)" at bounding box center [384, 296] width 165 height 19
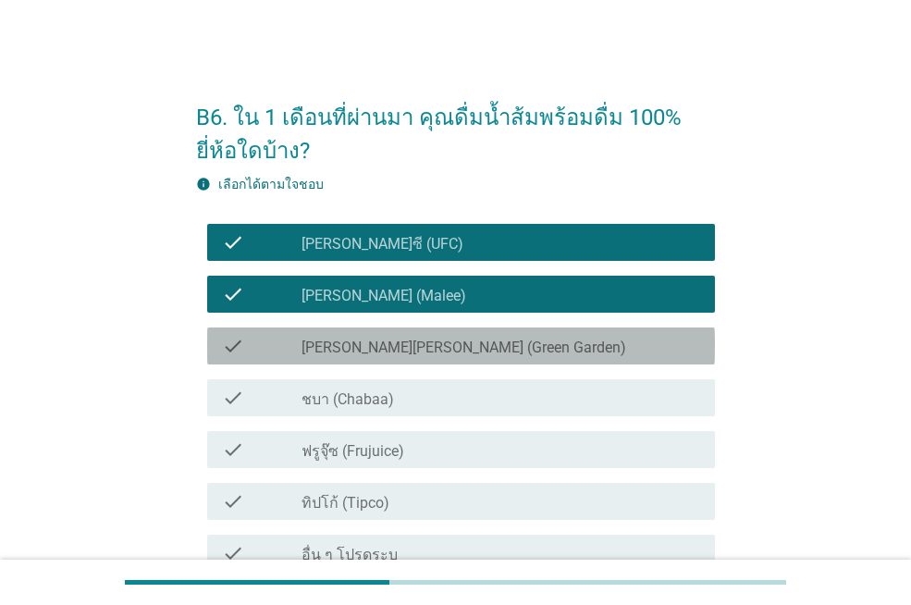
click at [387, 353] on label "[PERSON_NAME][PERSON_NAME] (Green Garden)" at bounding box center [464, 348] width 325 height 19
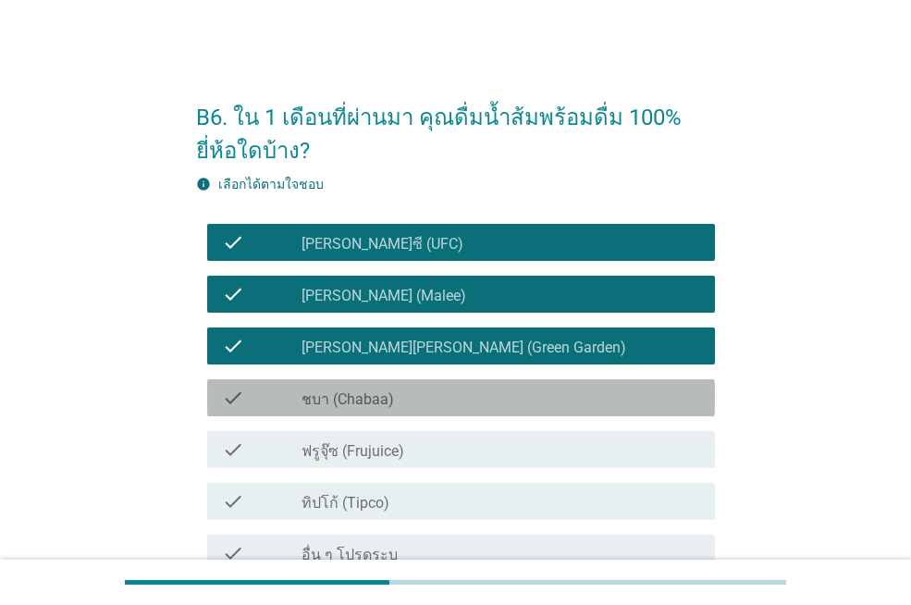
click at [399, 393] on div "check_box ชบา (Chabaa)" at bounding box center [501, 398] width 399 height 22
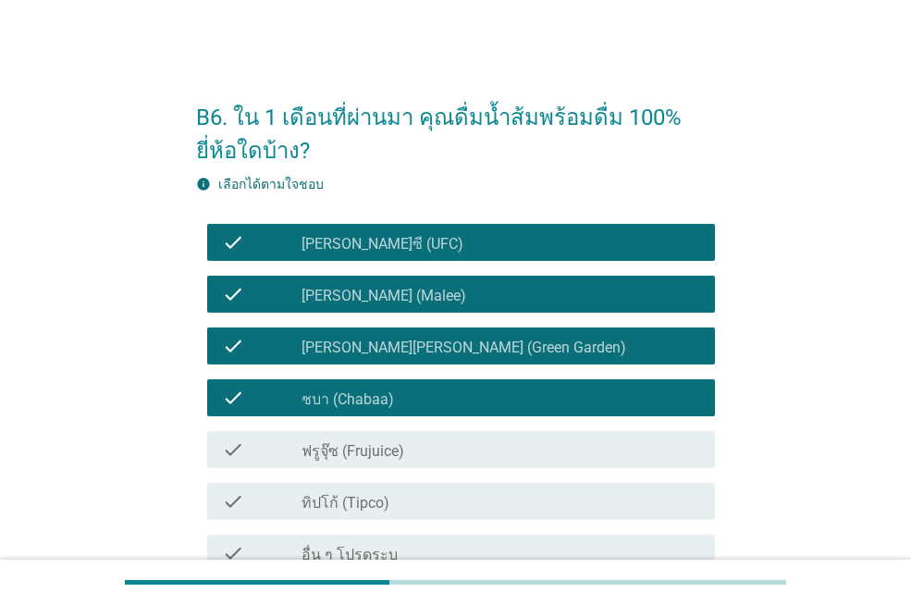
scroll to position [182, 0]
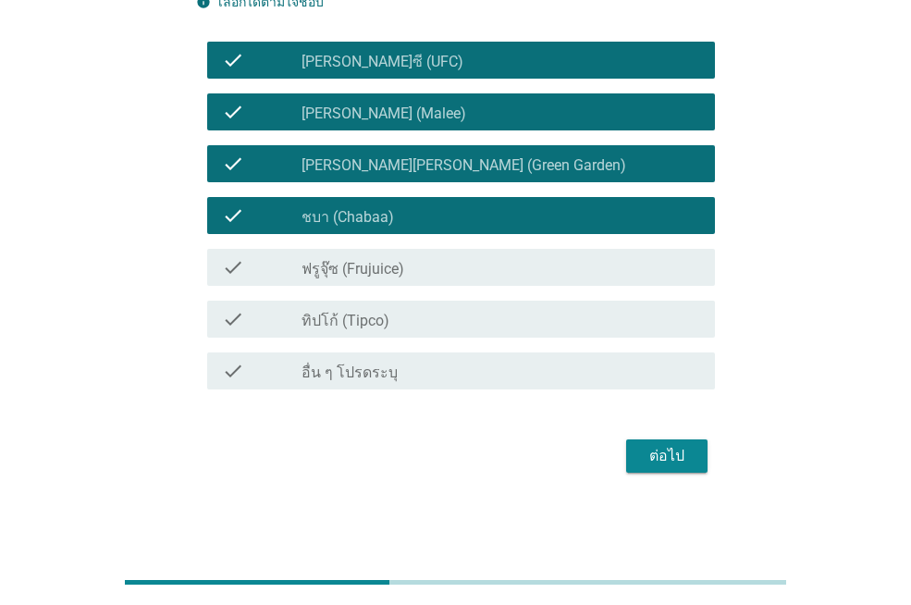
click at [673, 452] on div "ต่อไป" at bounding box center [667, 456] width 52 height 22
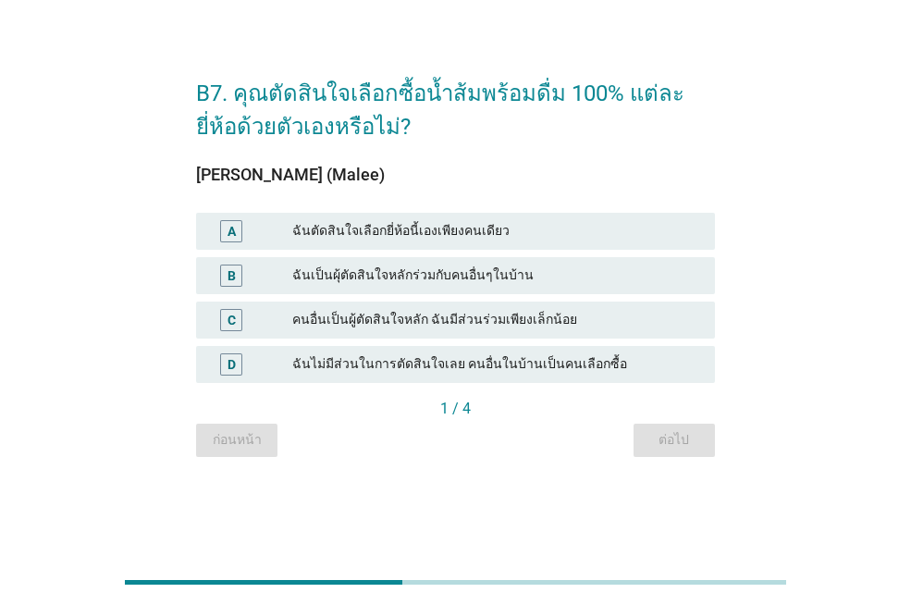
scroll to position [0, 0]
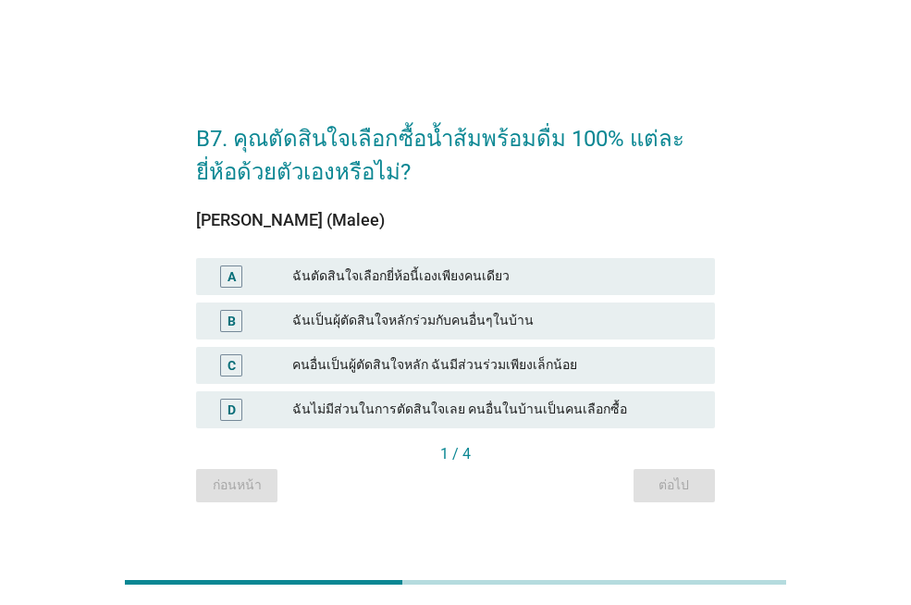
click at [471, 274] on div "ฉันตัดสินใจเลือกยี่ห้อนี้เองเพียงคนเดียว" at bounding box center [496, 277] width 408 height 22
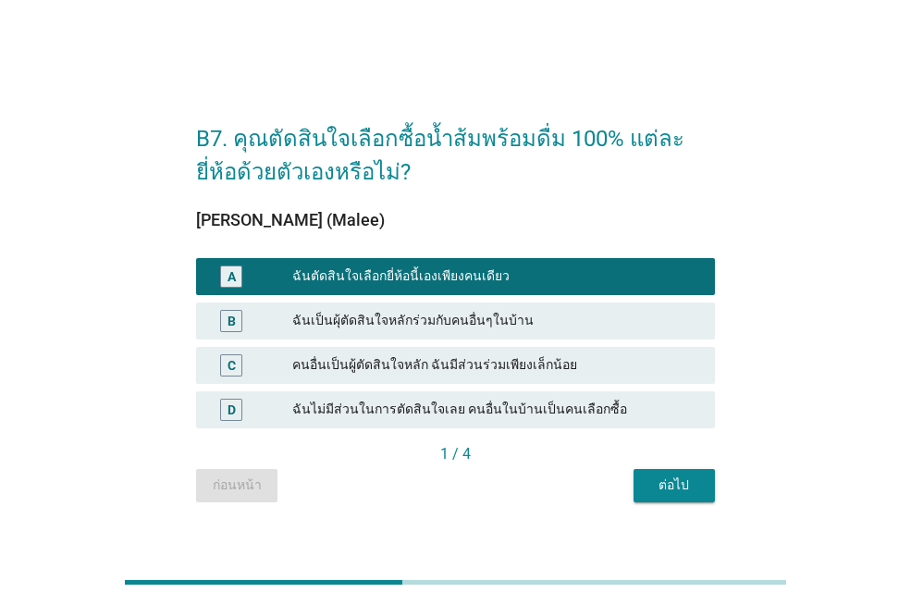
click at [680, 482] on div "ต่อไป" at bounding box center [675, 485] width 52 height 19
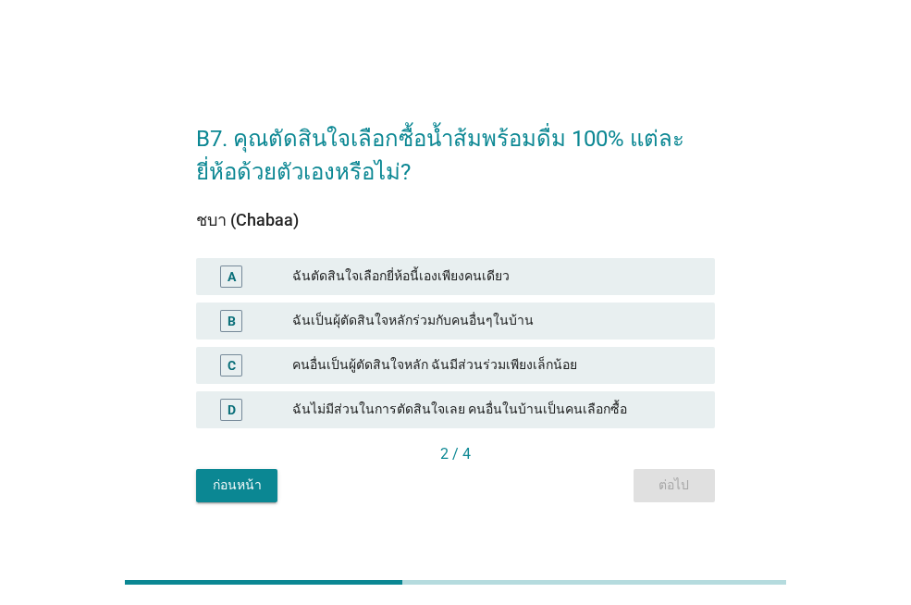
click at [452, 293] on div "A ฉันตัดสินใจเลือกยี่ห้อนี้เองเพียงคนเดียว" at bounding box center [455, 276] width 519 height 37
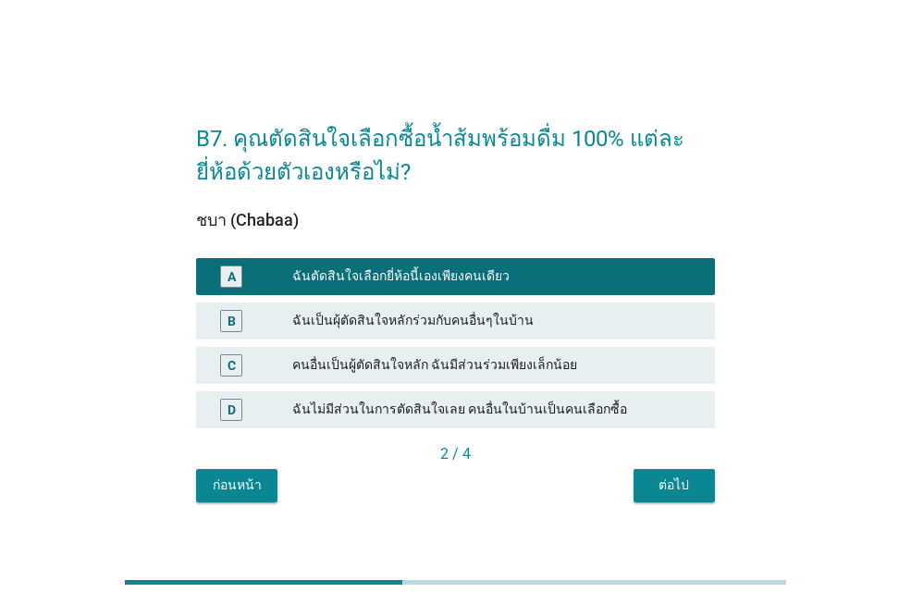
click at [680, 480] on div "ต่อไป" at bounding box center [675, 485] width 52 height 19
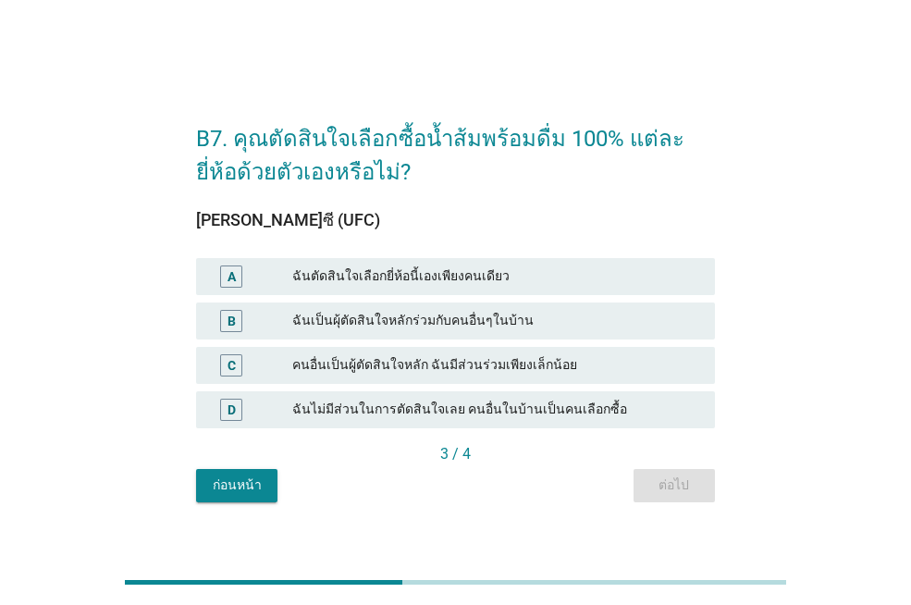
click at [455, 274] on div "ฉันตัดสินใจเลือกยี่ห้อนี้เองเพียงคนเดียว" at bounding box center [496, 277] width 408 height 22
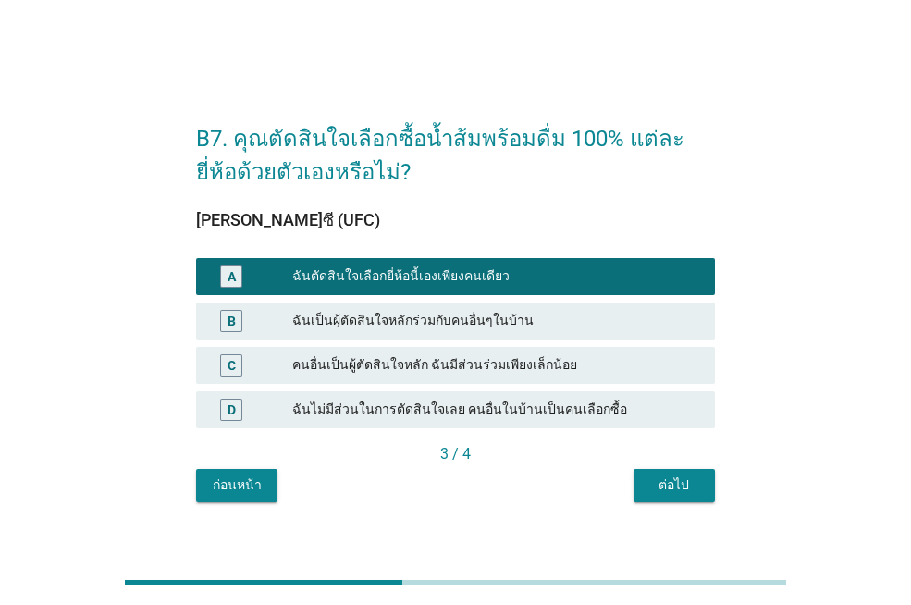
click at [674, 489] on div "ต่อไป" at bounding box center [675, 485] width 52 height 19
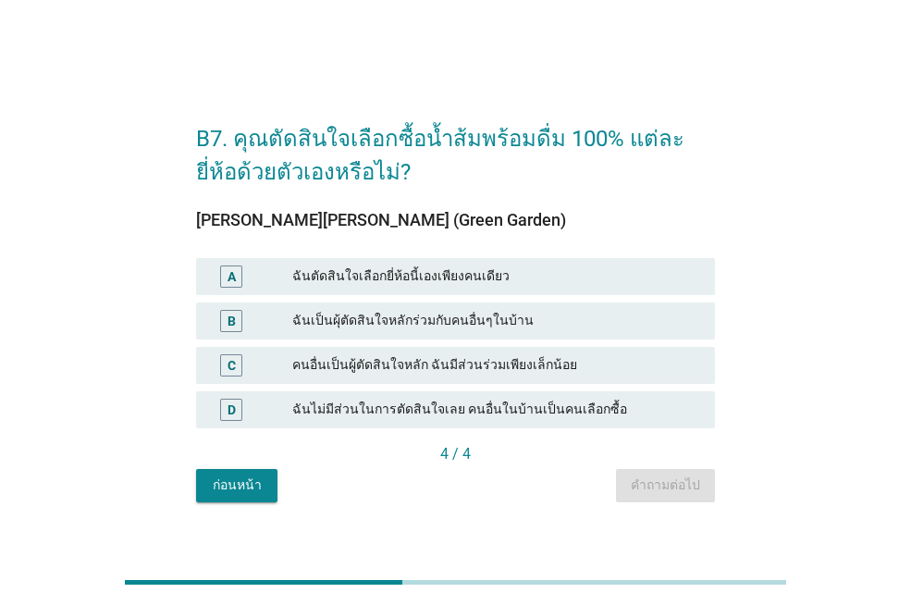
click at [445, 263] on div "A ฉันตัดสินใจเลือกยี่ห้อนี้เองเพียงคนเดียว" at bounding box center [455, 276] width 519 height 37
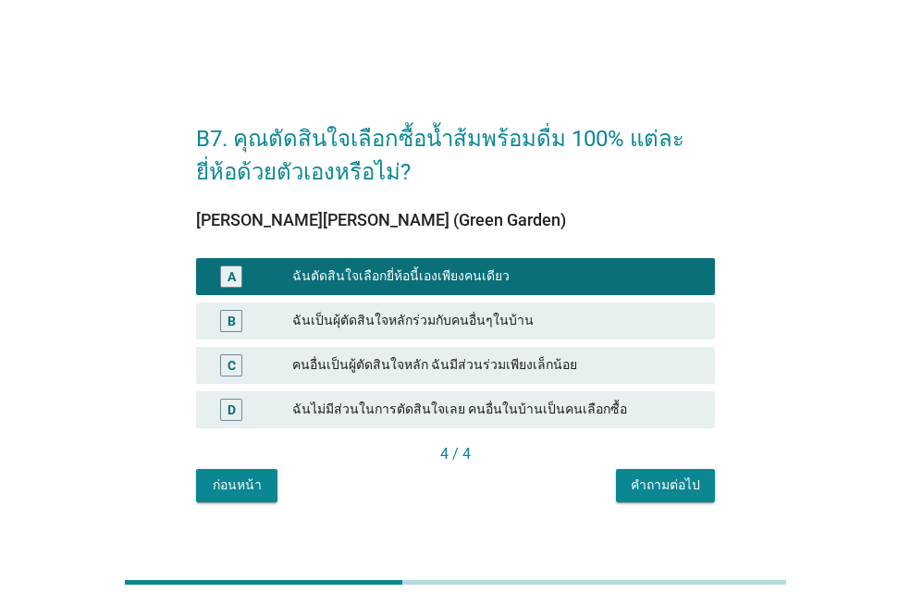
click at [645, 485] on div "คำถามต่อไป" at bounding box center [665, 485] width 69 height 19
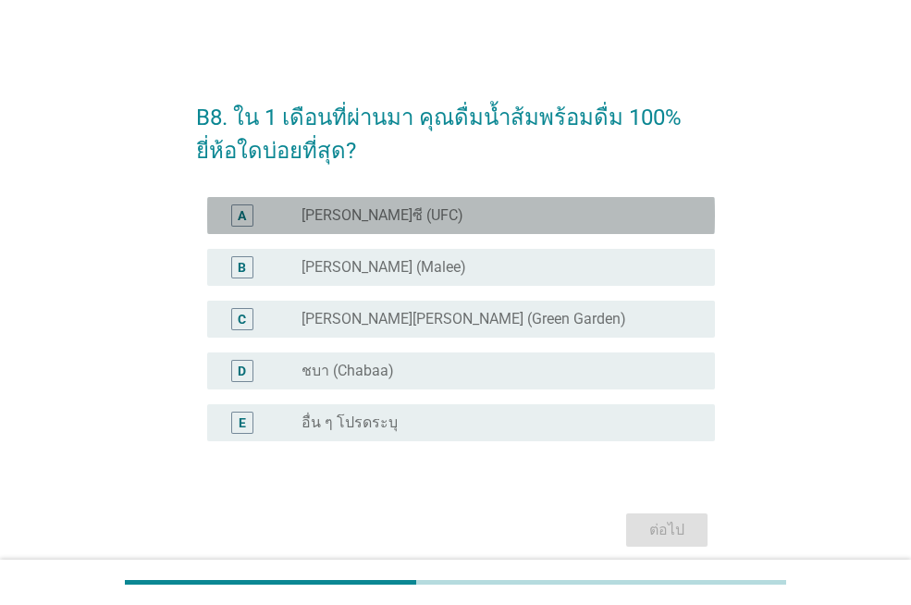
click at [404, 224] on div "radio_button_unchecked [PERSON_NAME]ซี (UFC)" at bounding box center [494, 215] width 384 height 19
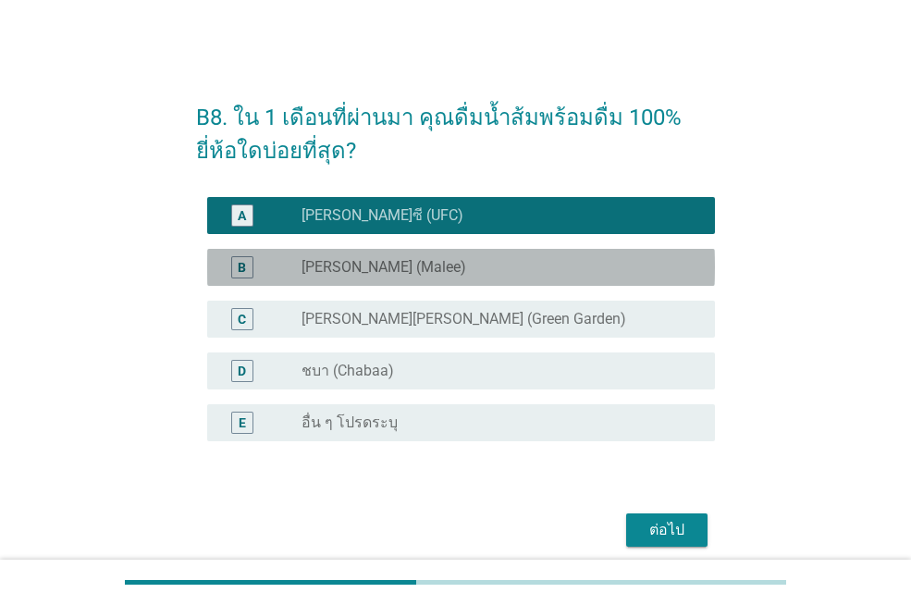
click at [424, 275] on div "radio_button_unchecked [PERSON_NAME] (Malee)" at bounding box center [494, 267] width 384 height 19
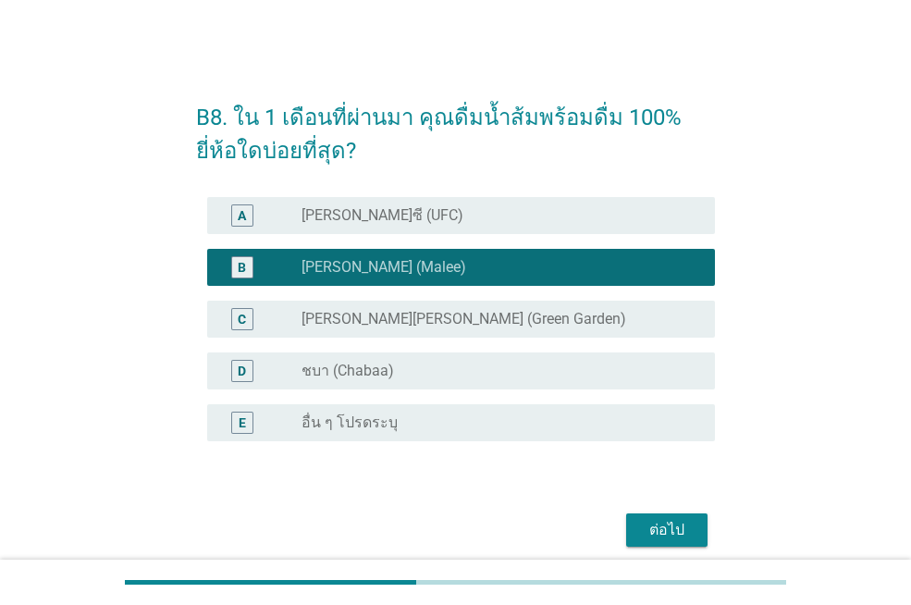
click at [452, 328] on label "[PERSON_NAME][PERSON_NAME] (Green Garden)" at bounding box center [464, 319] width 325 height 19
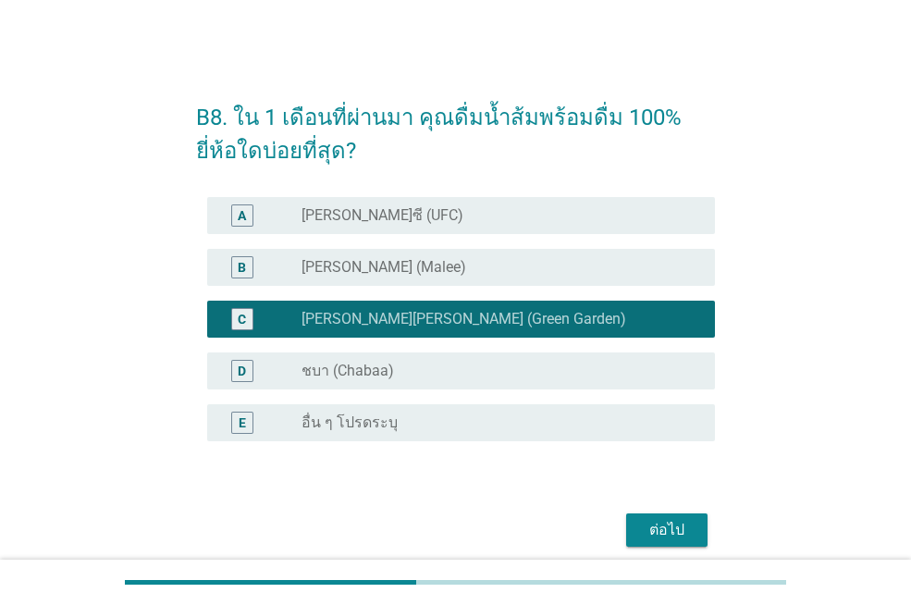
click at [383, 223] on label "[PERSON_NAME]ซี (UFC)" at bounding box center [383, 215] width 162 height 19
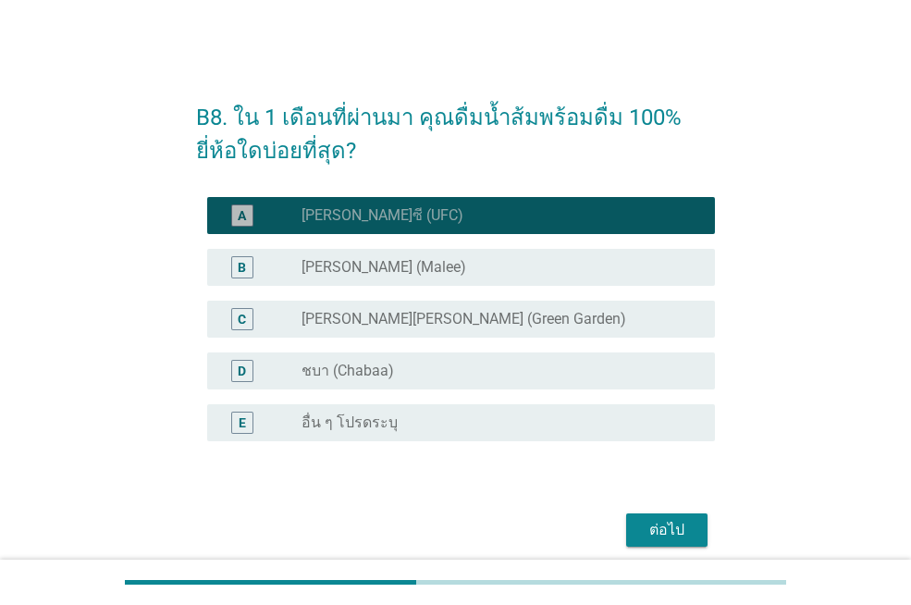
click at [391, 275] on div "radio_button_unchecked [PERSON_NAME] (Malee)" at bounding box center [494, 267] width 384 height 19
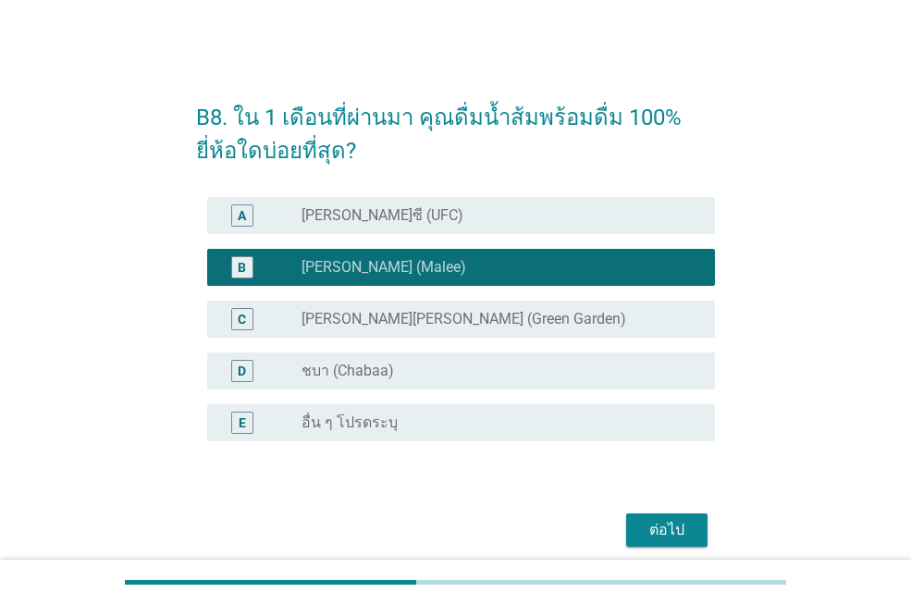
click at [445, 368] on div "radio_button_unchecked ชบา (Chabaa)" at bounding box center [494, 371] width 384 height 19
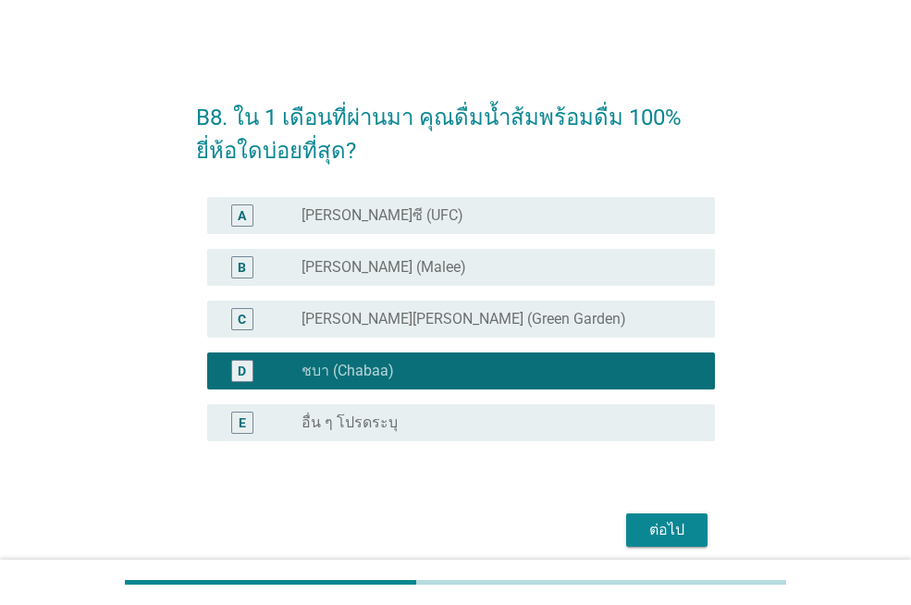
click at [634, 528] on button "ต่อไป" at bounding box center [666, 530] width 81 height 33
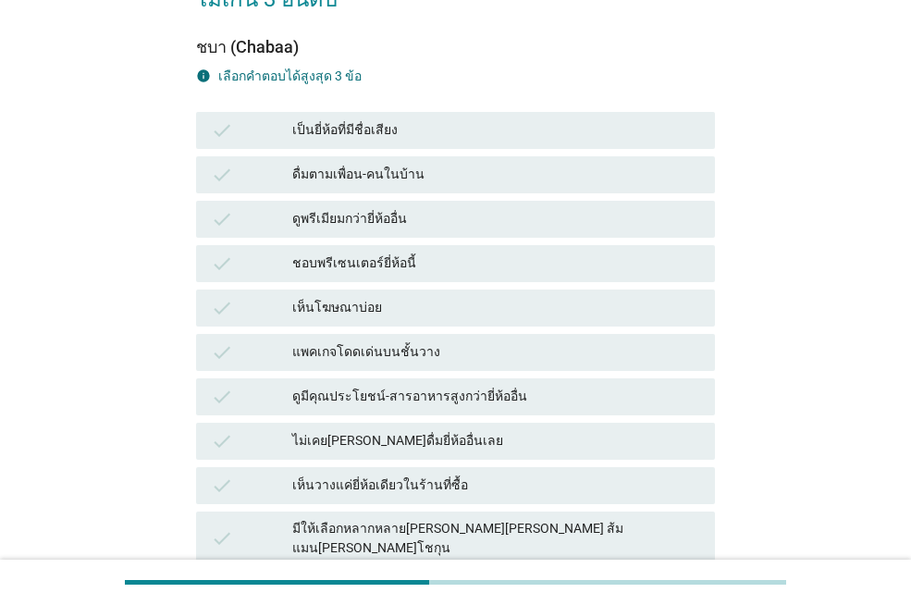
scroll to position [278, 0]
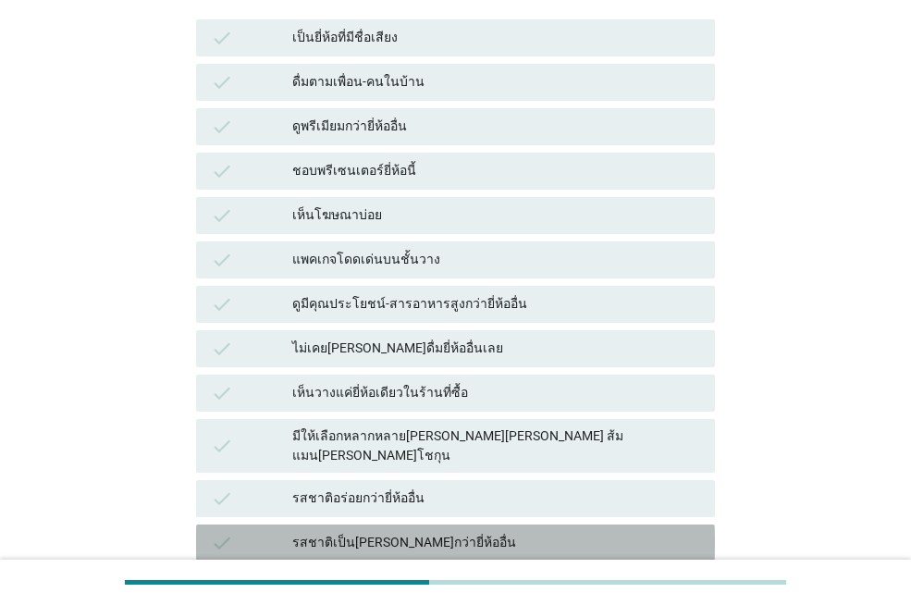
click at [409, 532] on div "รสชาติเป็น[PERSON_NAME]กว่ายี่ห้ออื่น" at bounding box center [496, 543] width 408 height 22
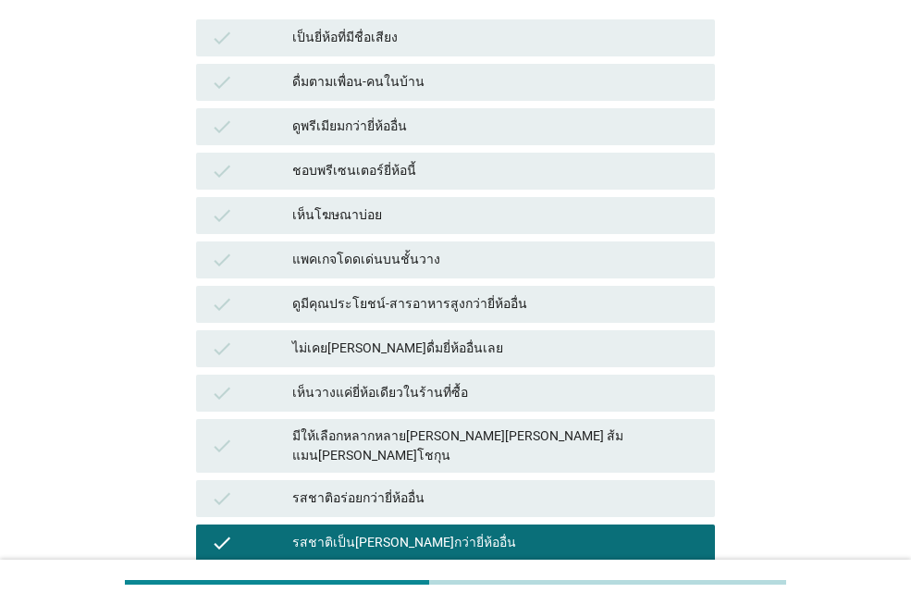
click at [406, 488] on div "รสชาติอร่อยกว่ายี่ห้ออื่น" at bounding box center [496, 499] width 408 height 22
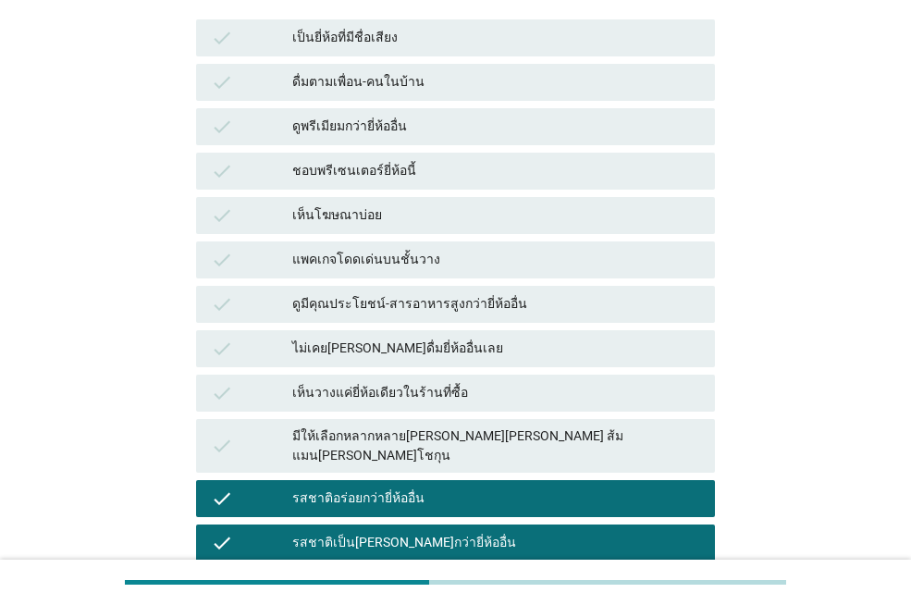
scroll to position [463, 0]
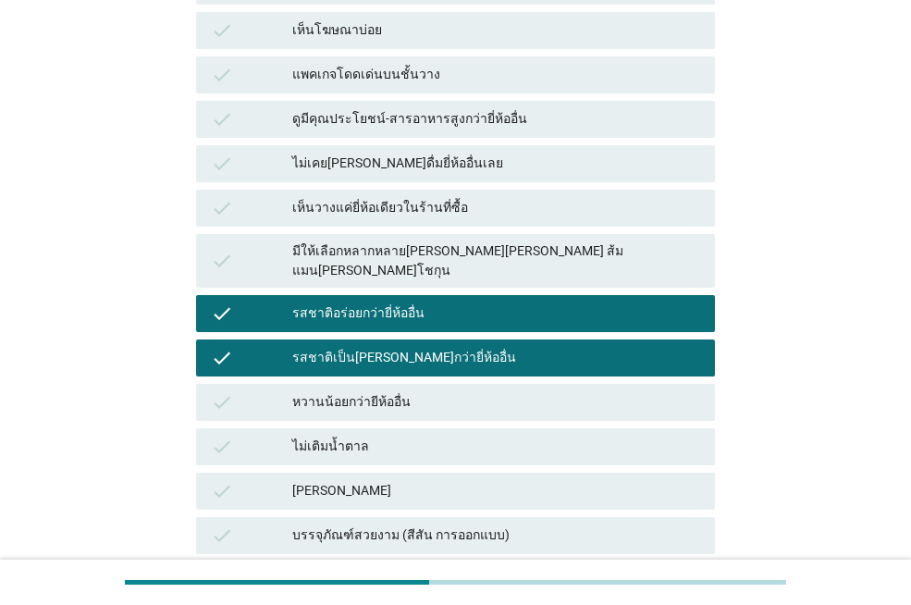
click at [505, 480] on div "[PERSON_NAME]" at bounding box center [496, 491] width 408 height 22
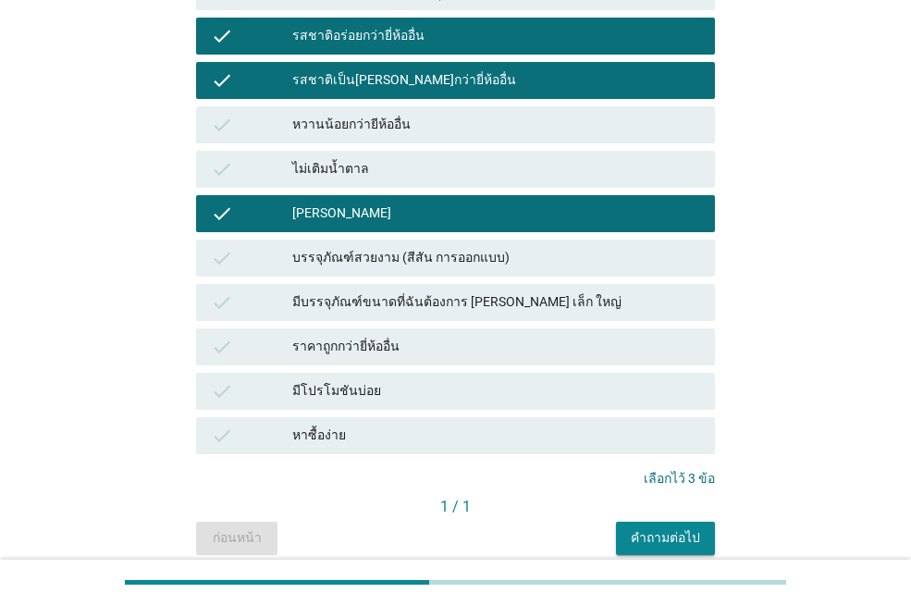
scroll to position [767, 0]
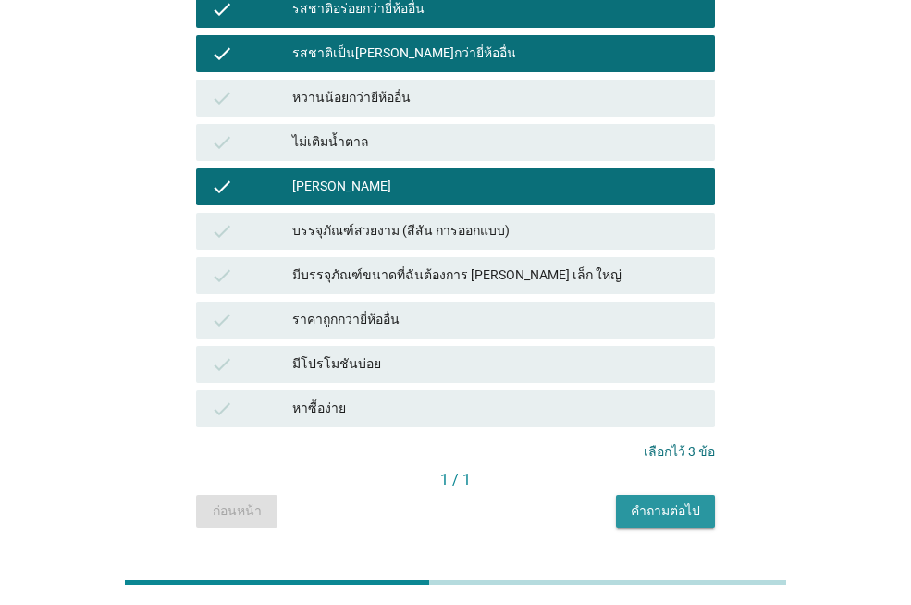
click at [687, 502] on div "คำถามต่อไป" at bounding box center [665, 511] width 69 height 19
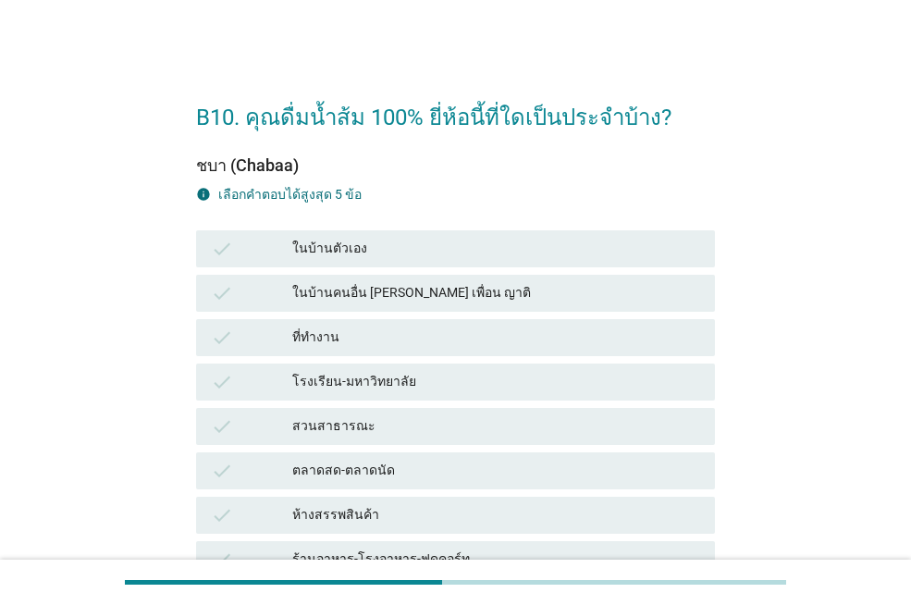
click at [398, 252] on div "ในบ้านตัวเอง" at bounding box center [496, 249] width 408 height 22
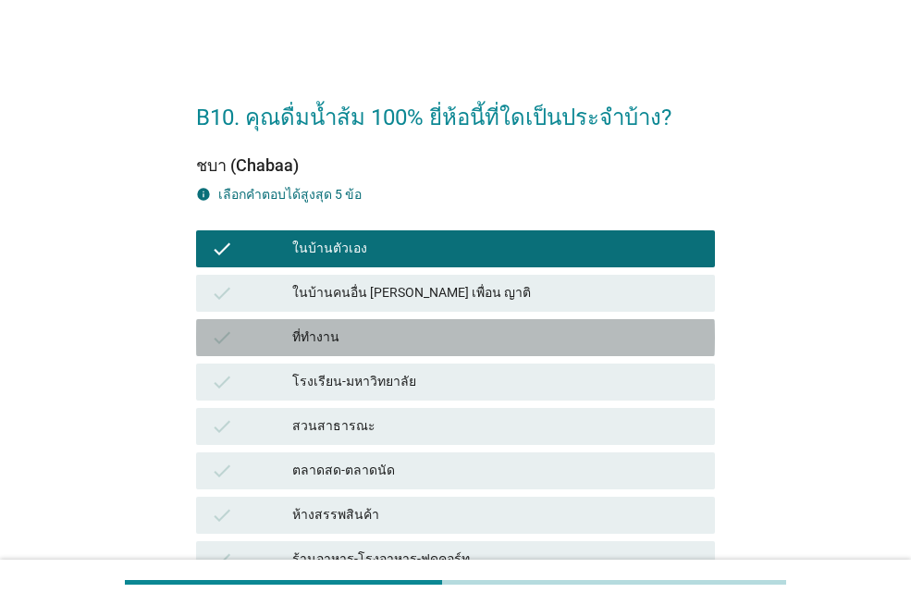
click at [489, 337] on div "ที่ทำงาน" at bounding box center [496, 338] width 408 height 22
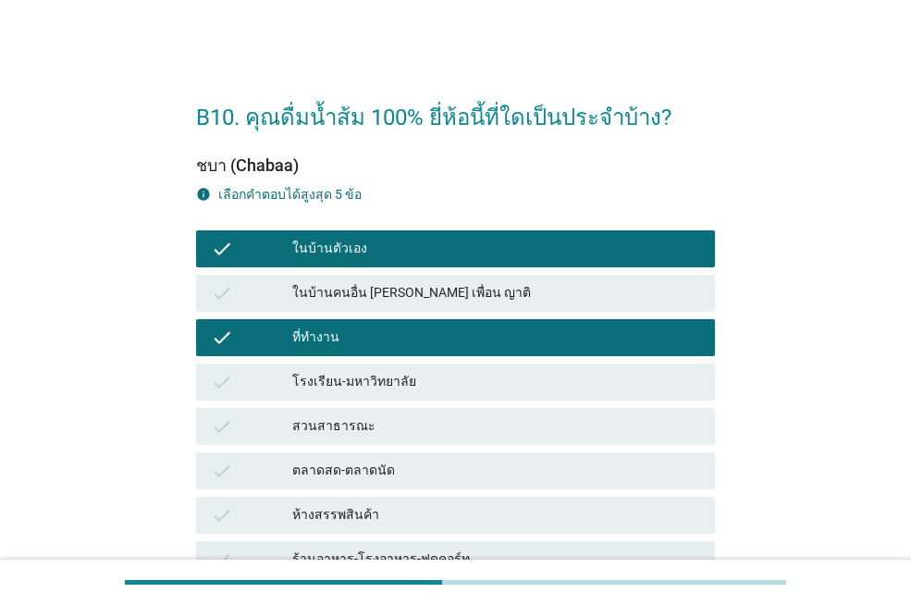
scroll to position [93, 0]
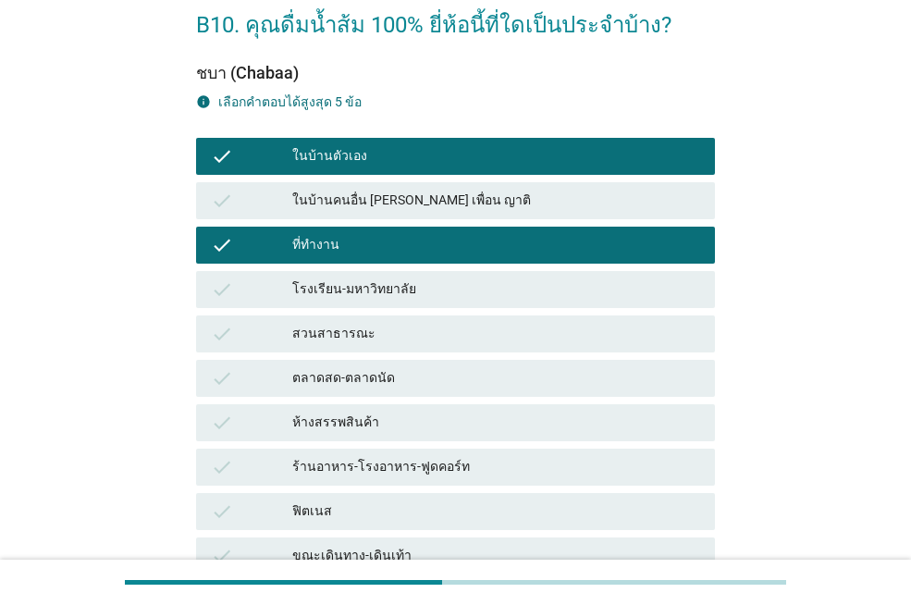
click at [482, 462] on div "ร้านอาหาร-โรงอาหาร-ฟูดคอร์ท" at bounding box center [496, 467] width 408 height 22
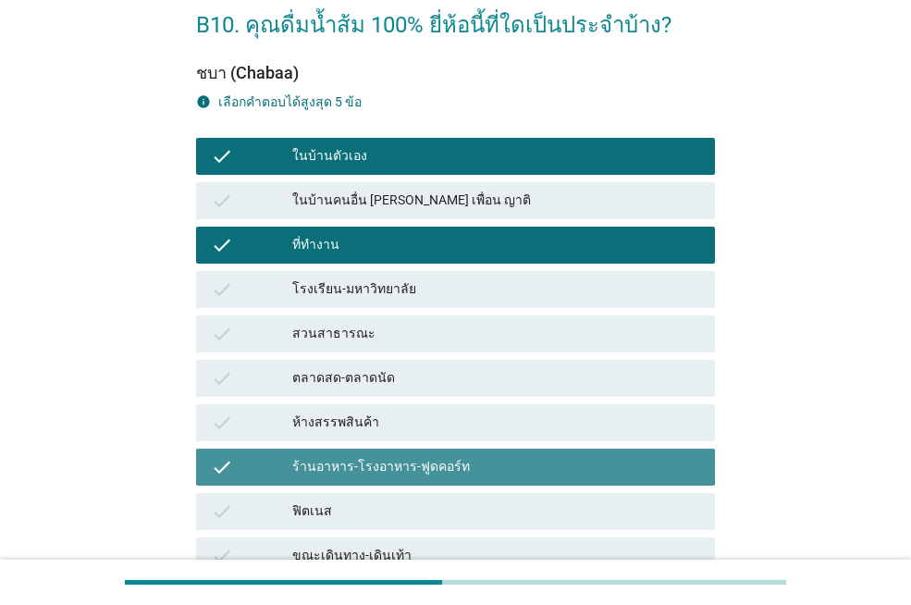
scroll to position [278, 0]
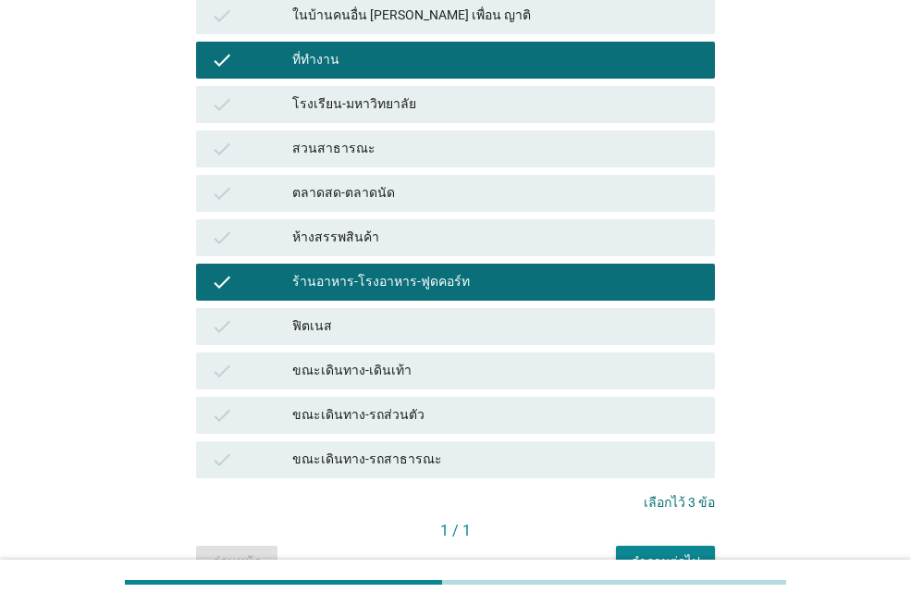
click at [441, 375] on div "ขณะเดินทาง-เดินเท้า" at bounding box center [496, 371] width 408 height 22
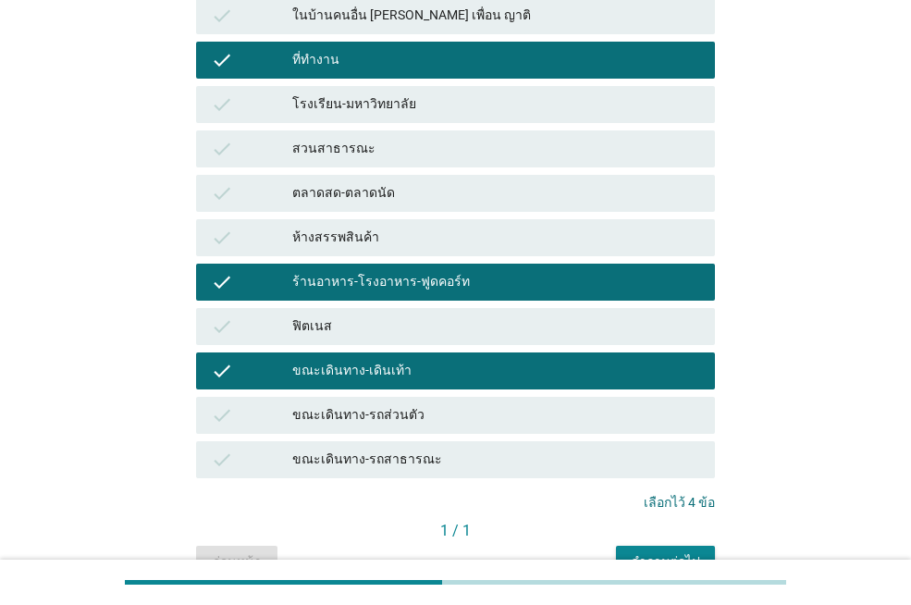
click at [465, 410] on div "ขณะเดินทาง-รถส่วนตัว" at bounding box center [496, 415] width 408 height 22
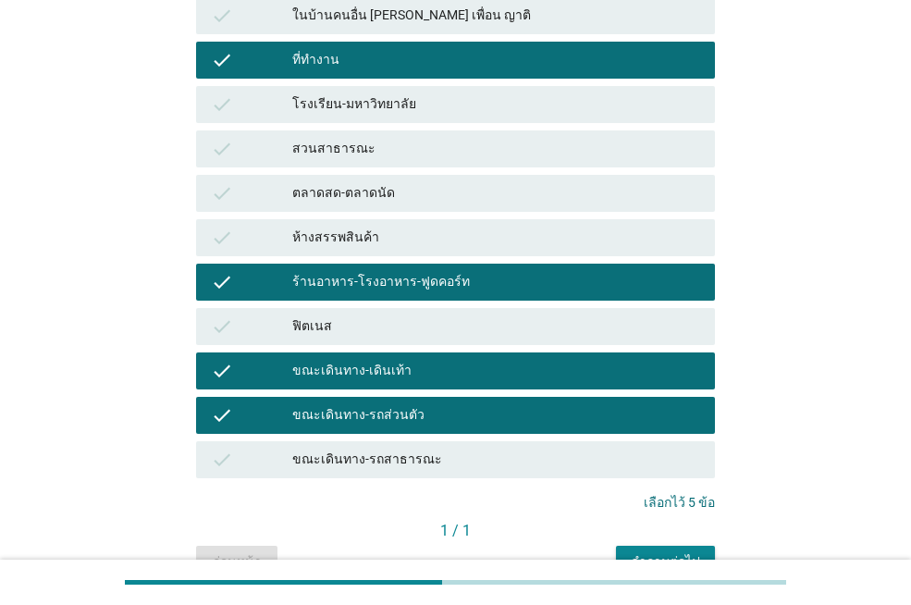
scroll to position [378, 0]
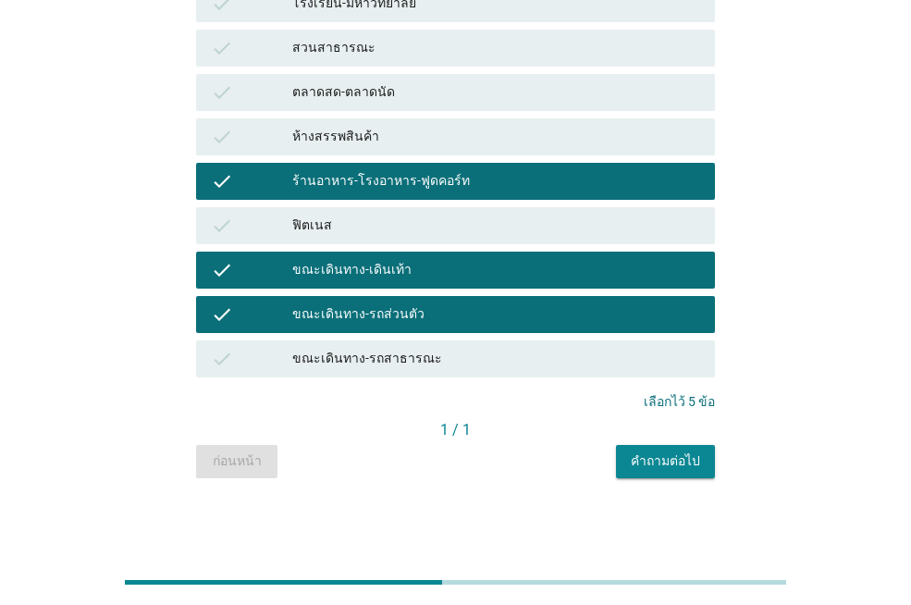
click at [639, 467] on div "คำถามต่อไป" at bounding box center [665, 461] width 69 height 19
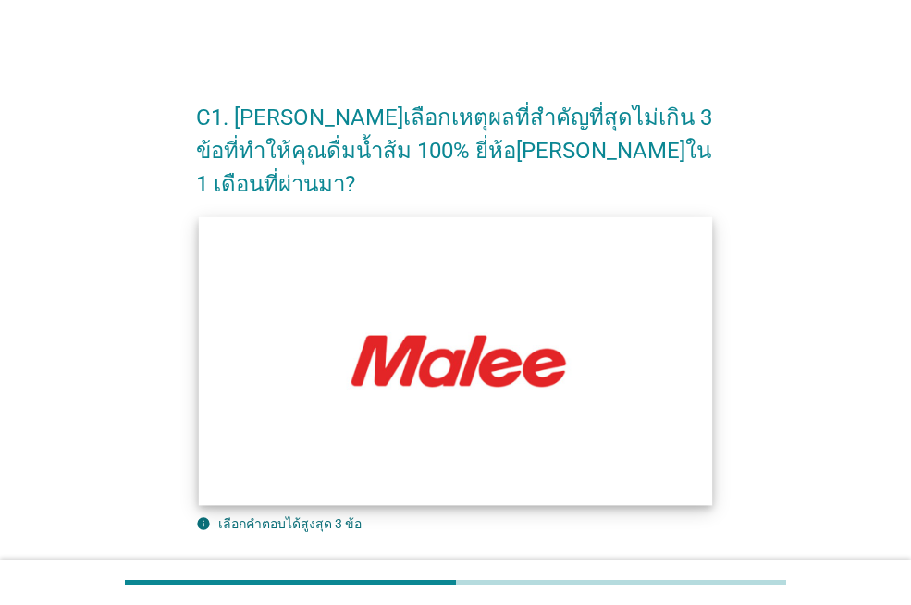
scroll to position [278, 0]
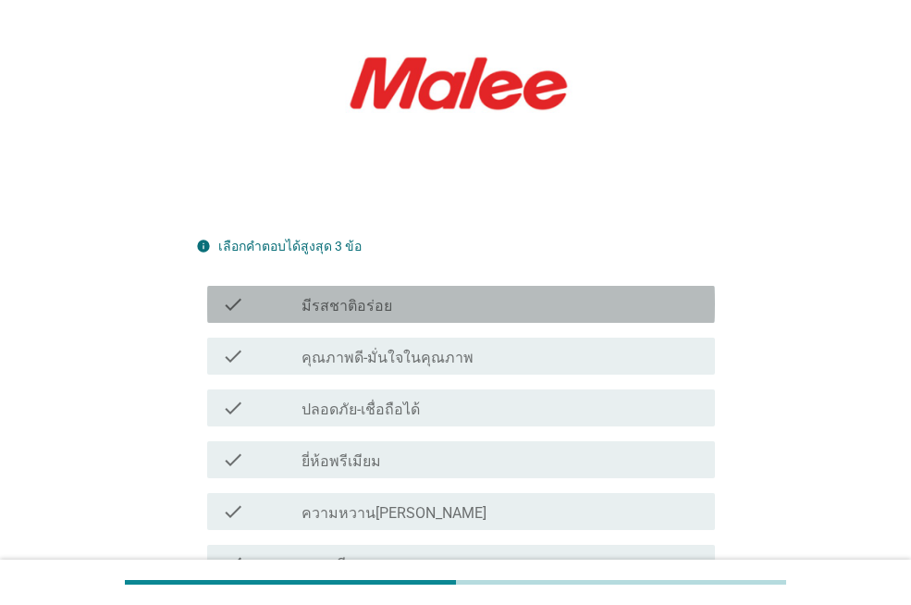
click at [398, 293] on div "check_box_outline_blank มีรสชาติอร่อย" at bounding box center [501, 304] width 399 height 22
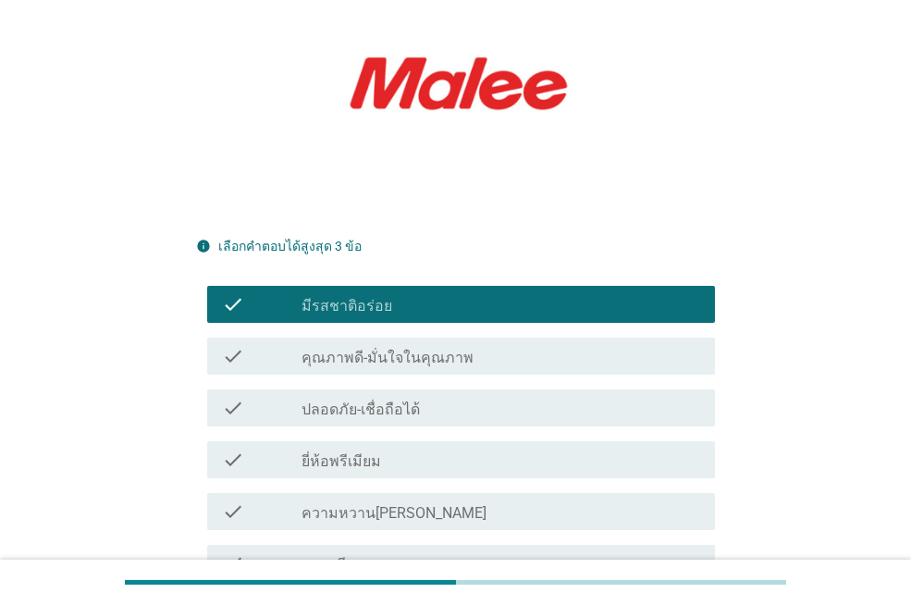
click at [456, 349] on label "คุณภาพดี-มั่นใจในคุณภาพ" at bounding box center [388, 358] width 172 height 19
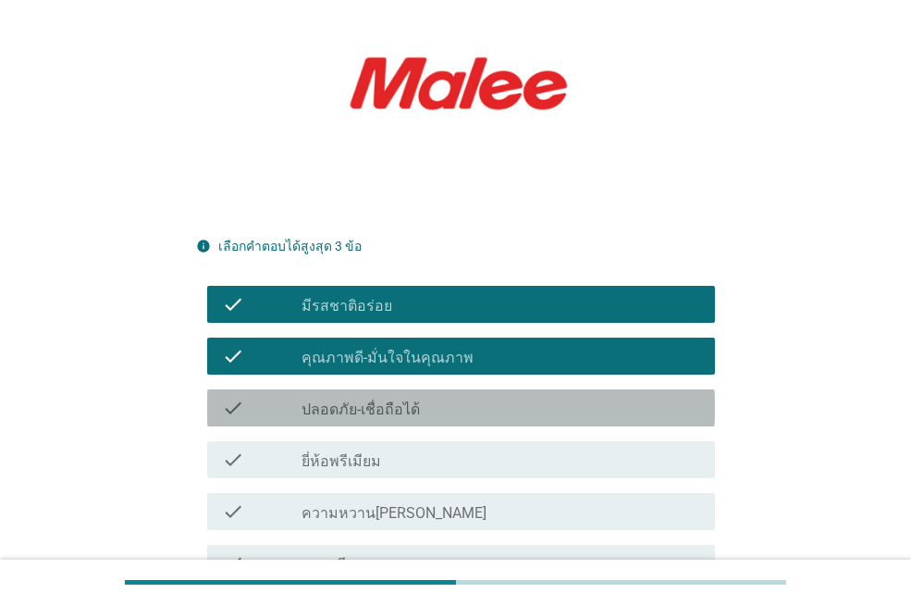
click at [488, 390] on div "check check_box_outline_blank ปลอดภัย-เชื่อถือได้" at bounding box center [461, 408] width 508 height 37
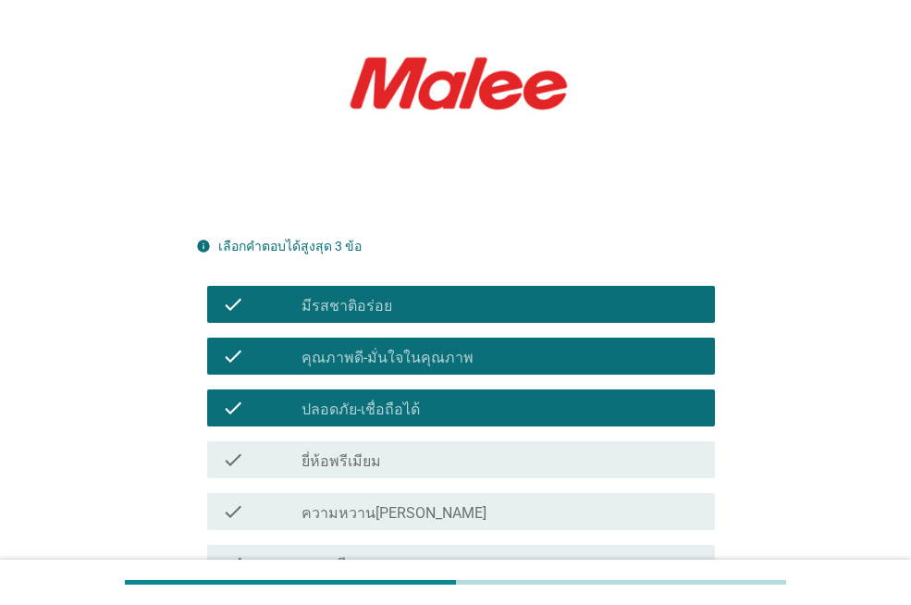
scroll to position [774, 0]
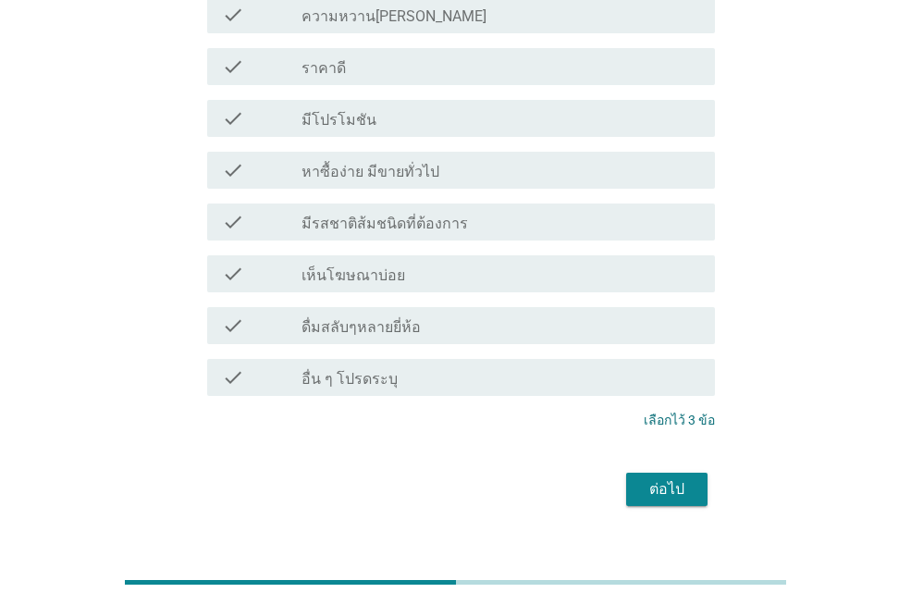
click at [659, 478] on div "ต่อไป" at bounding box center [667, 489] width 52 height 22
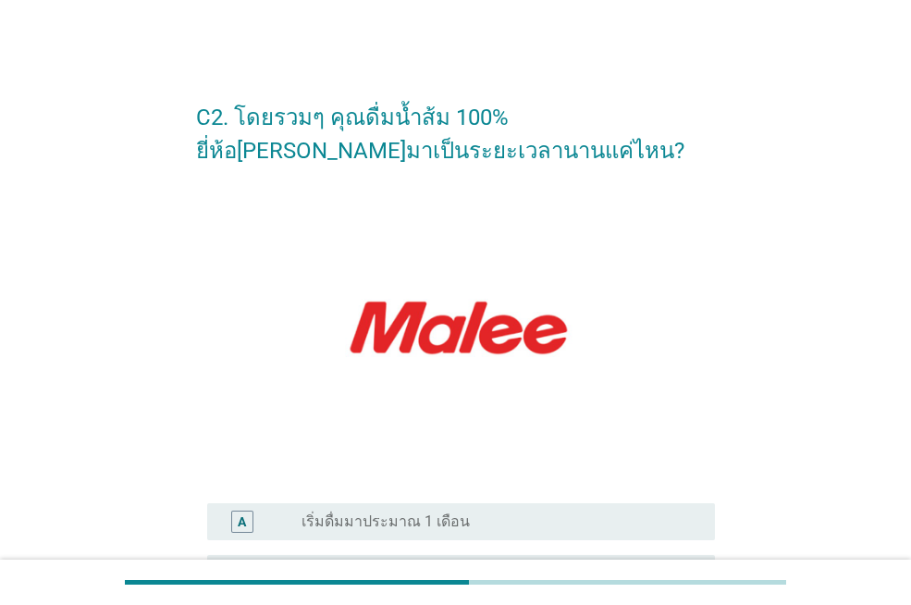
scroll to position [370, 0]
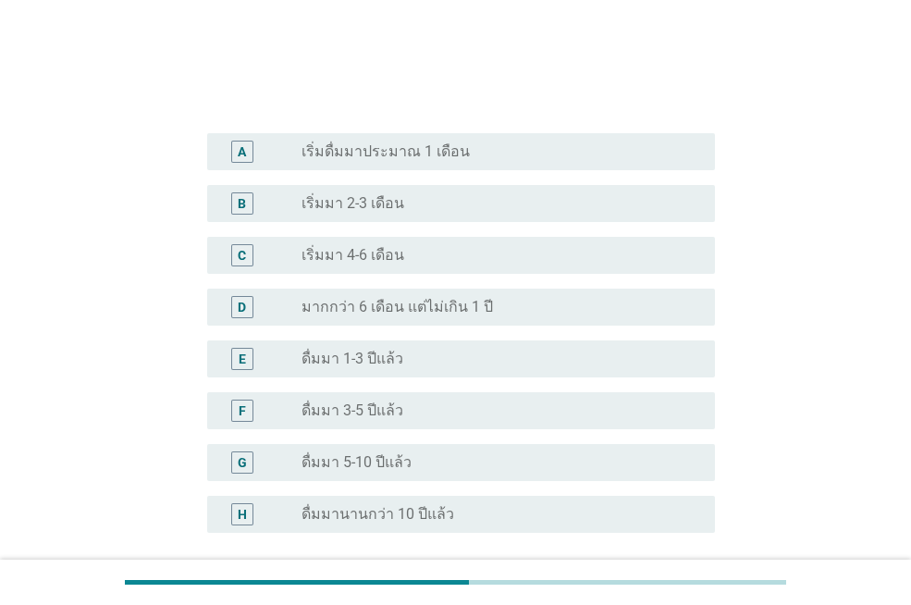
click at [369, 513] on label "ดื่มมานานกว่า 10 ปีแล้ว" at bounding box center [378, 514] width 153 height 19
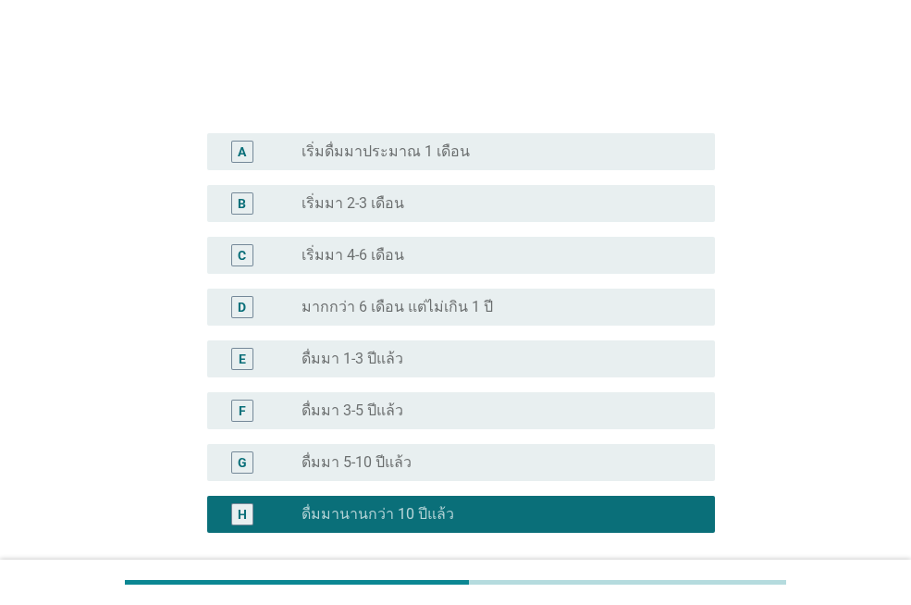
scroll to position [536, 0]
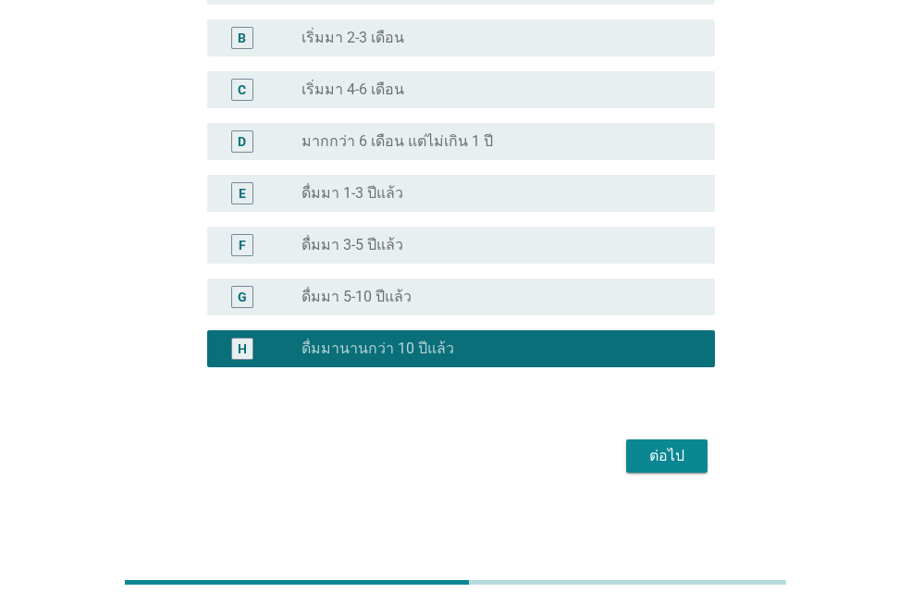
click at [671, 455] on div "ต่อไป" at bounding box center [667, 456] width 52 height 22
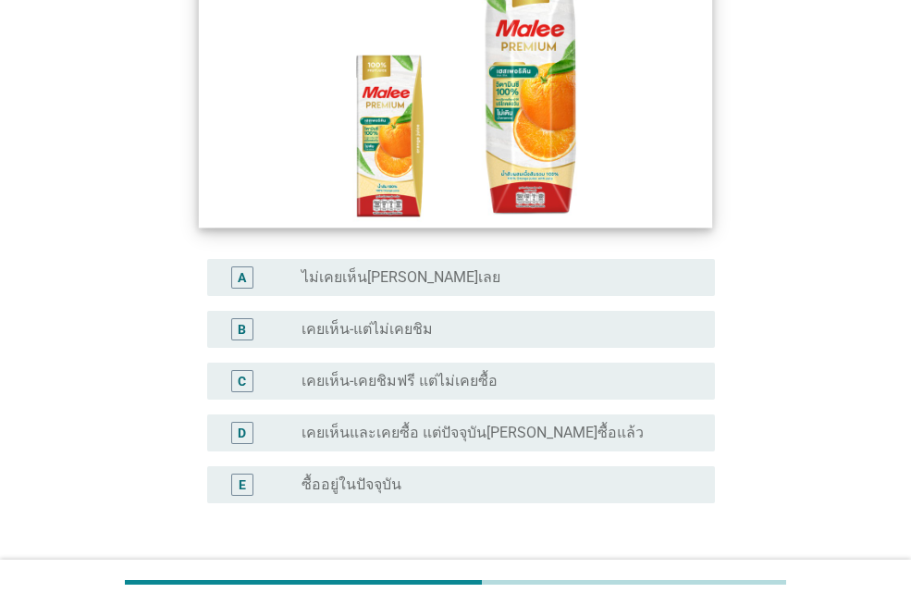
scroll to position [370, 0]
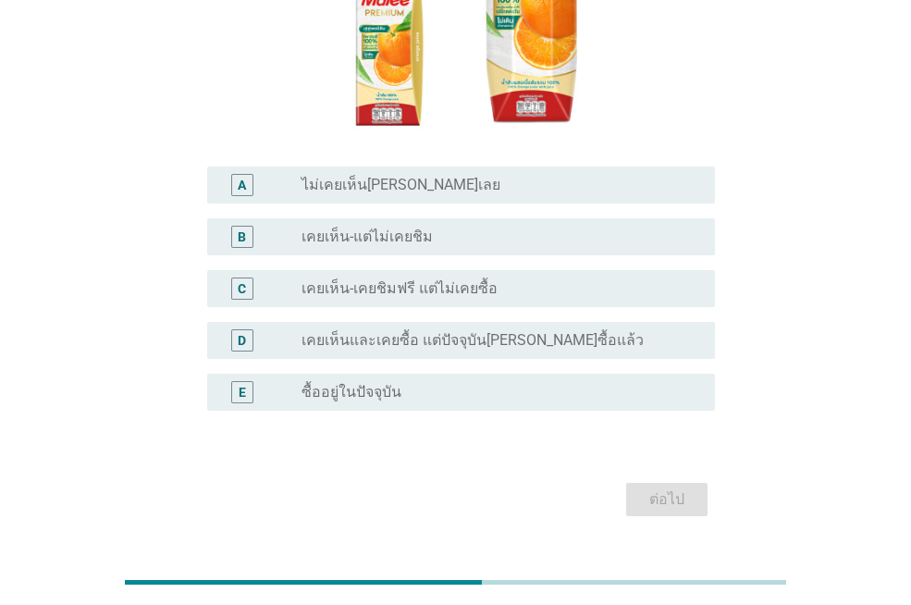
click at [378, 383] on label "ซื้ออยู่ในปัจจุบัน" at bounding box center [352, 392] width 100 height 19
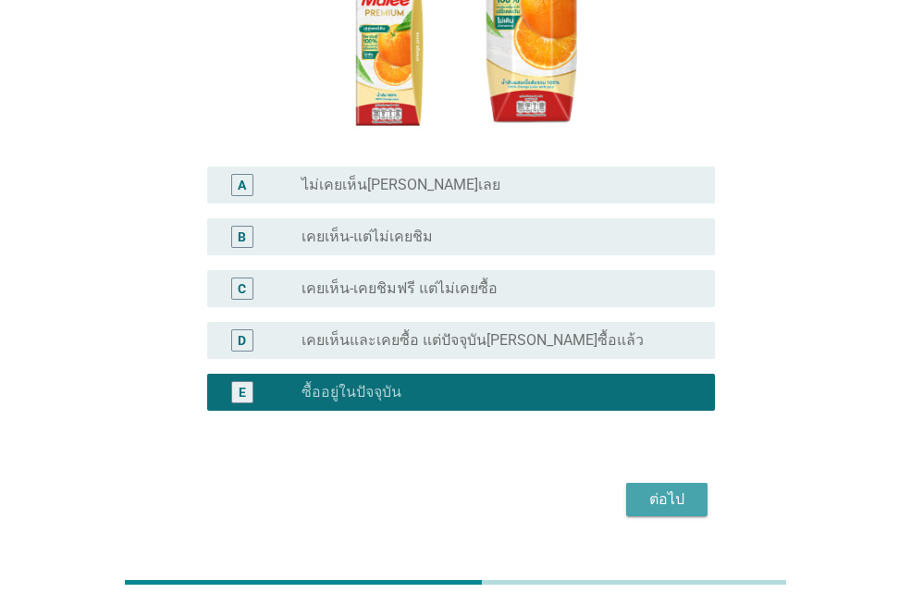
click at [650, 489] on div "ต่อไป" at bounding box center [667, 500] width 52 height 22
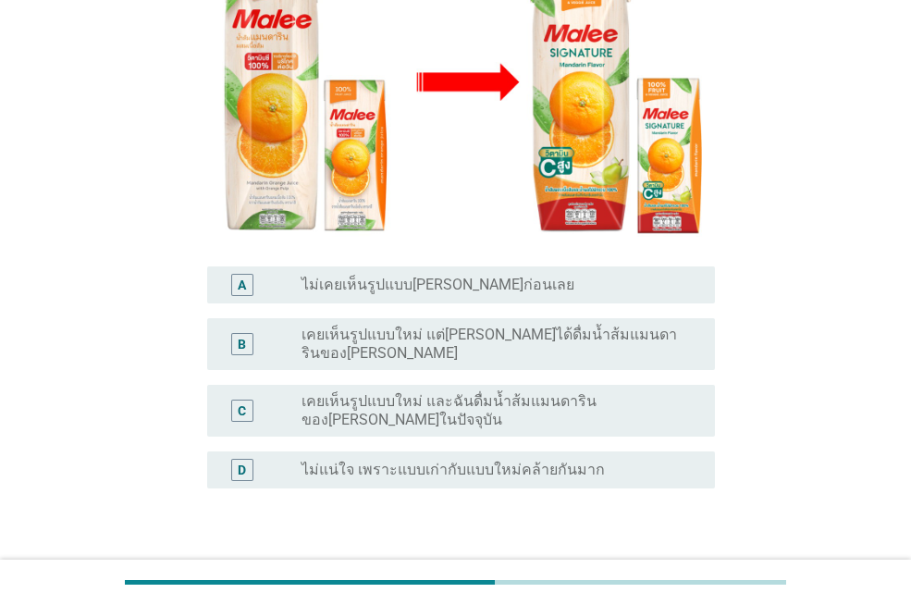
click at [496, 392] on label "เคยเห็นรูปแบบใหม่ และฉันดื่มน้ำส้มแมนดารินของ[PERSON_NAME]ในปัจจุบัน" at bounding box center [494, 410] width 384 height 37
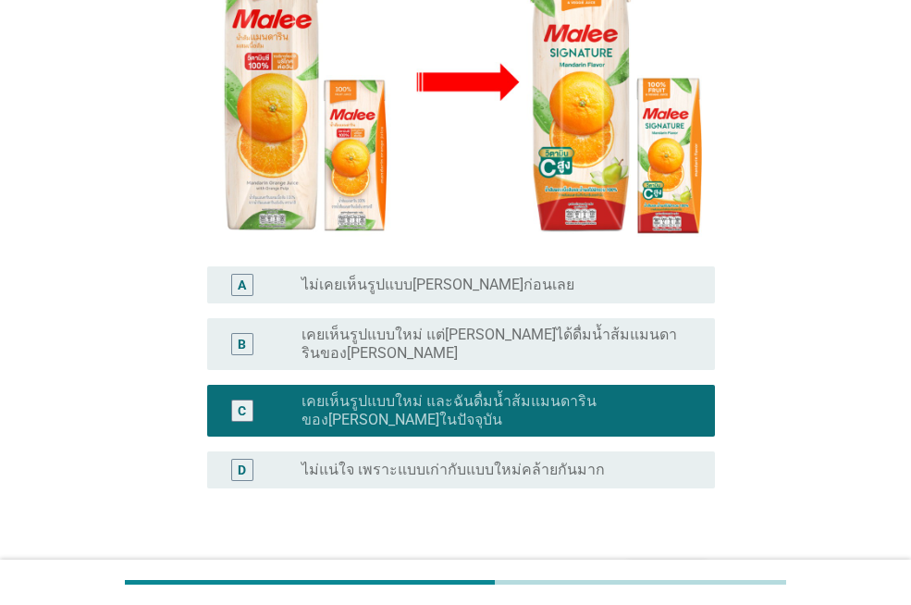
click at [670, 566] on div "ต่อไป" at bounding box center [667, 577] width 52 height 22
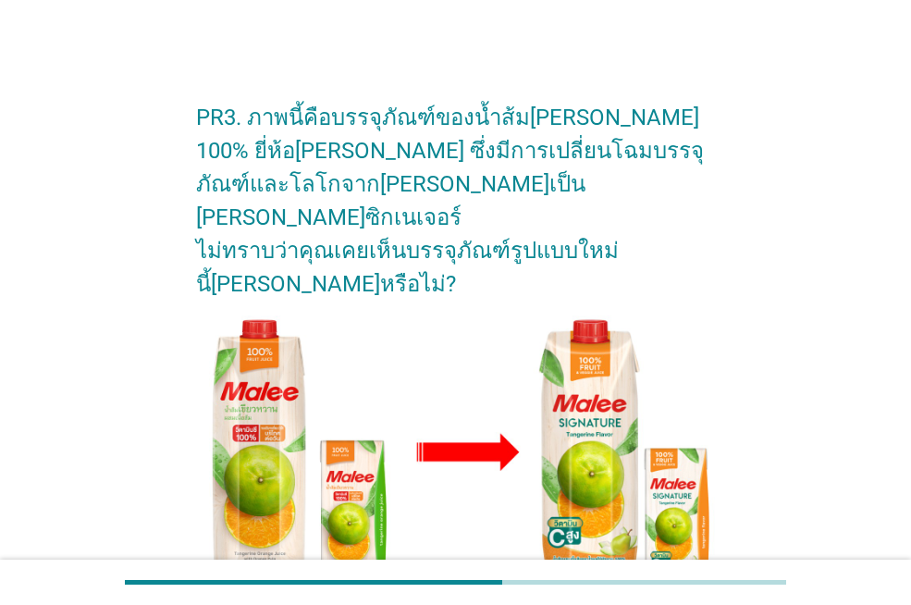
scroll to position [443, 0]
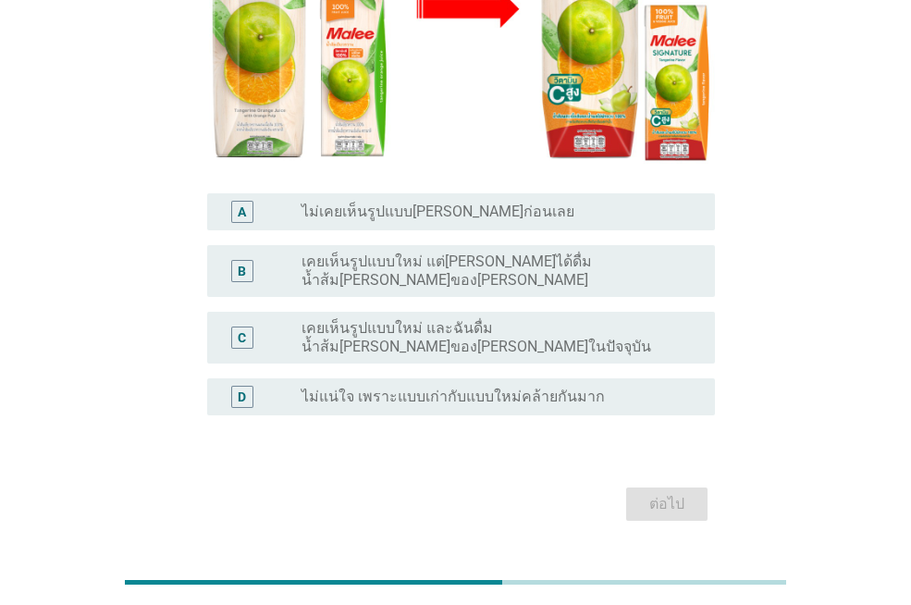
click at [446, 319] on label "เคยเห็นรูปแบบใหม่ และฉันดื่มน้ำส้ม[PERSON_NAME]ของ[PERSON_NAME]ในปัจจุบัน" at bounding box center [494, 337] width 384 height 37
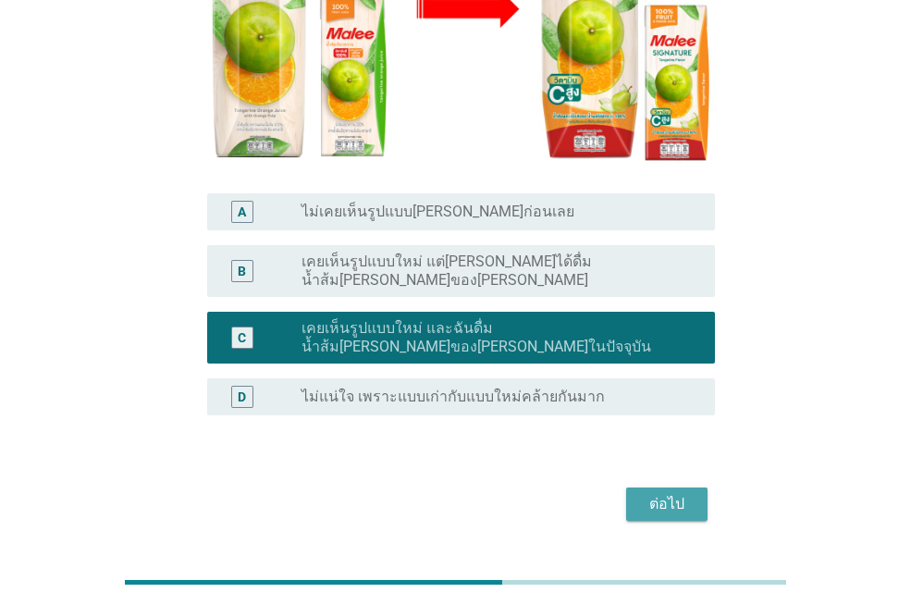
click at [675, 493] on div "ต่อไป" at bounding box center [667, 504] width 52 height 22
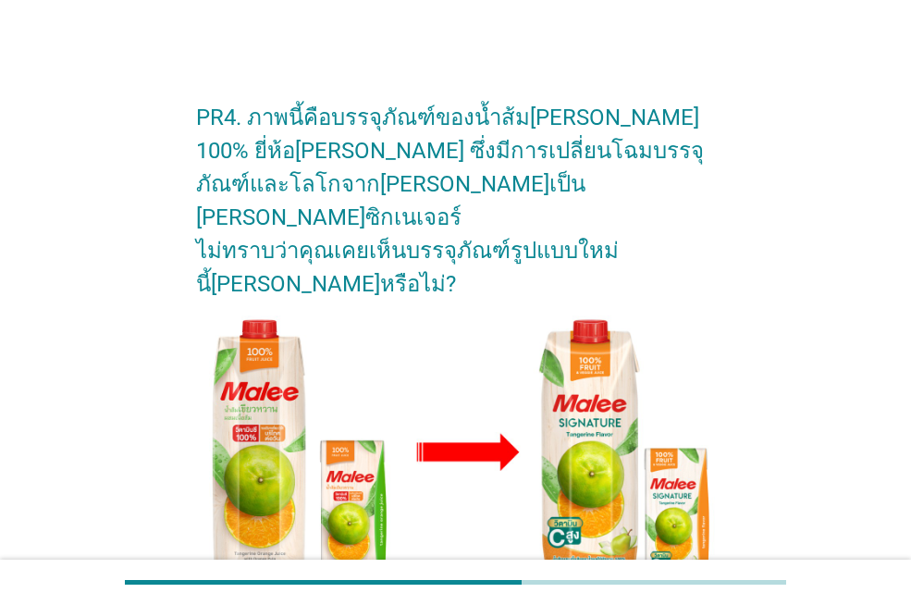
scroll to position [278, 0]
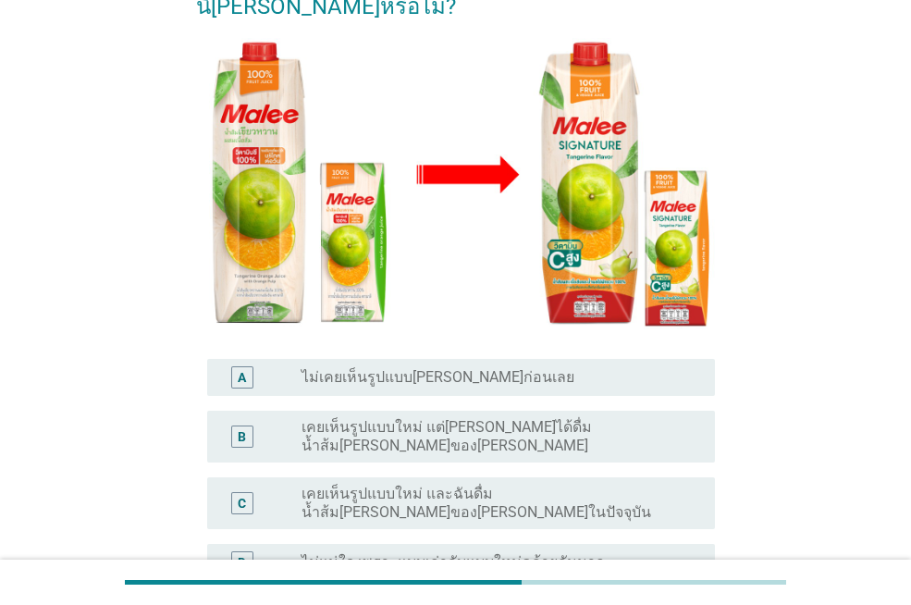
click at [525, 477] on div "C radio_button_unchecked เคยเห็นรูปแบบใหม่ และฉันดื่มน้ำส้ม[PERSON_NAME]ของ[PER…" at bounding box center [461, 503] width 508 height 52
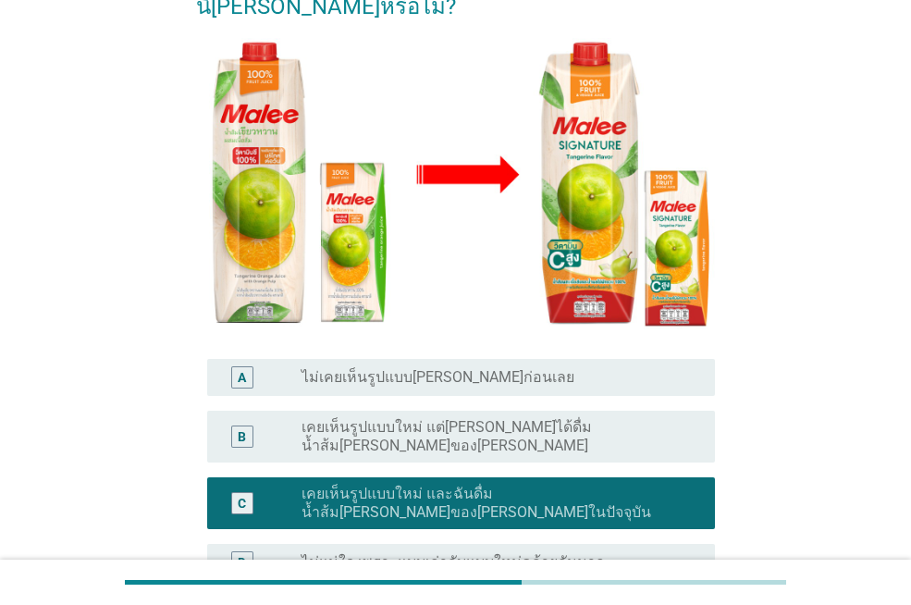
scroll to position [428, 0]
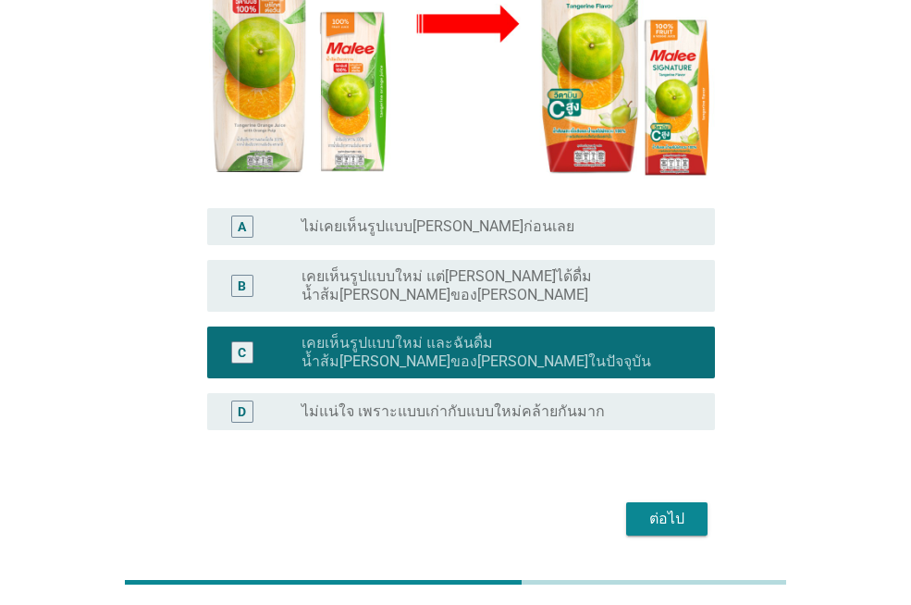
click at [649, 508] on div "ต่อไป" at bounding box center [667, 519] width 52 height 22
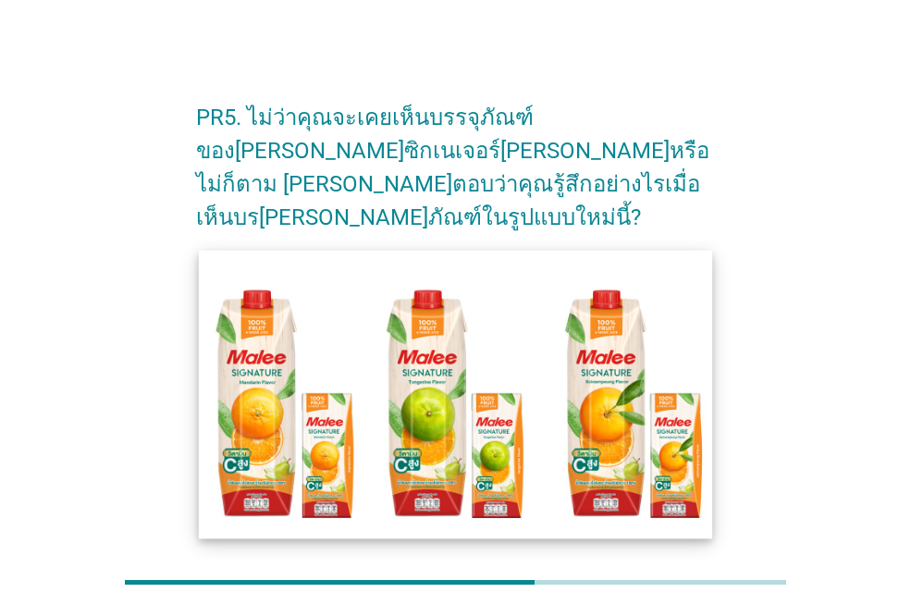
scroll to position [185, 0]
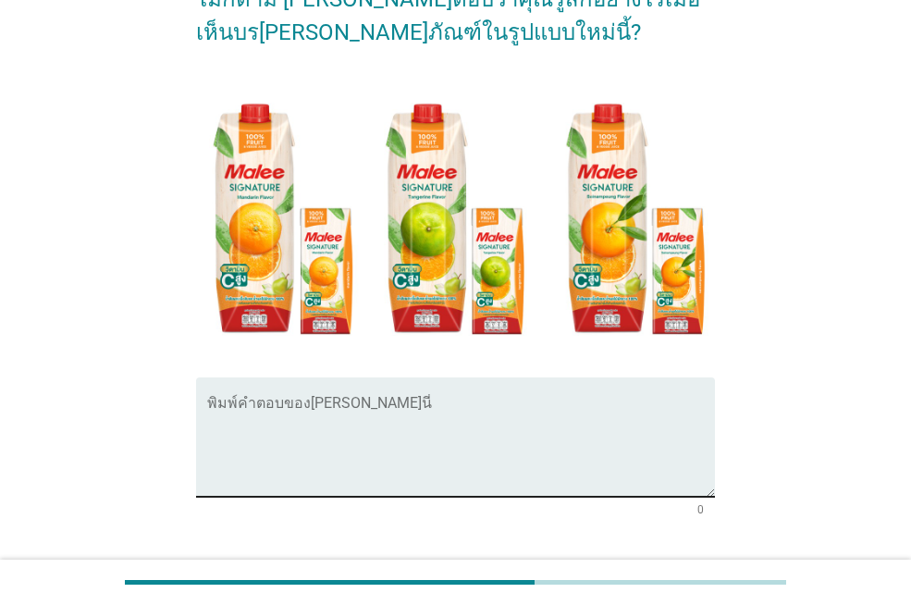
click at [478, 408] on textarea "พิมพ์คำตอบของคุณ ที่นี่" at bounding box center [461, 448] width 508 height 97
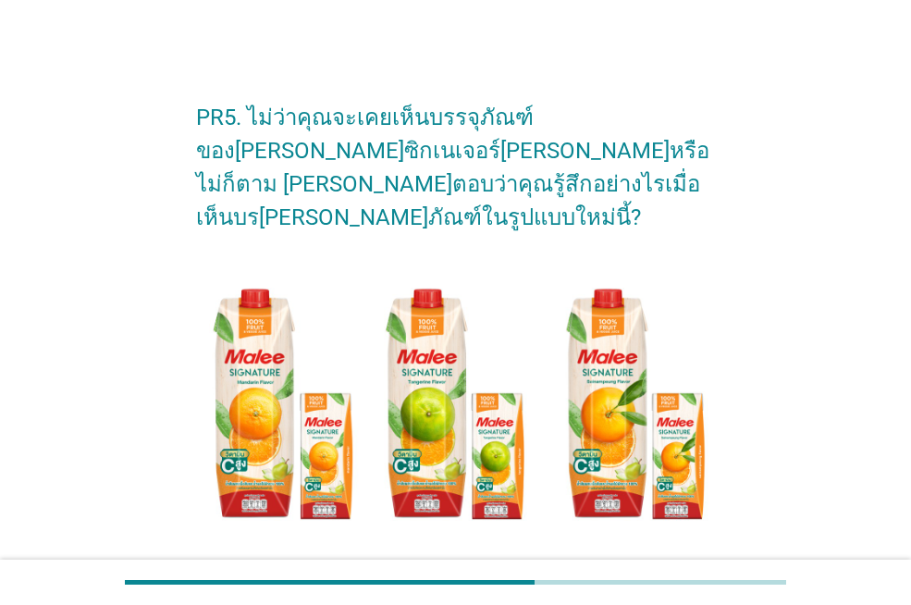
scroll to position [278, 0]
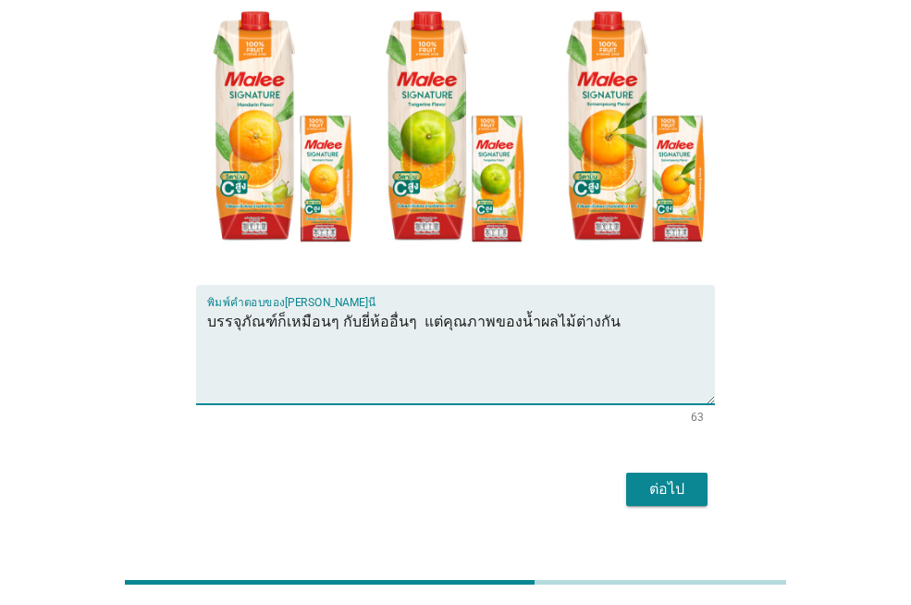
type textarea "บรรจุภัณฑ์ก็เหมือนๆ กับยี่ห้ออื่นๆ แต่คุณภาพของน้ำผลไม้ต่างกัน"
click at [659, 478] on div "ต่อไป" at bounding box center [667, 489] width 52 height 22
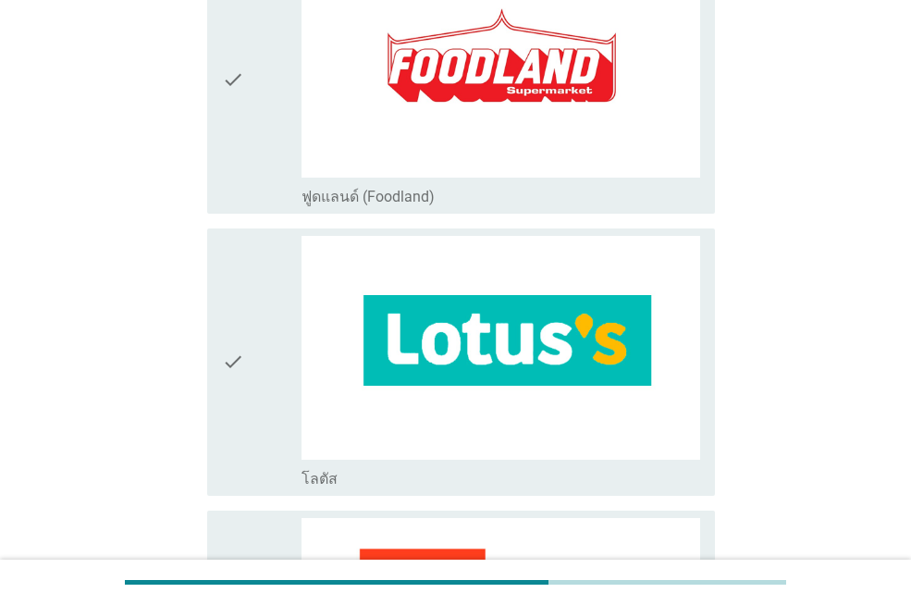
click at [254, 390] on div "check" at bounding box center [262, 362] width 80 height 253
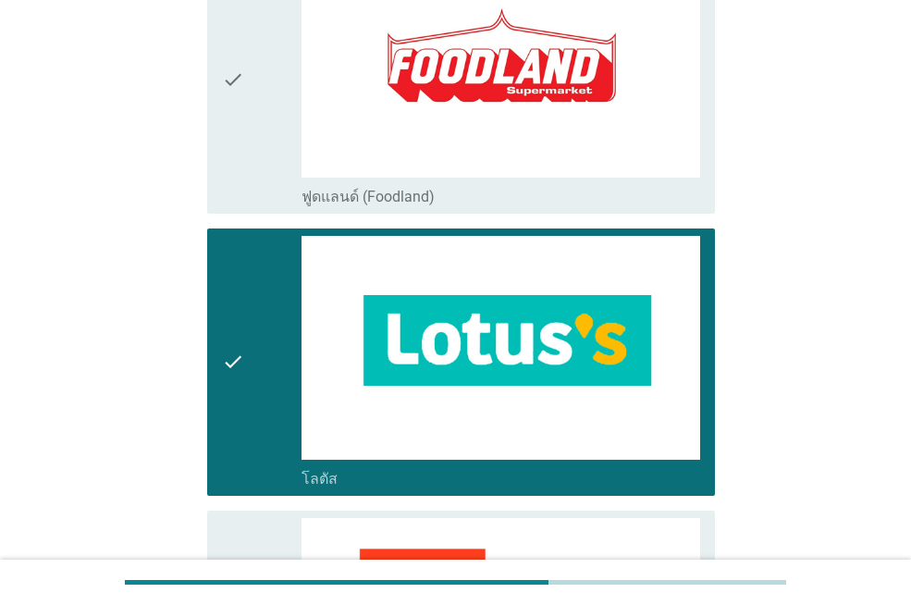
scroll to position [740, 0]
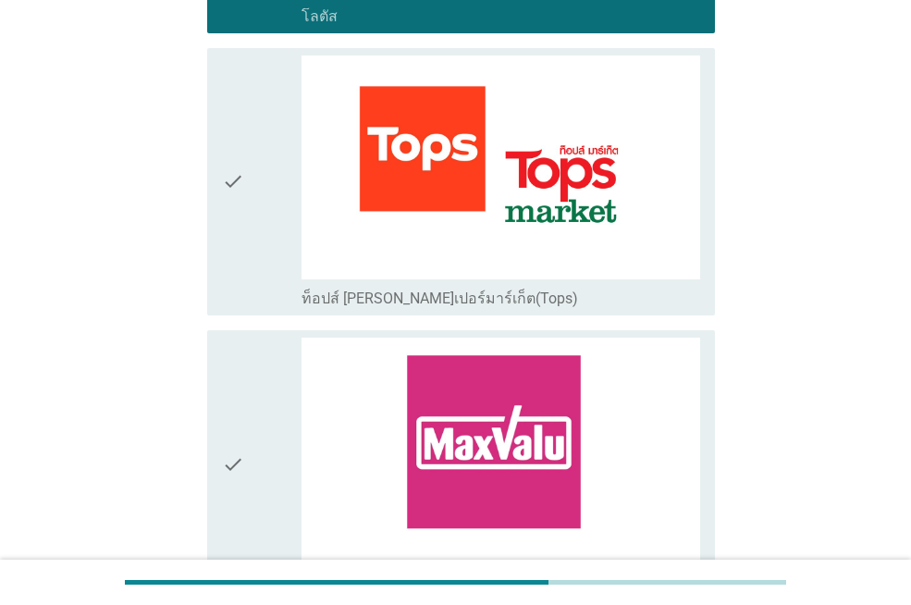
click at [251, 241] on div "check" at bounding box center [262, 182] width 80 height 253
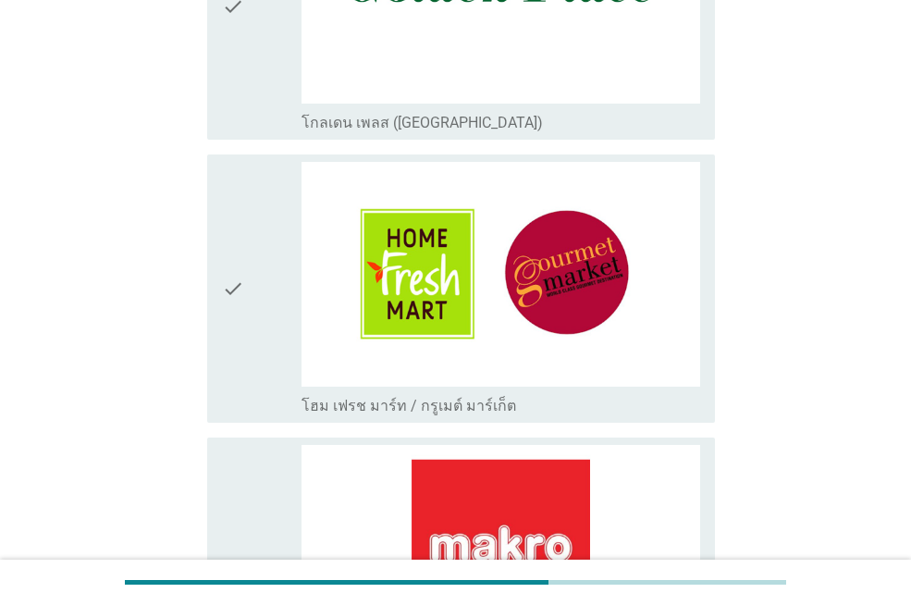
scroll to position [1851, 0]
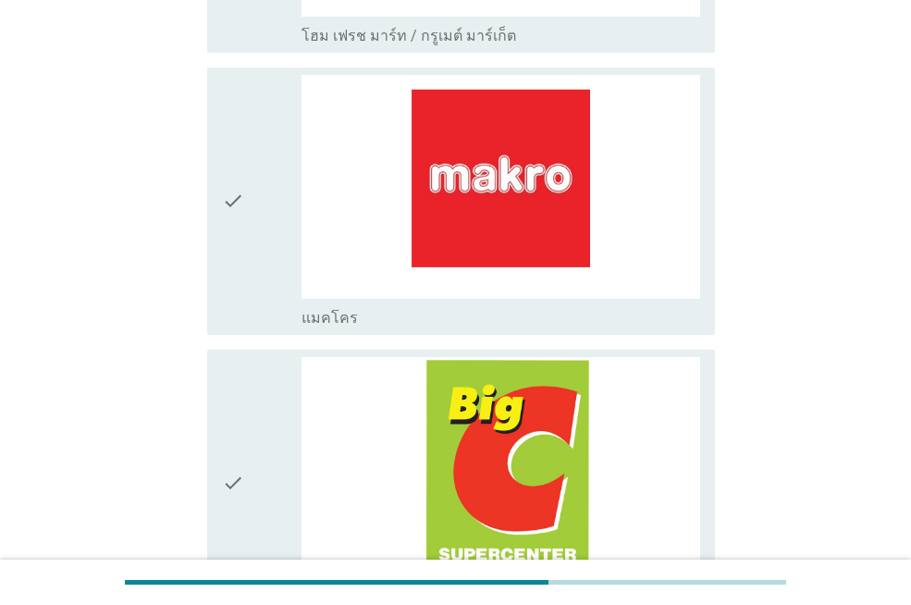
click at [250, 260] on div "check" at bounding box center [262, 201] width 80 height 253
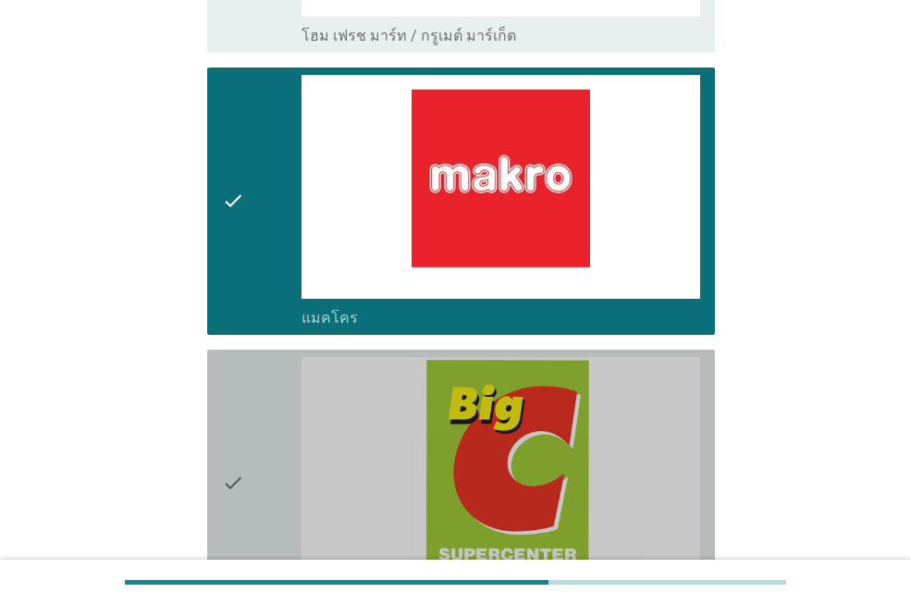
click at [267, 452] on div "check" at bounding box center [262, 483] width 80 height 253
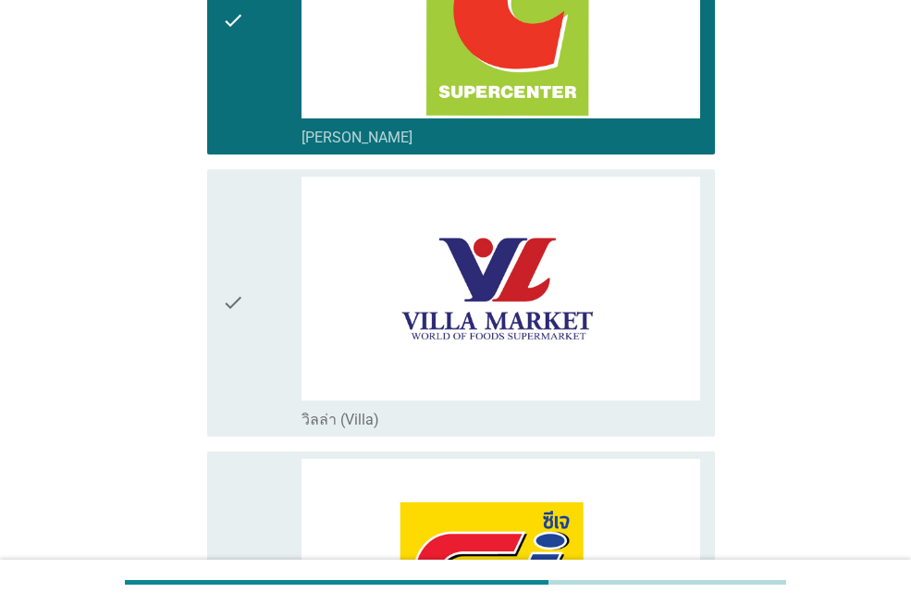
scroll to position [2683, 0]
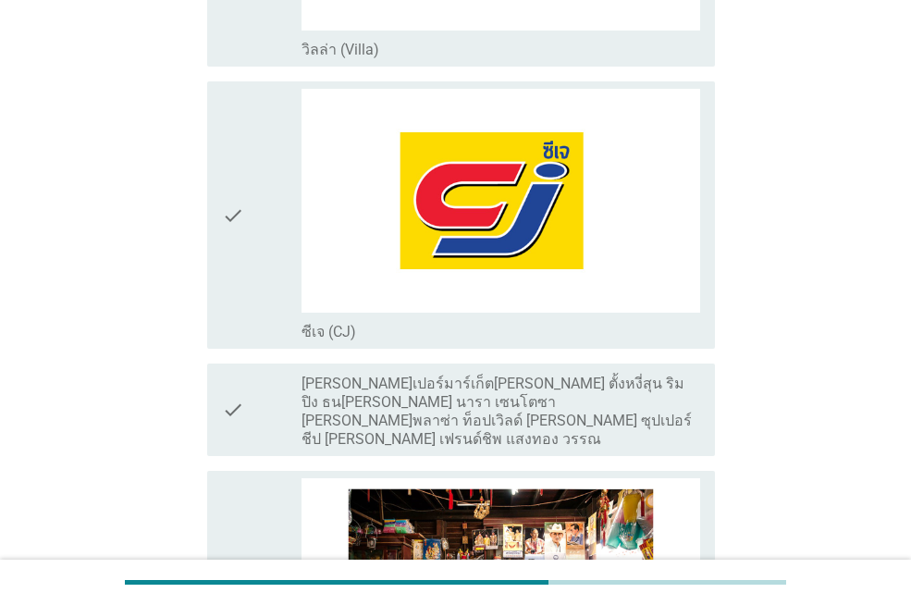
click at [247, 258] on div "check" at bounding box center [262, 215] width 80 height 253
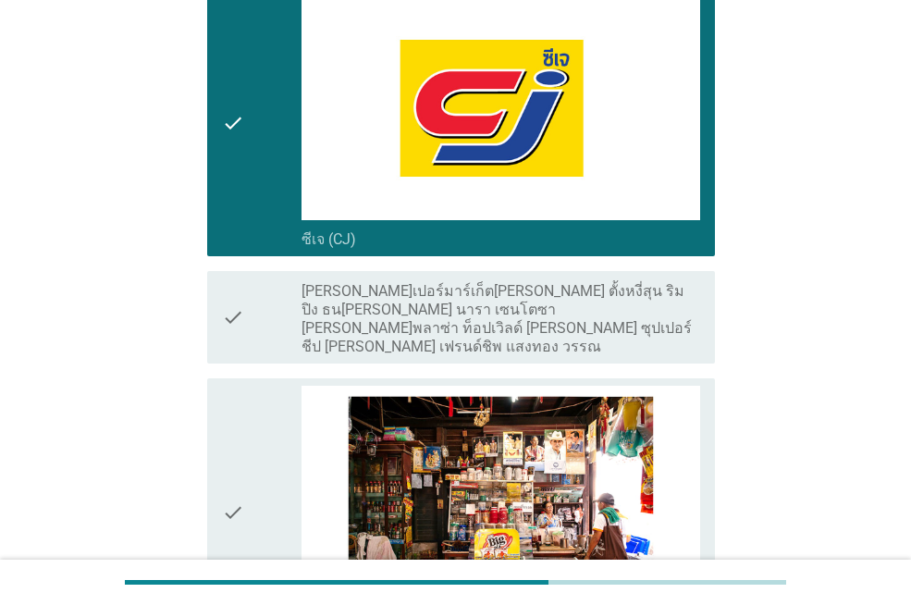
scroll to position [3053, 0]
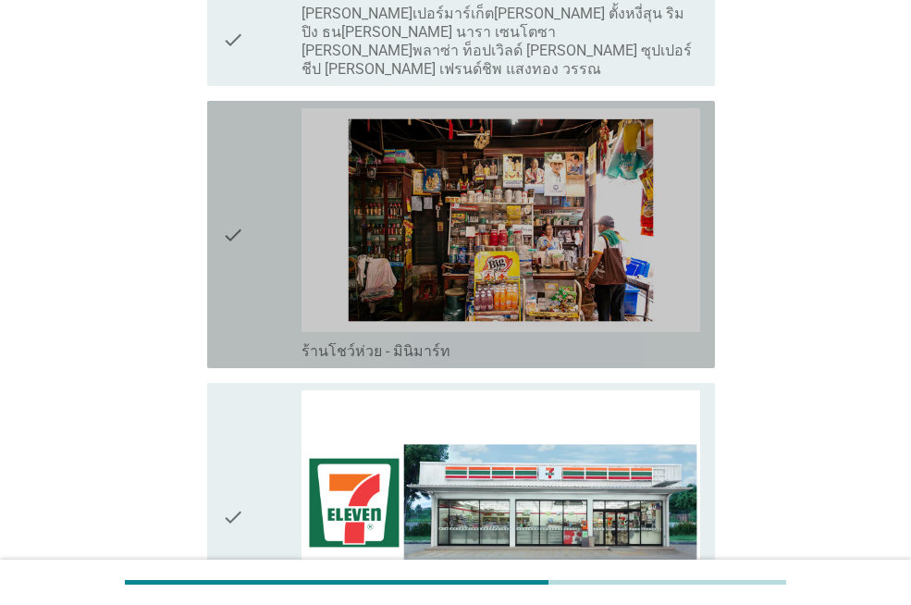
click at [244, 289] on icon "check" at bounding box center [233, 234] width 22 height 253
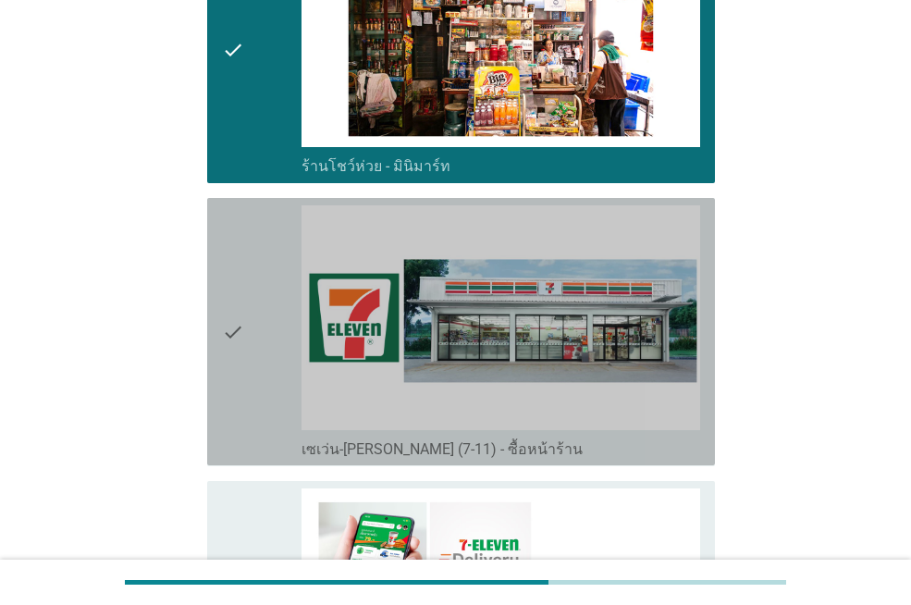
click at [244, 291] on icon "check" at bounding box center [233, 331] width 22 height 253
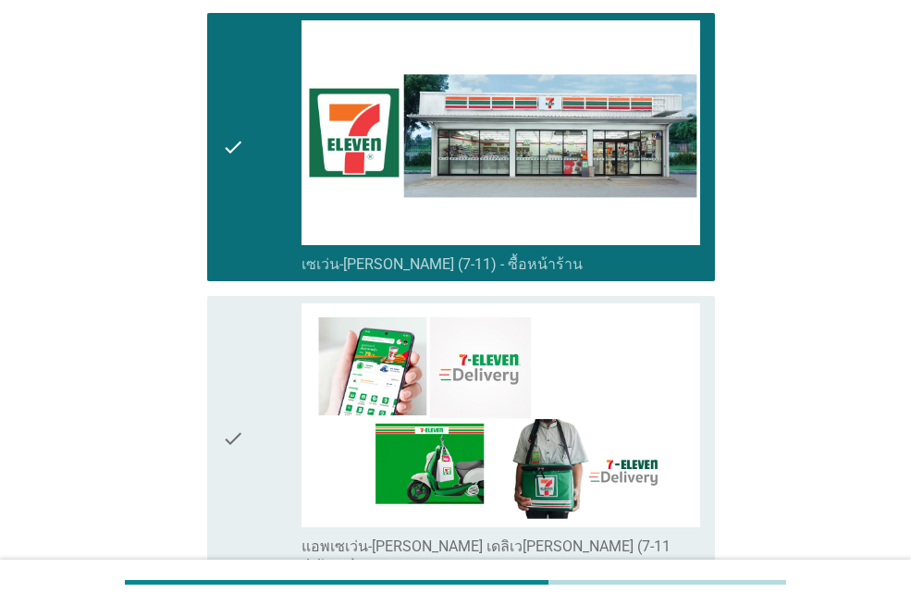
scroll to position [3516, 0]
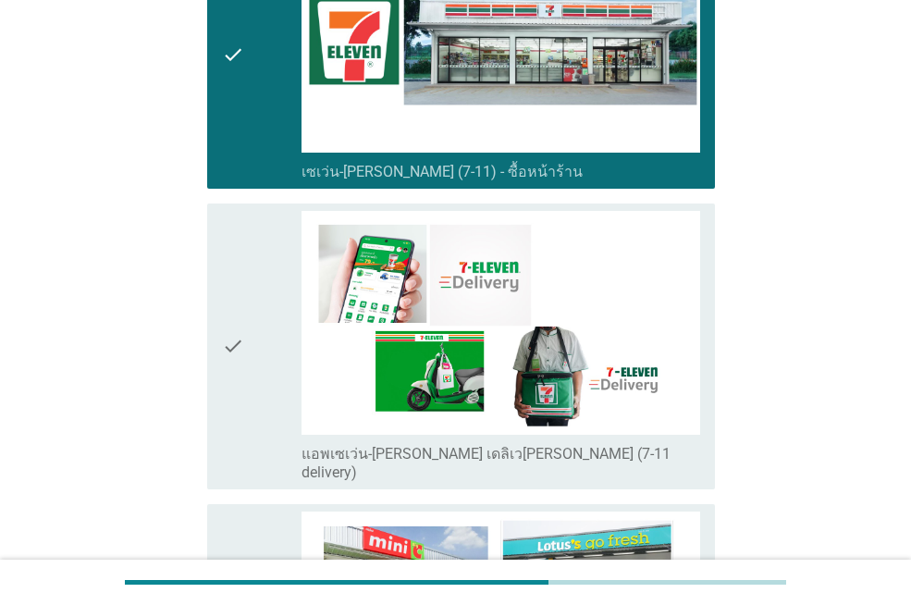
click at [246, 302] on div "check" at bounding box center [262, 346] width 80 height 271
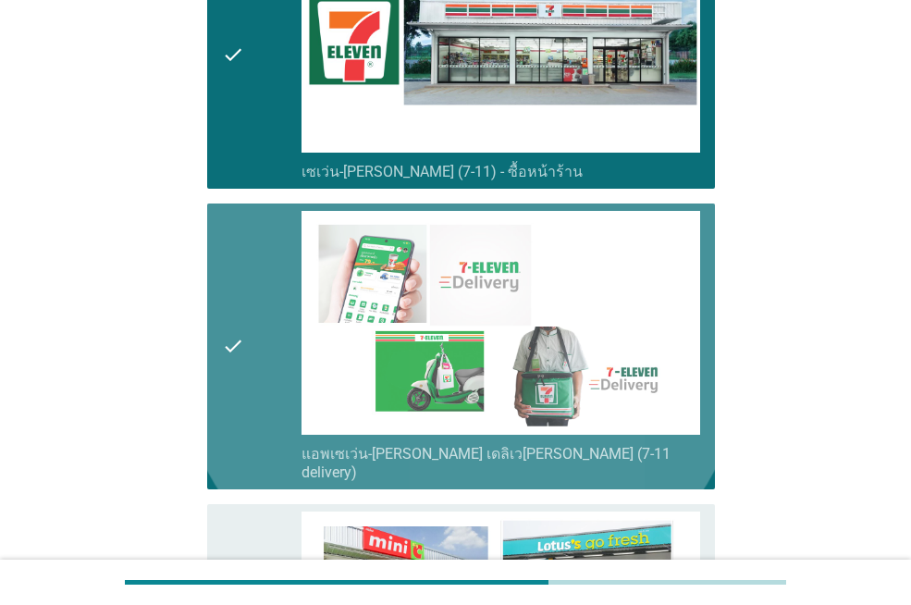
scroll to position [3886, 0]
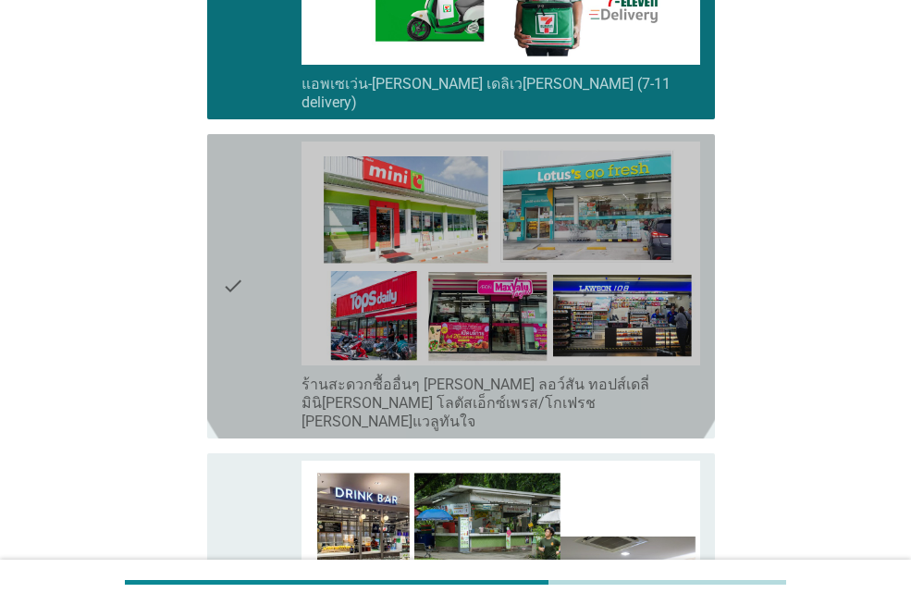
click at [248, 308] on div "check" at bounding box center [262, 287] width 80 height 290
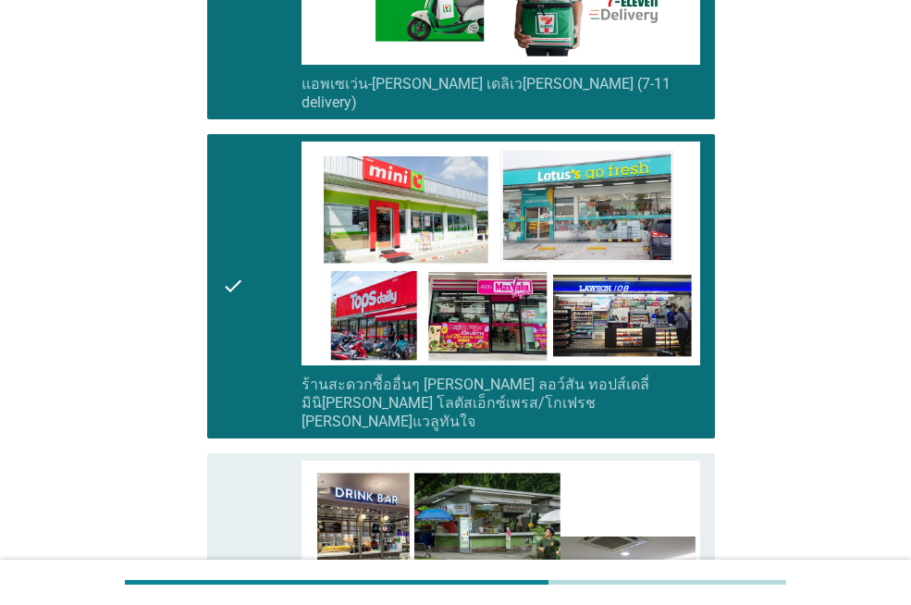
scroll to position [4164, 0]
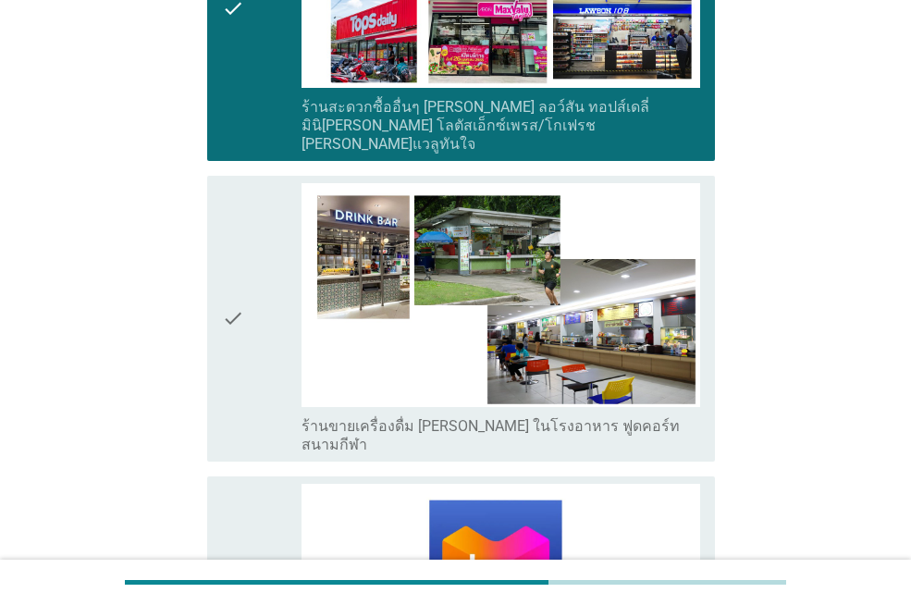
click at [248, 308] on div "check" at bounding box center [262, 318] width 80 height 271
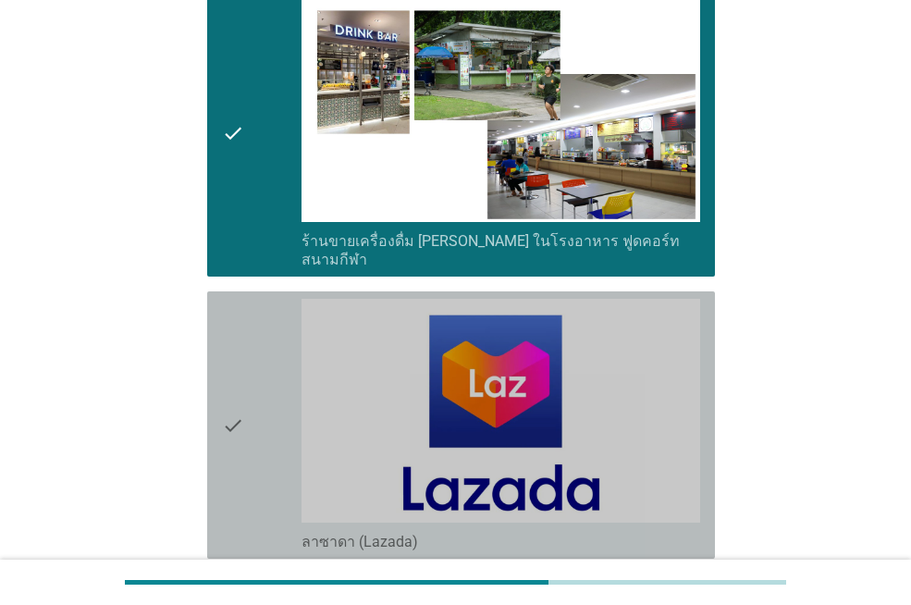
click at [248, 308] on div "check" at bounding box center [262, 425] width 80 height 253
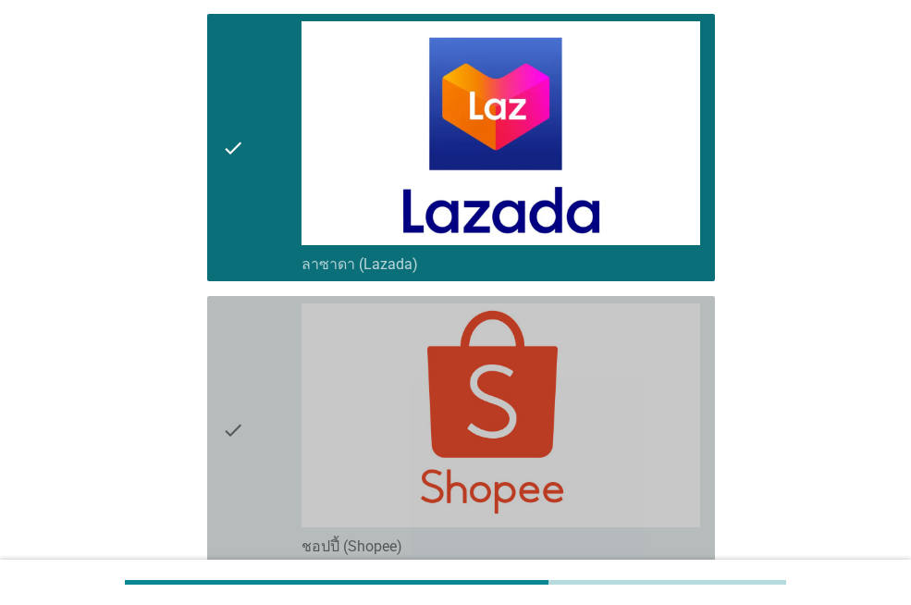
click at [249, 311] on div "check" at bounding box center [262, 429] width 80 height 253
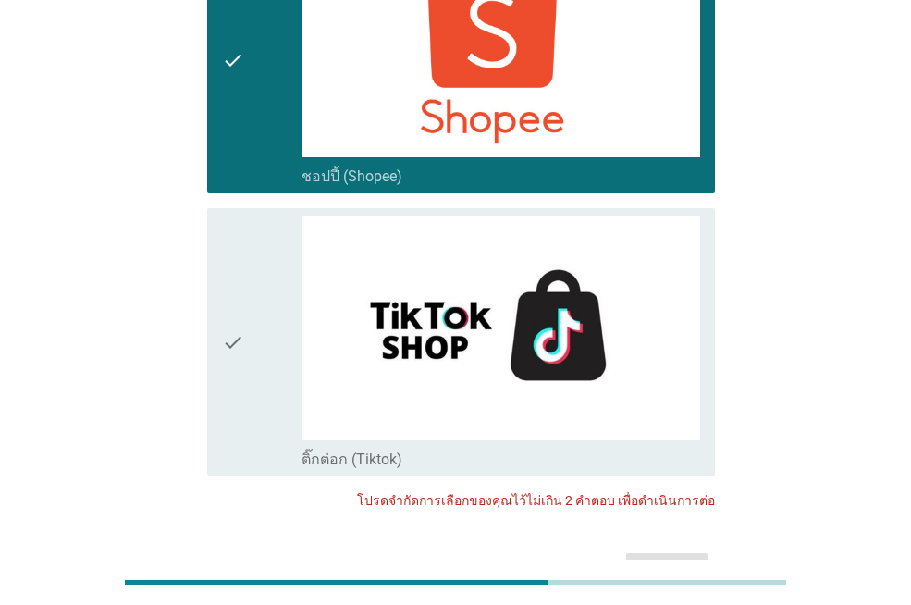
click at [249, 304] on div "check" at bounding box center [262, 342] width 80 height 253
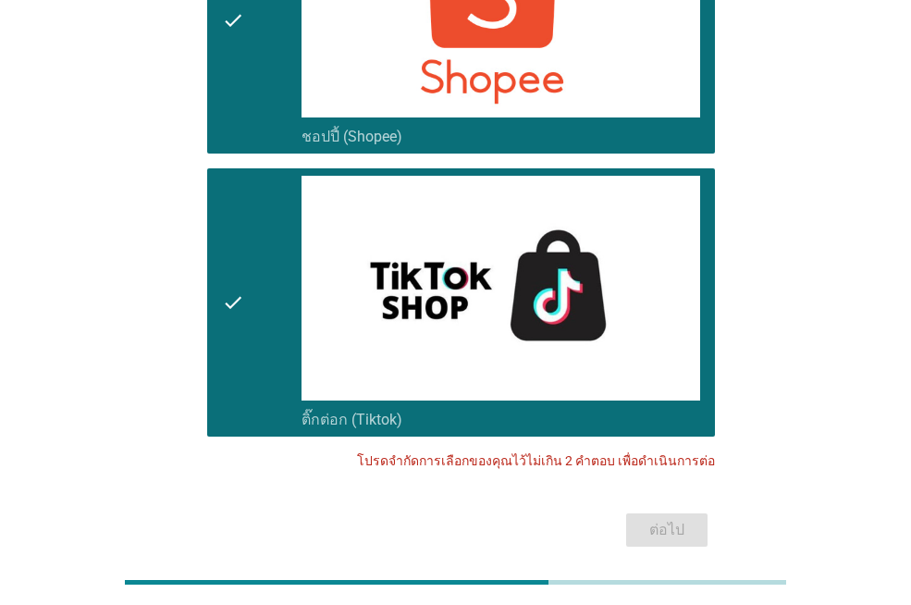
scroll to position [4944, 0]
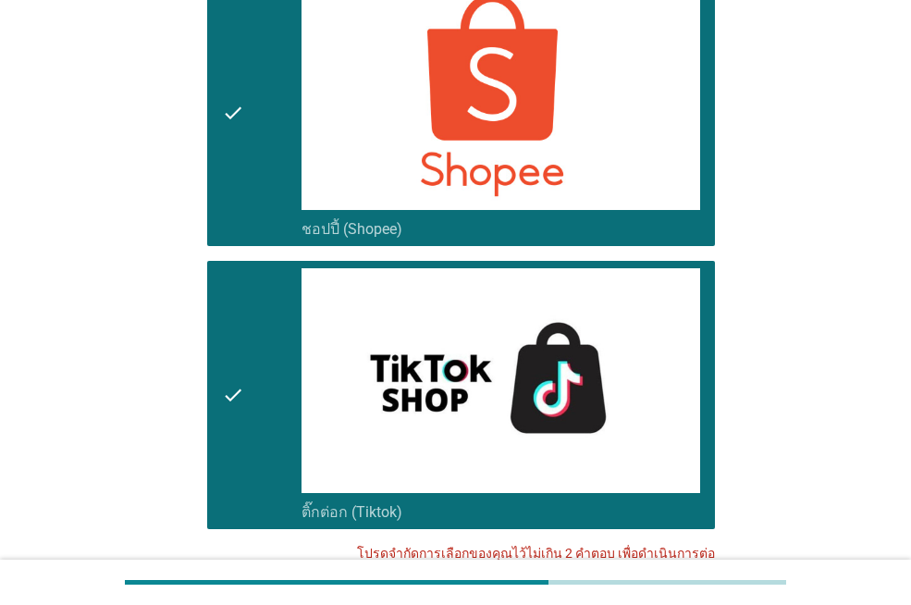
click at [261, 382] on div "check" at bounding box center [262, 394] width 80 height 253
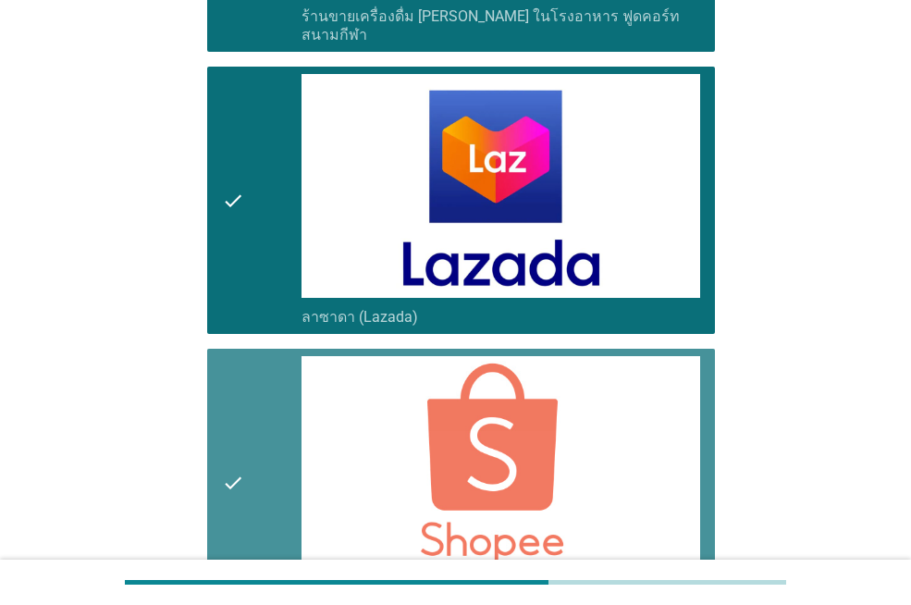
click at [264, 371] on div "check" at bounding box center [262, 482] width 80 height 253
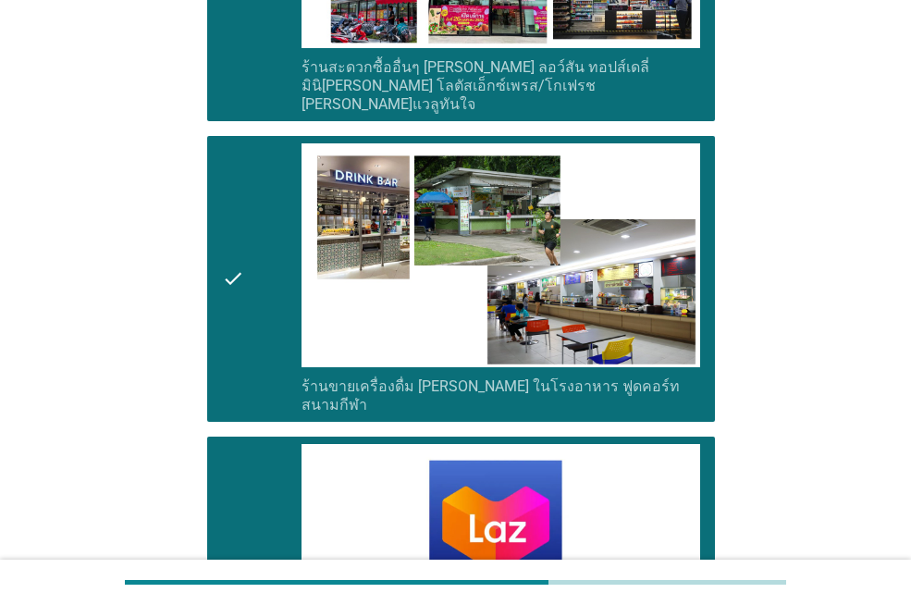
click at [280, 444] on div "check" at bounding box center [262, 570] width 80 height 253
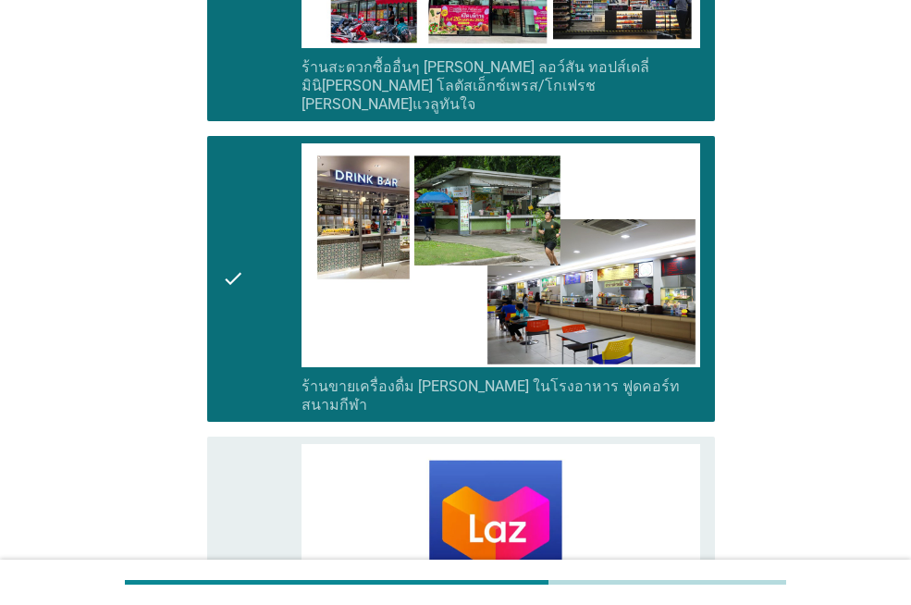
scroll to position [3834, 0]
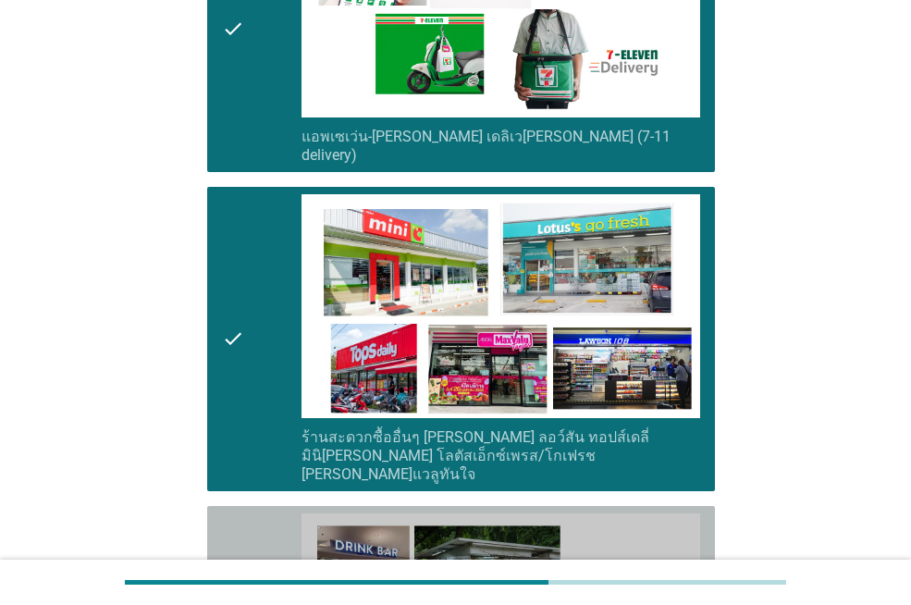
click at [237, 406] on icon "check" at bounding box center [233, 339] width 22 height 290
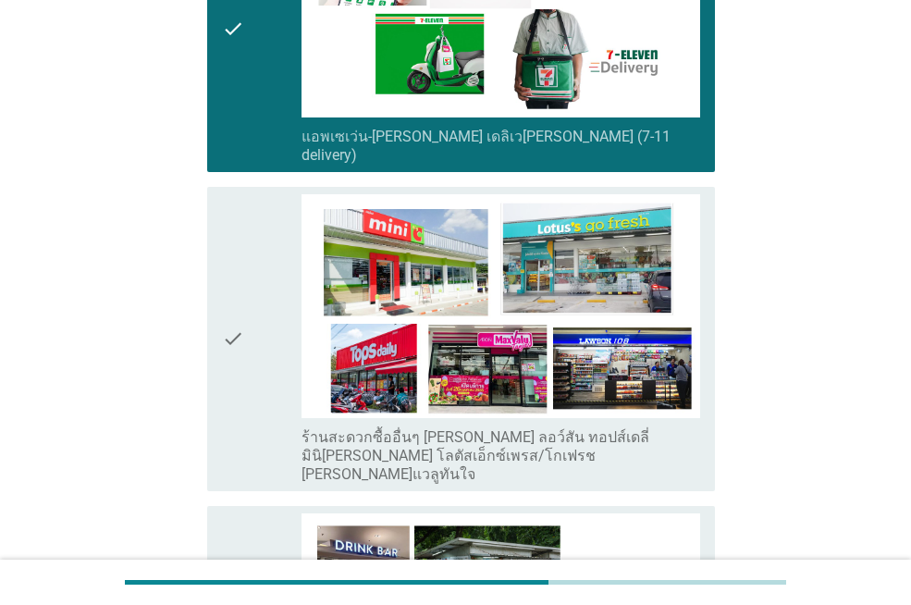
scroll to position [3463, 0]
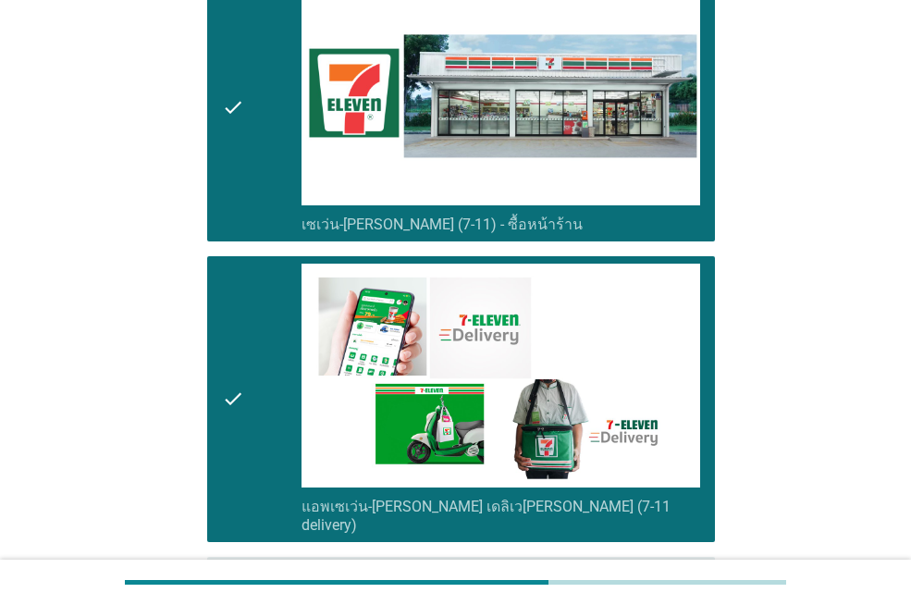
click at [247, 407] on div "check" at bounding box center [262, 399] width 80 height 271
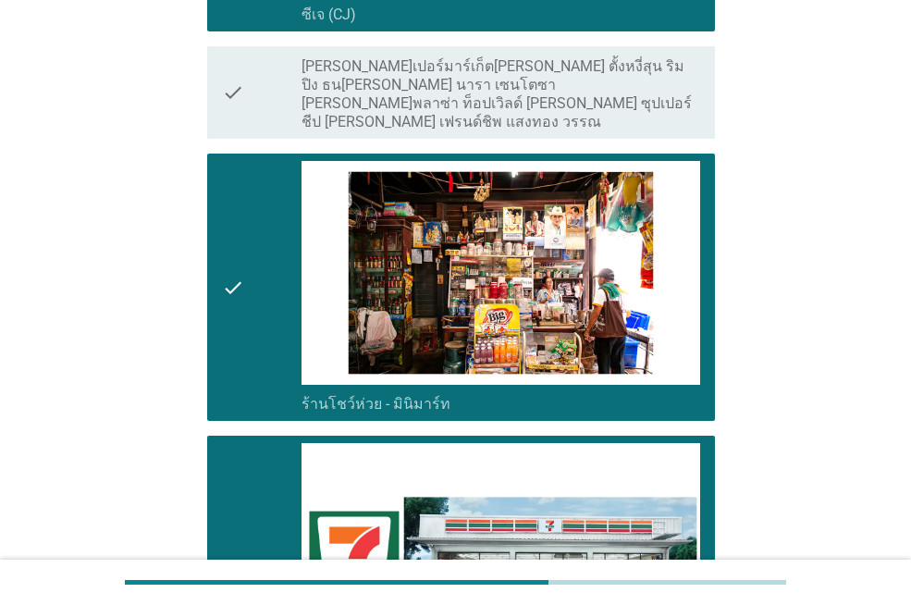
scroll to position [2723, 0]
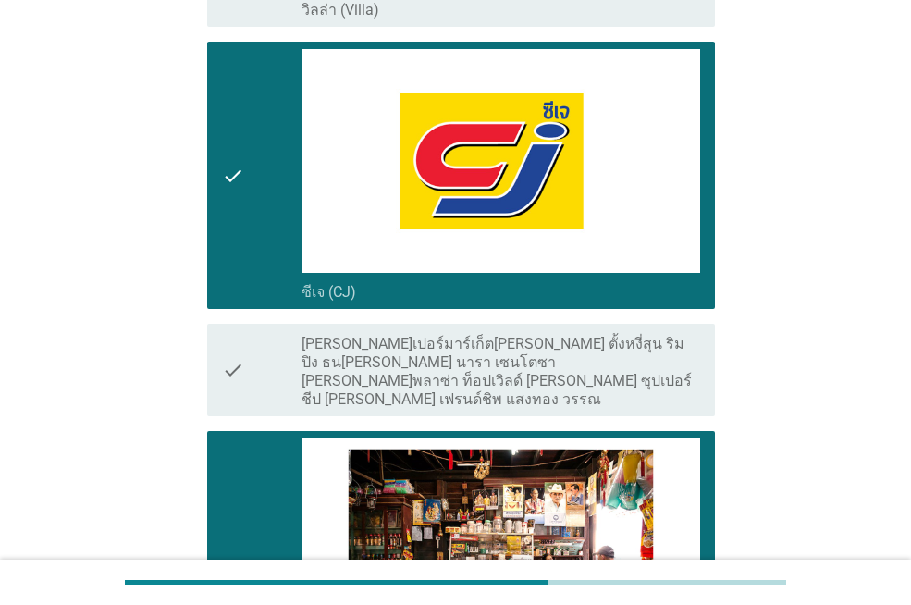
drag, startPoint x: 265, startPoint y: 468, endPoint x: 242, endPoint y: 397, distance: 74.9
click at [263, 468] on div "check" at bounding box center [262, 565] width 80 height 253
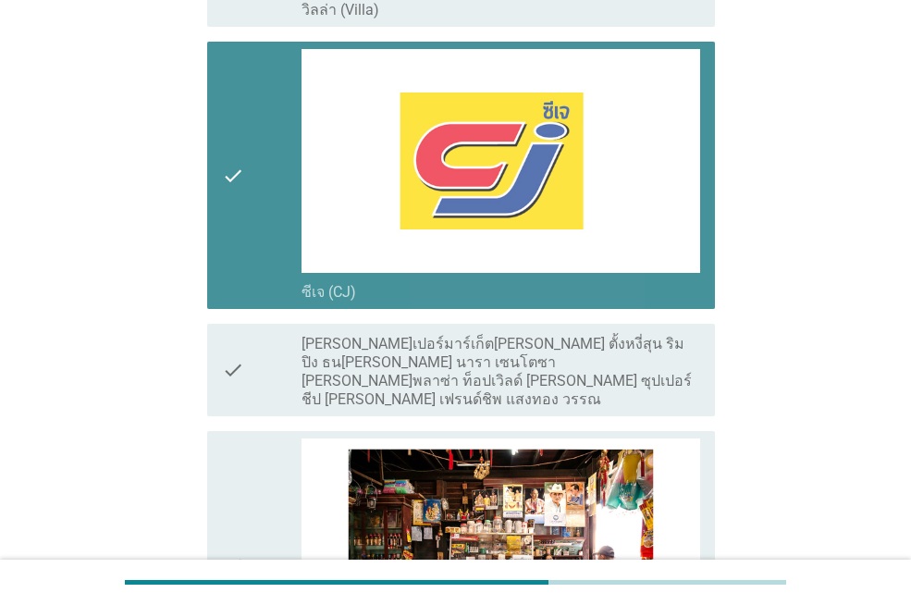
click at [260, 270] on div "check" at bounding box center [262, 175] width 80 height 253
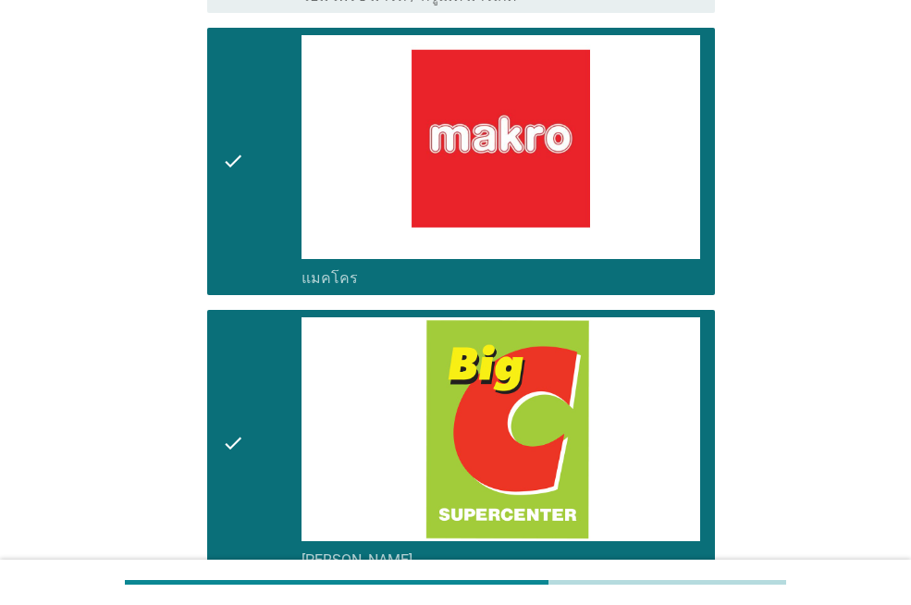
click at [257, 373] on div "check" at bounding box center [262, 443] width 80 height 253
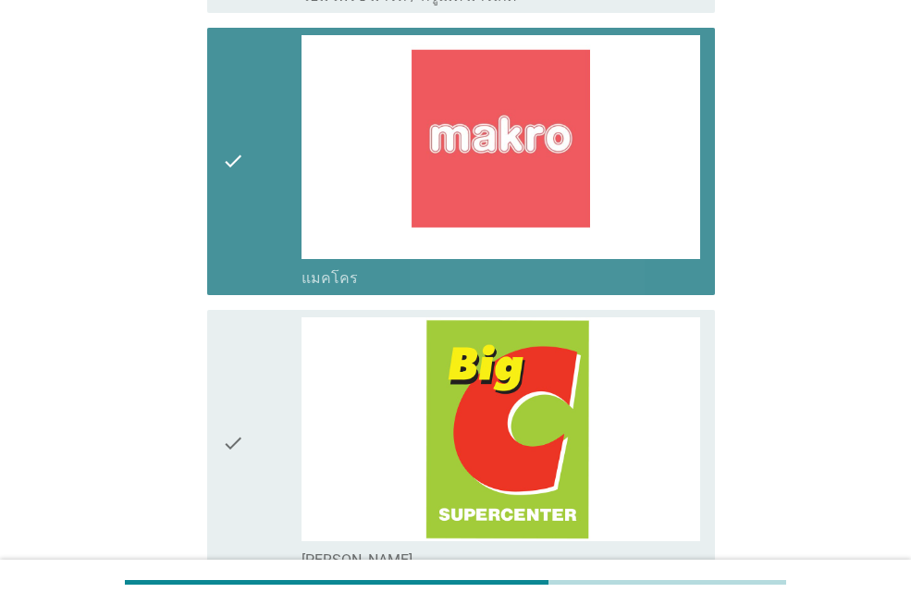
click at [251, 247] on div "check" at bounding box center [262, 161] width 80 height 253
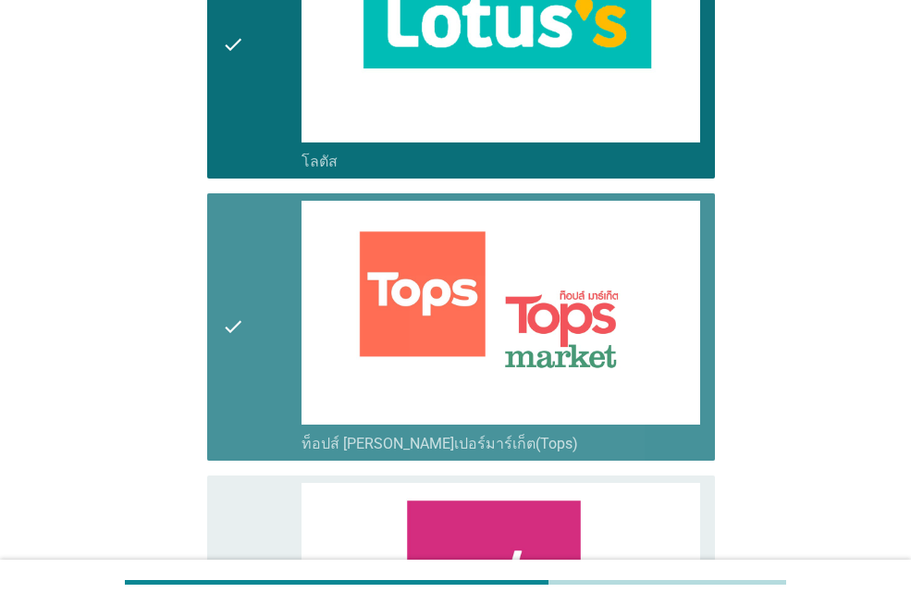
click at [227, 342] on icon "check" at bounding box center [233, 327] width 22 height 253
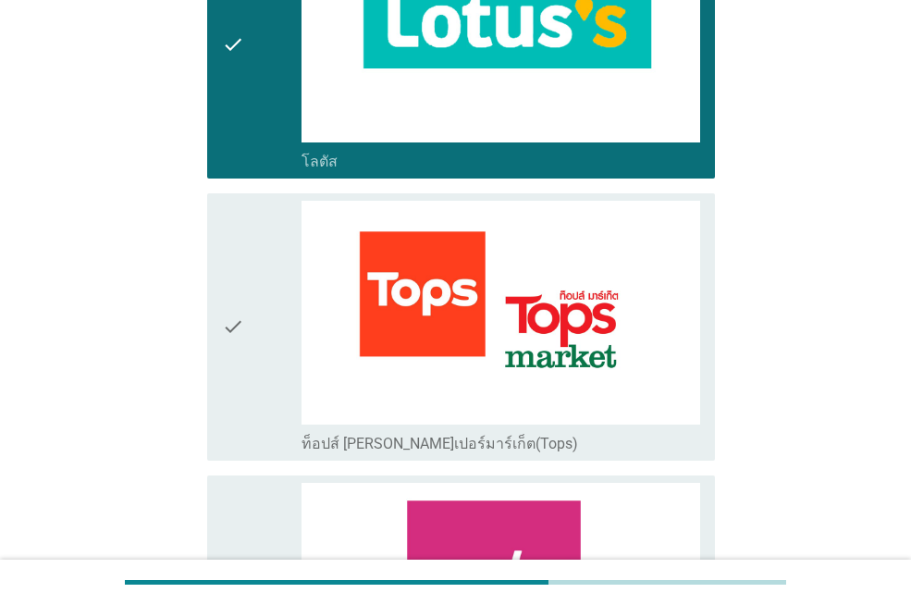
scroll to position [225, 0]
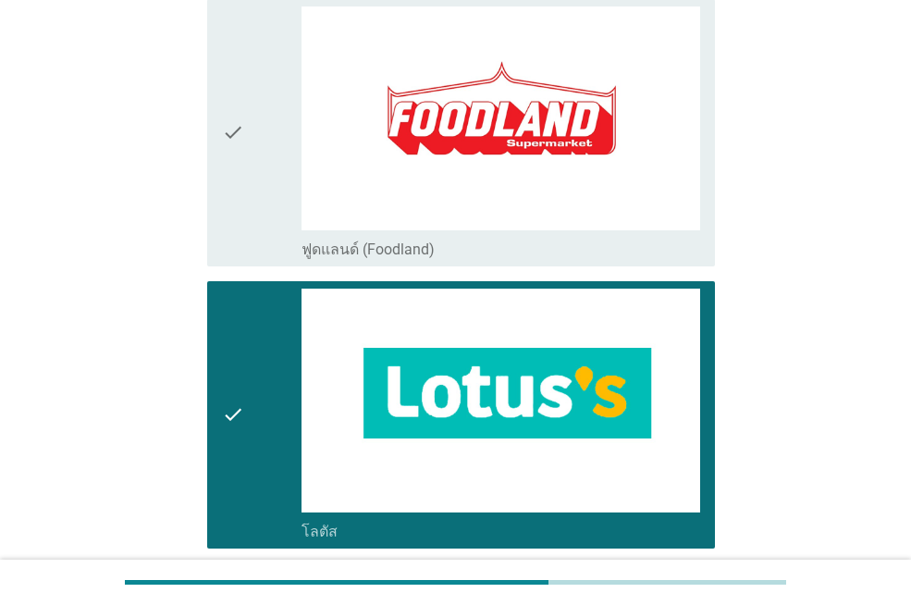
click at [247, 352] on div "check" at bounding box center [262, 415] width 80 height 253
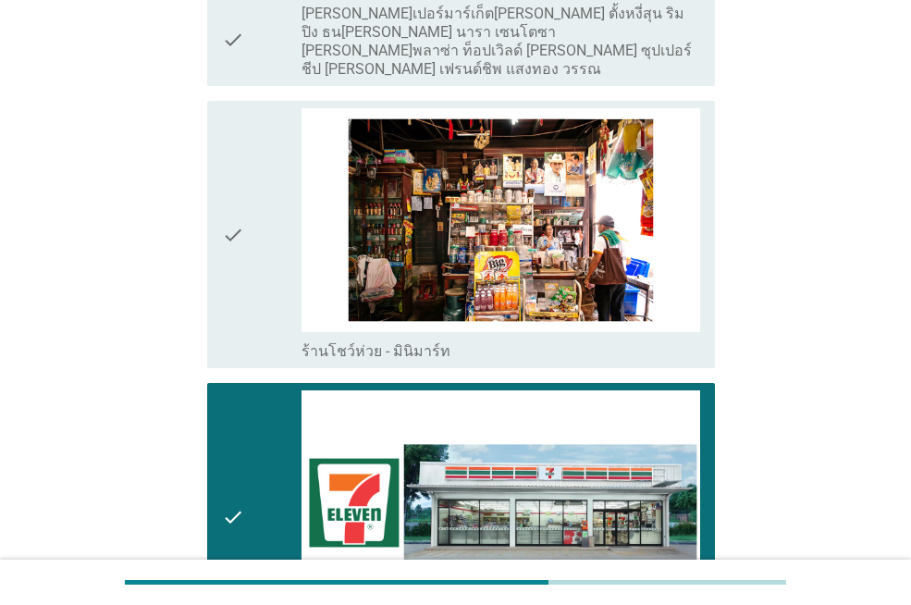
scroll to position [2776, 0]
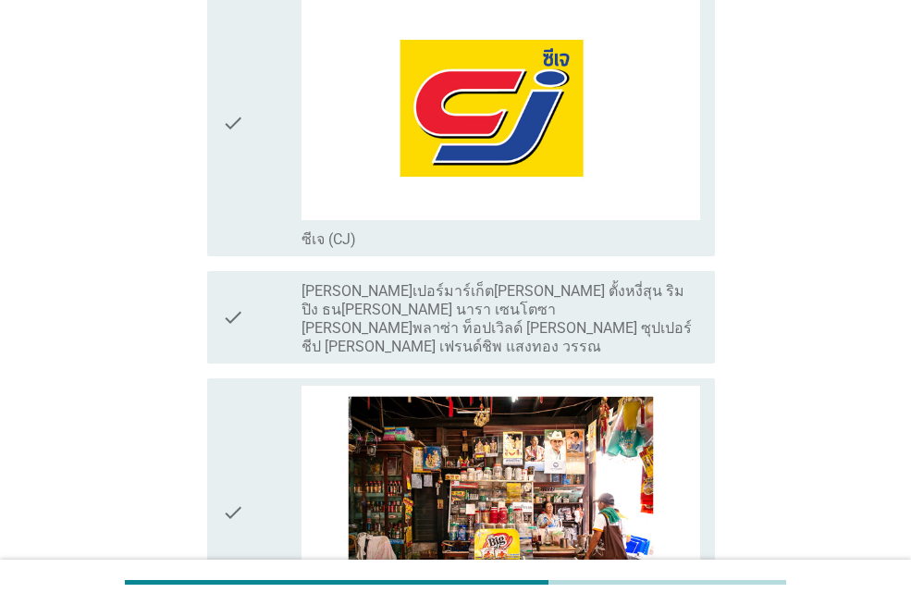
click at [259, 161] on div "check" at bounding box center [262, 122] width 80 height 253
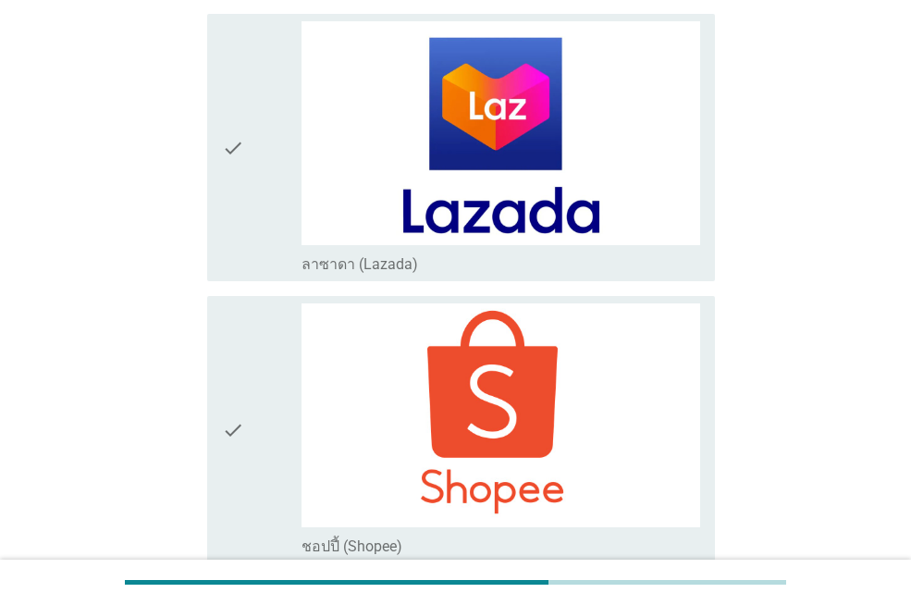
scroll to position [5036, 0]
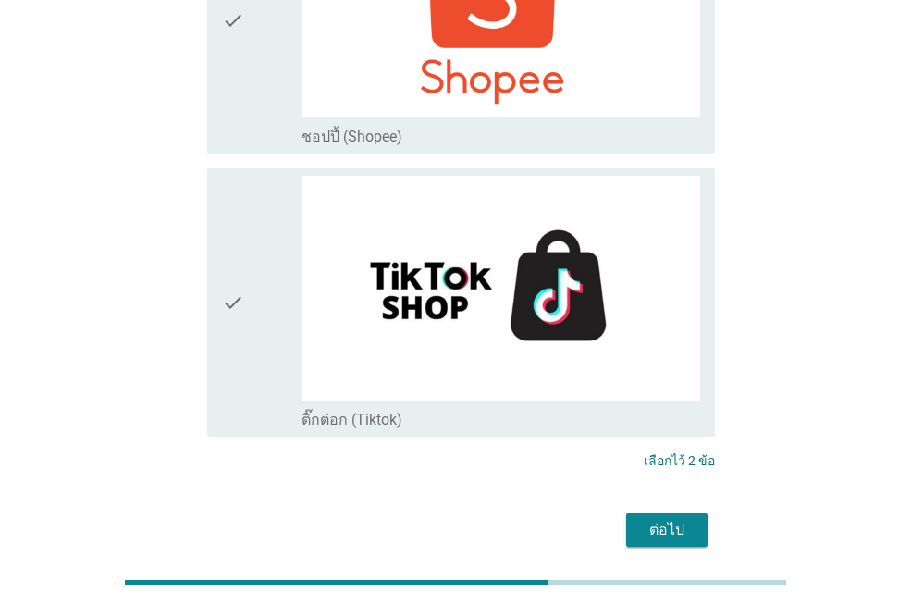
click at [657, 519] on div "ต่อไป" at bounding box center [667, 530] width 52 height 22
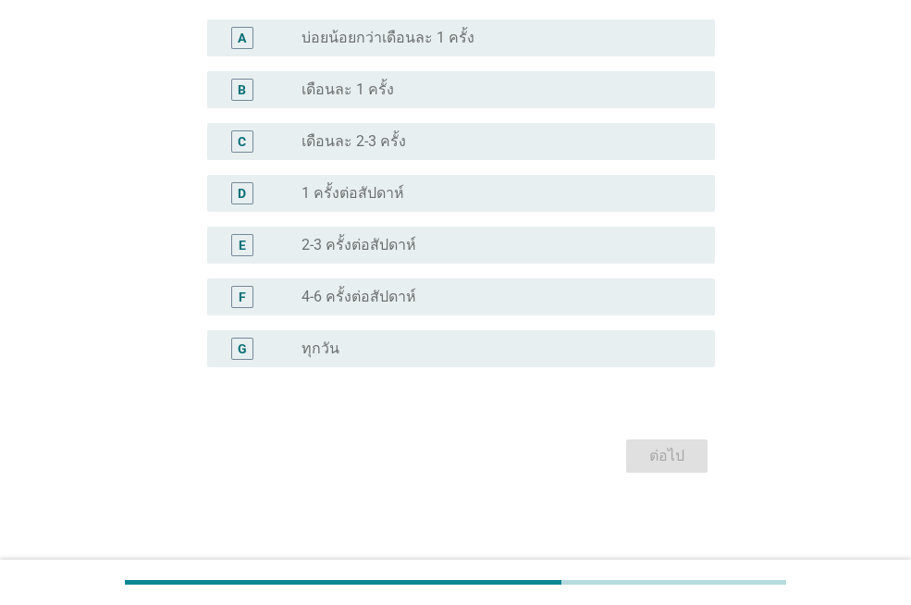
scroll to position [0, 0]
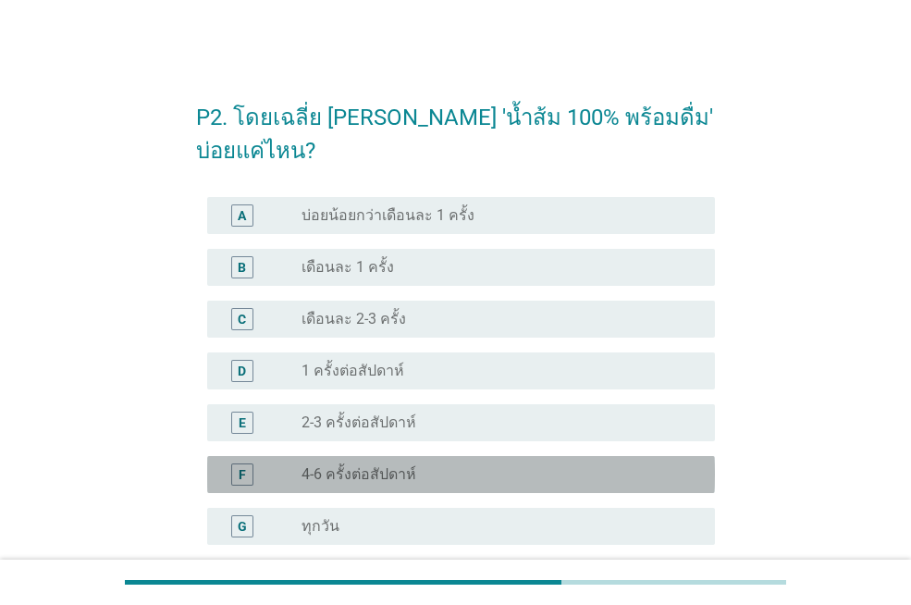
click at [427, 483] on div "radio_button_unchecked 4-6 ครั้งต่อสัปดาห์" at bounding box center [494, 474] width 384 height 19
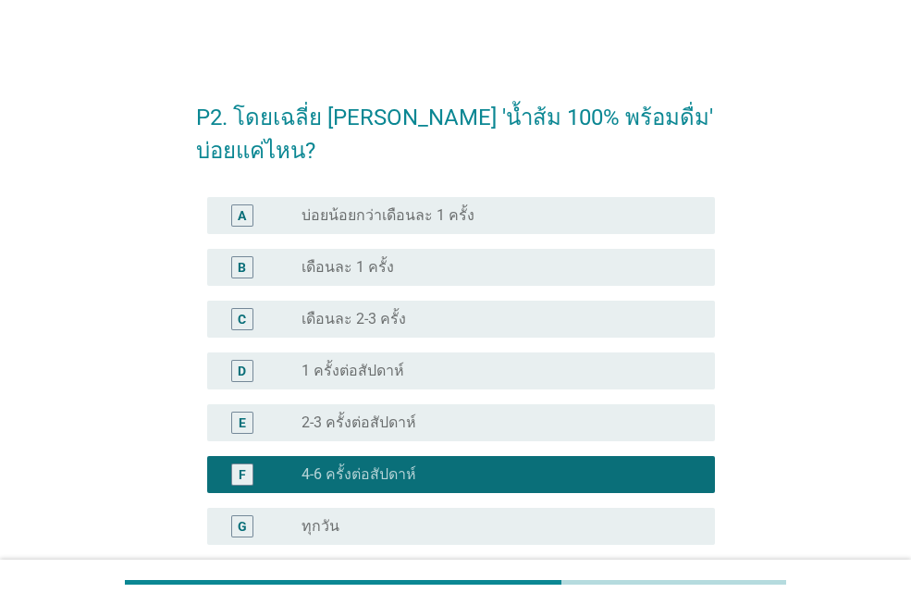
scroll to position [178, 0]
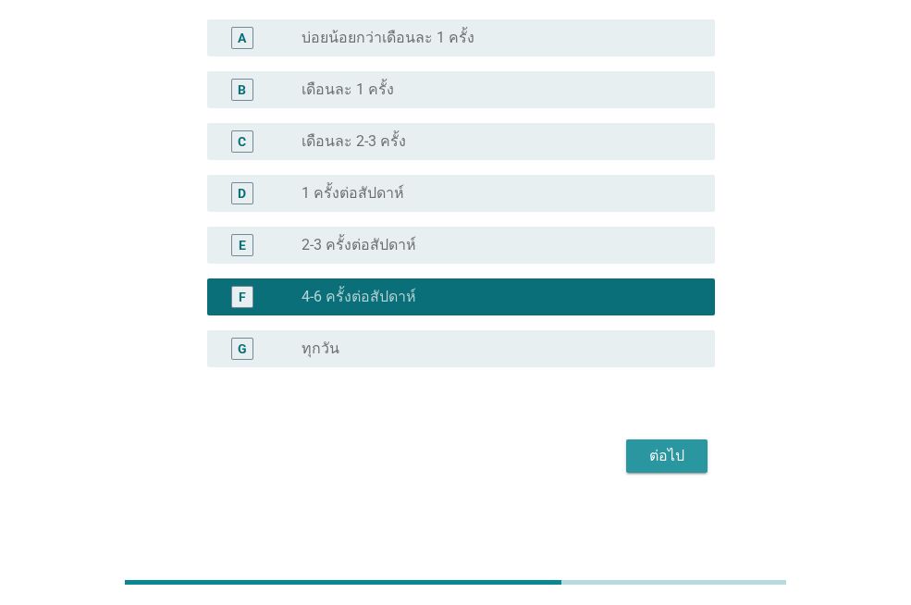
click at [678, 464] on div "ต่อไป" at bounding box center [667, 456] width 52 height 22
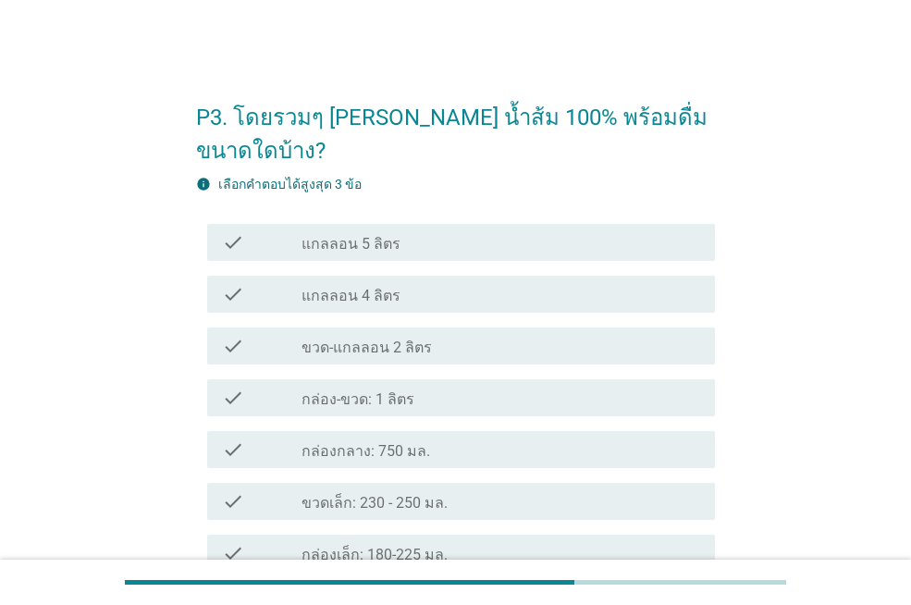
click at [456, 387] on div "check_box_outline_blank กล่อง-ขวด: 1 ลิตร" at bounding box center [501, 398] width 399 height 22
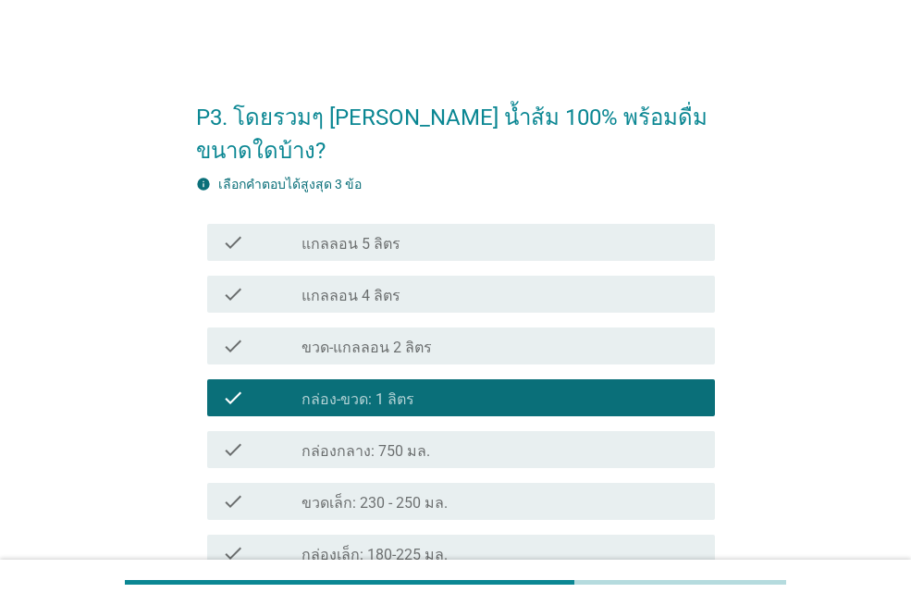
scroll to position [279, 0]
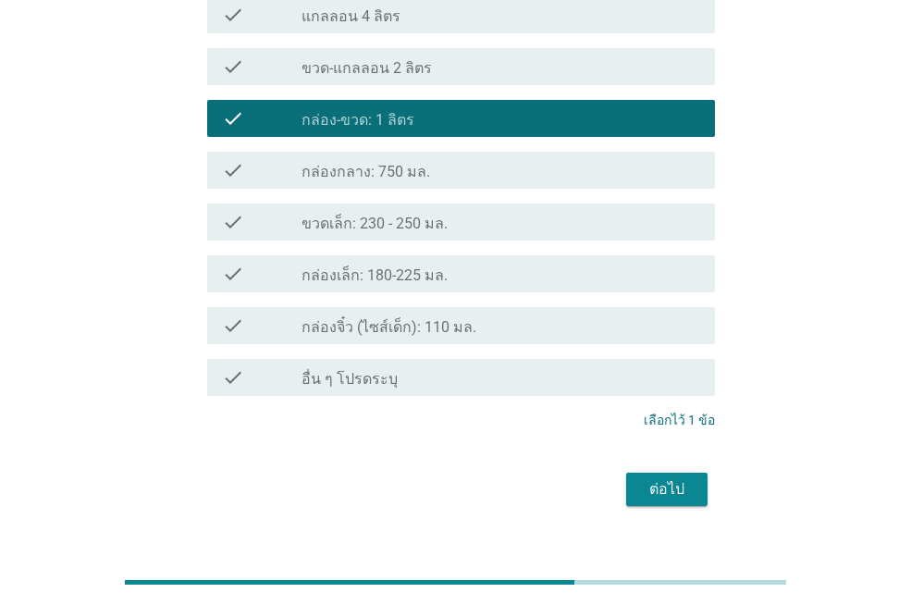
click at [448, 263] on div "check_box_outline_blank กล่องเล็ก: 180-225 มล." at bounding box center [501, 274] width 399 height 22
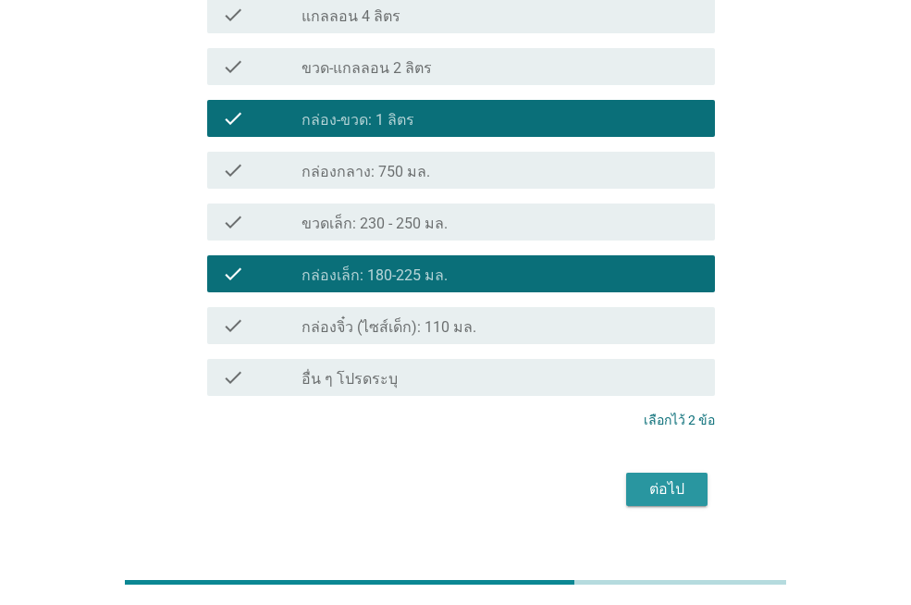
click at [678, 478] on div "ต่อไป" at bounding box center [667, 489] width 52 height 22
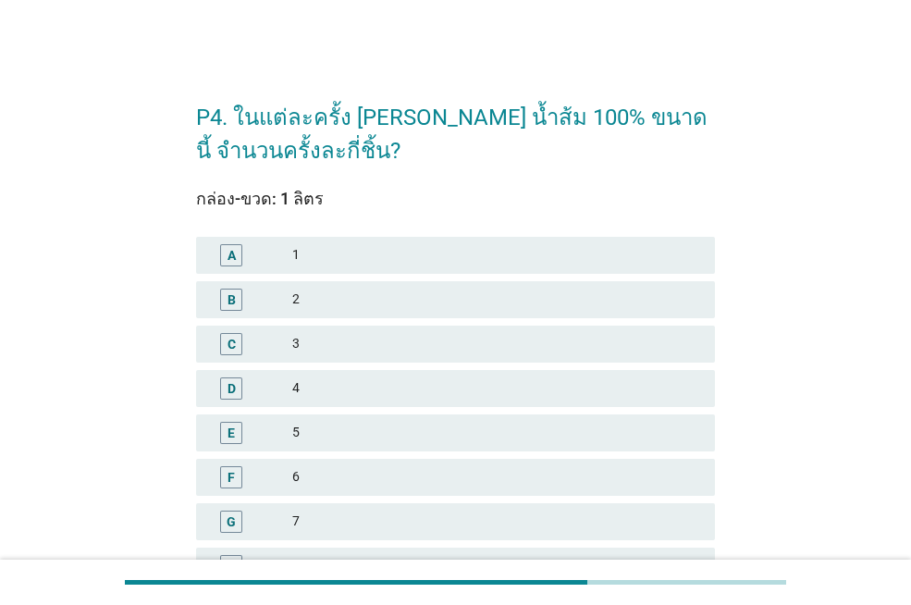
scroll to position [185, 0]
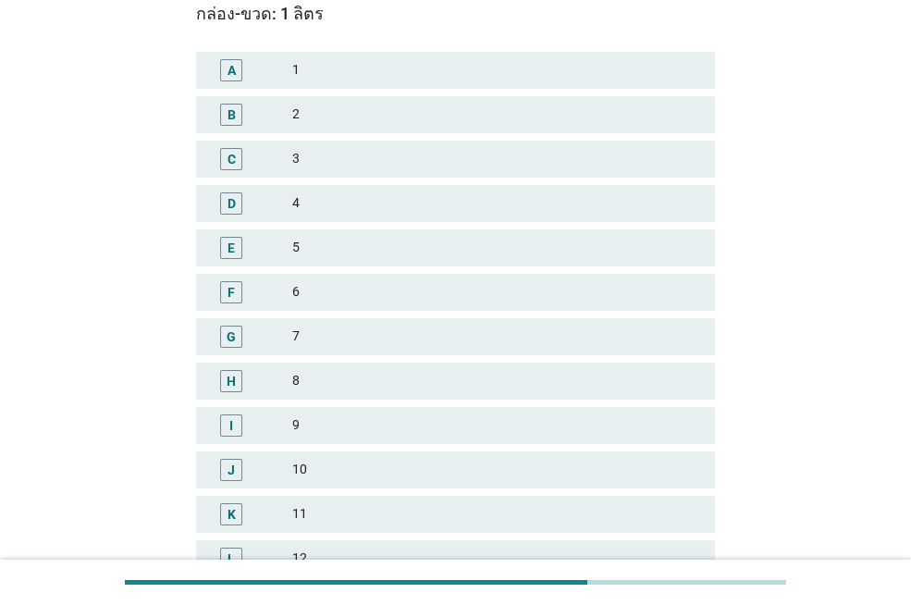
click at [310, 293] on div "6" at bounding box center [496, 292] width 408 height 22
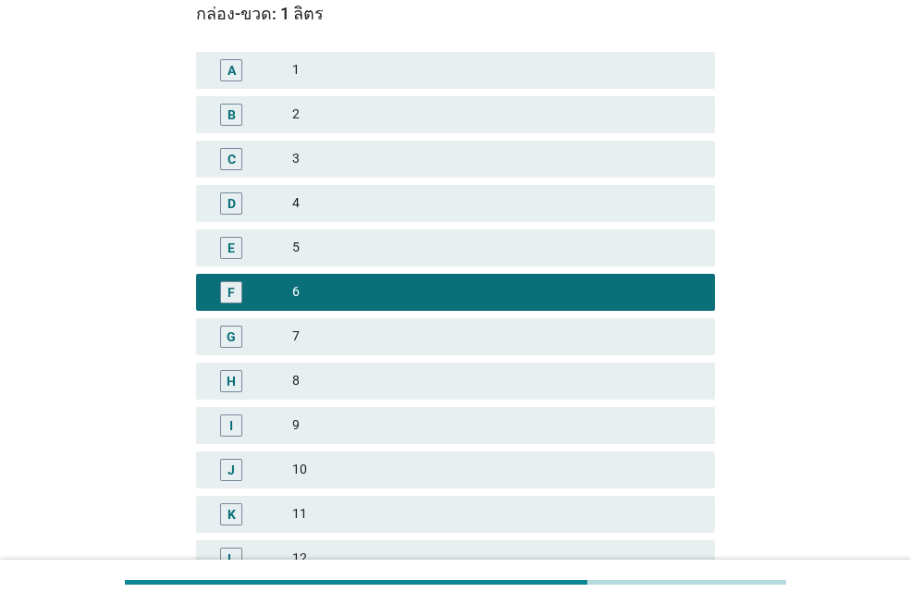
scroll to position [491, 0]
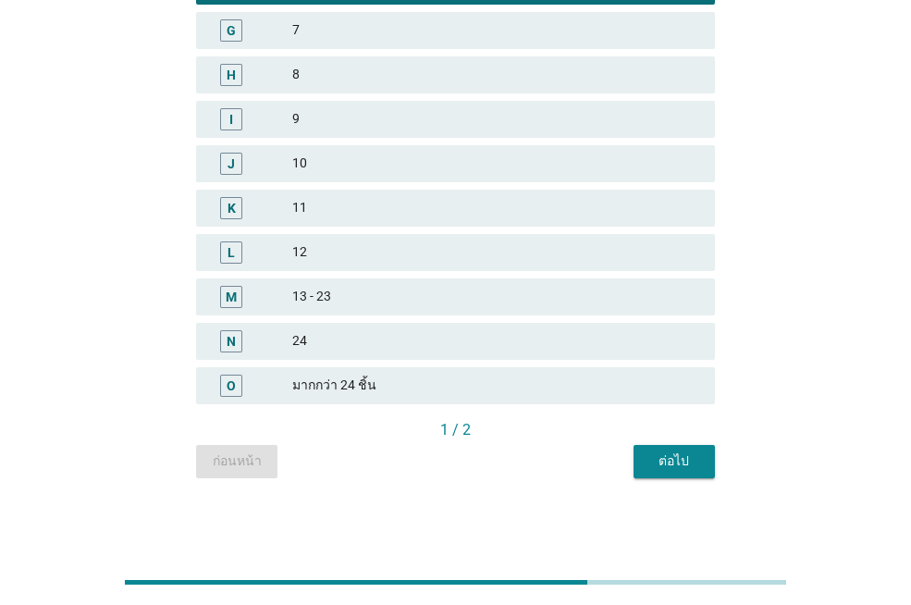
click at [672, 466] on div "ต่อไป" at bounding box center [675, 461] width 52 height 19
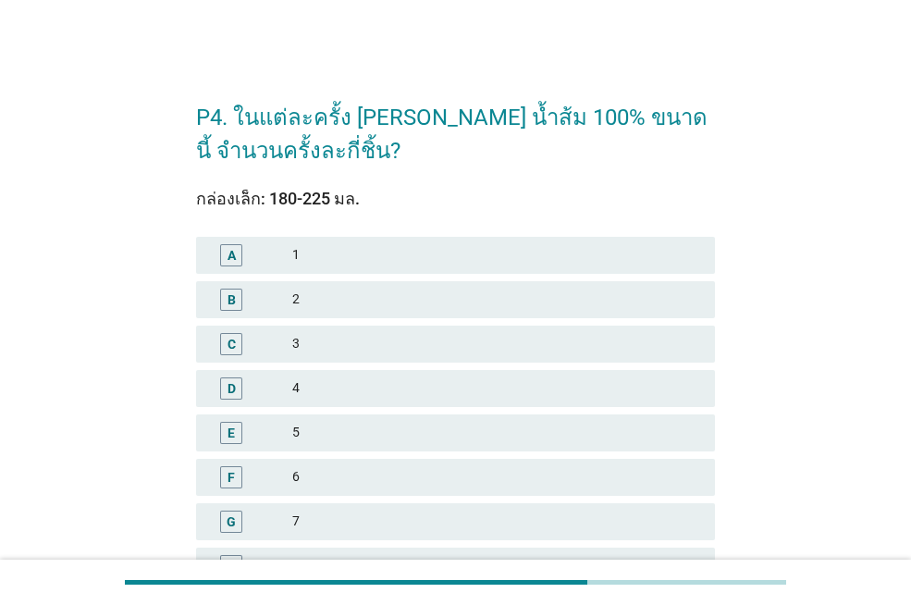
scroll to position [93, 0]
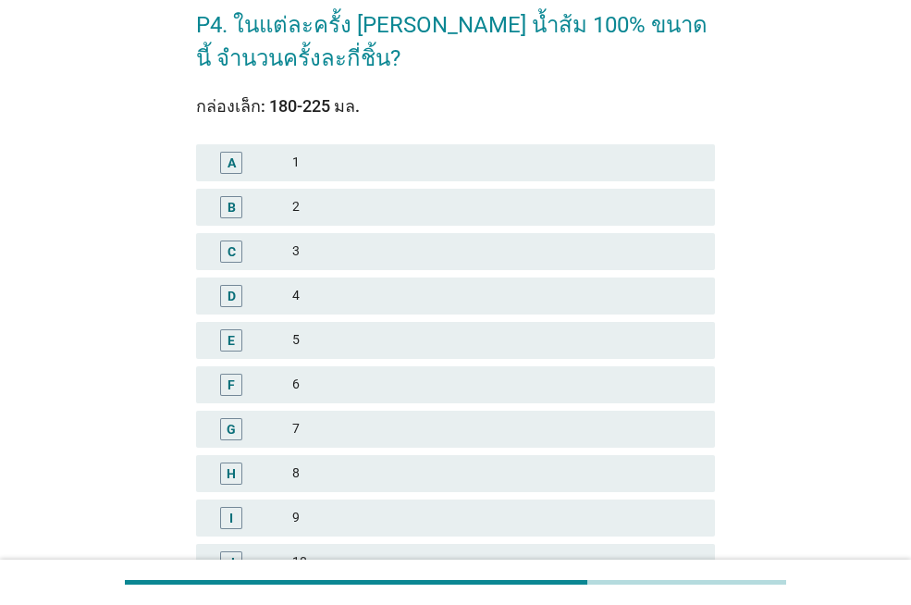
click at [280, 165] on div "A" at bounding box center [251, 163] width 81 height 22
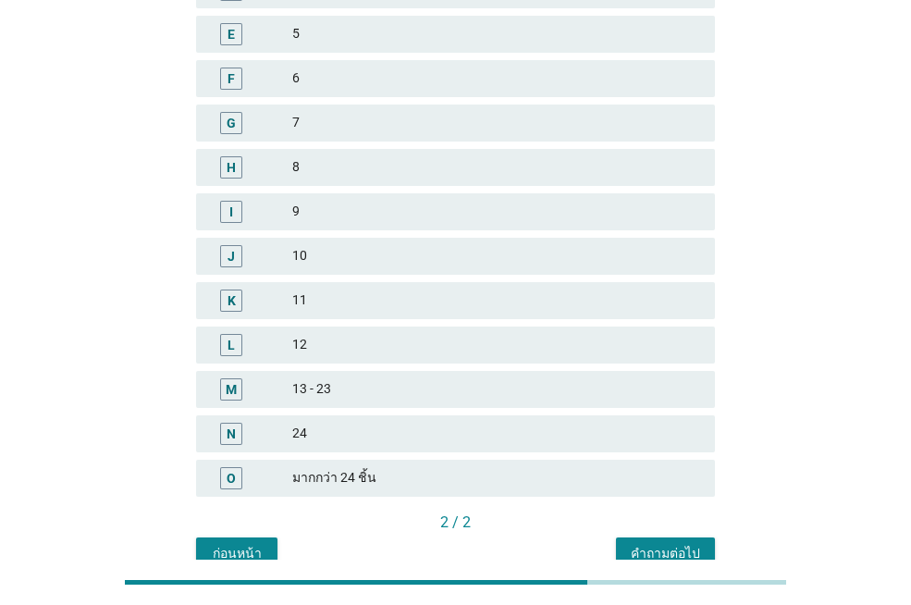
scroll to position [214, 0]
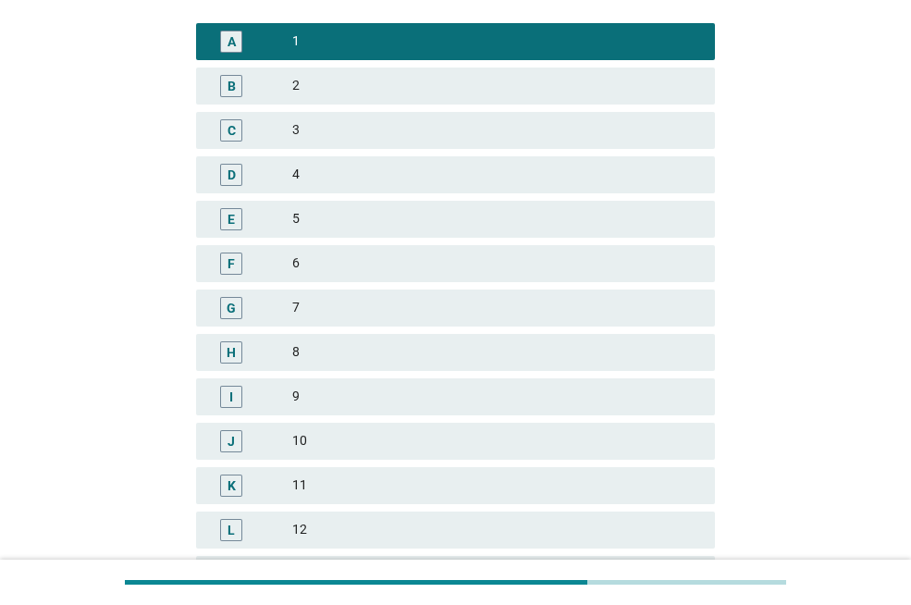
click at [307, 87] on div "2" at bounding box center [496, 86] width 408 height 22
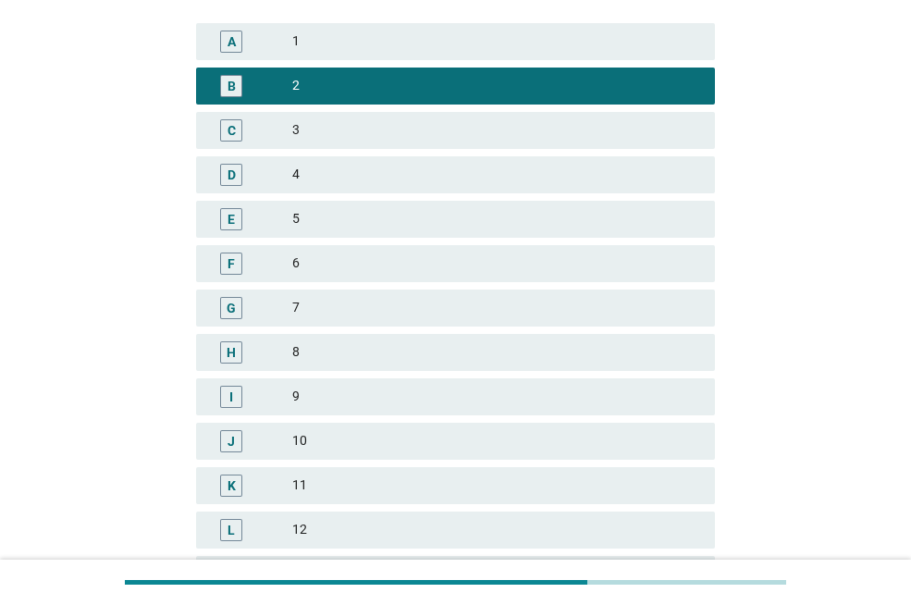
scroll to position [491, 0]
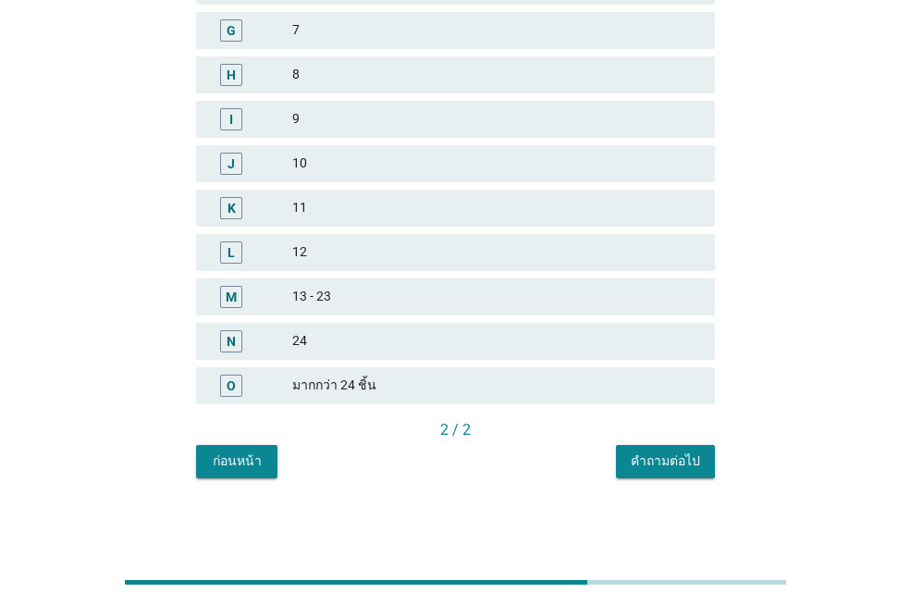
click at [690, 459] on div "คำถามต่อไป" at bounding box center [665, 461] width 69 height 19
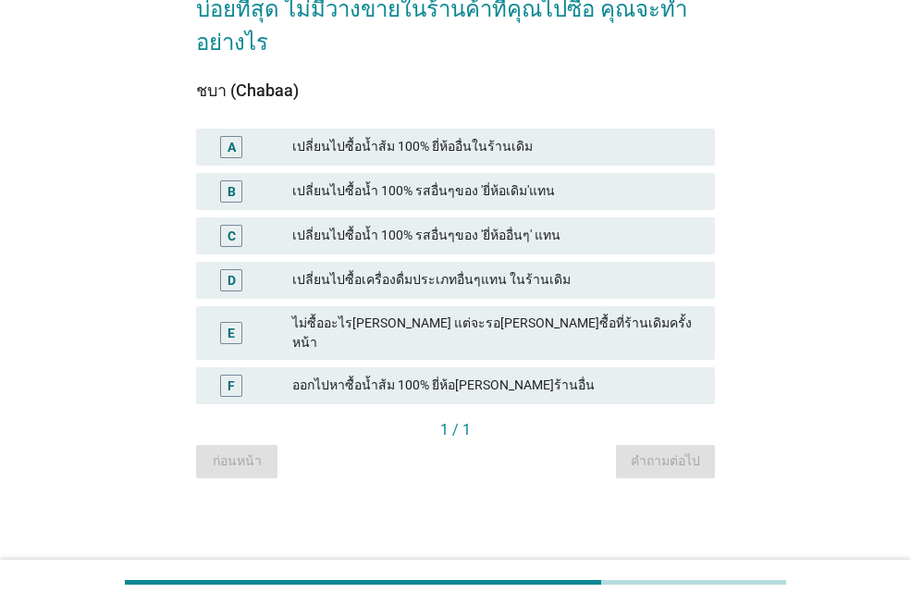
scroll to position [0, 0]
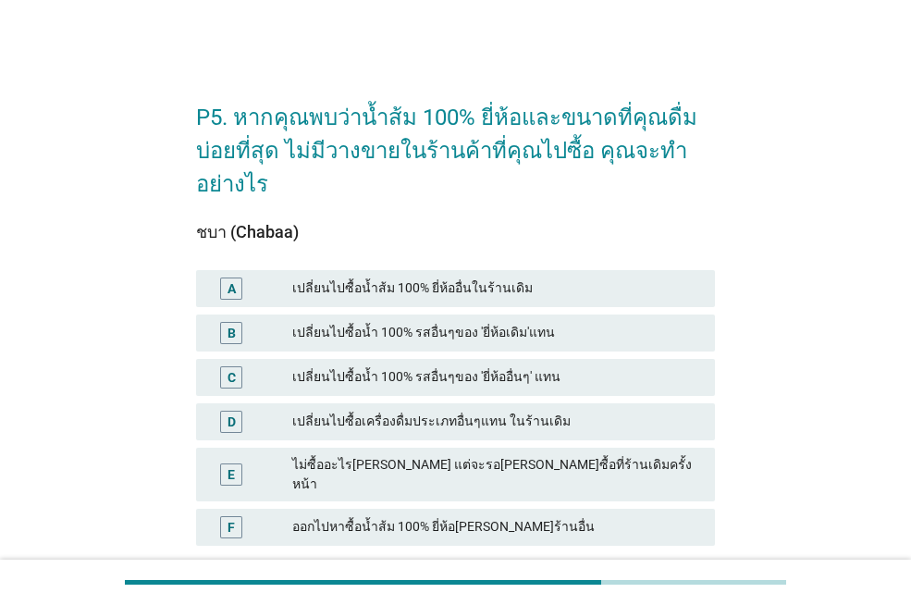
click at [569, 328] on div "เปลี่ยนไปซื้อน้ำ 100% รสอื่นๆของ 'ยี่ห้อเดิม'แทน" at bounding box center [496, 333] width 408 height 22
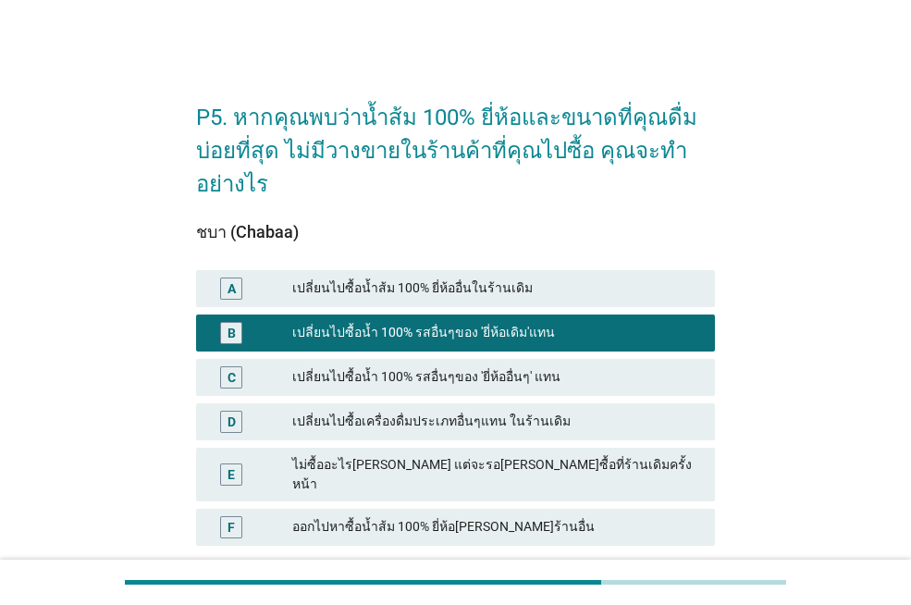
click at [621, 378] on div "เปลี่ยนไปซื้อน้ำ 100% รสอื่นๆของ 'ยี่ห้ออื่นๆ' แทน" at bounding box center [496, 377] width 408 height 22
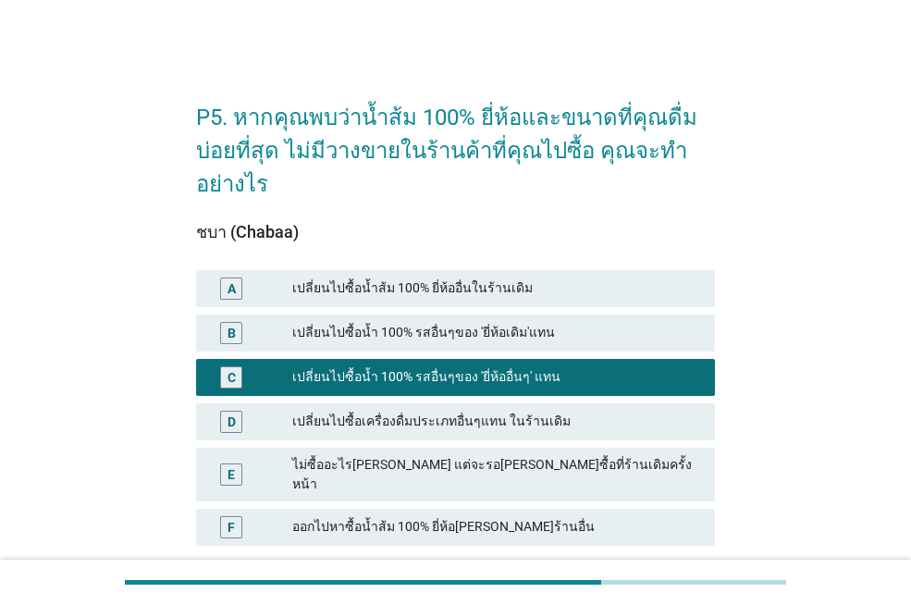
click at [590, 337] on div "เปลี่ยนไปซื้อน้ำ 100% รสอื่นๆของ 'ยี่ห้อเดิม'แทน" at bounding box center [496, 333] width 408 height 22
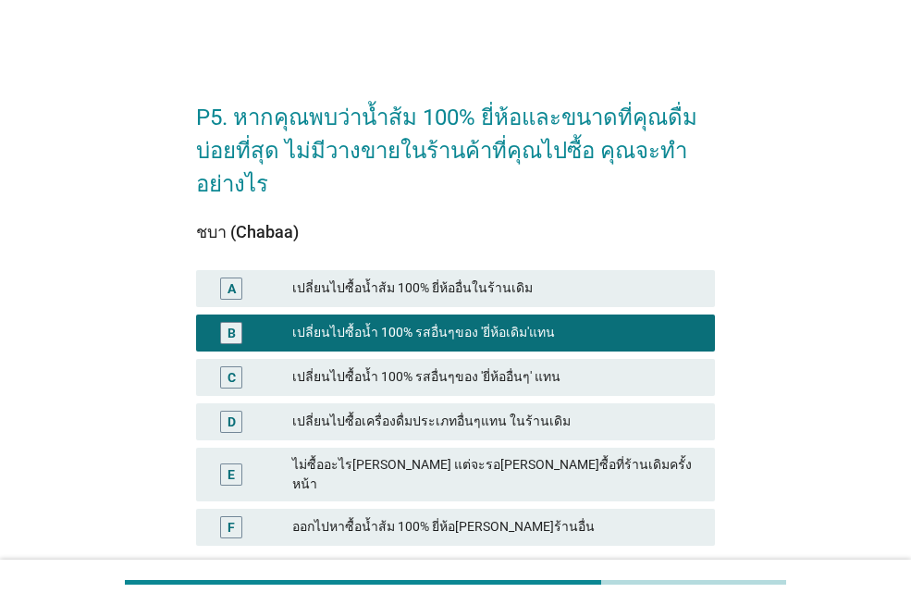
scroll to position [93, 0]
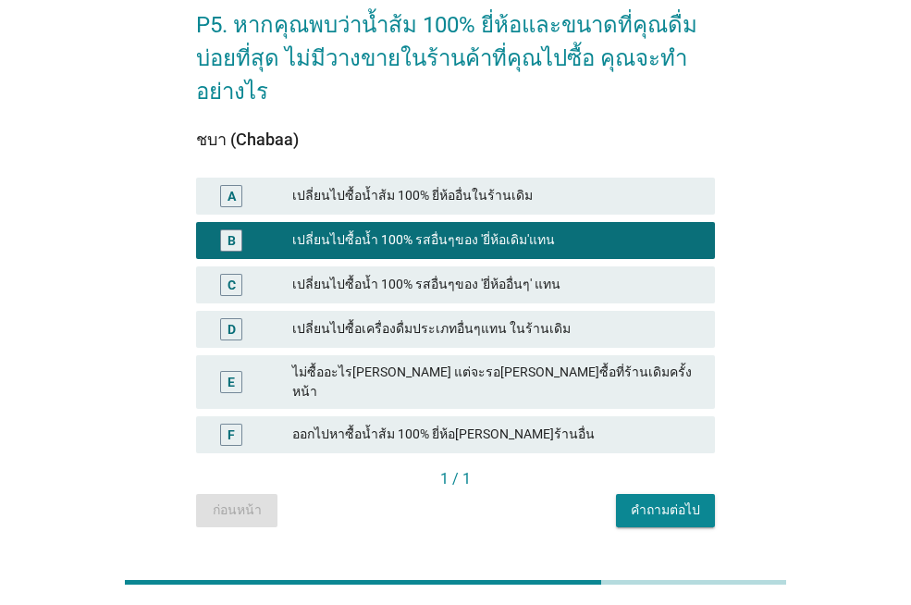
click at [675, 501] on div "คำถามต่อไป" at bounding box center [665, 510] width 69 height 19
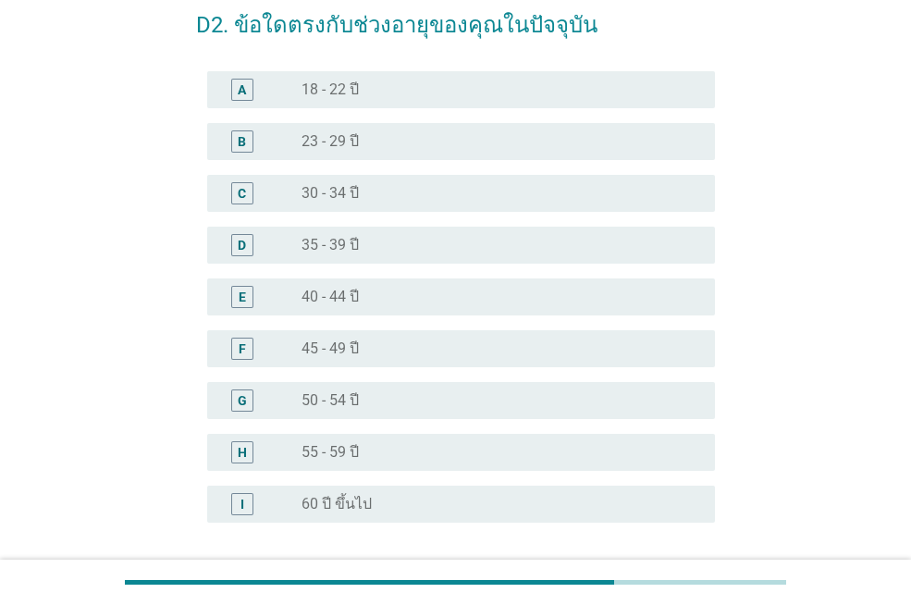
scroll to position [0, 0]
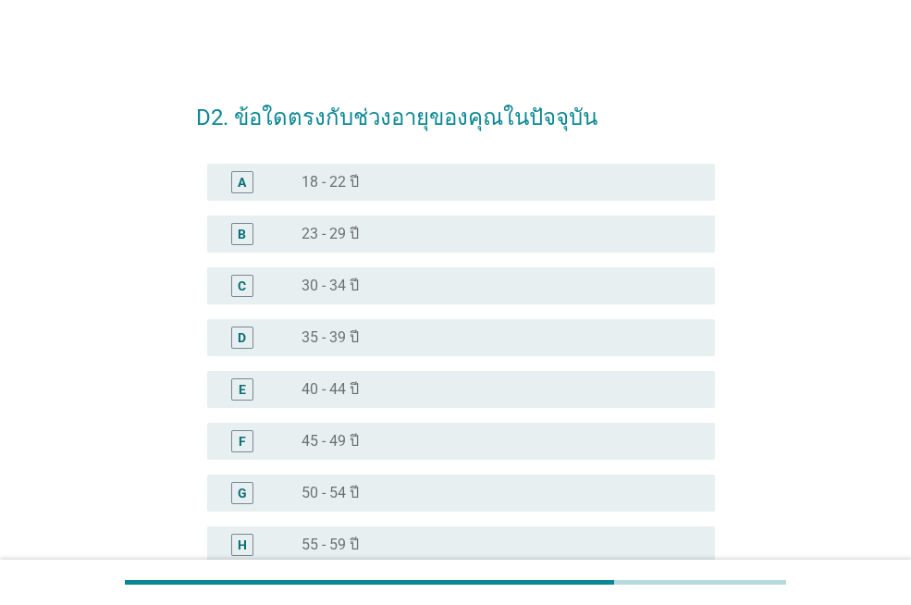
click at [386, 381] on div "radio_button_unchecked 40 - 44 ปี" at bounding box center [494, 389] width 384 height 19
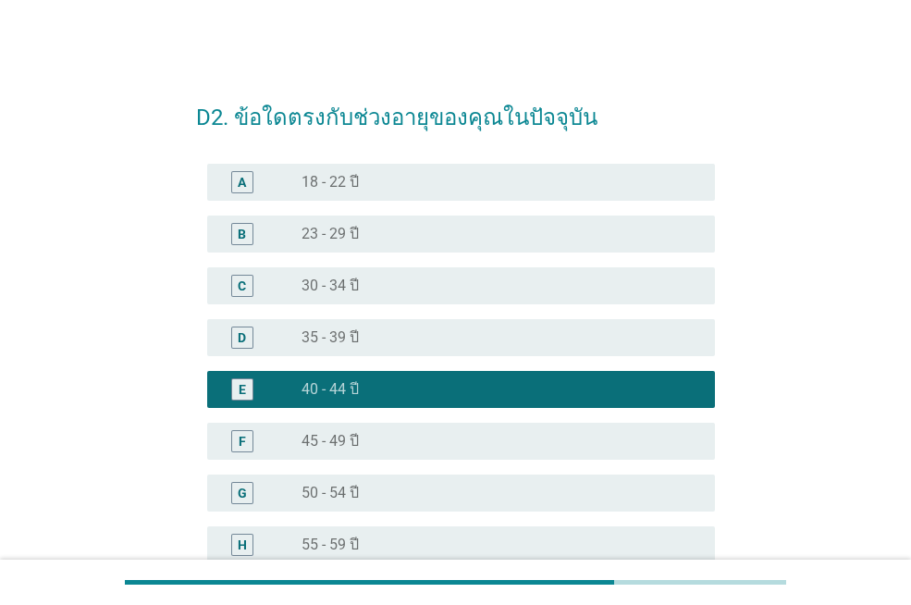
scroll to position [248, 0]
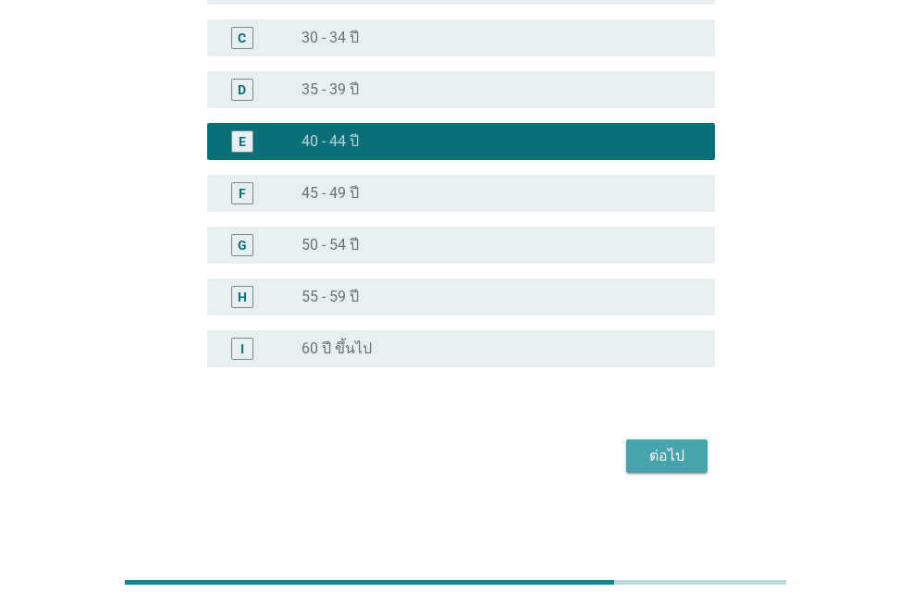
click at [663, 453] on div "ต่อไป" at bounding box center [667, 456] width 52 height 22
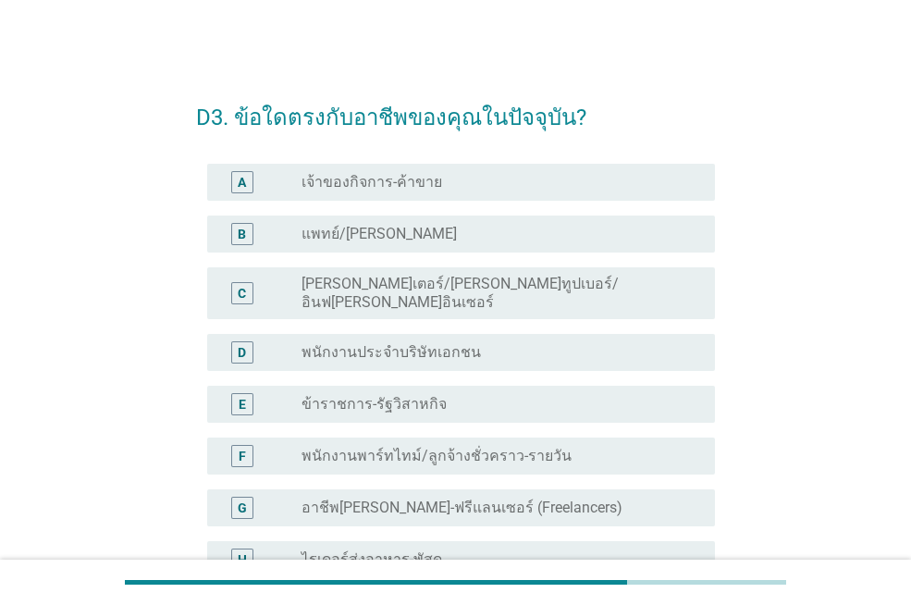
click at [575, 507] on div "G radio_button_unchecked อาชีพ[PERSON_NAME]-ฟรีแลนเซอร์ (Freelancers)" at bounding box center [461, 507] width 508 height 37
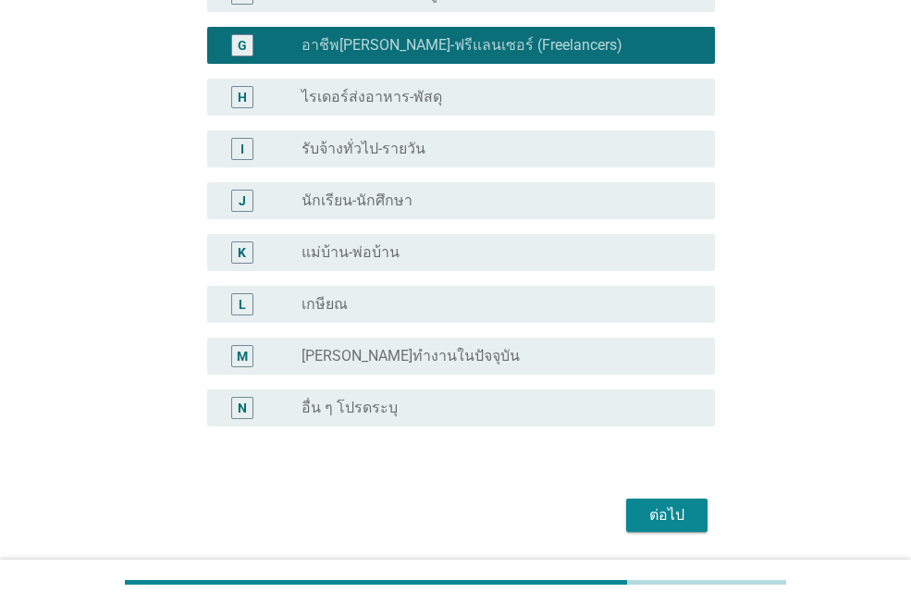
scroll to position [507, 0]
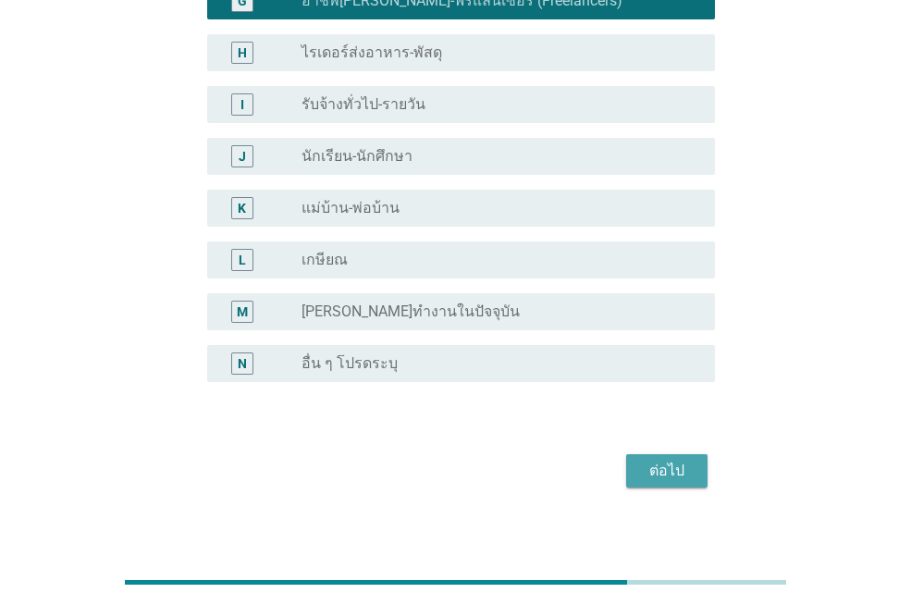
click at [667, 460] on div "ต่อไป" at bounding box center [667, 471] width 52 height 22
